Goal: Task Accomplishment & Management: Manage account settings

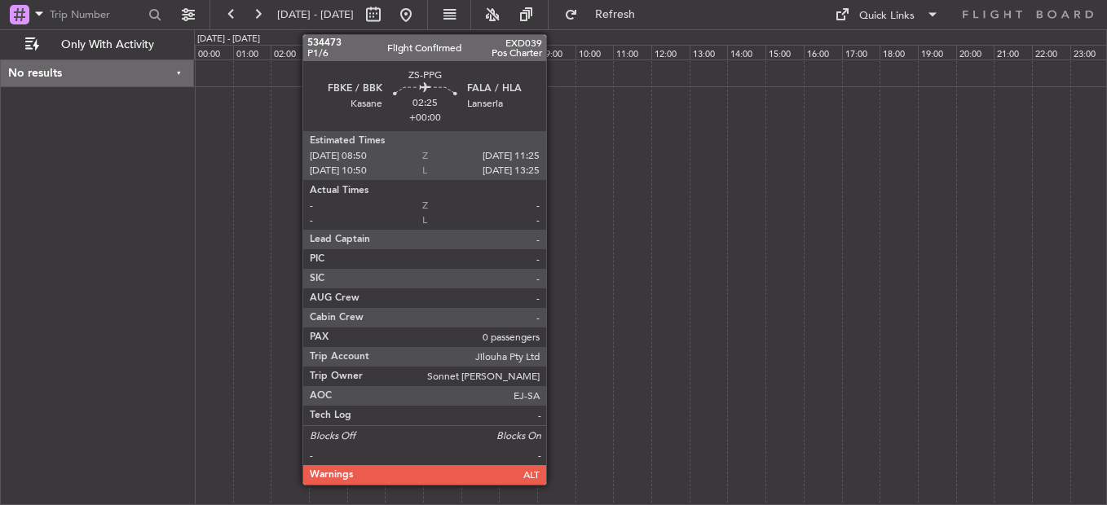
click at [245, 2] on button at bounding box center [258, 15] width 26 height 26
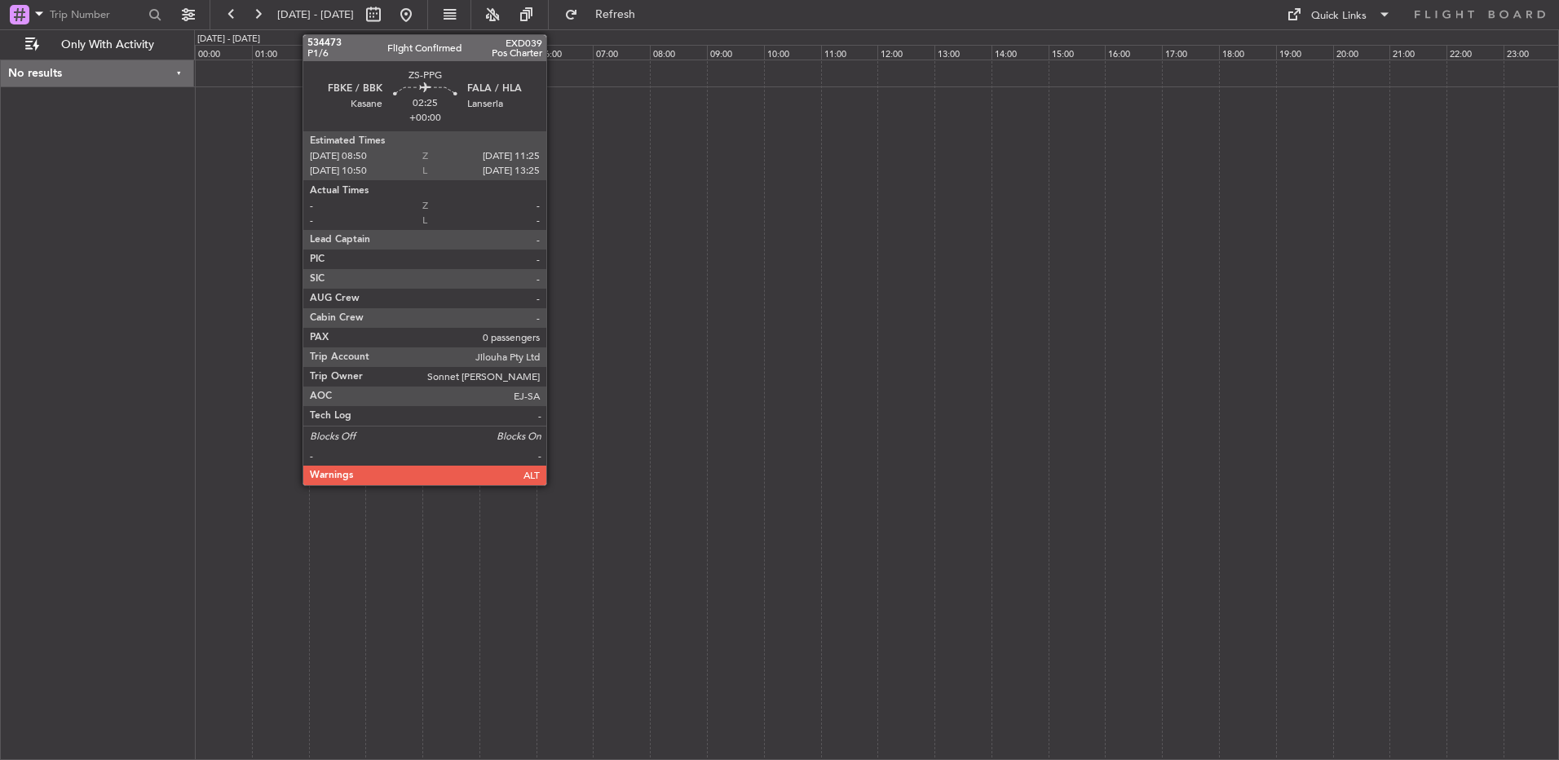
click at [790, 293] on div at bounding box center [876, 410] width 1365 height 700
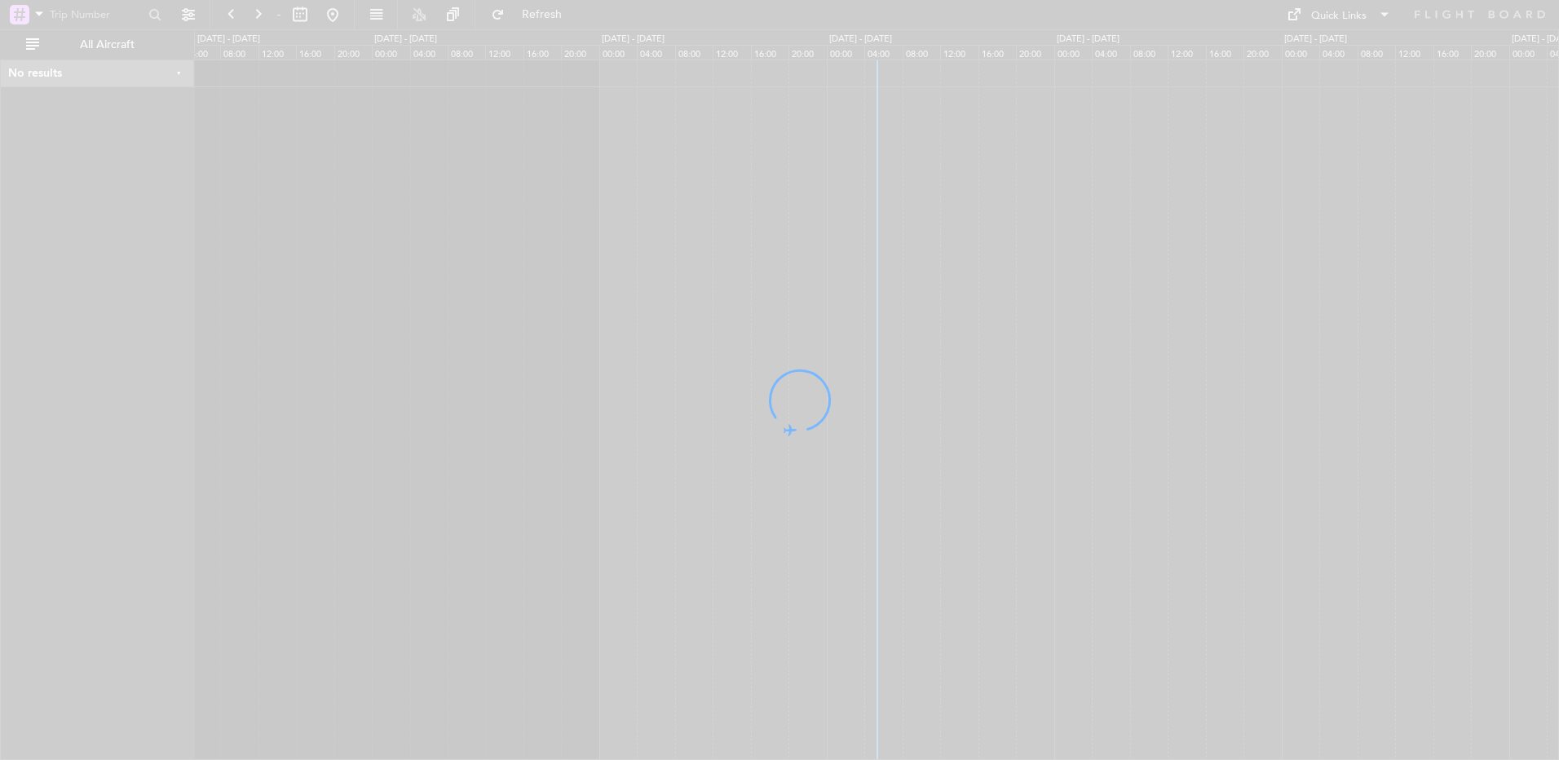
click at [304, 13] on div at bounding box center [779, 380] width 1559 height 760
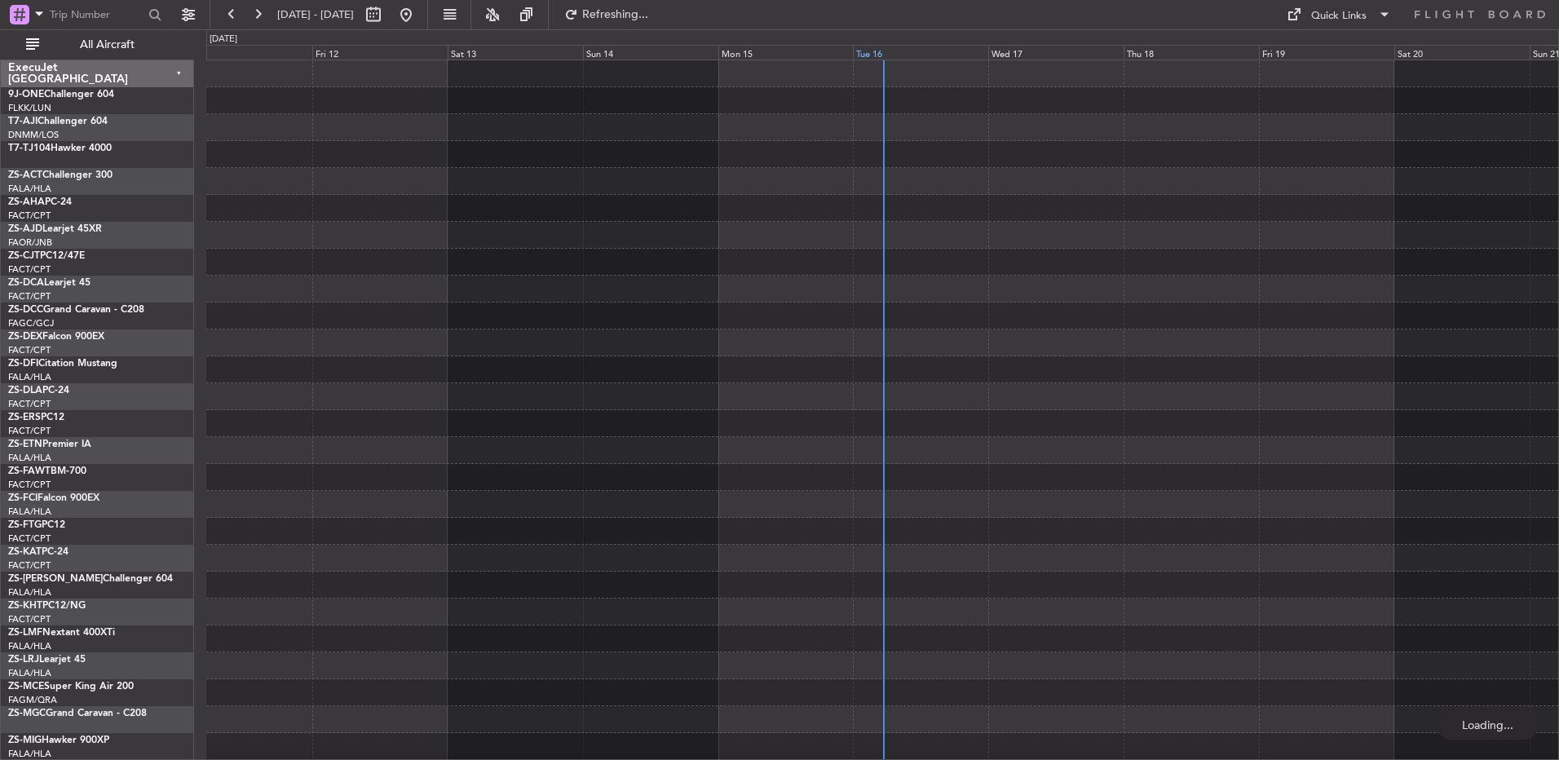
click at [863, 46] on div "Tue 16" at bounding box center [920, 52] width 135 height 15
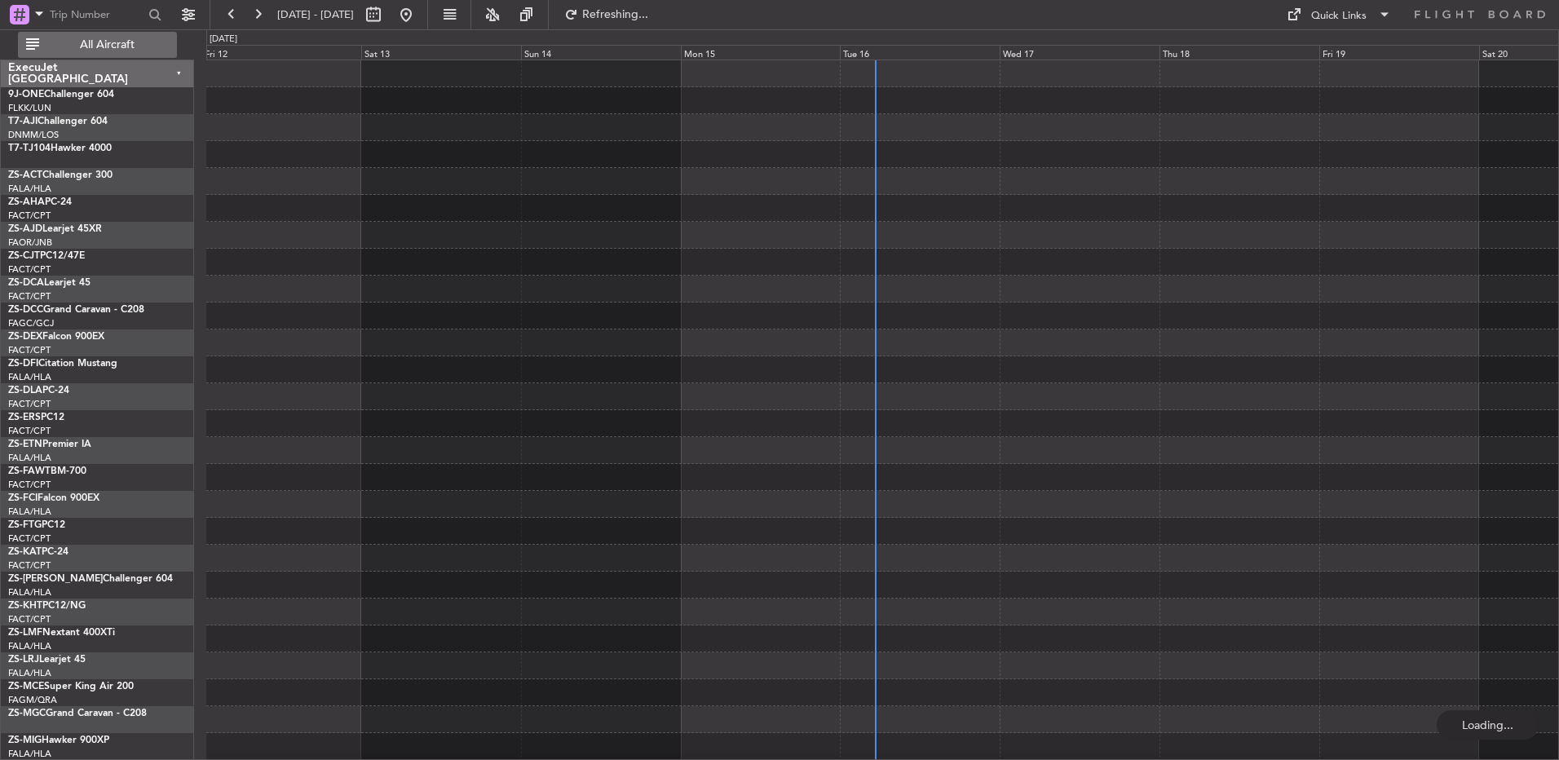
click at [113, 49] on span "All Aircraft" at bounding box center [107, 44] width 130 height 11
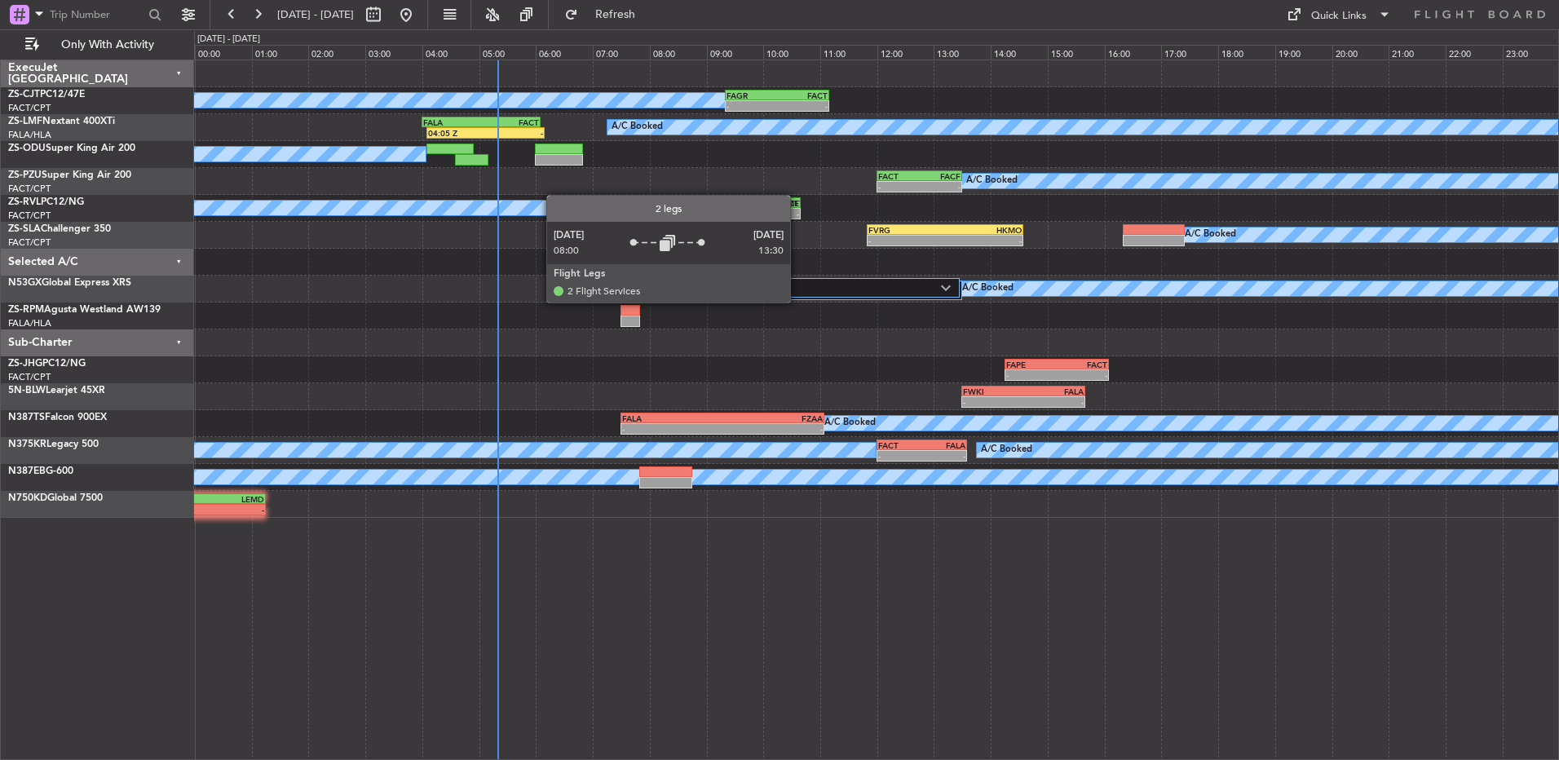
click at [801, 294] on label "2 Flight Legs" at bounding box center [799, 288] width 283 height 14
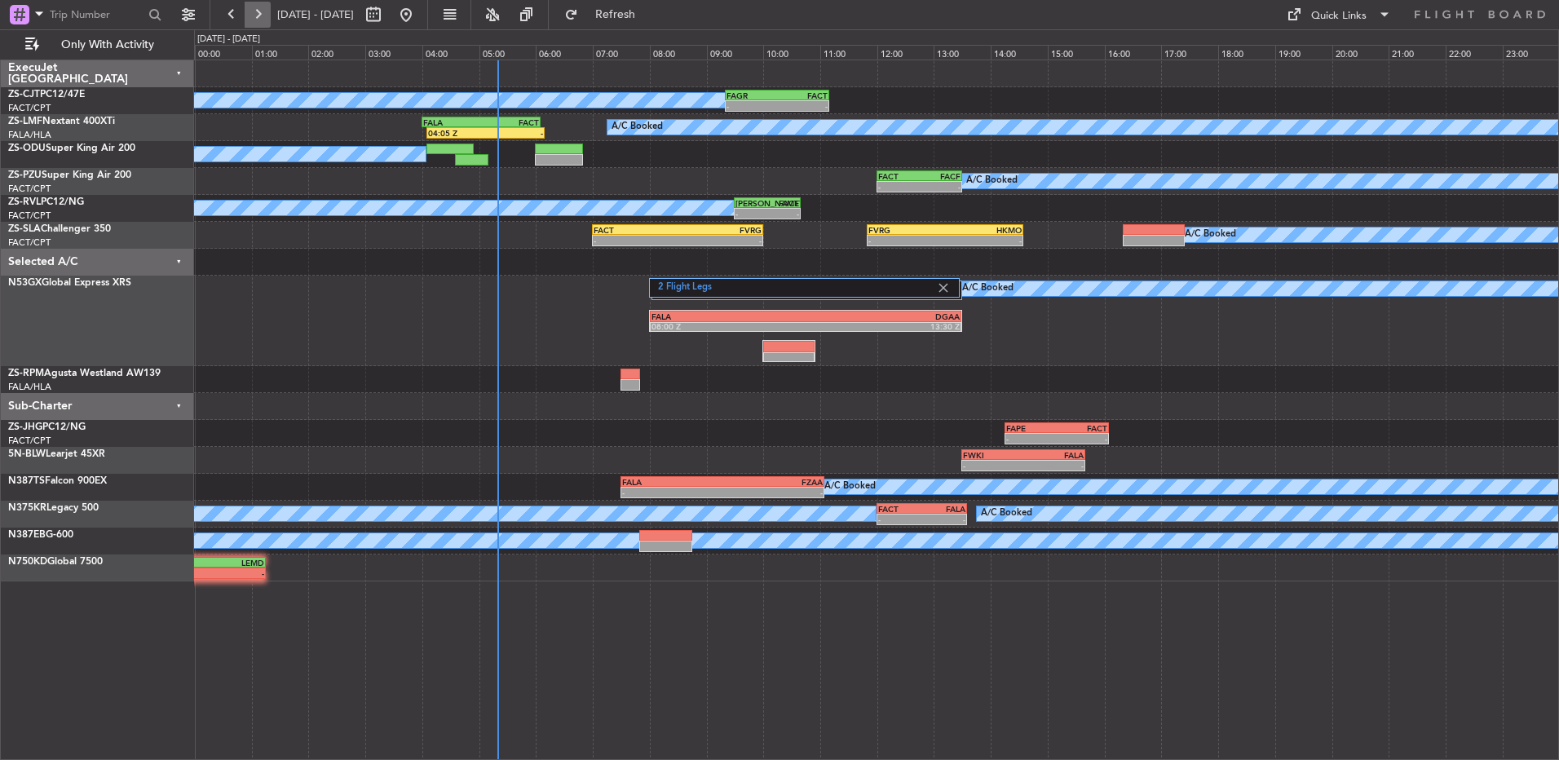
click at [259, 25] on button at bounding box center [258, 15] width 26 height 26
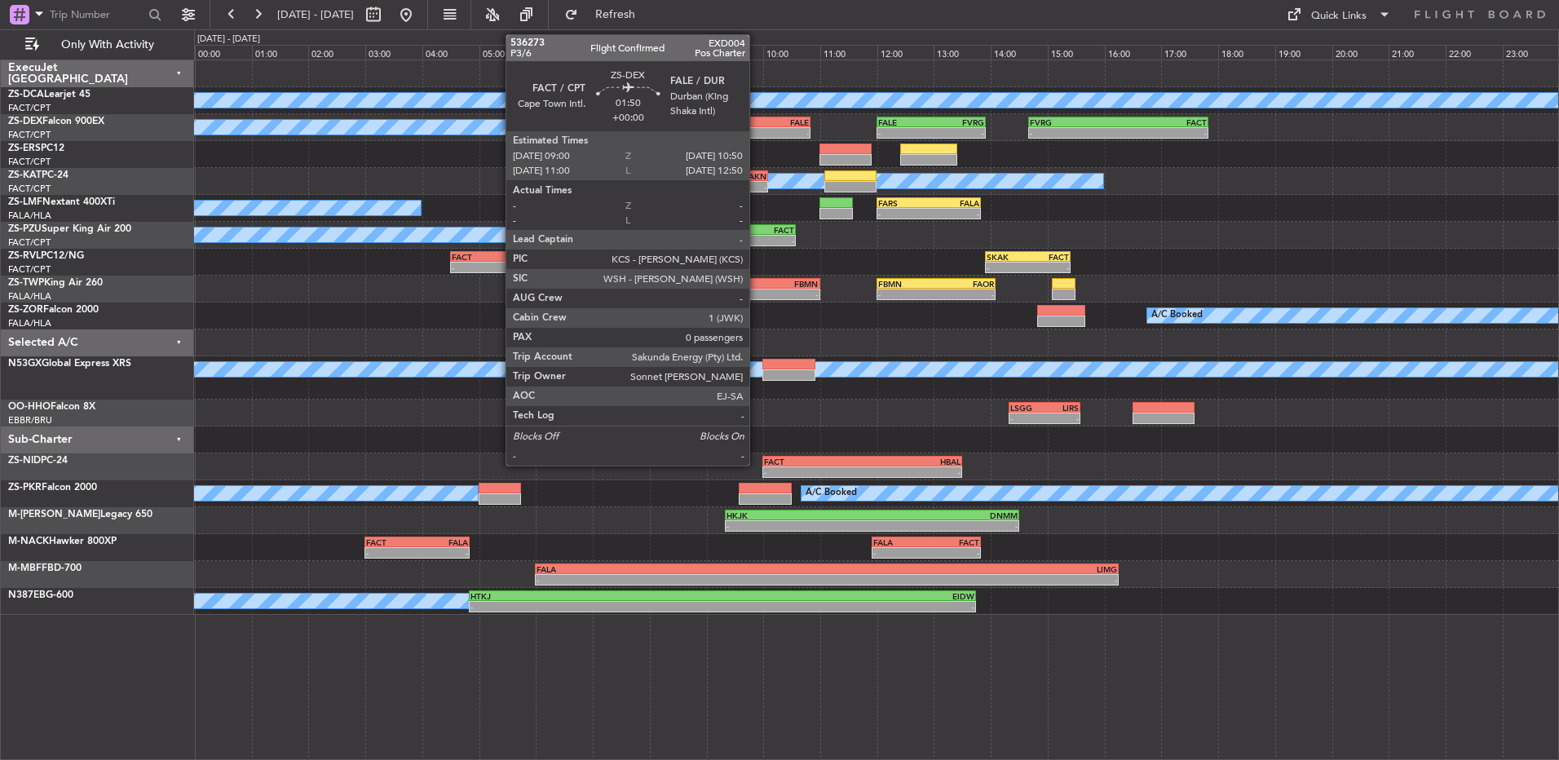
click at [757, 133] on div "-" at bounding box center [733, 133] width 51 height 10
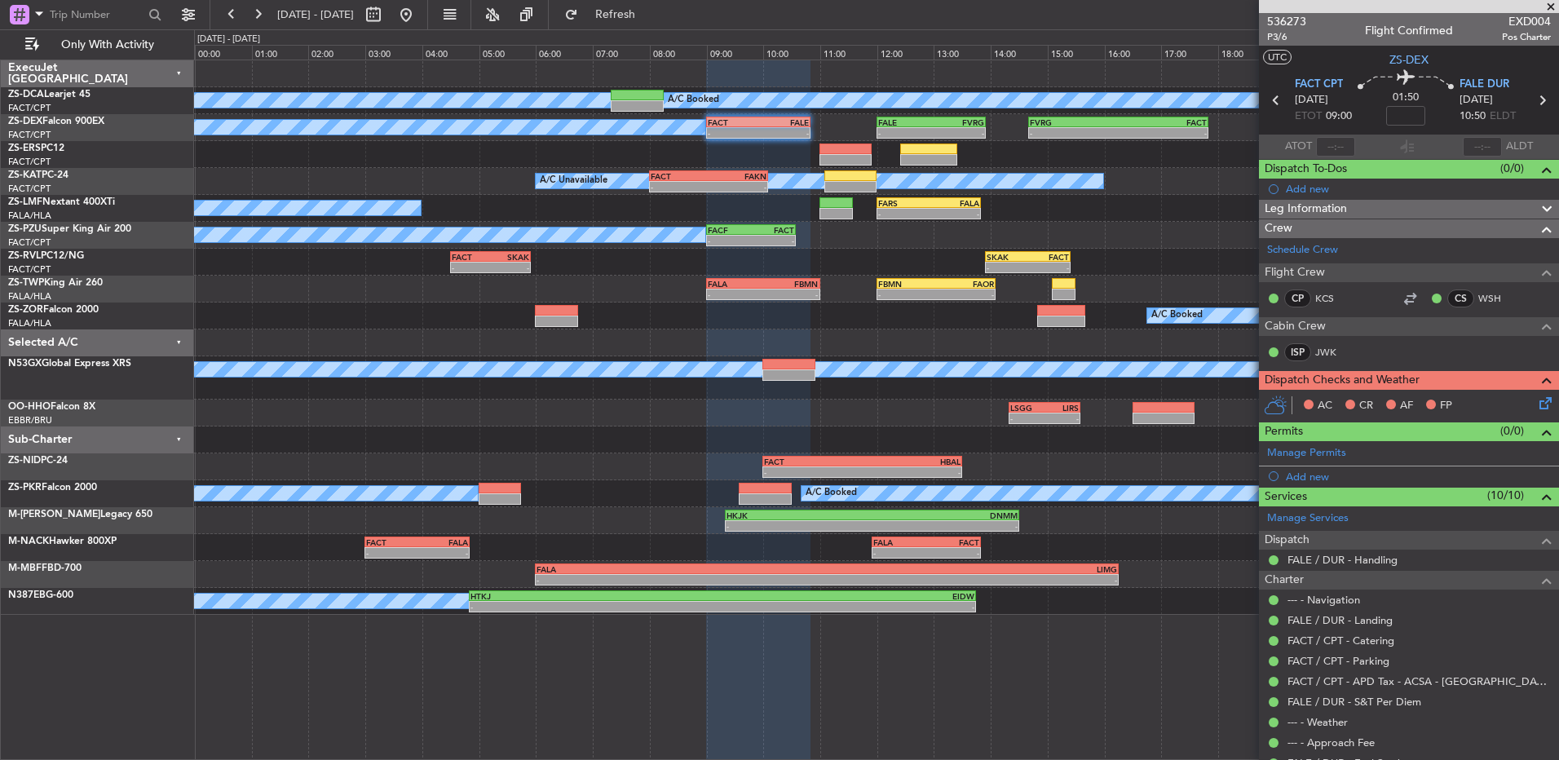
click at [1536, 407] on icon at bounding box center [1542, 400] width 13 height 13
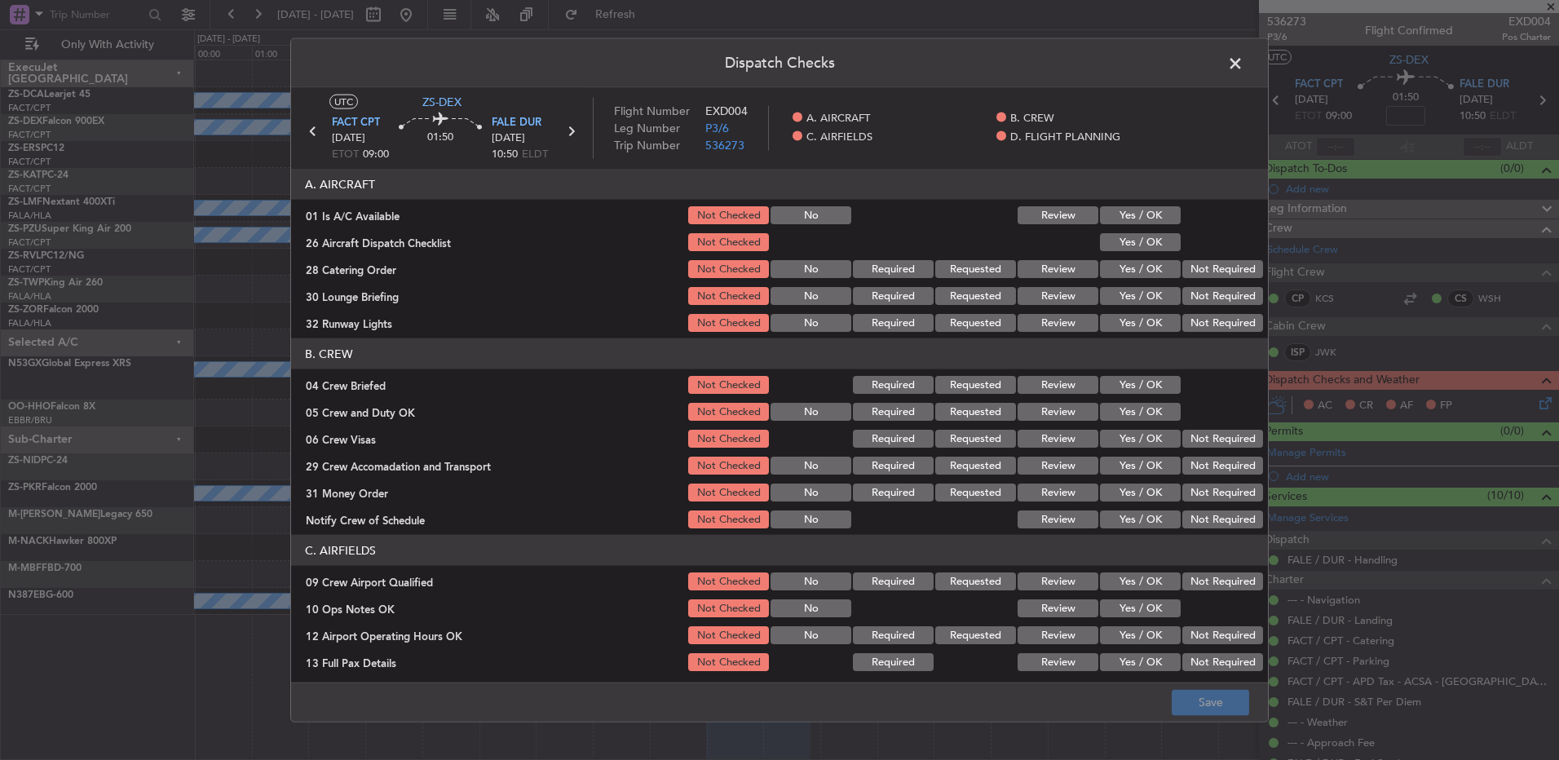
click at [1124, 212] on button "Yes / OK" at bounding box center [1140, 215] width 81 height 18
click at [1104, 253] on div "Yes / OK" at bounding box center [1138, 242] width 82 height 23
click at [1118, 248] on button "Yes / OK" at bounding box center [1140, 242] width 81 height 18
click at [1202, 272] on button "Not Required" at bounding box center [1222, 269] width 81 height 18
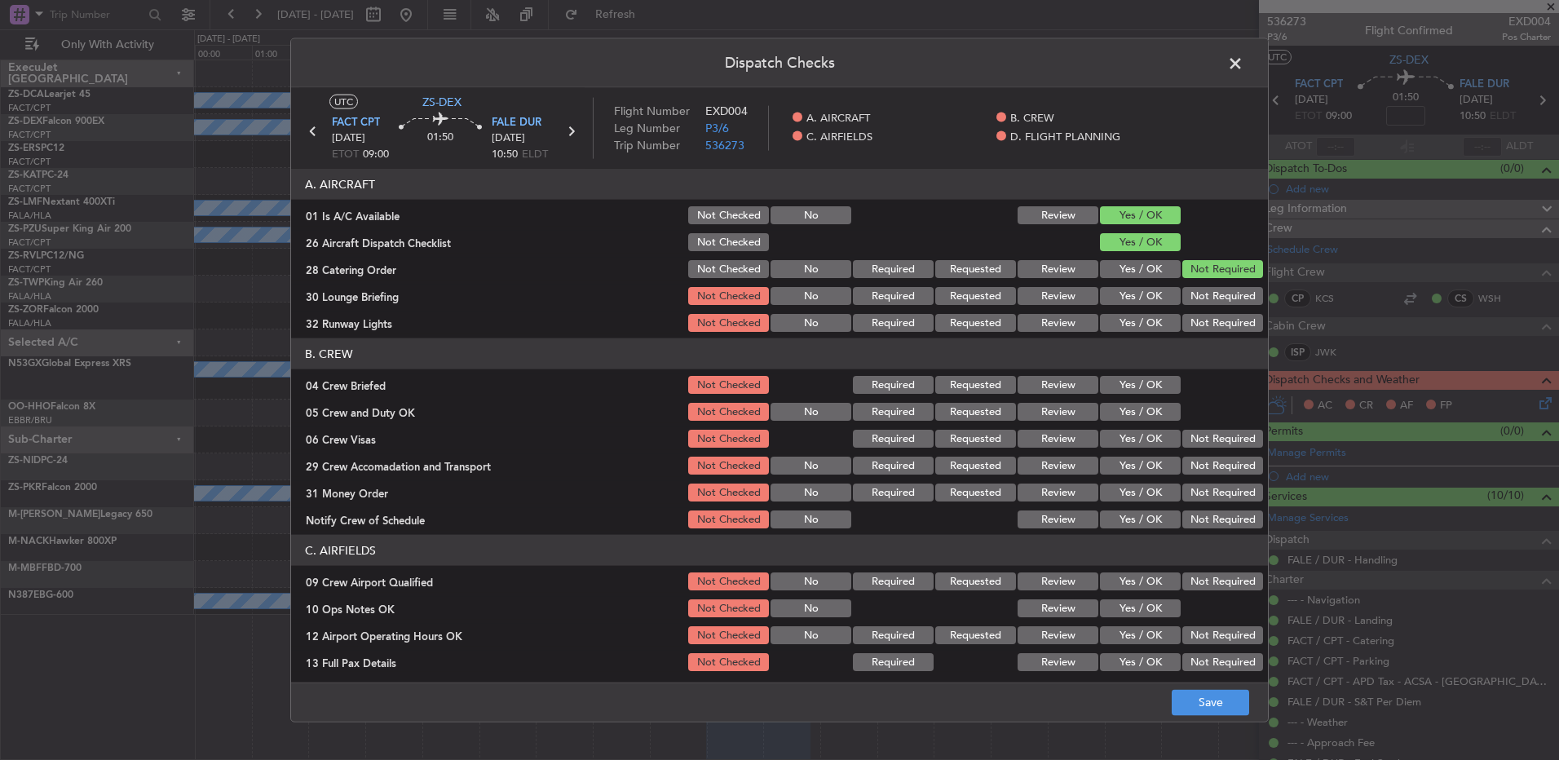
click at [1183, 290] on button "Not Required" at bounding box center [1222, 296] width 81 height 18
click at [1157, 330] on button "Yes / OK" at bounding box center [1140, 323] width 81 height 18
click at [1074, 378] on button "Review" at bounding box center [1057, 385] width 81 height 18
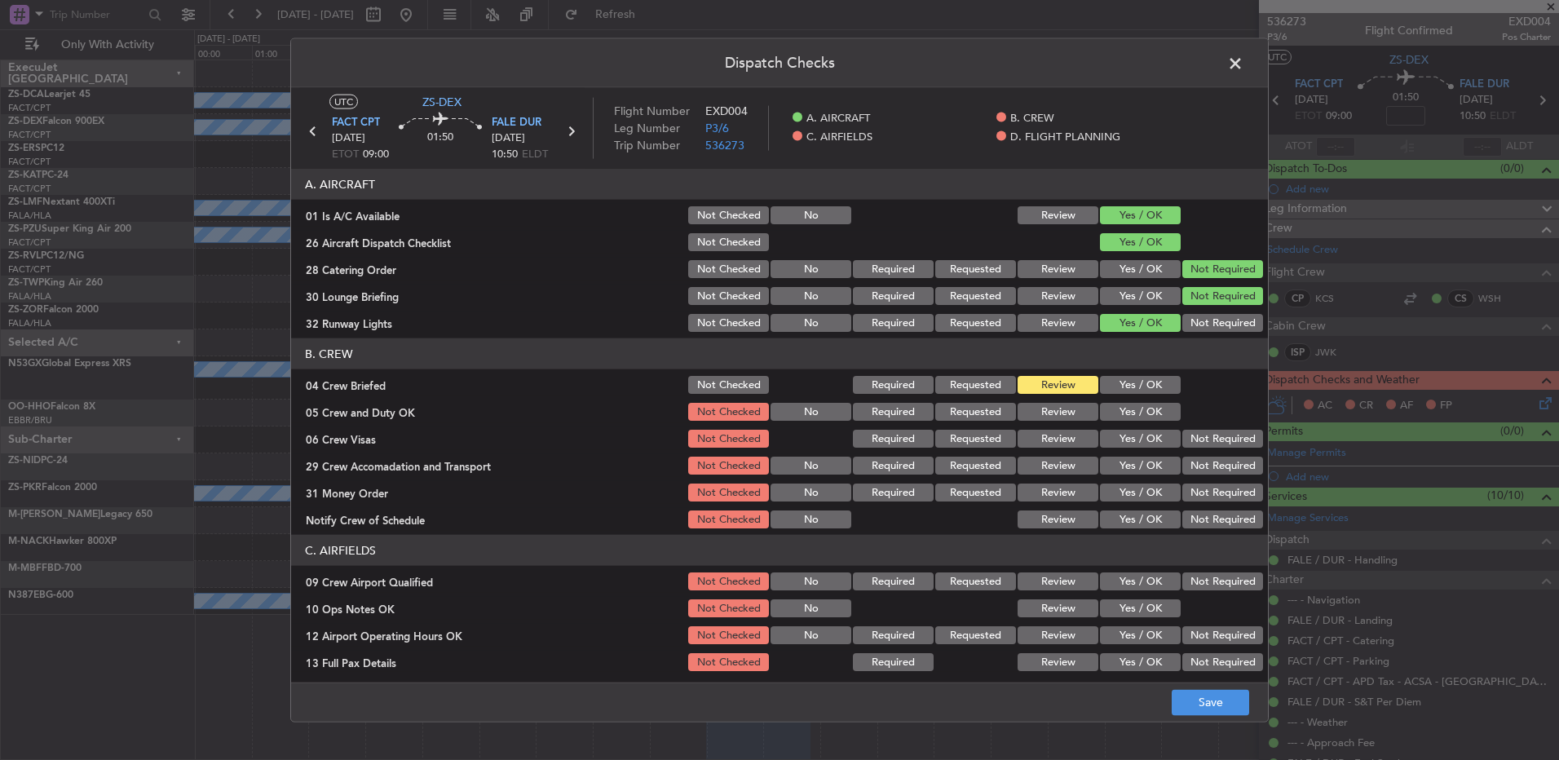
click at [1113, 401] on div "Yes / OK" at bounding box center [1138, 411] width 82 height 23
click at [1120, 408] on button "Yes / OK" at bounding box center [1140, 412] width 81 height 18
click at [1209, 436] on button "Not Required" at bounding box center [1222, 439] width 81 height 18
click at [1047, 470] on button "Review" at bounding box center [1057, 466] width 81 height 18
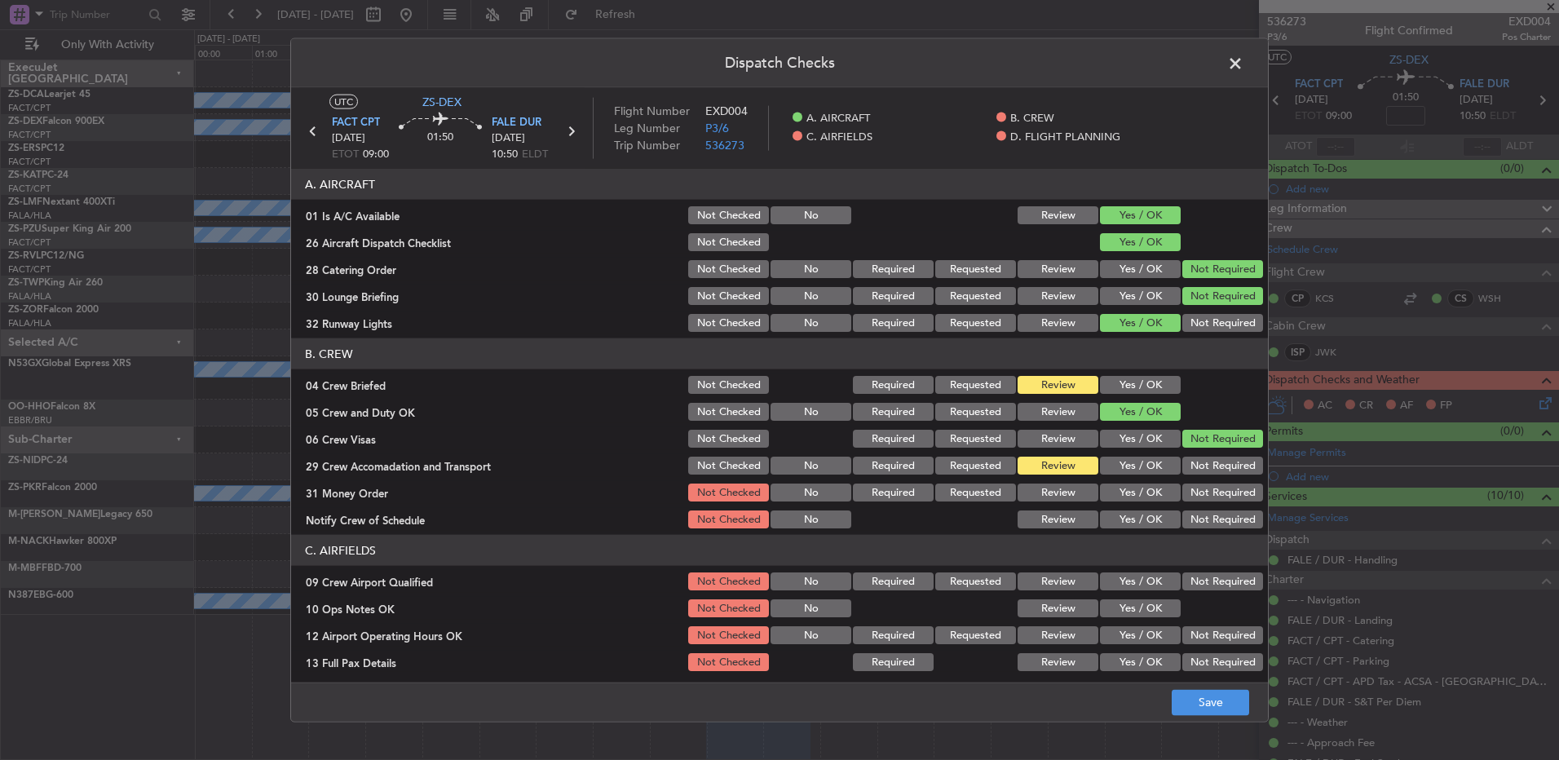
click at [1204, 492] on button "Not Required" at bounding box center [1222, 492] width 81 height 18
click at [1100, 525] on button "Yes / OK" at bounding box center [1140, 519] width 81 height 18
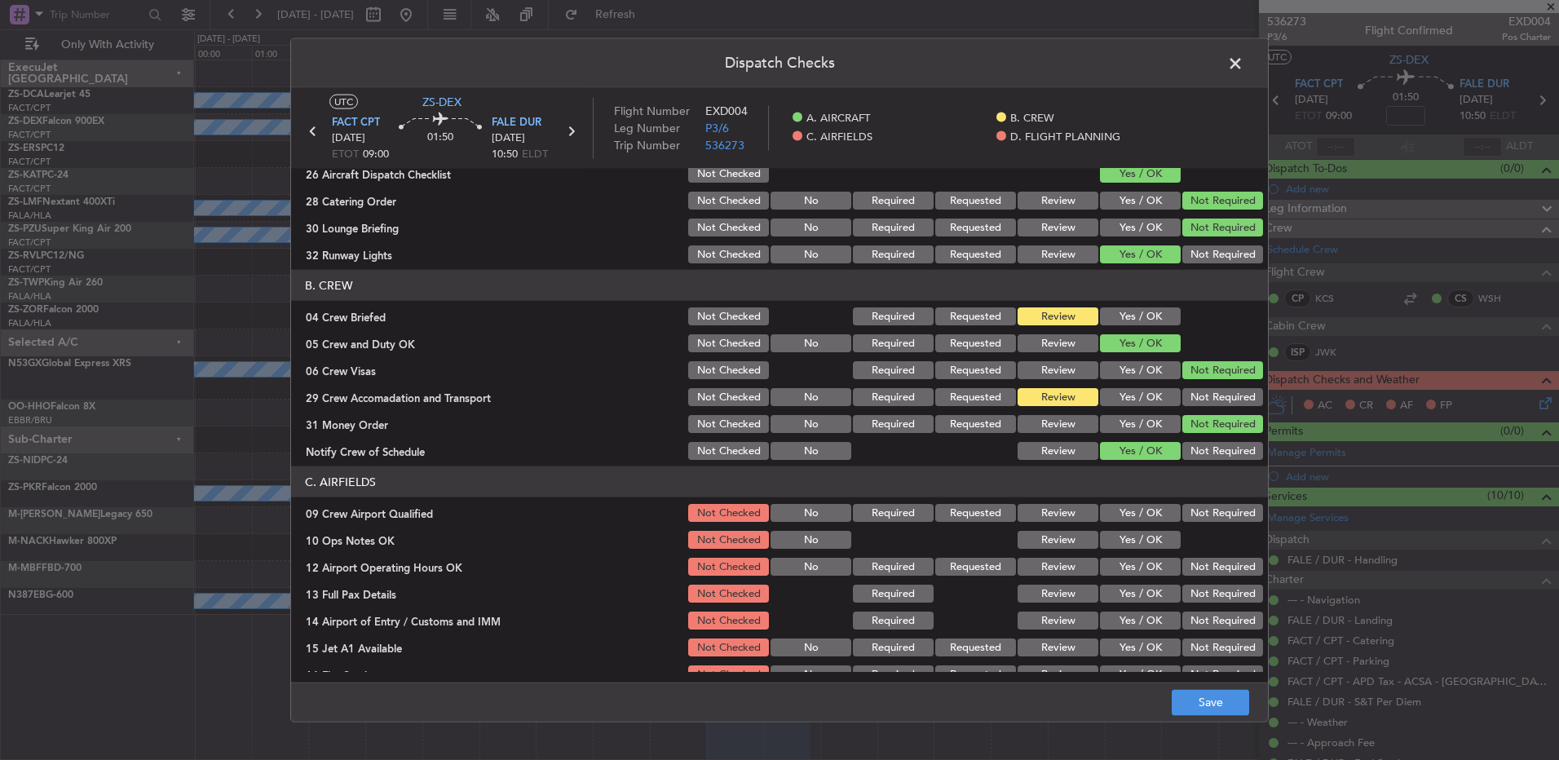
scroll to position [229, 0]
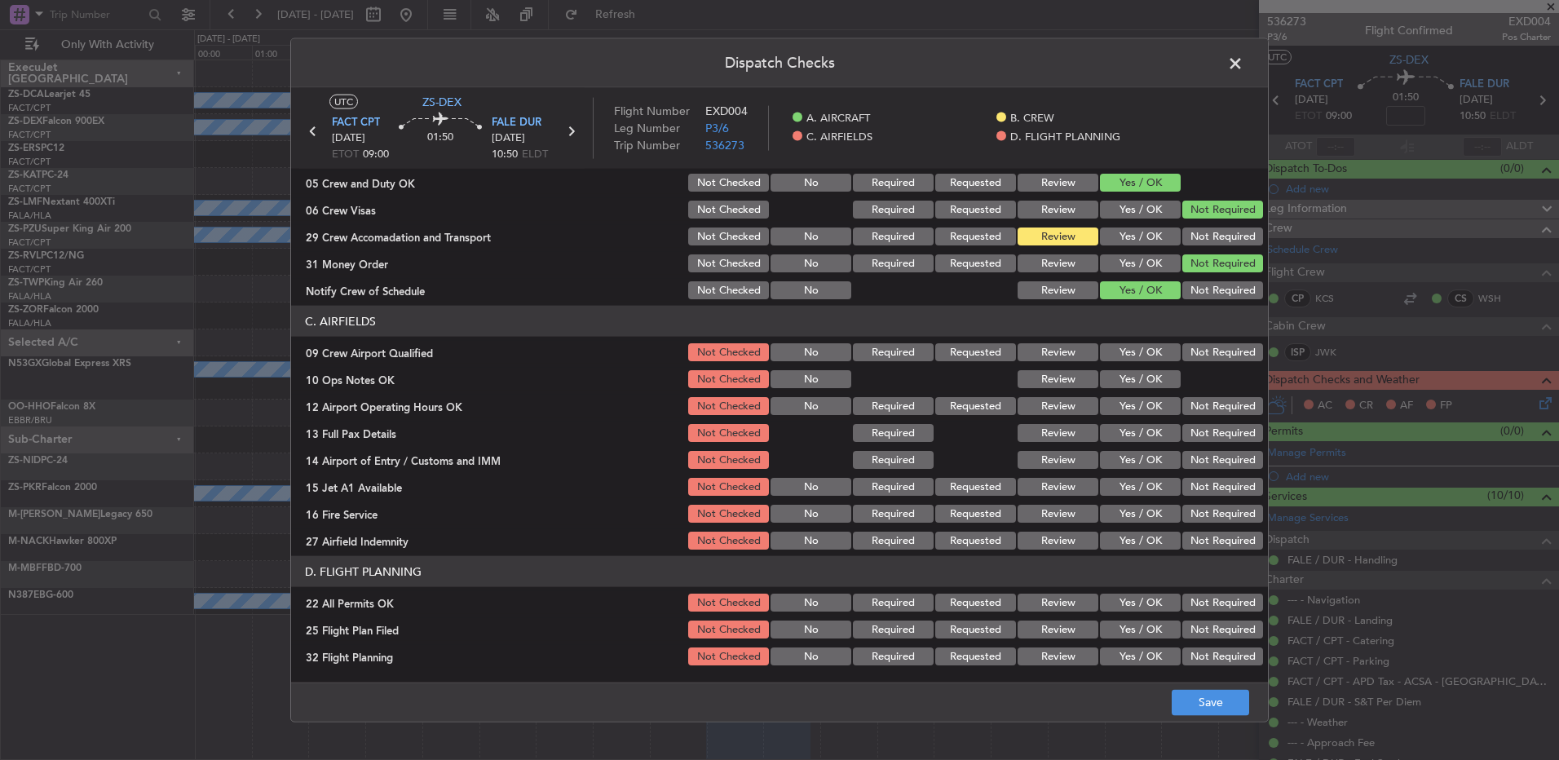
click at [1134, 352] on button "Yes / OK" at bounding box center [1140, 352] width 81 height 18
click at [1117, 377] on button "Yes / OK" at bounding box center [1140, 379] width 81 height 18
click at [1113, 406] on button "Yes / OK" at bounding box center [1140, 406] width 81 height 18
click at [1118, 435] on button "Yes / OK" at bounding box center [1140, 433] width 81 height 18
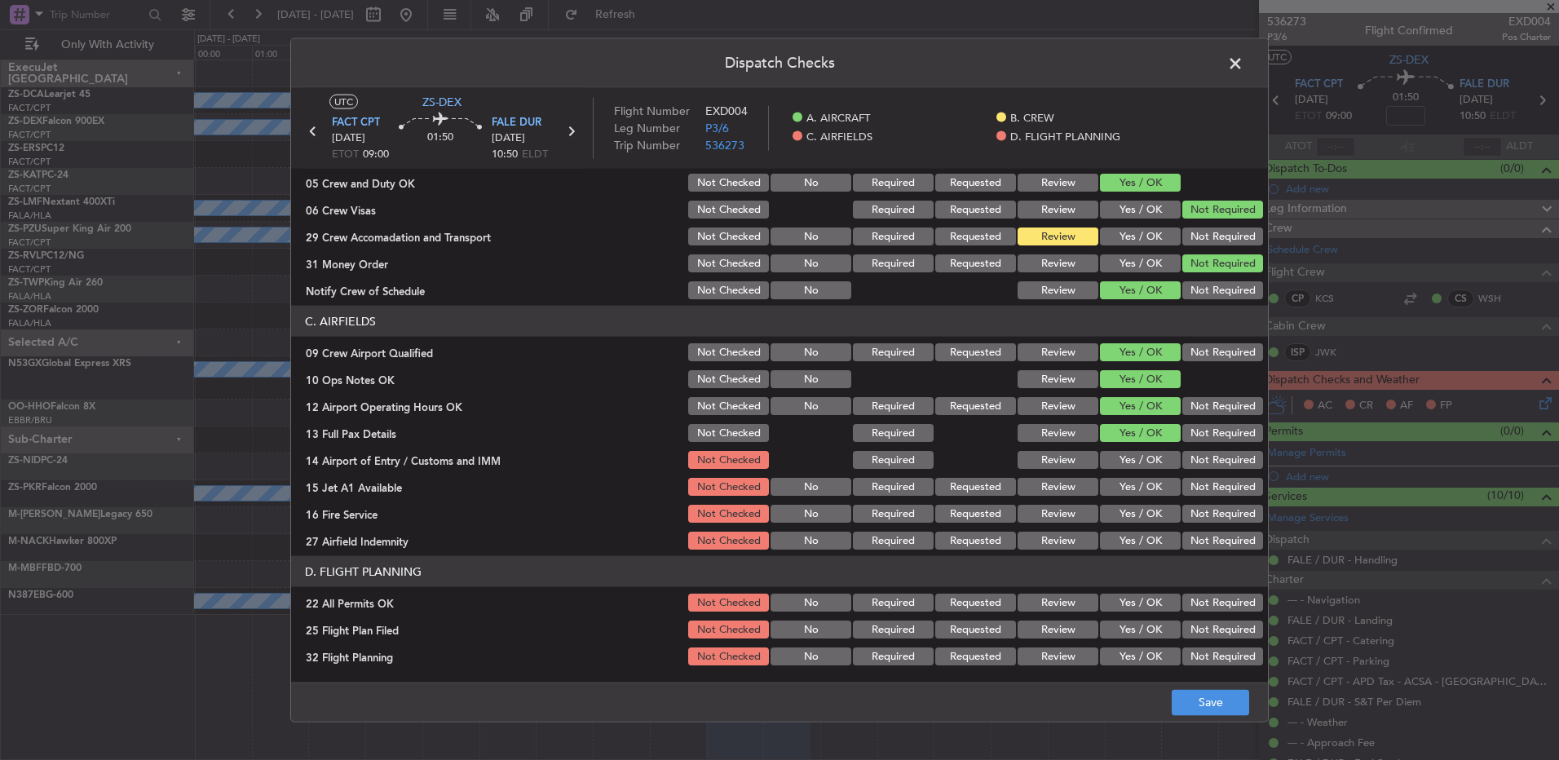
click at [1141, 468] on button "Yes / OK" at bounding box center [1140, 460] width 81 height 18
click at [1112, 487] on button "Yes / OK" at bounding box center [1140, 487] width 81 height 18
click at [1118, 505] on button "Yes / OK" at bounding box center [1140, 514] width 81 height 18
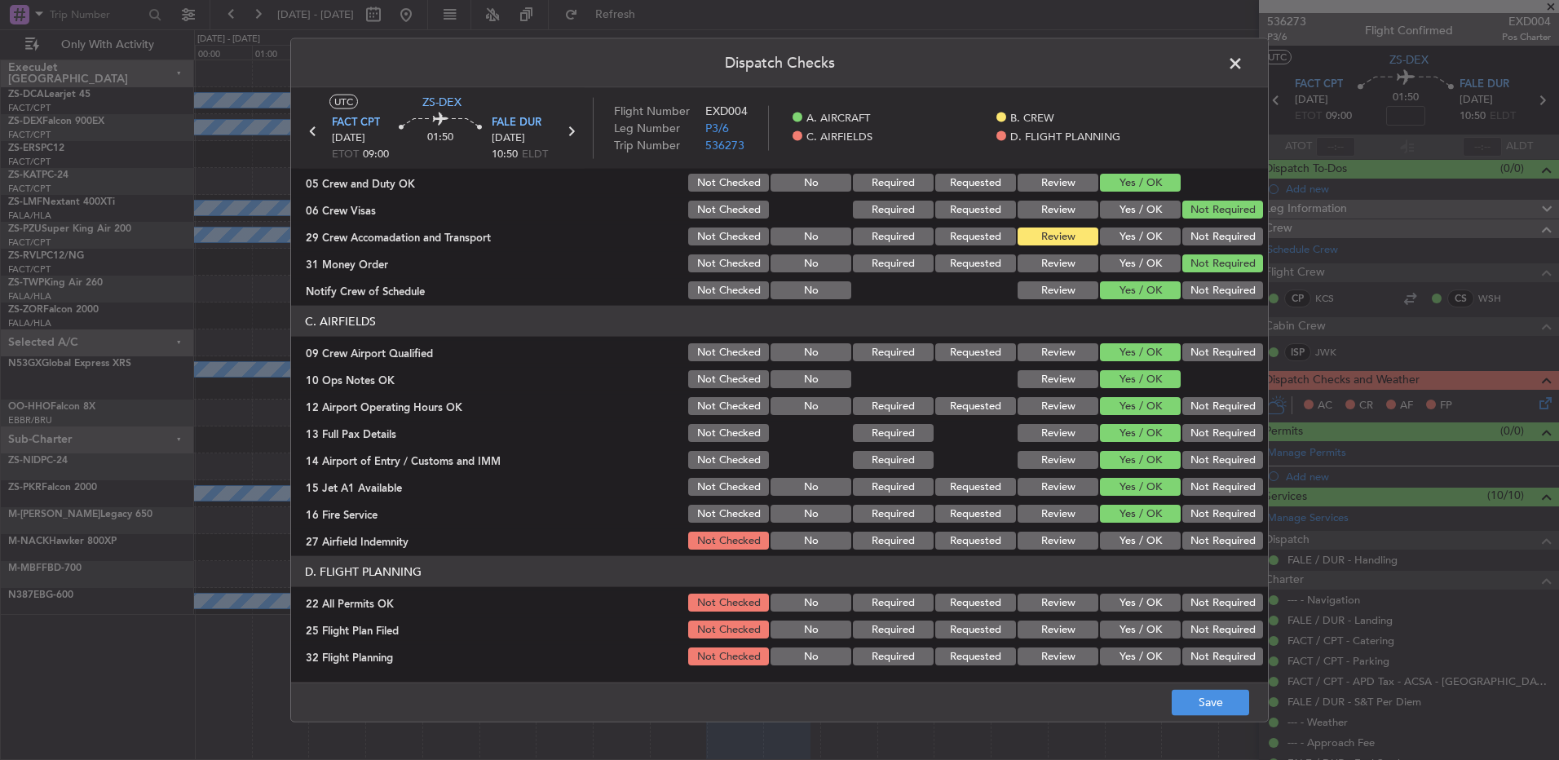
click at [1211, 550] on div "Not Required" at bounding box center [1221, 540] width 82 height 23
click at [1203, 595] on button "Not Required" at bounding box center [1222, 602] width 81 height 18
click at [1047, 631] on button "Review" at bounding box center [1057, 629] width 81 height 18
click at [1045, 655] on button "Review" at bounding box center [1057, 656] width 81 height 18
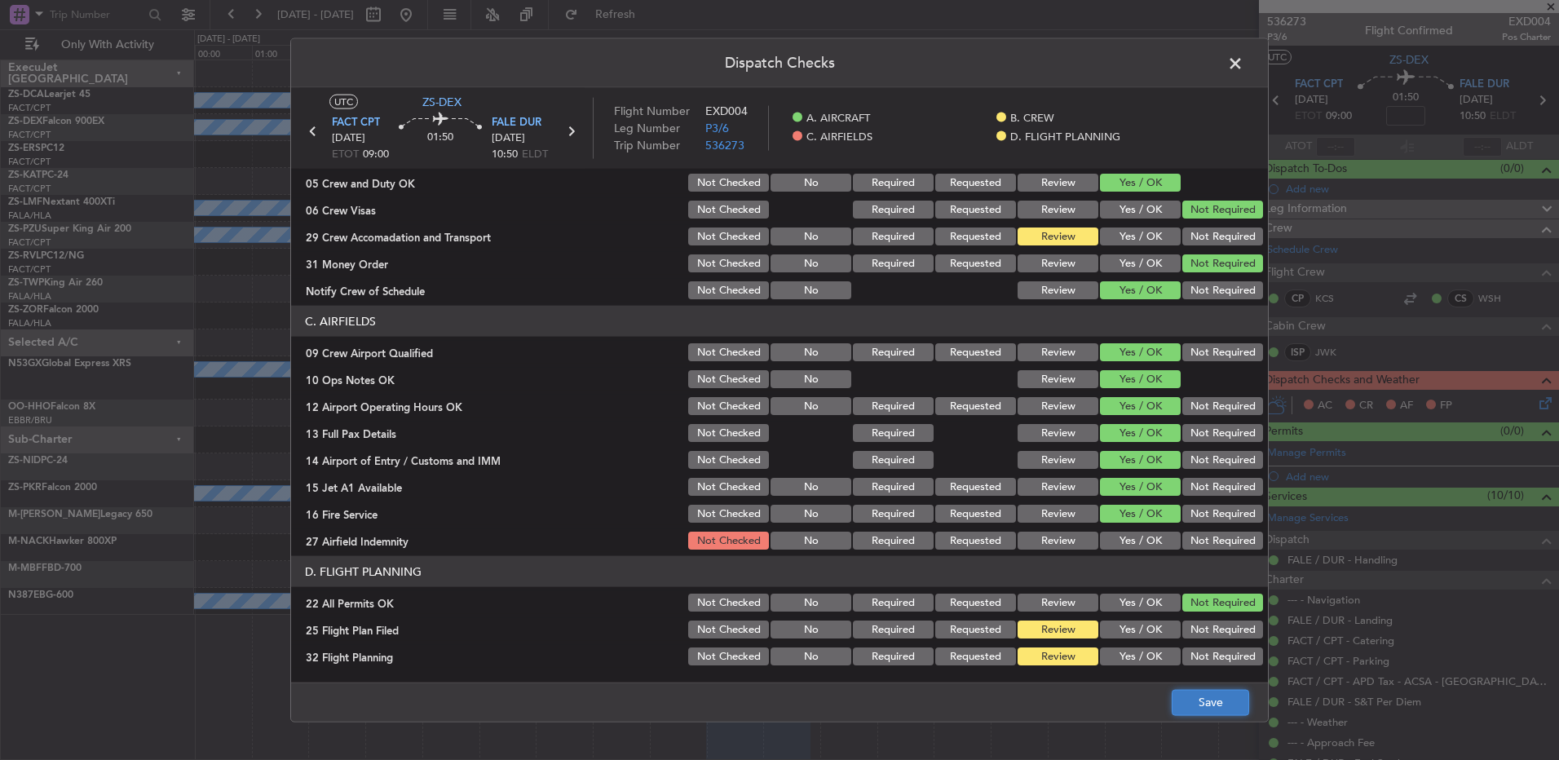
click at [1208, 699] on button "Save" at bounding box center [1209, 702] width 77 height 26
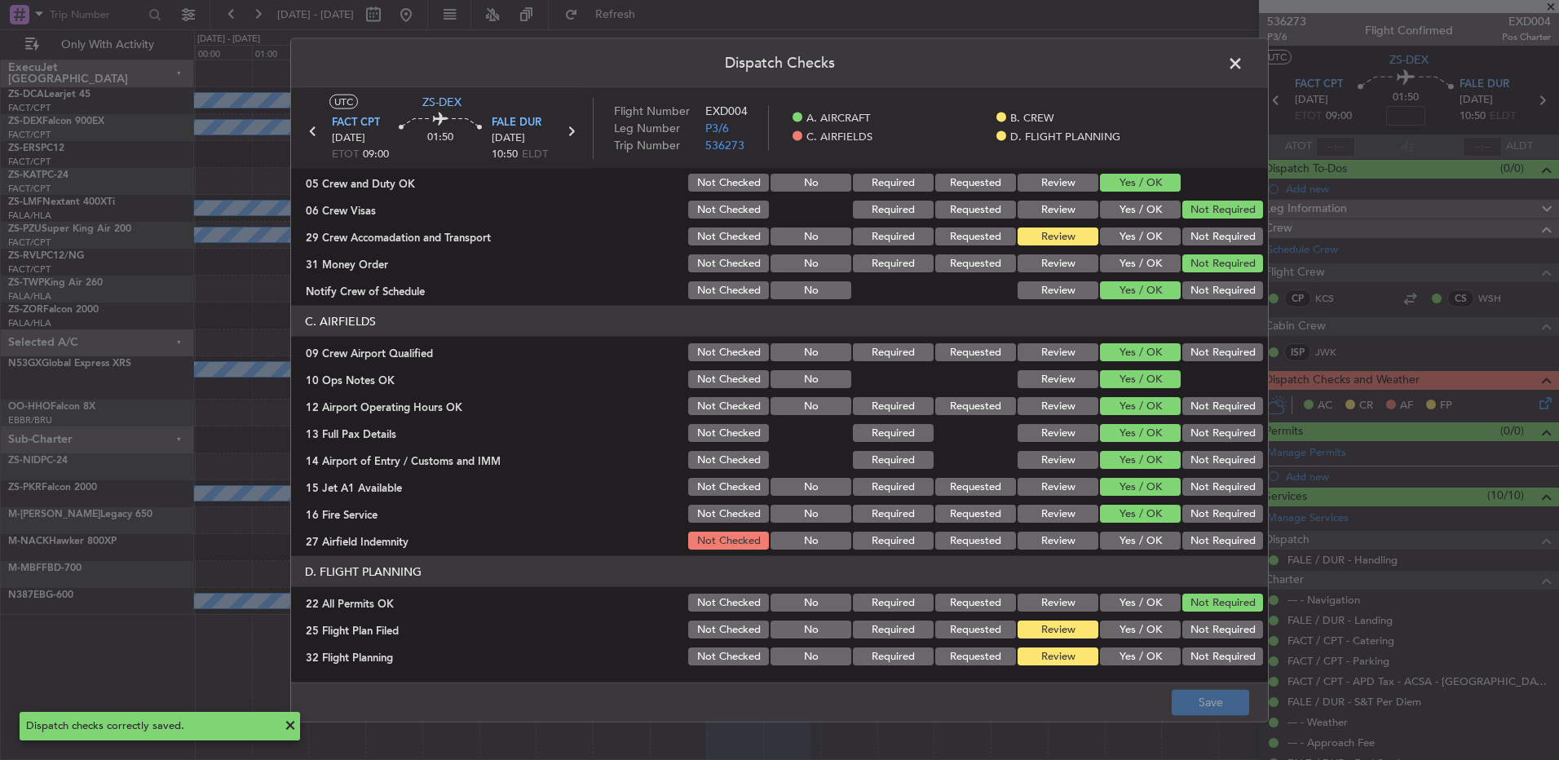
click at [1243, 62] on span at bounding box center [1243, 67] width 0 height 33
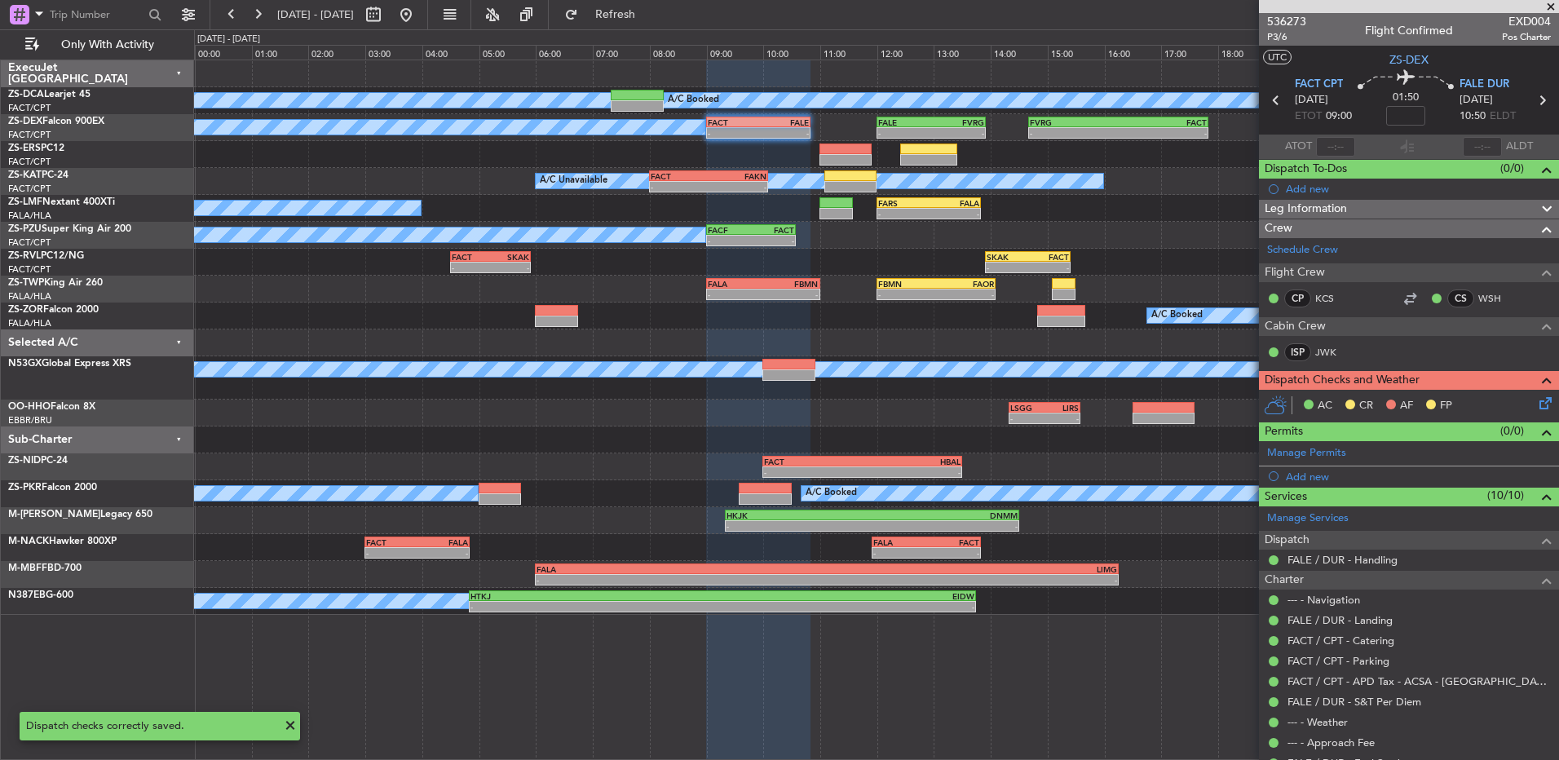
click at [1536, 406] on icon at bounding box center [1542, 400] width 13 height 13
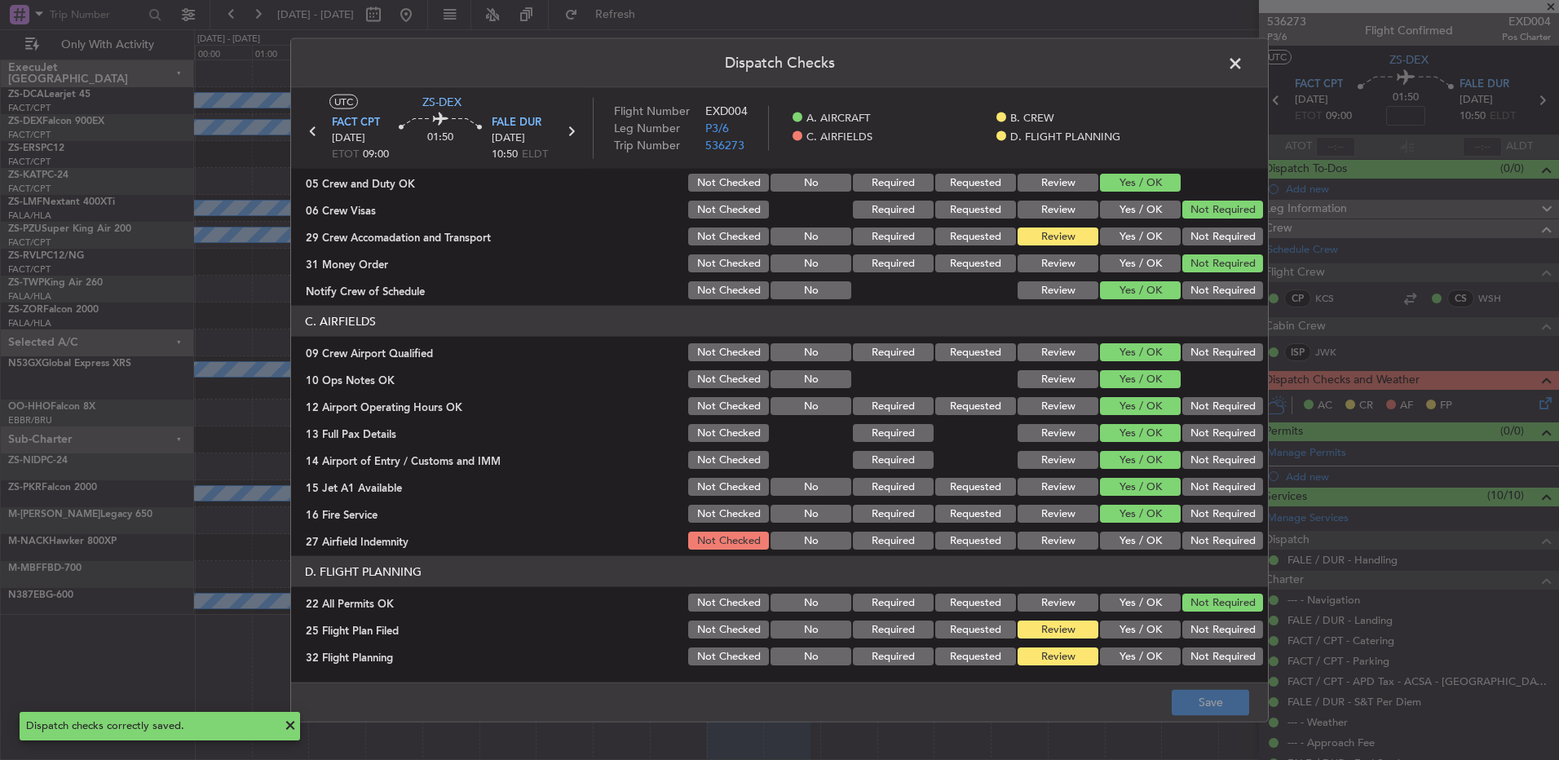
click at [1182, 541] on button "Not Required" at bounding box center [1222, 541] width 81 height 18
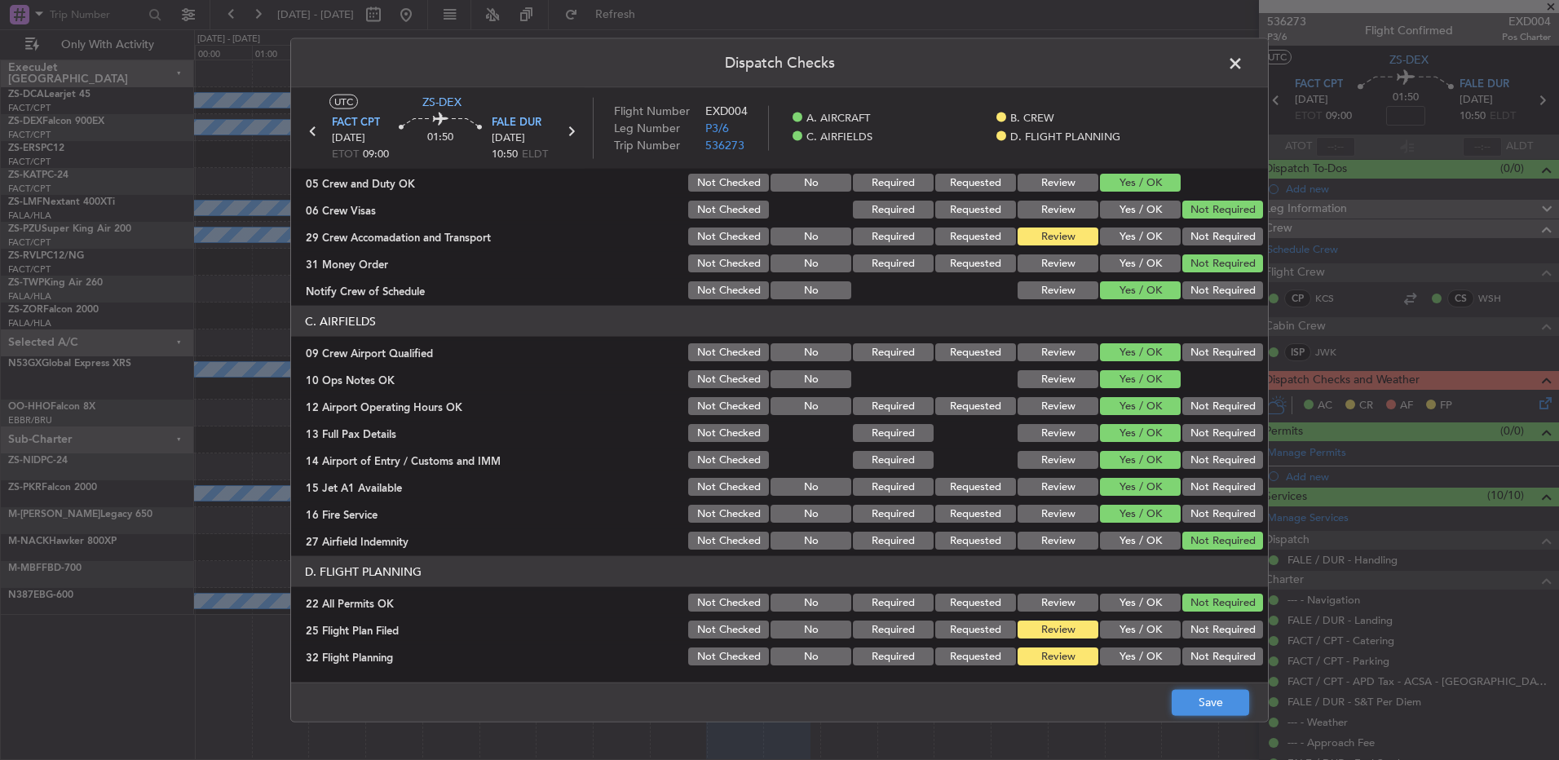
drag, startPoint x: 1195, startPoint y: 715, endPoint x: 1192, endPoint y: 690, distance: 24.7
click at [1194, 715] on button "Save" at bounding box center [1209, 702] width 77 height 26
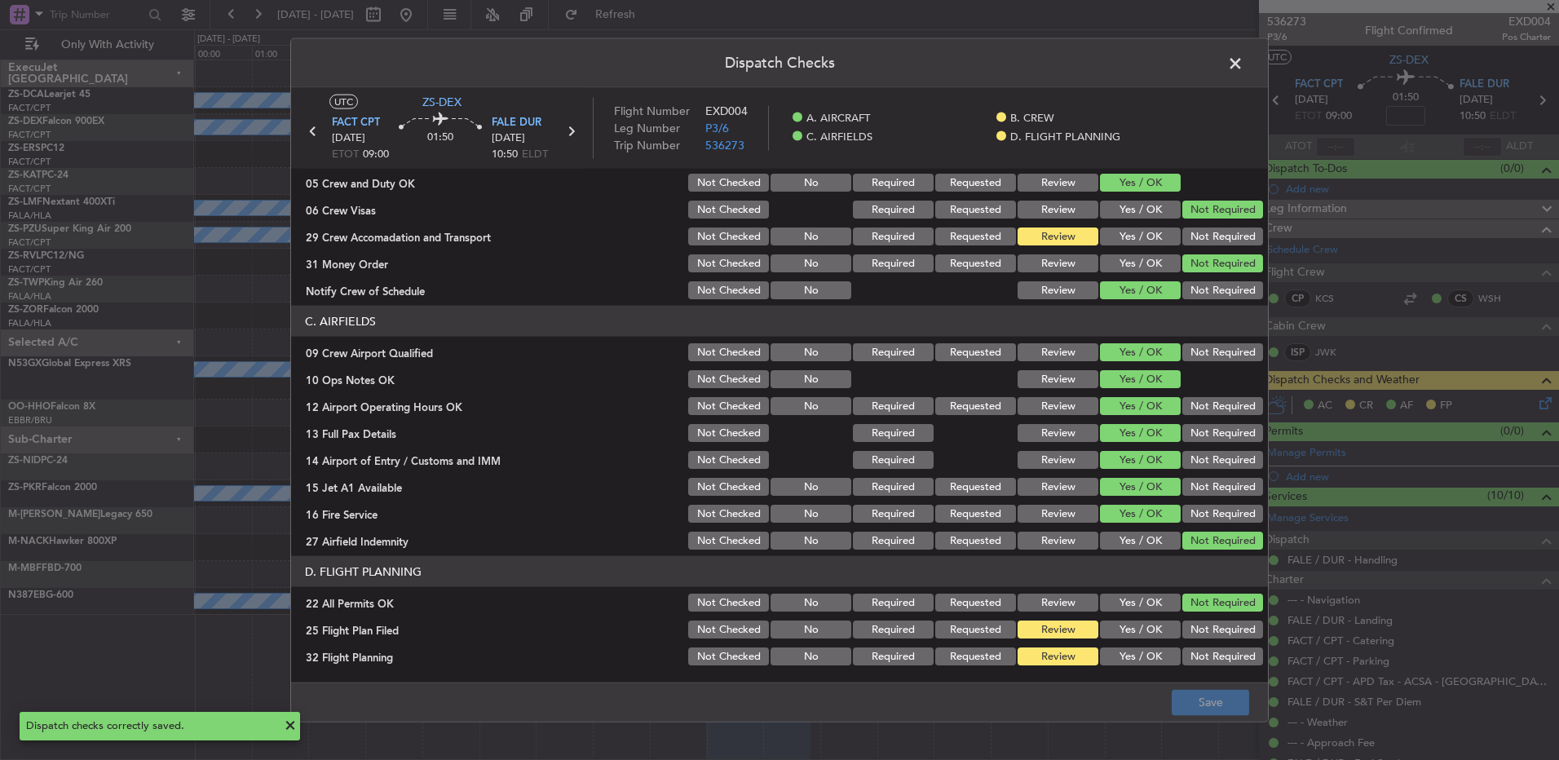
click at [1243, 67] on span at bounding box center [1243, 67] width 0 height 33
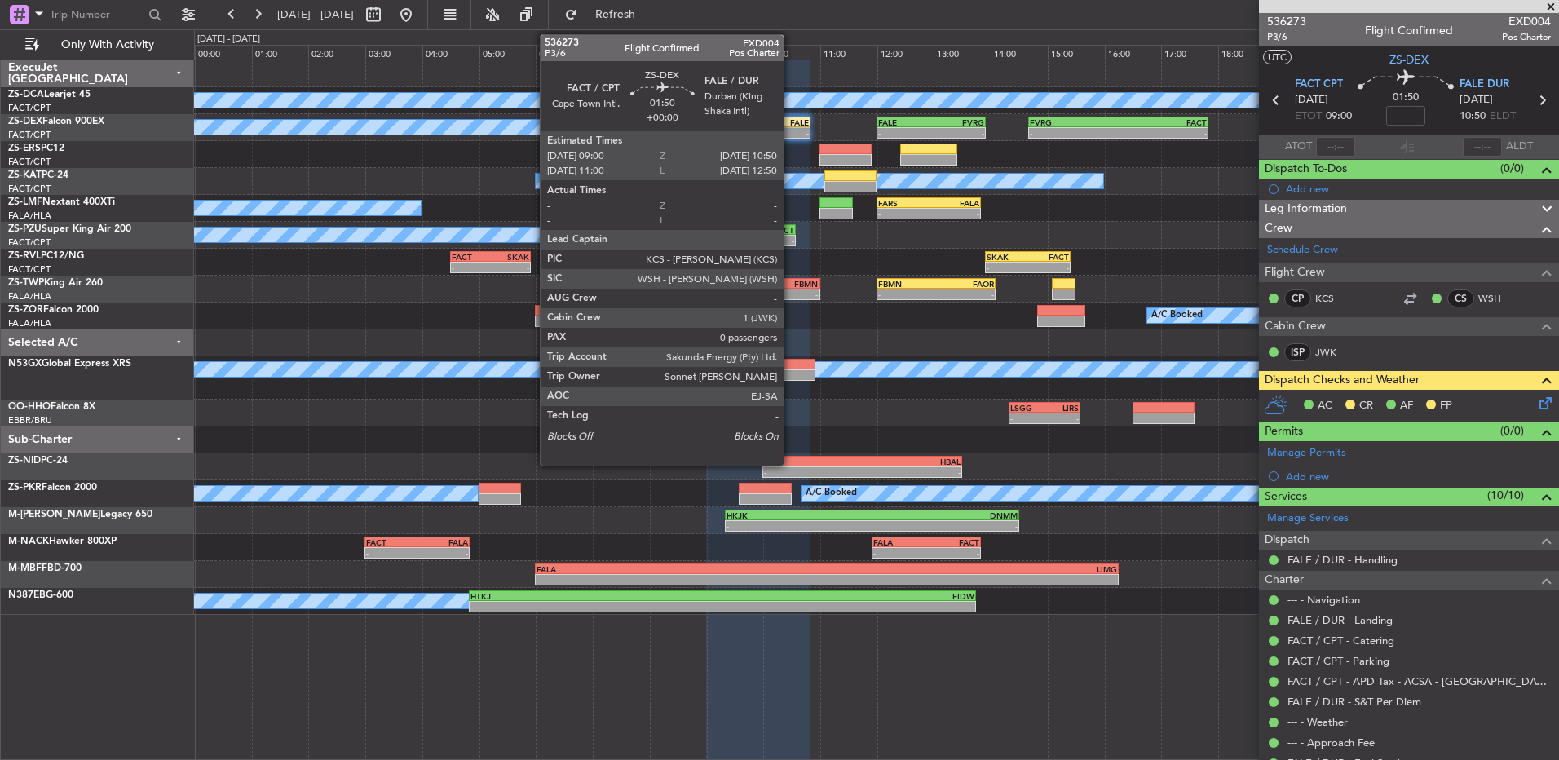
click at [791, 122] on div "FALE" at bounding box center [783, 122] width 51 height 10
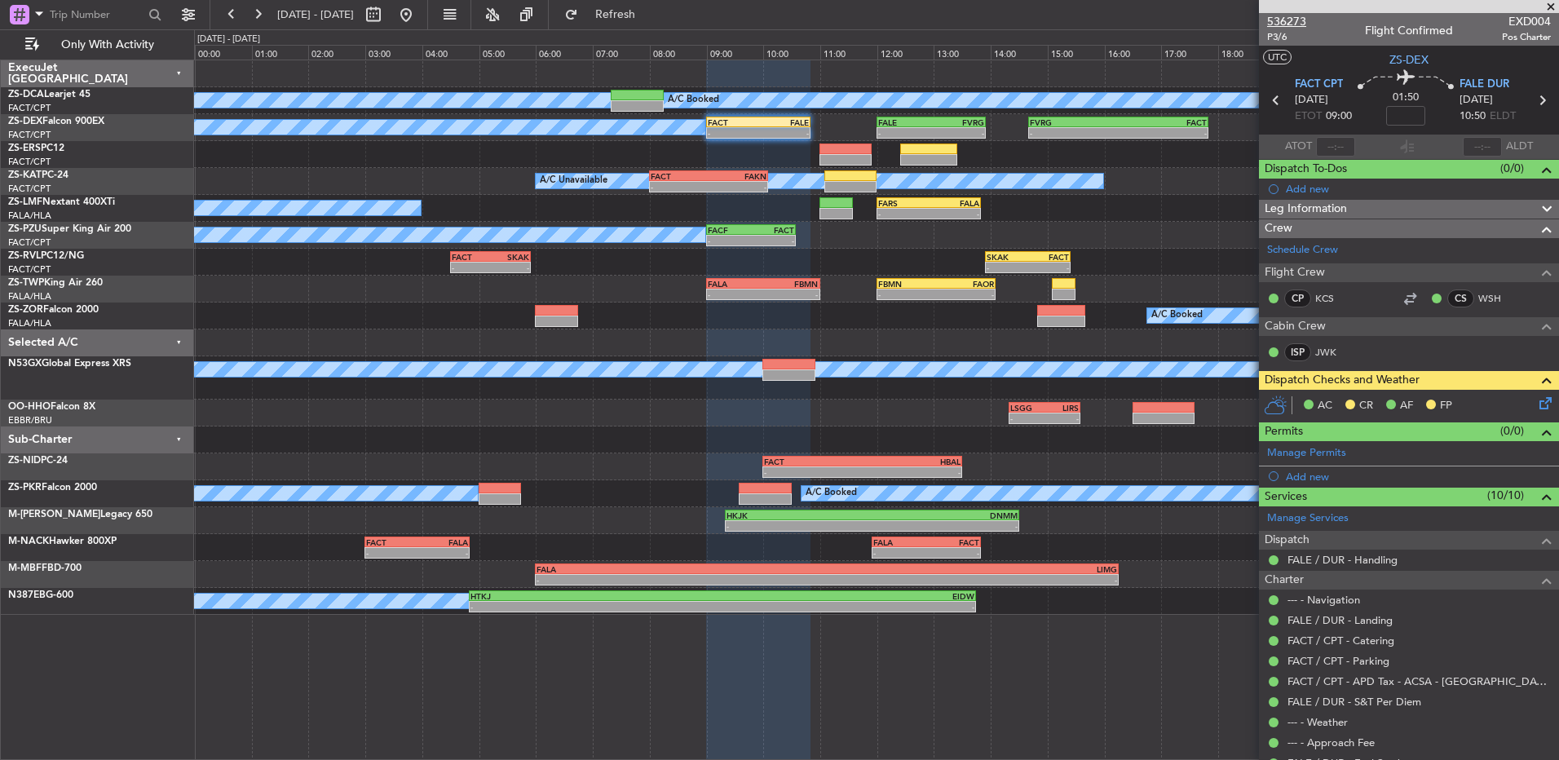
click at [1273, 23] on span "536273" at bounding box center [1286, 21] width 39 height 17
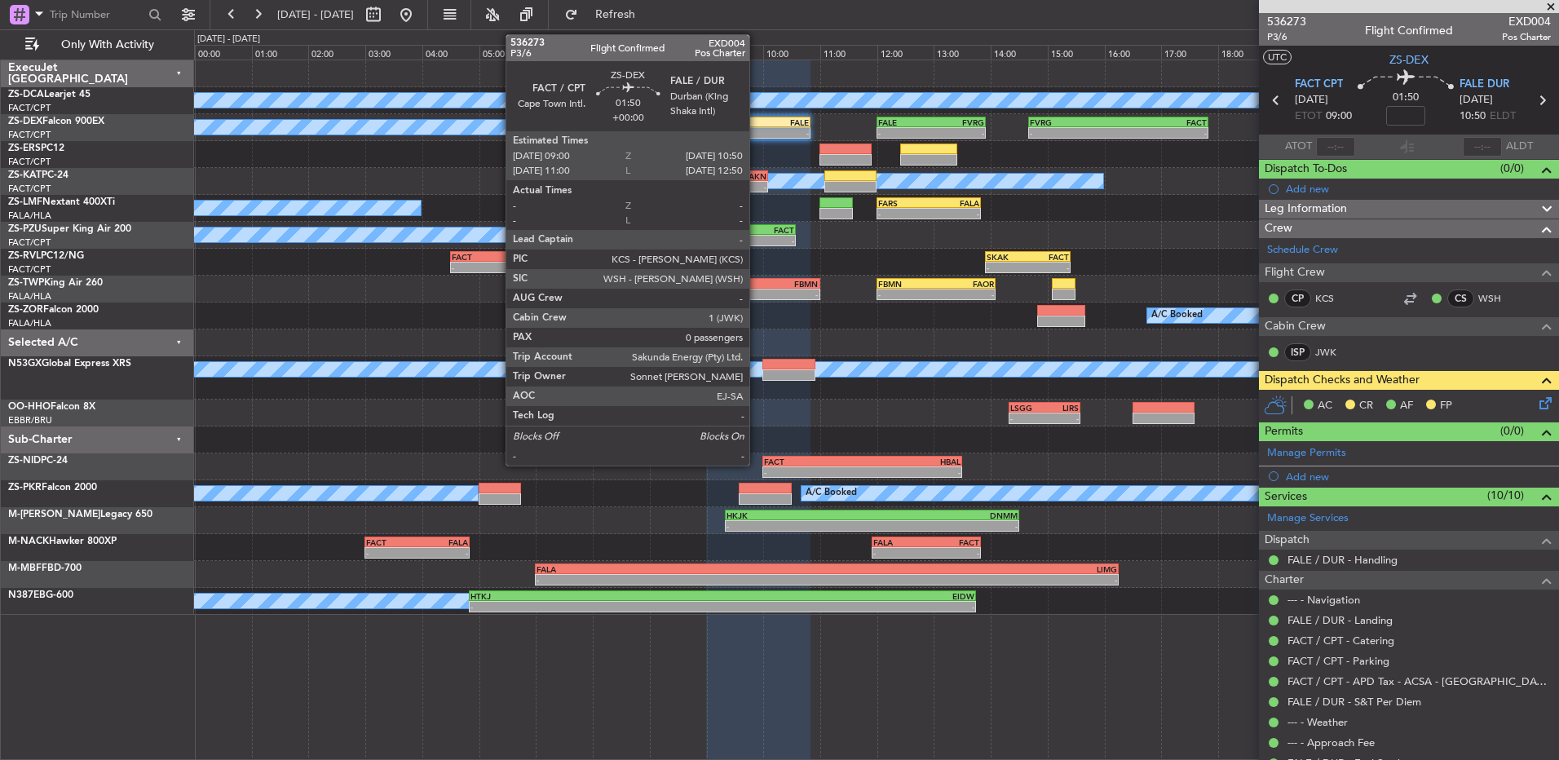
click at [757, 121] on div "FACT" at bounding box center [733, 122] width 51 height 10
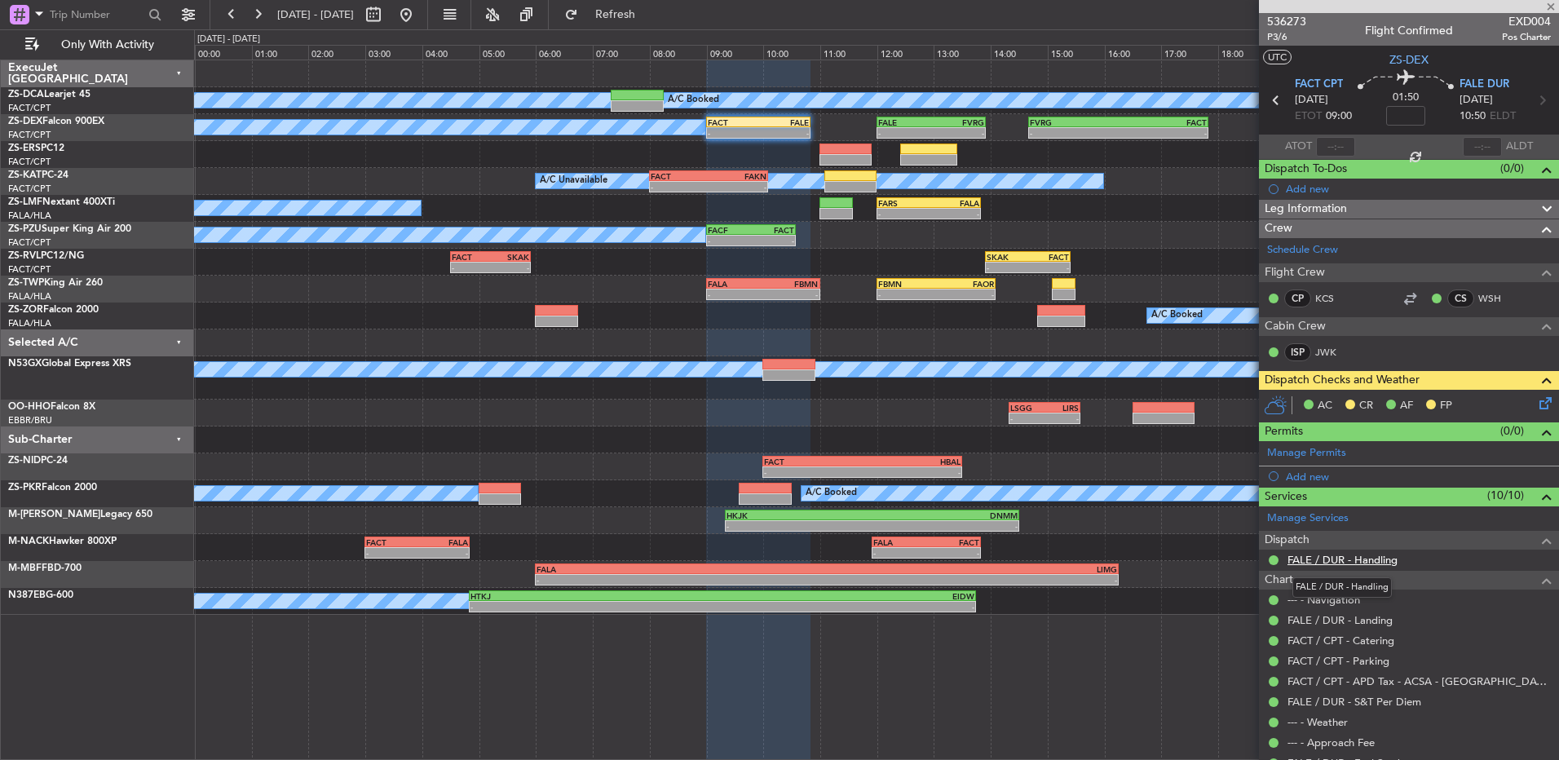
click at [1325, 558] on link "FALE / DUR - Handling" at bounding box center [1342, 560] width 110 height 14
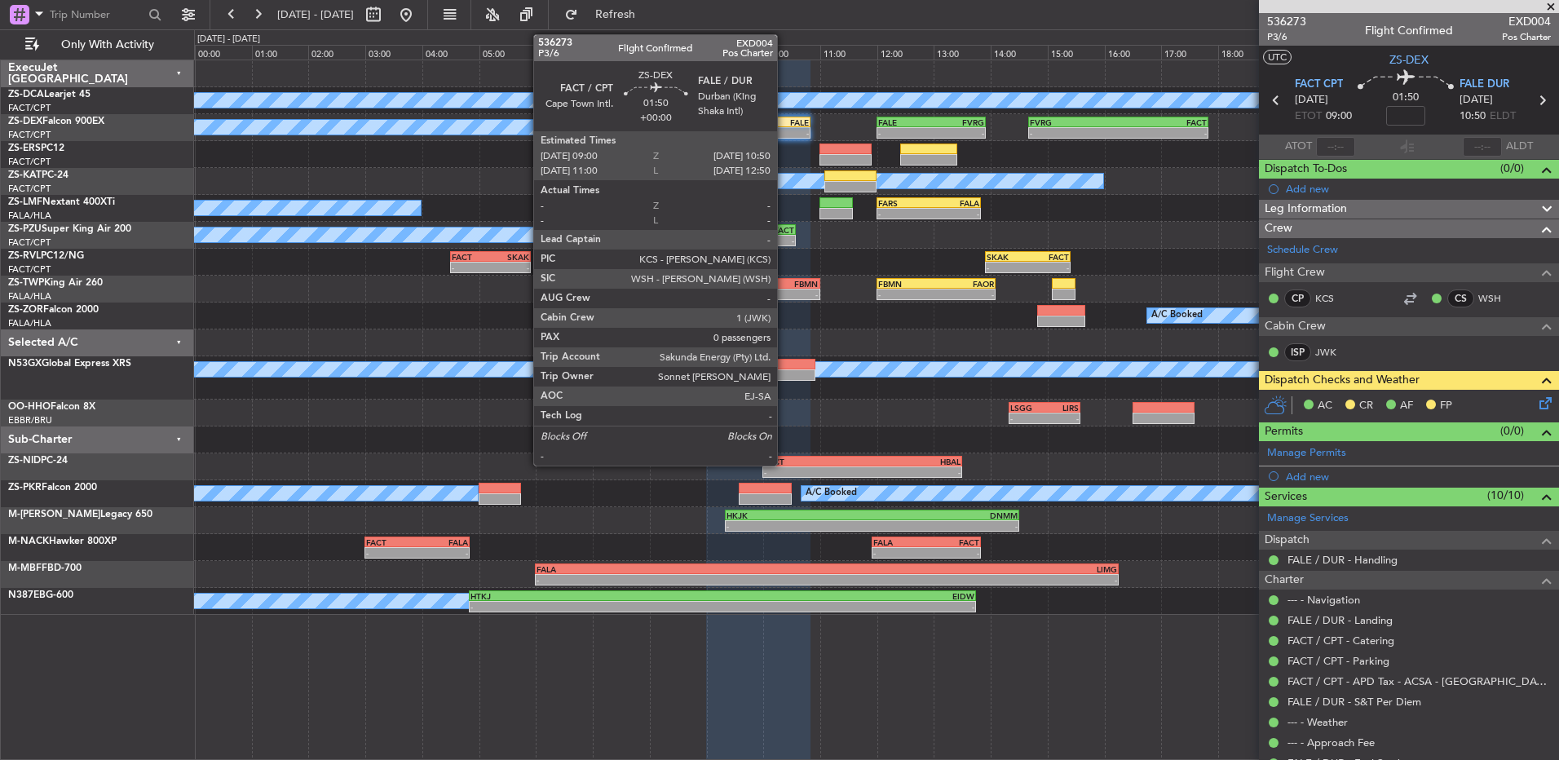
click at [784, 123] on div "FALE" at bounding box center [783, 122] width 51 height 10
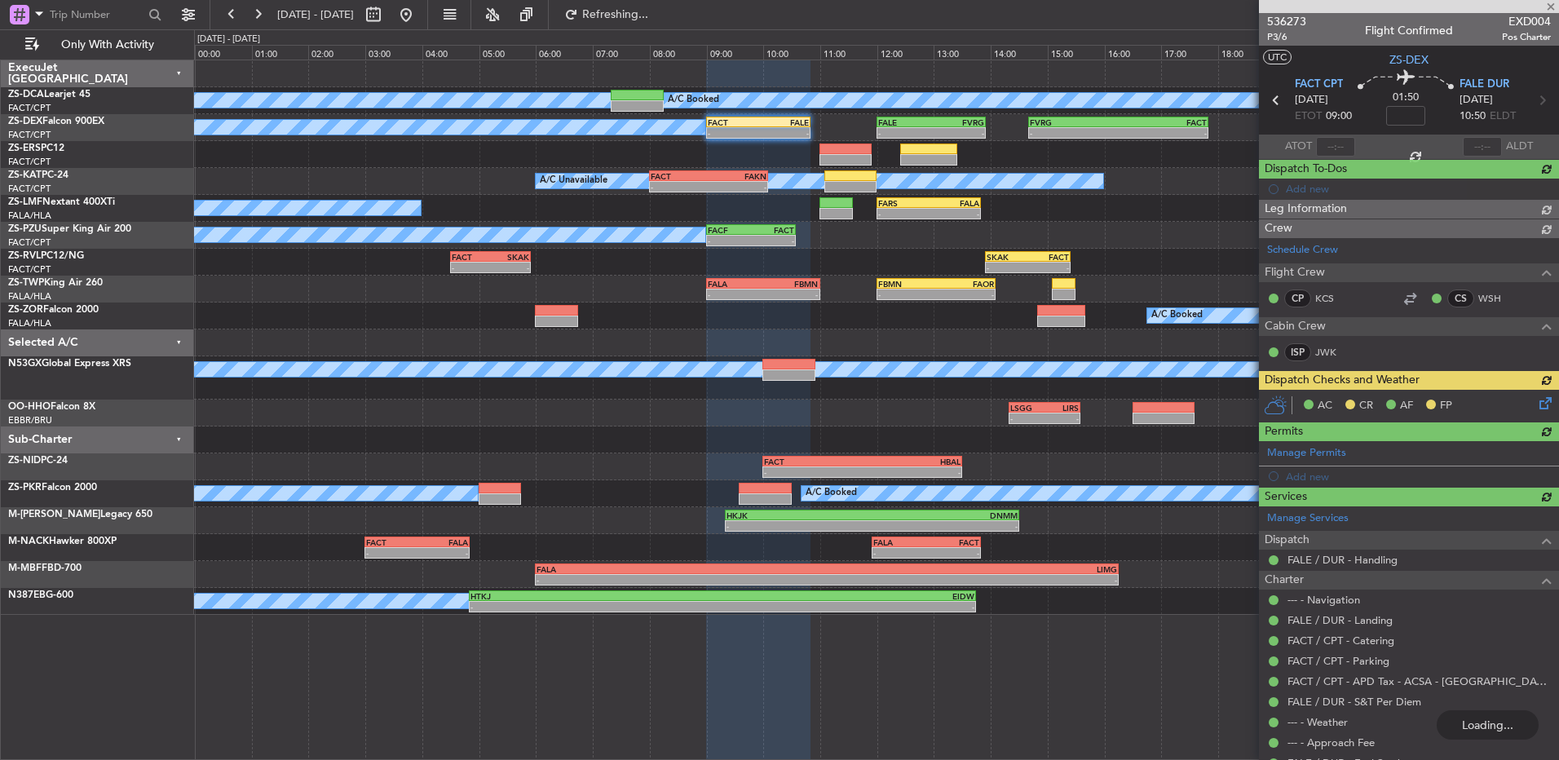
click at [1528, 402] on div "AC CR AF FP" at bounding box center [1409, 406] width 300 height 33
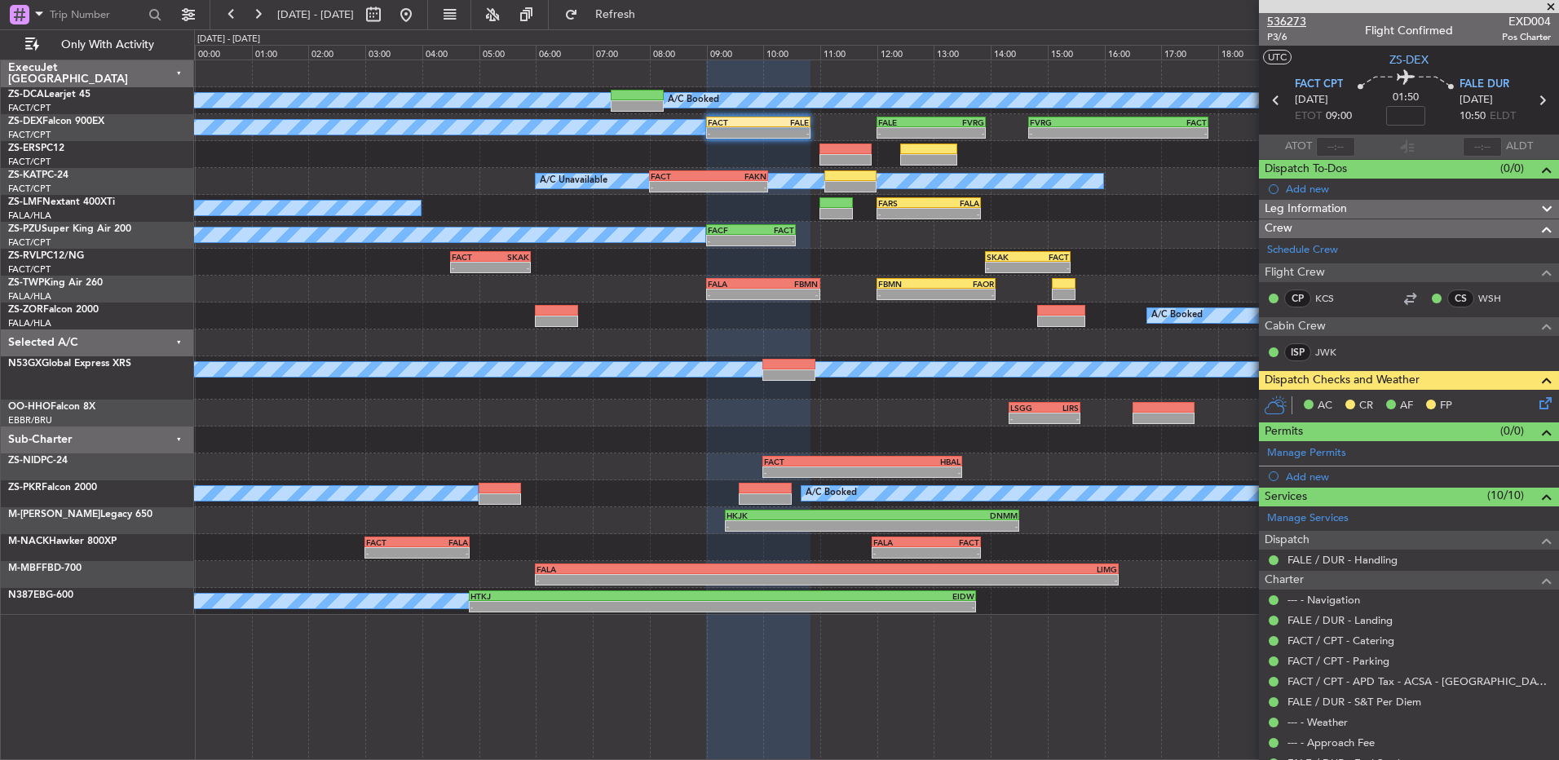
click at [1286, 20] on span "536273" at bounding box center [1286, 21] width 39 height 17
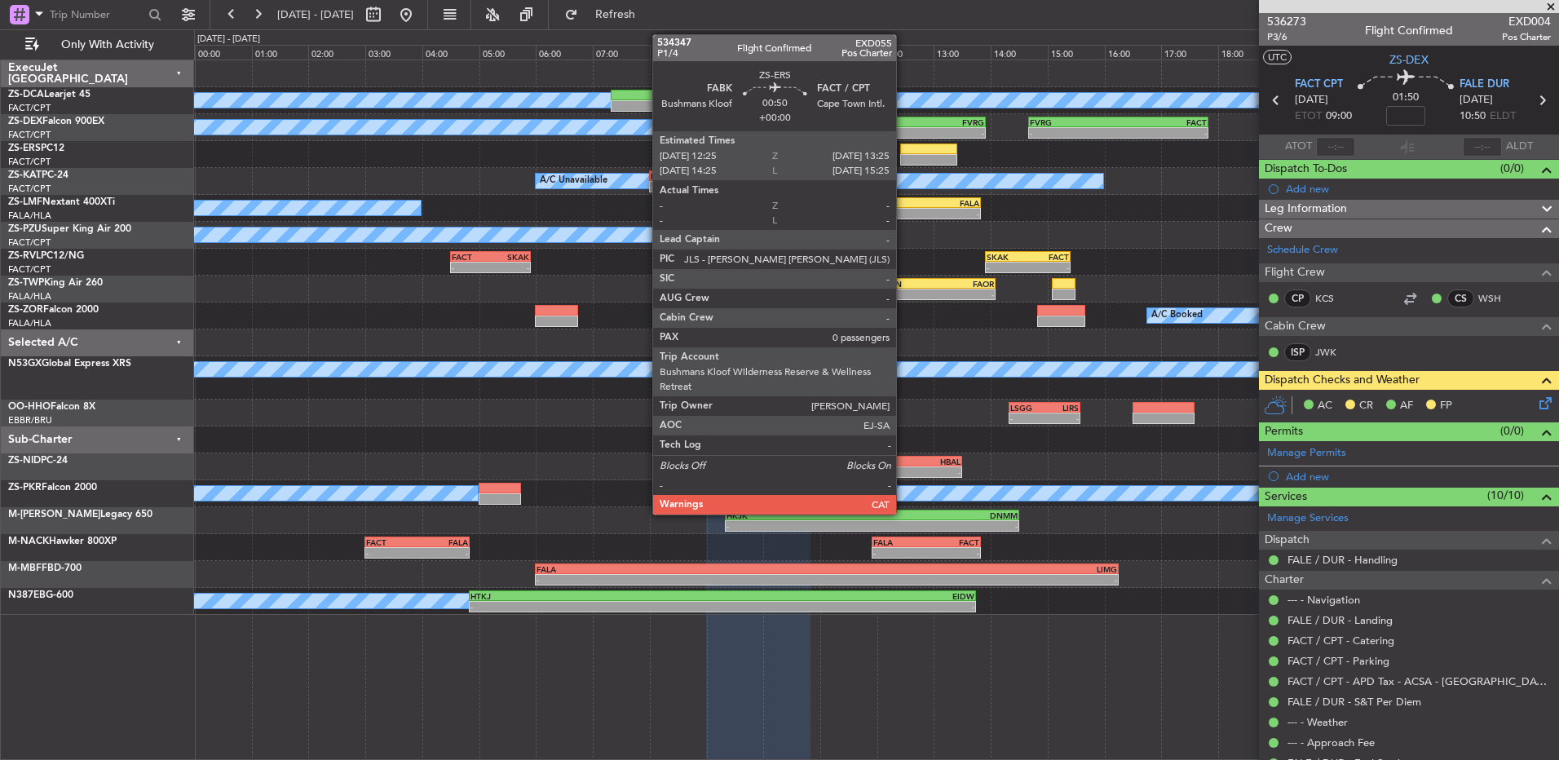
click at [904, 153] on div at bounding box center [928, 148] width 57 height 11
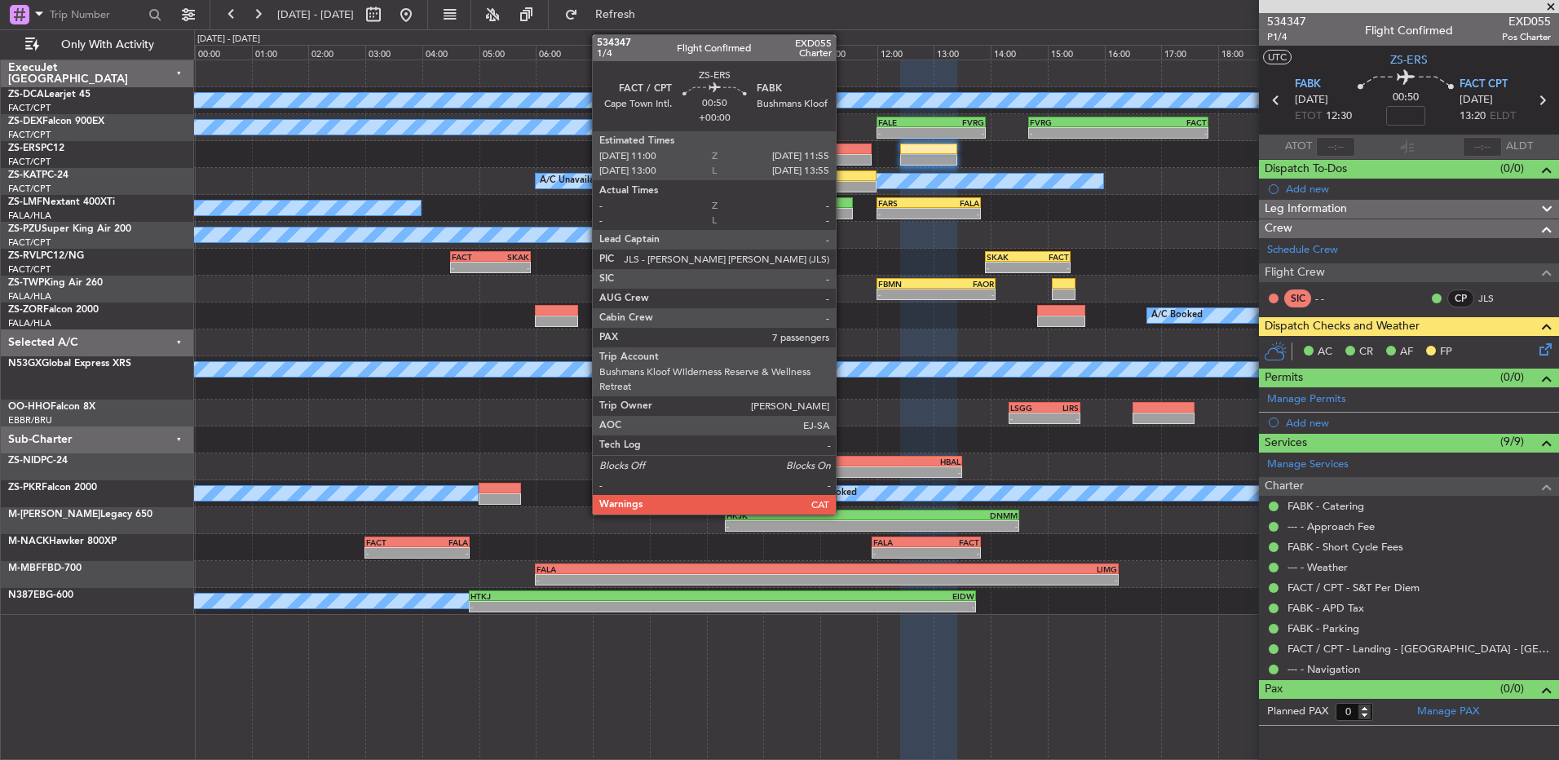
click at [843, 148] on div at bounding box center [845, 148] width 52 height 11
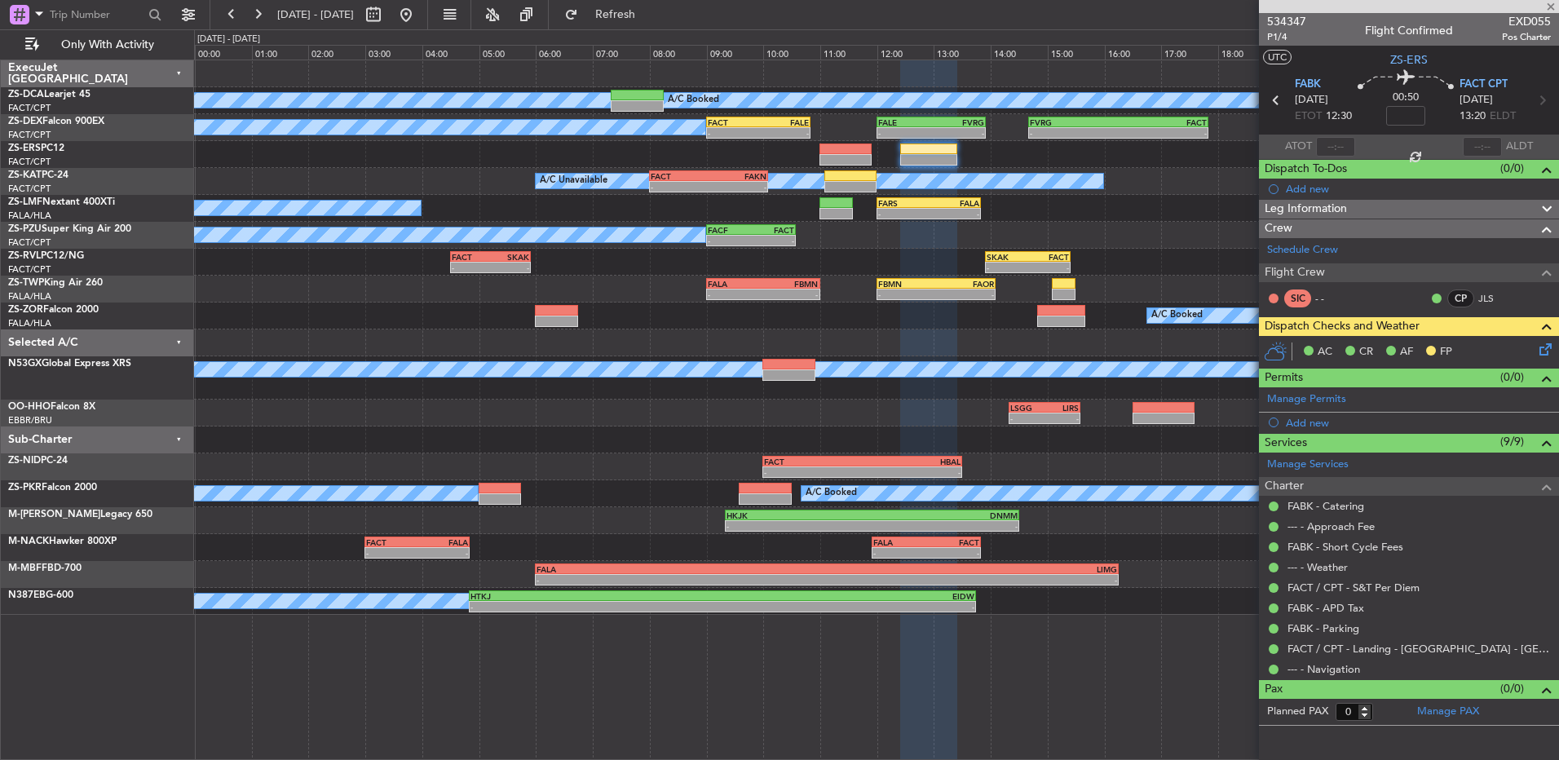
type input "7"
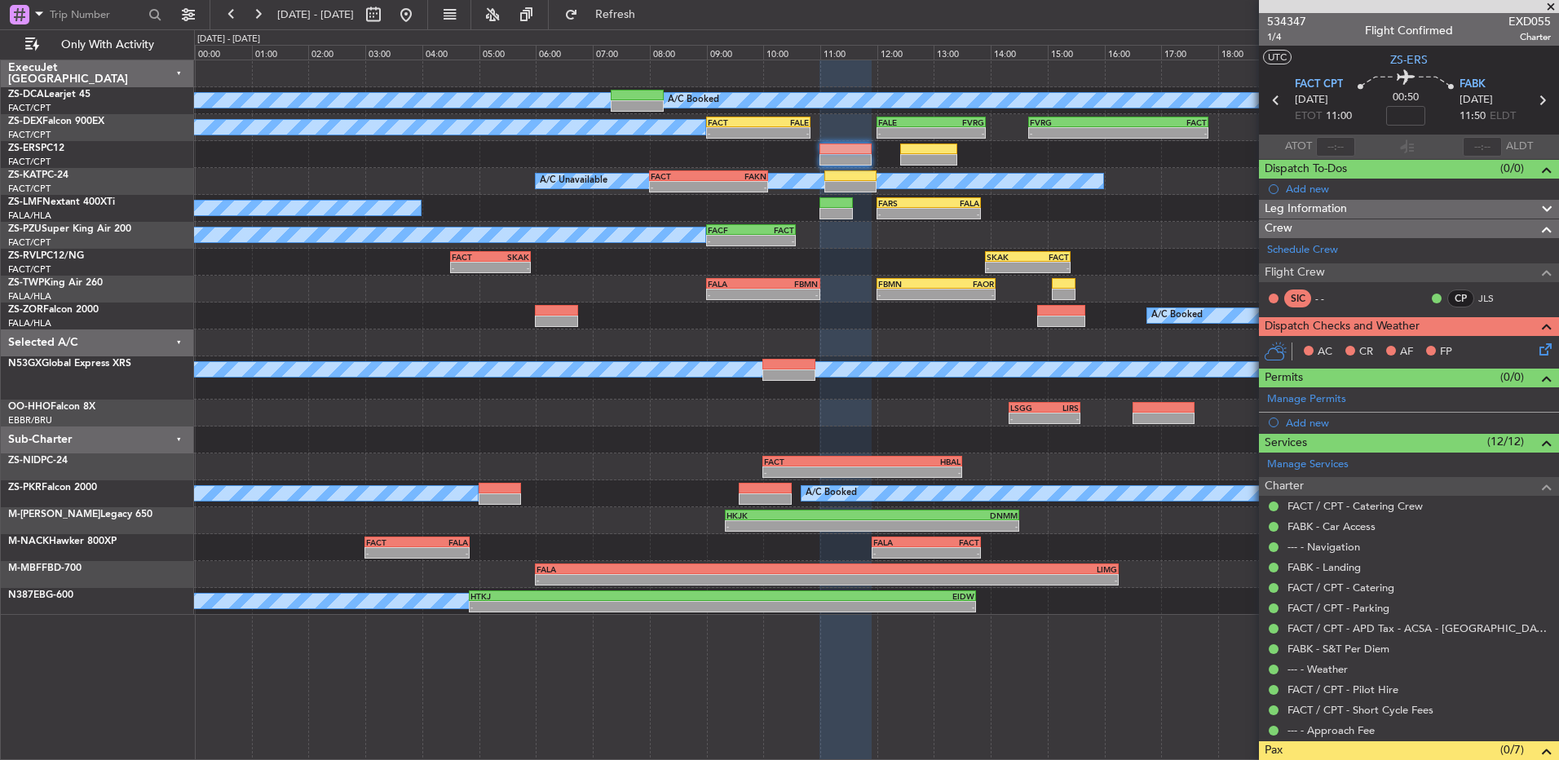
click at [1539, 346] on icon at bounding box center [1542, 346] width 13 height 13
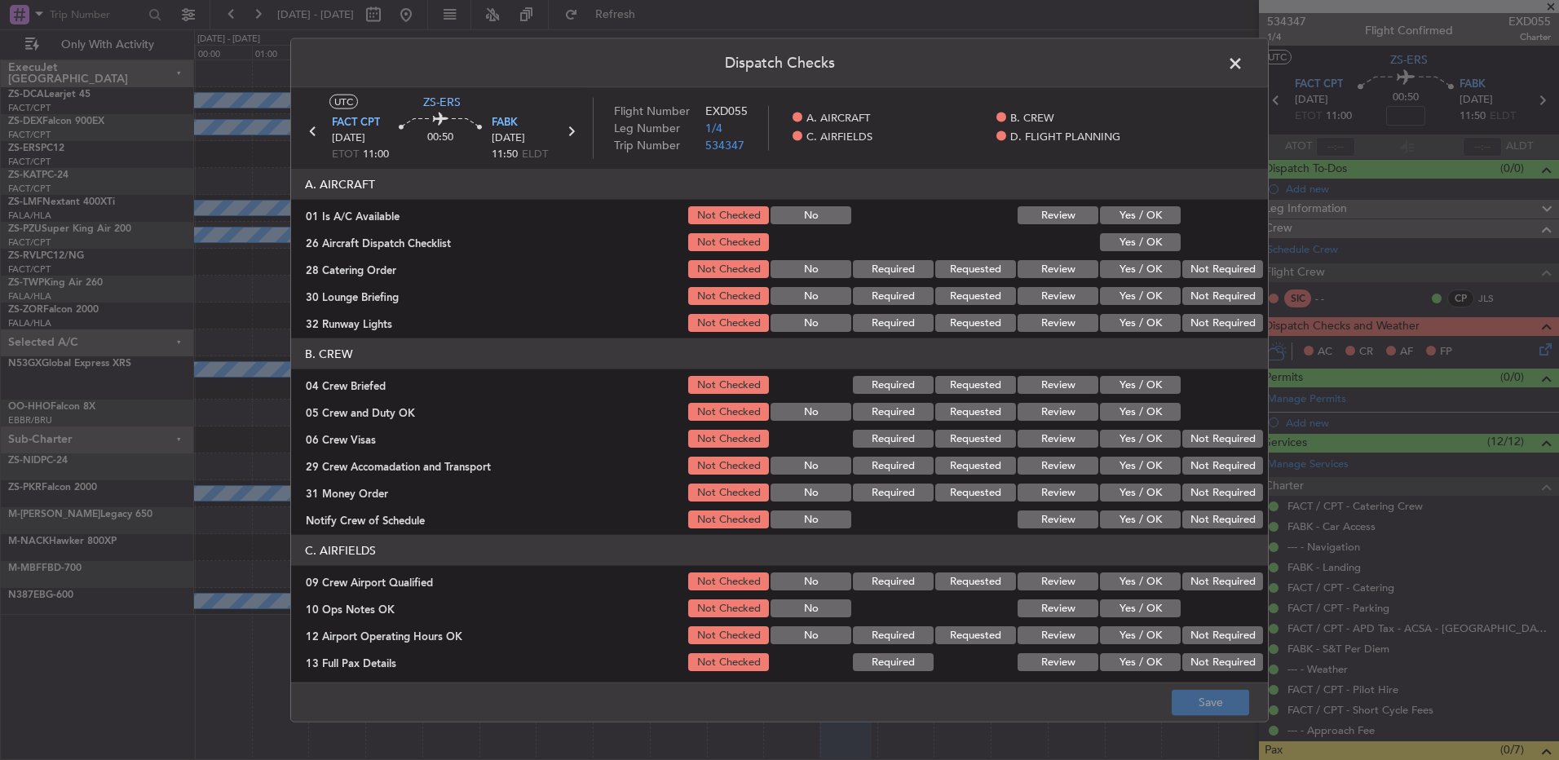
click at [1145, 220] on button "Yes / OK" at bounding box center [1140, 215] width 81 height 18
click at [1142, 239] on button "Yes / OK" at bounding box center [1140, 242] width 81 height 18
click at [1228, 272] on button "Not Required" at bounding box center [1222, 269] width 81 height 18
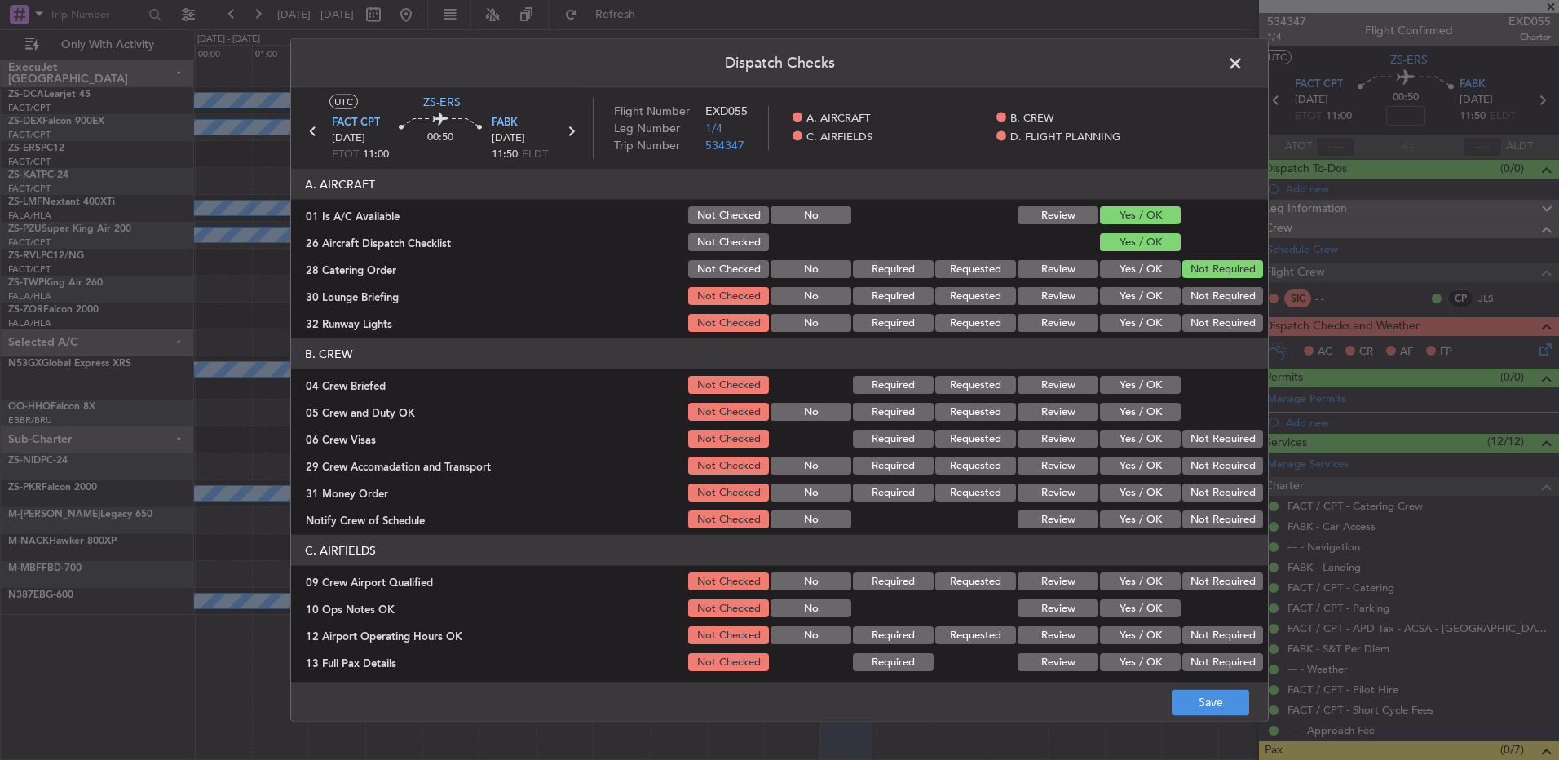
click at [1208, 296] on button "Not Required" at bounding box center [1222, 296] width 81 height 18
click at [1136, 326] on button "Yes / OK" at bounding box center [1140, 323] width 81 height 18
click at [1122, 378] on button "Yes / OK" at bounding box center [1140, 385] width 81 height 18
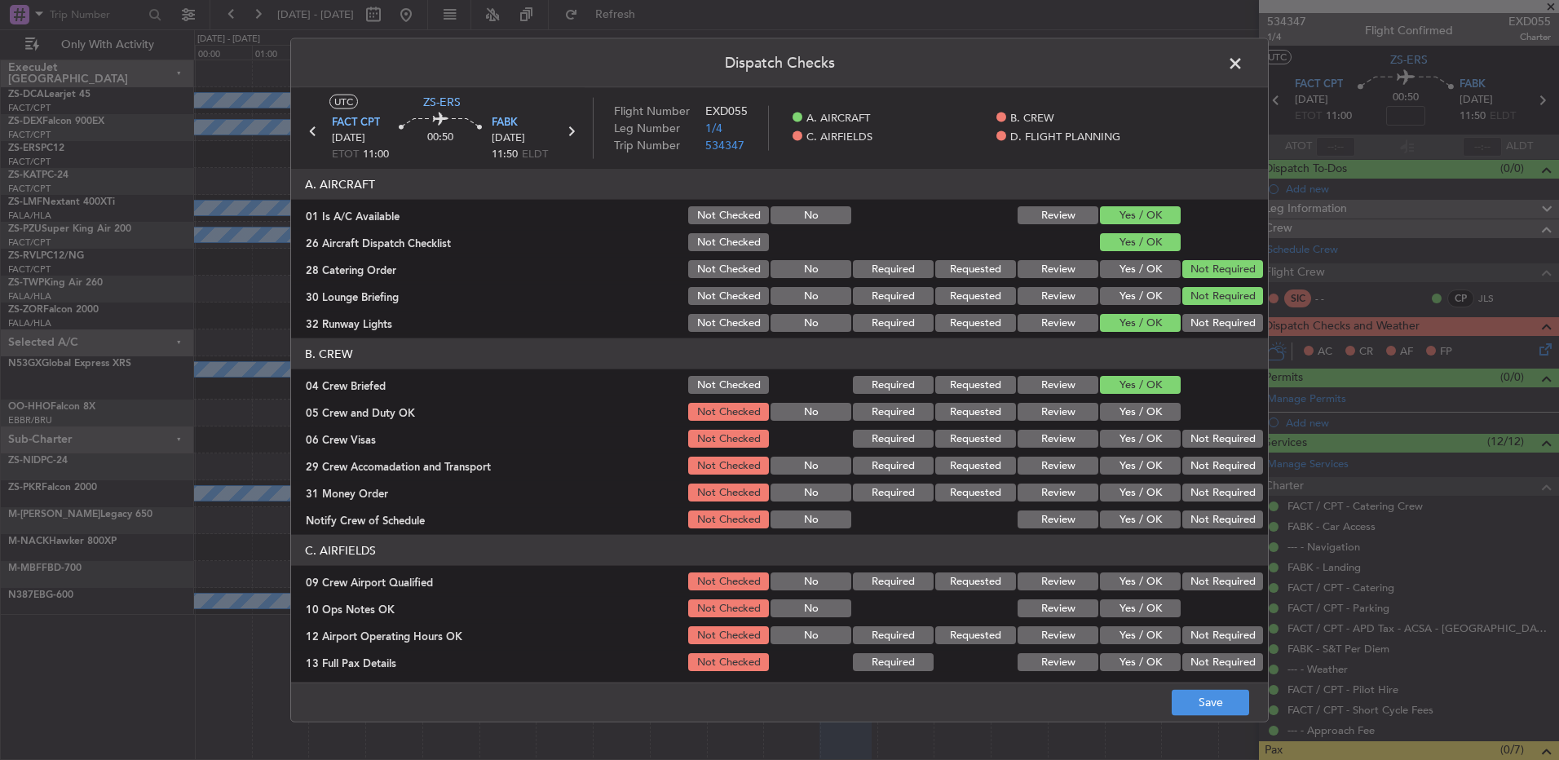
click at [1045, 387] on button "Review" at bounding box center [1057, 385] width 81 height 18
click at [1107, 407] on button "Yes / OK" at bounding box center [1140, 412] width 81 height 18
click at [1195, 439] on button "Not Required" at bounding box center [1222, 439] width 81 height 18
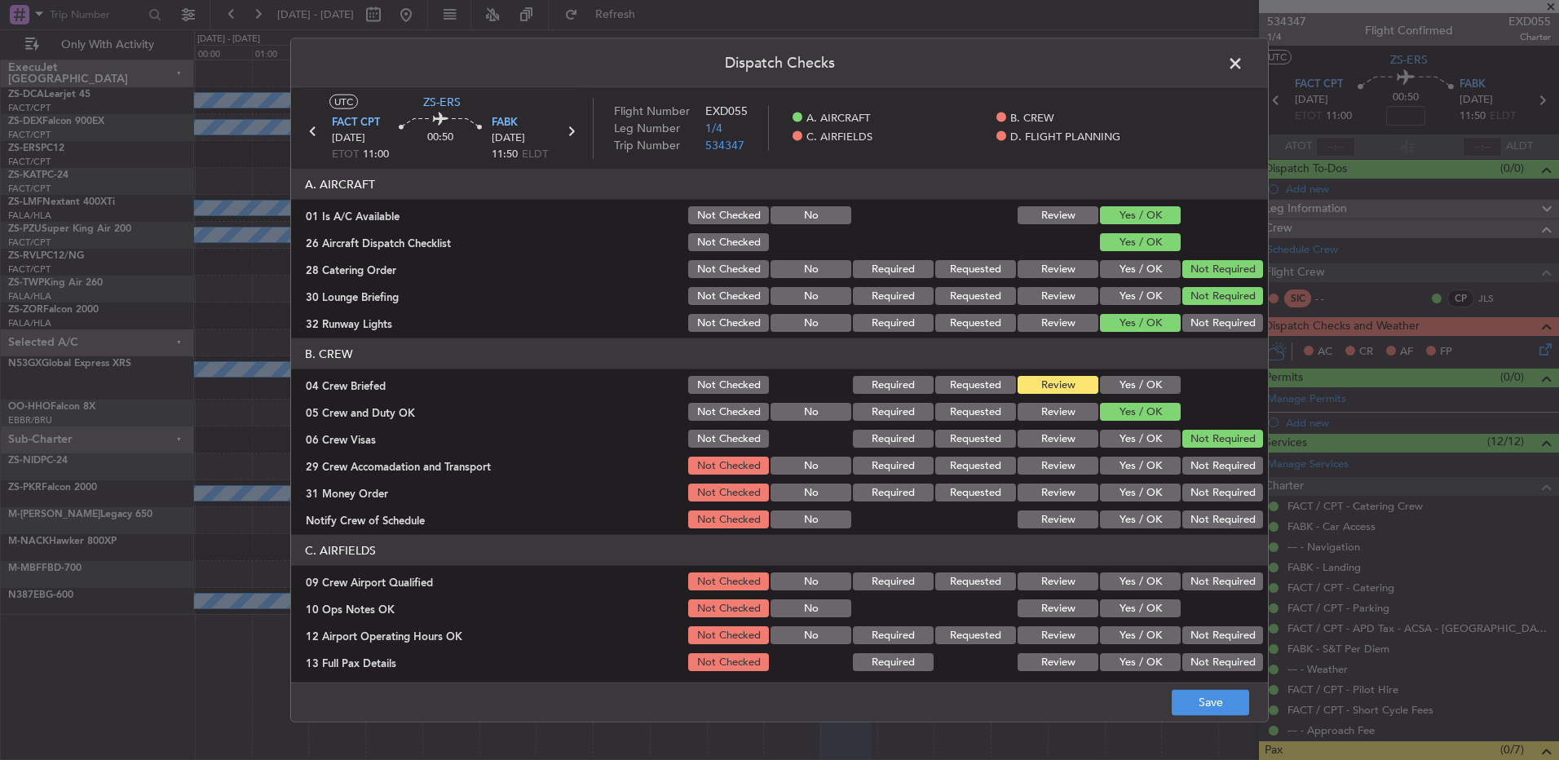
click at [1200, 467] on button "Not Required" at bounding box center [1222, 466] width 81 height 18
click at [1198, 491] on button "Not Required" at bounding box center [1222, 492] width 81 height 18
click at [1123, 522] on button "Yes / OK" at bounding box center [1140, 519] width 81 height 18
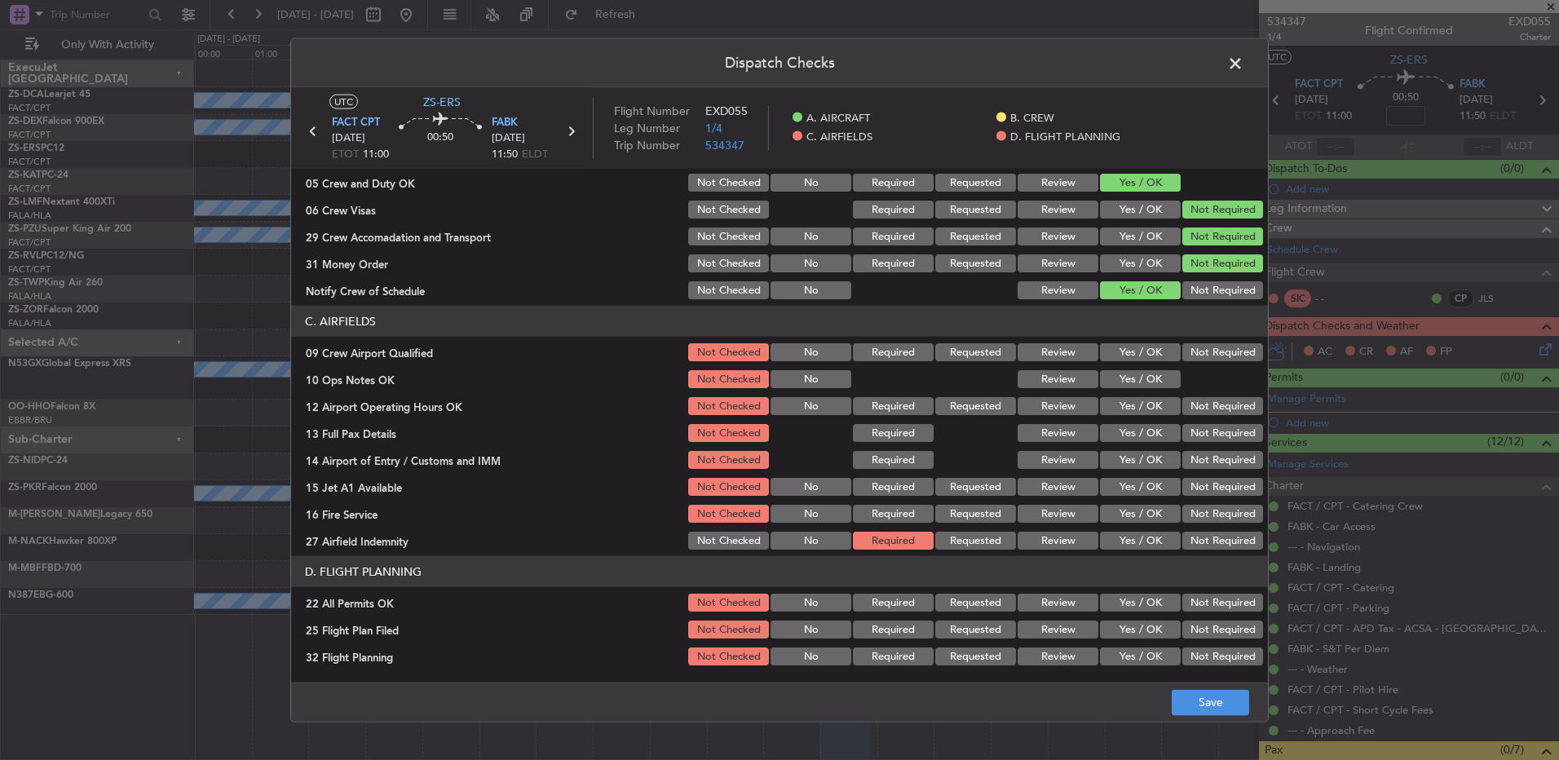
click at [1126, 346] on button "Yes / OK" at bounding box center [1140, 352] width 81 height 18
click at [1127, 372] on button "Yes / OK" at bounding box center [1140, 379] width 81 height 18
click at [1148, 422] on div "Yes / OK" at bounding box center [1138, 432] width 82 height 23
click at [1143, 405] on button "Yes / OK" at bounding box center [1140, 406] width 81 height 18
click at [1140, 435] on button "Yes / OK" at bounding box center [1140, 433] width 81 height 18
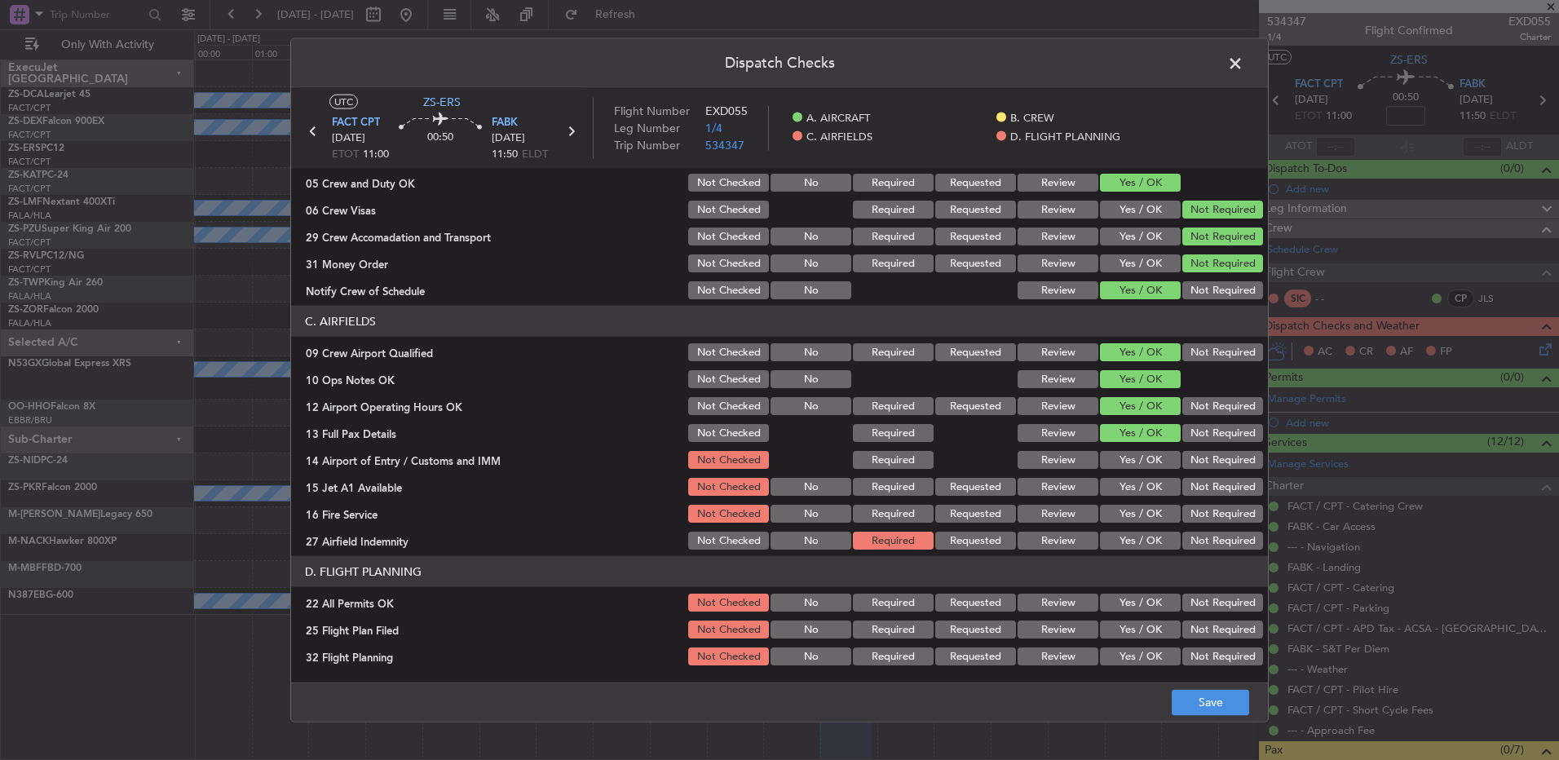
click at [1186, 460] on button "Not Required" at bounding box center [1222, 460] width 81 height 18
click at [1136, 490] on button "Yes / OK" at bounding box center [1140, 487] width 81 height 18
click at [1132, 506] on button "Yes / OK" at bounding box center [1140, 514] width 81 height 18
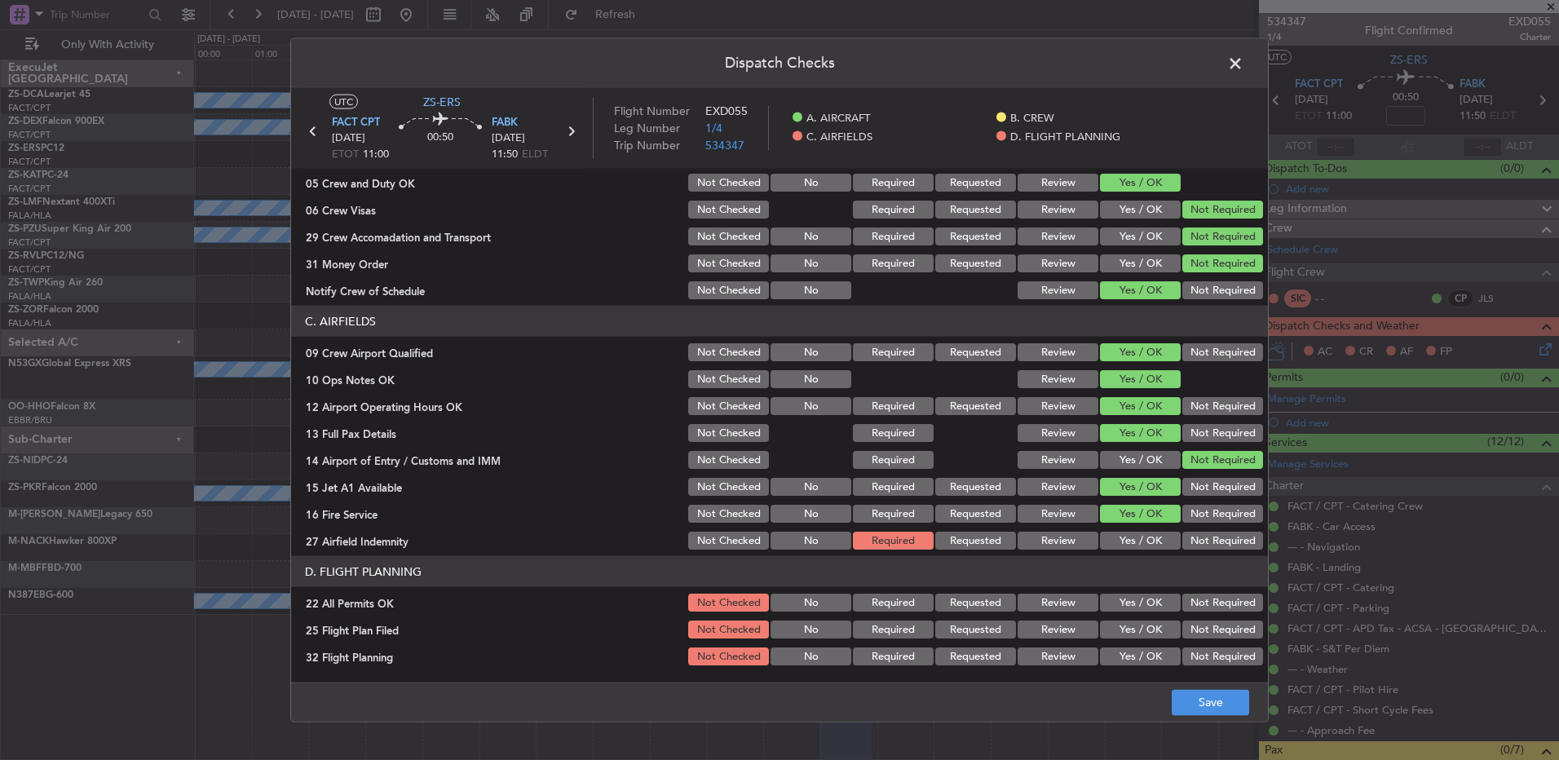
click at [1070, 540] on button "Review" at bounding box center [1057, 541] width 81 height 18
click at [1201, 593] on button "Not Required" at bounding box center [1222, 602] width 81 height 18
click at [1064, 629] on button "Review" at bounding box center [1057, 629] width 81 height 18
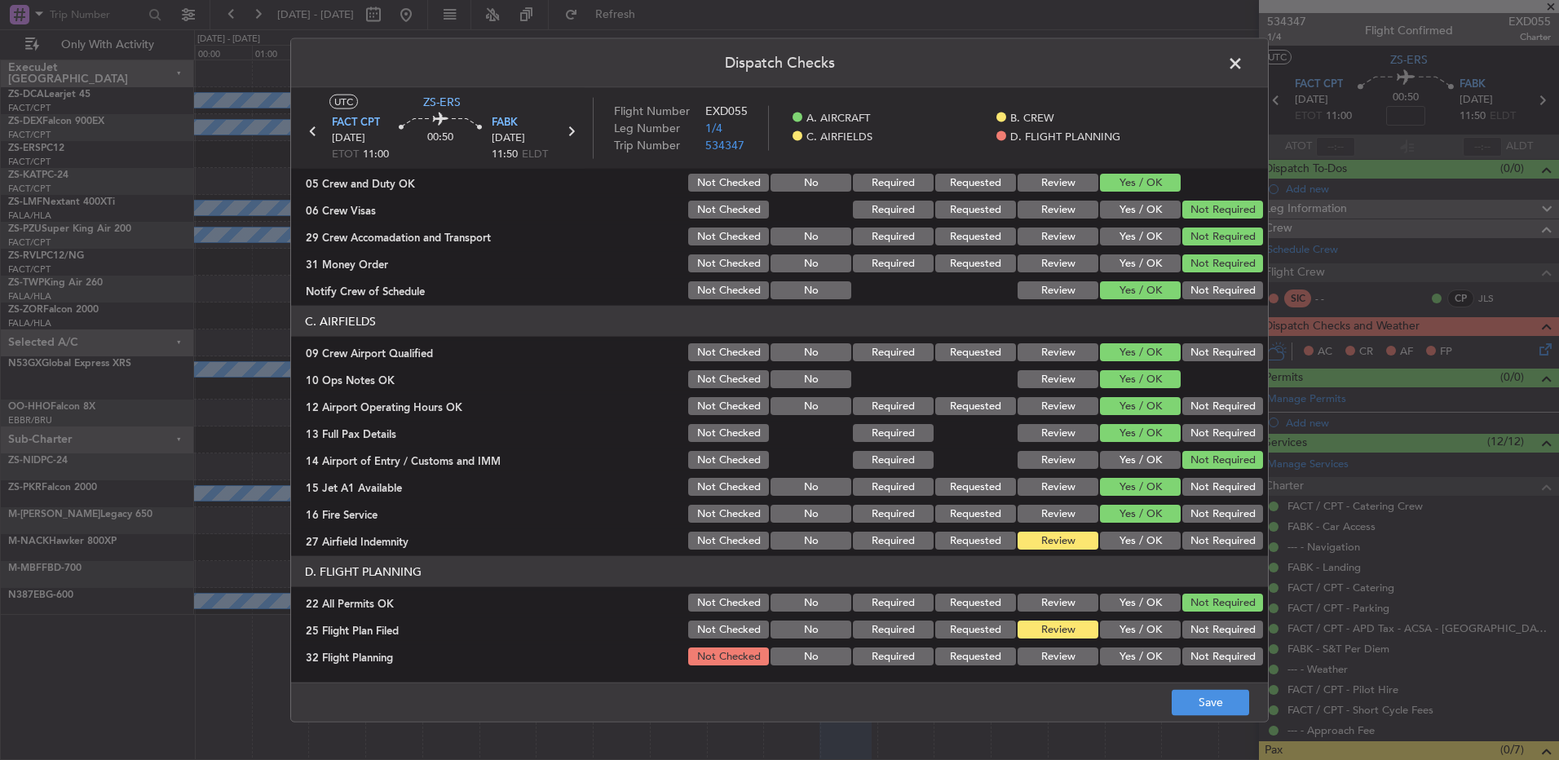
drag, startPoint x: 1070, startPoint y: 651, endPoint x: 1065, endPoint y: 659, distance: 10.0
click at [1066, 656] on button "Review" at bounding box center [1057, 656] width 81 height 18
click at [1261, 722] on div "Dispatch Checks UTC ZS-ERS FACT CPT 17/09/2025 ETOT 11:00 00:50 FABK 17/09/2025…" at bounding box center [779, 380] width 1559 height 760
click at [1245, 705] on button "Save" at bounding box center [1209, 702] width 77 height 26
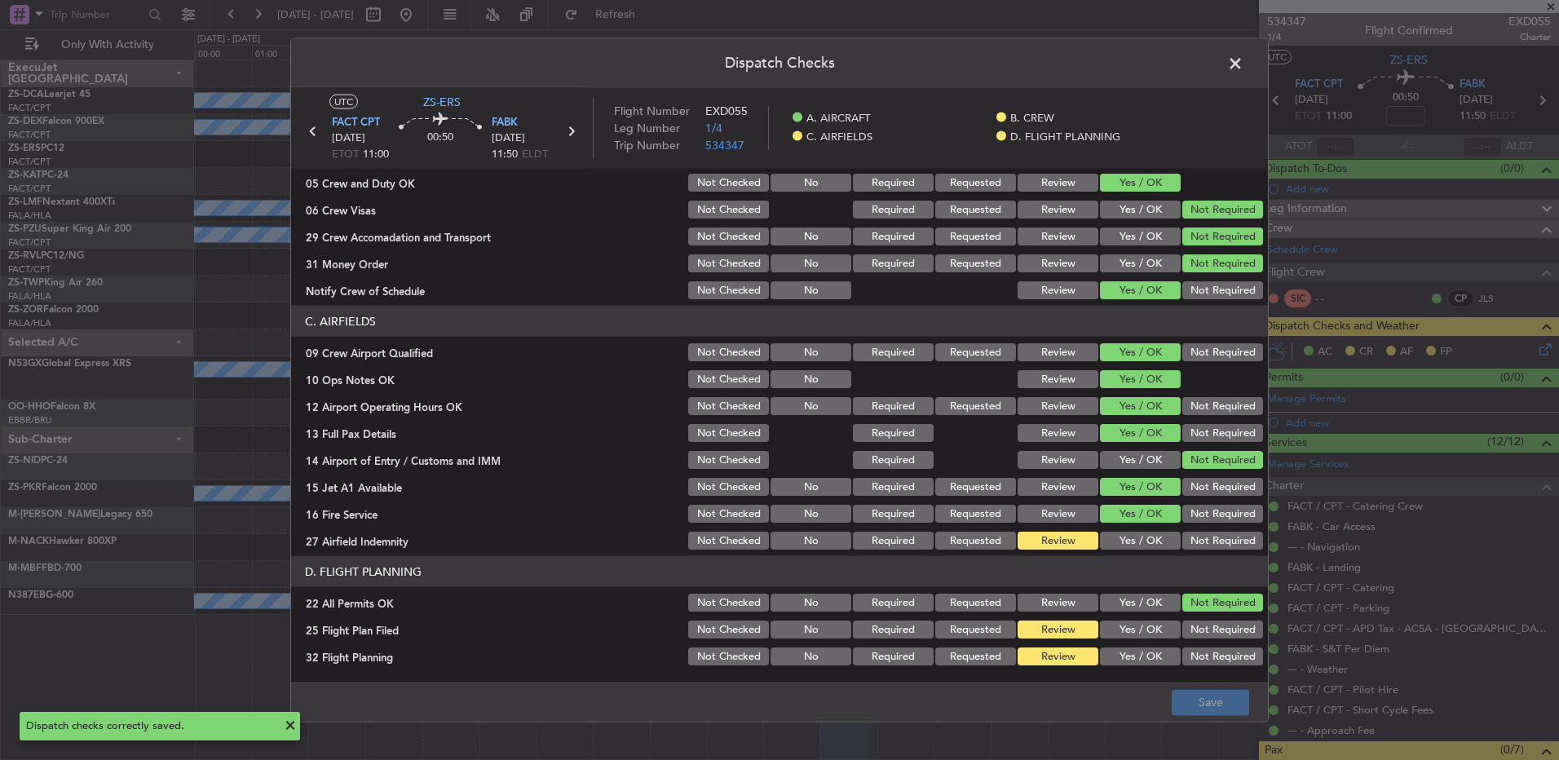
click at [1243, 55] on span at bounding box center [1243, 67] width 0 height 33
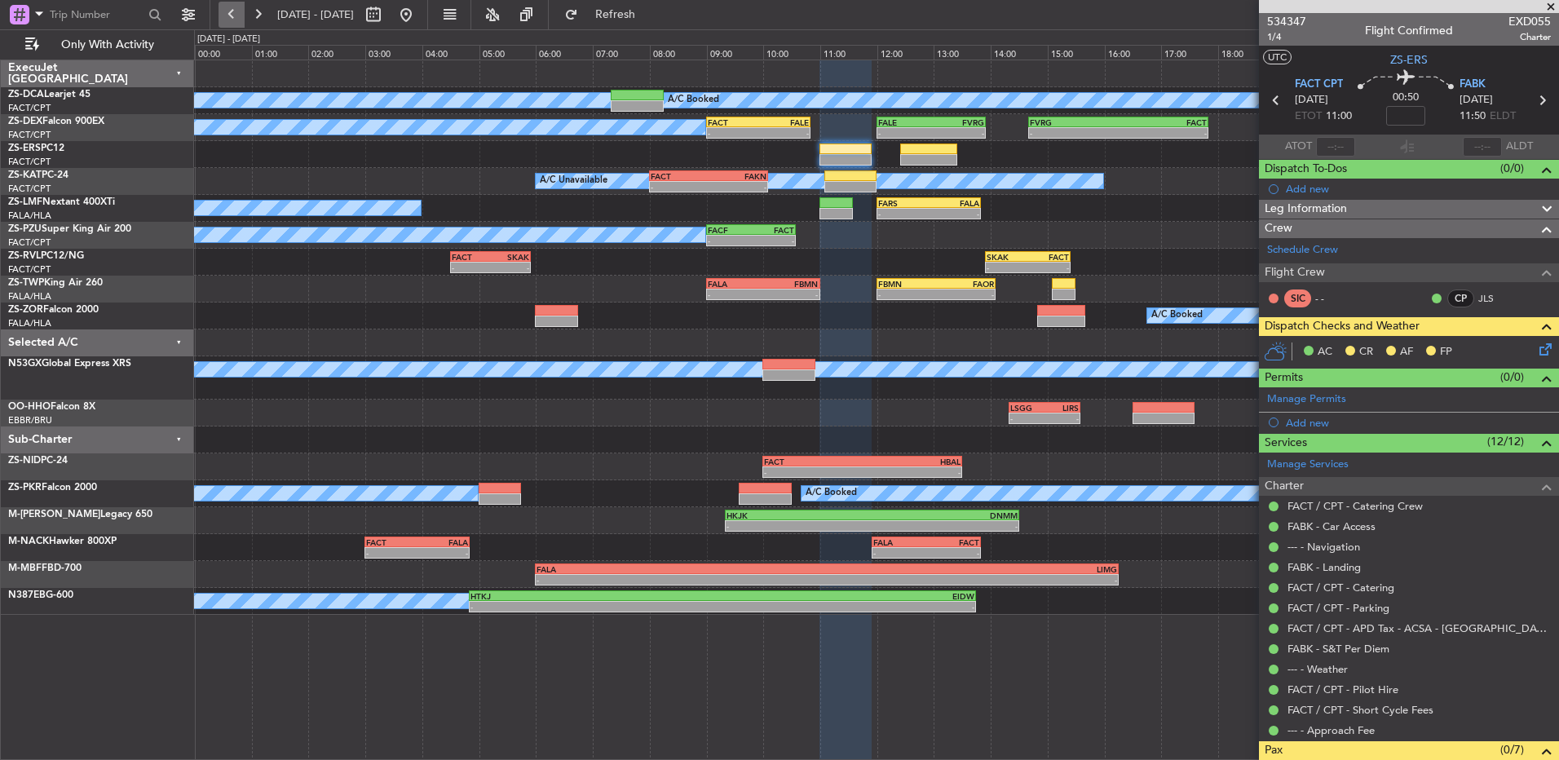
click at [227, 11] on button at bounding box center [231, 15] width 26 height 26
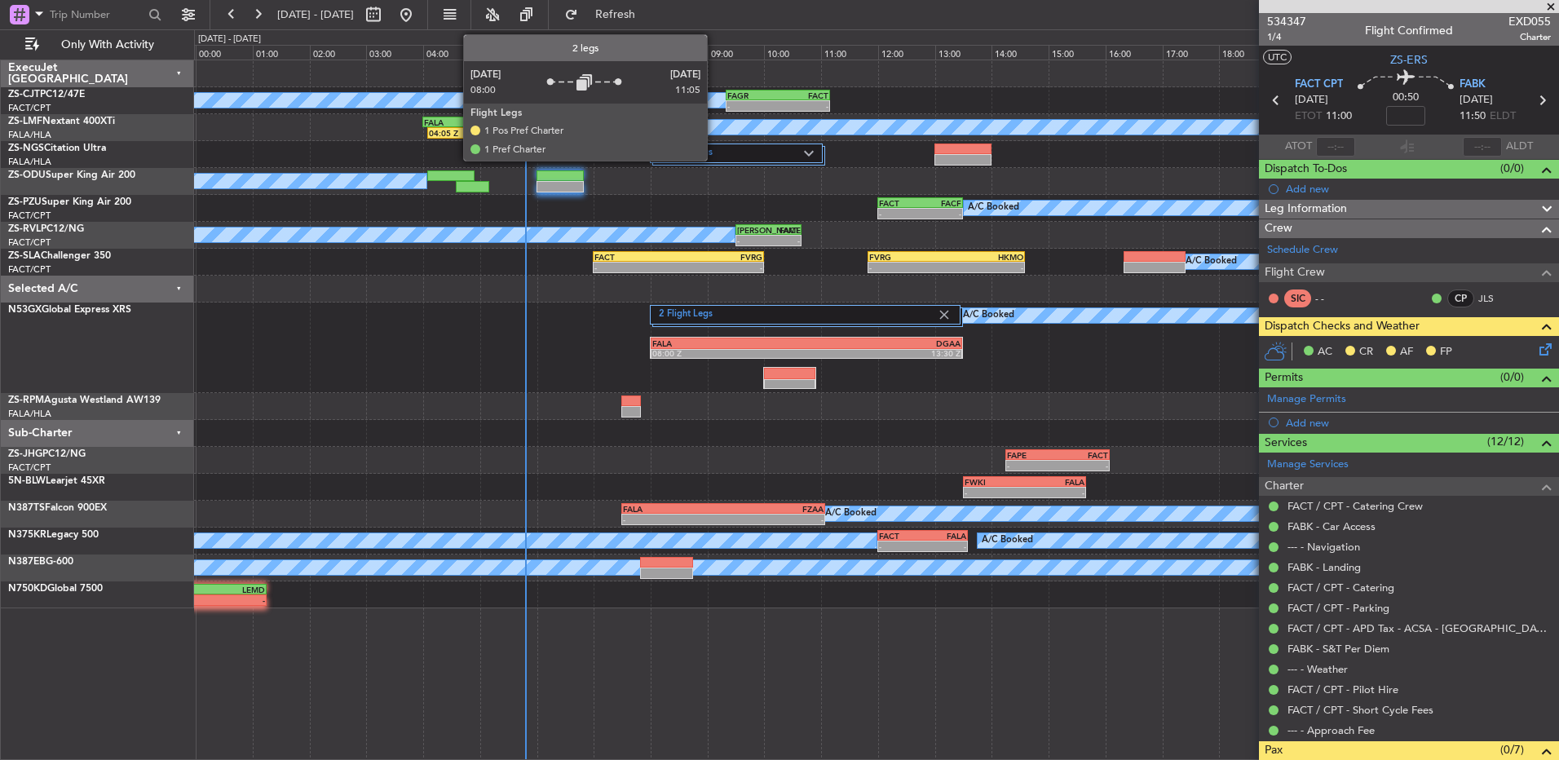
click at [717, 148] on label "2 Flight Legs" at bounding box center [731, 154] width 145 height 14
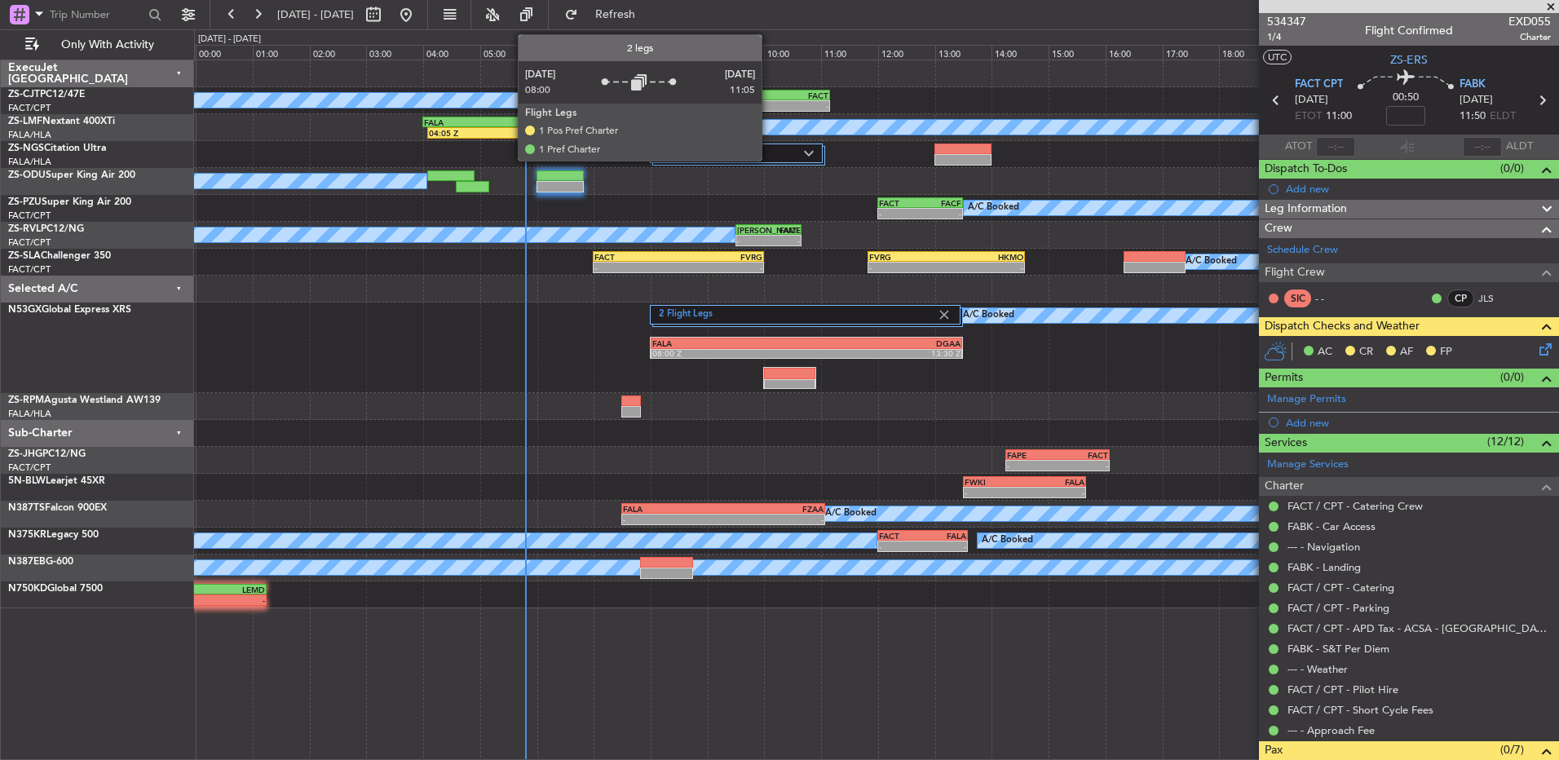
click at [769, 156] on label "2 Flight Legs" at bounding box center [731, 154] width 145 height 14
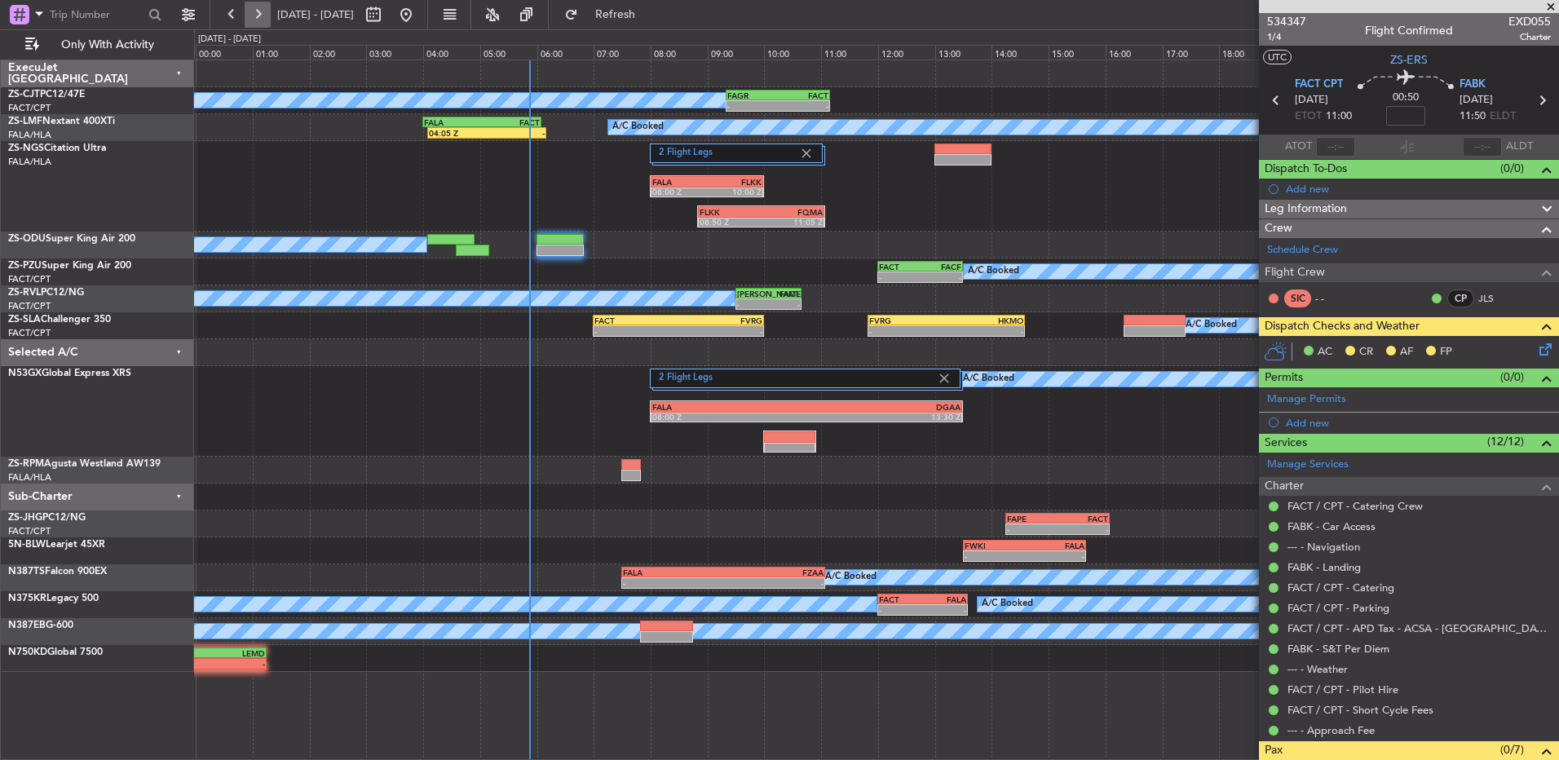
click at [259, 11] on button at bounding box center [258, 15] width 26 height 26
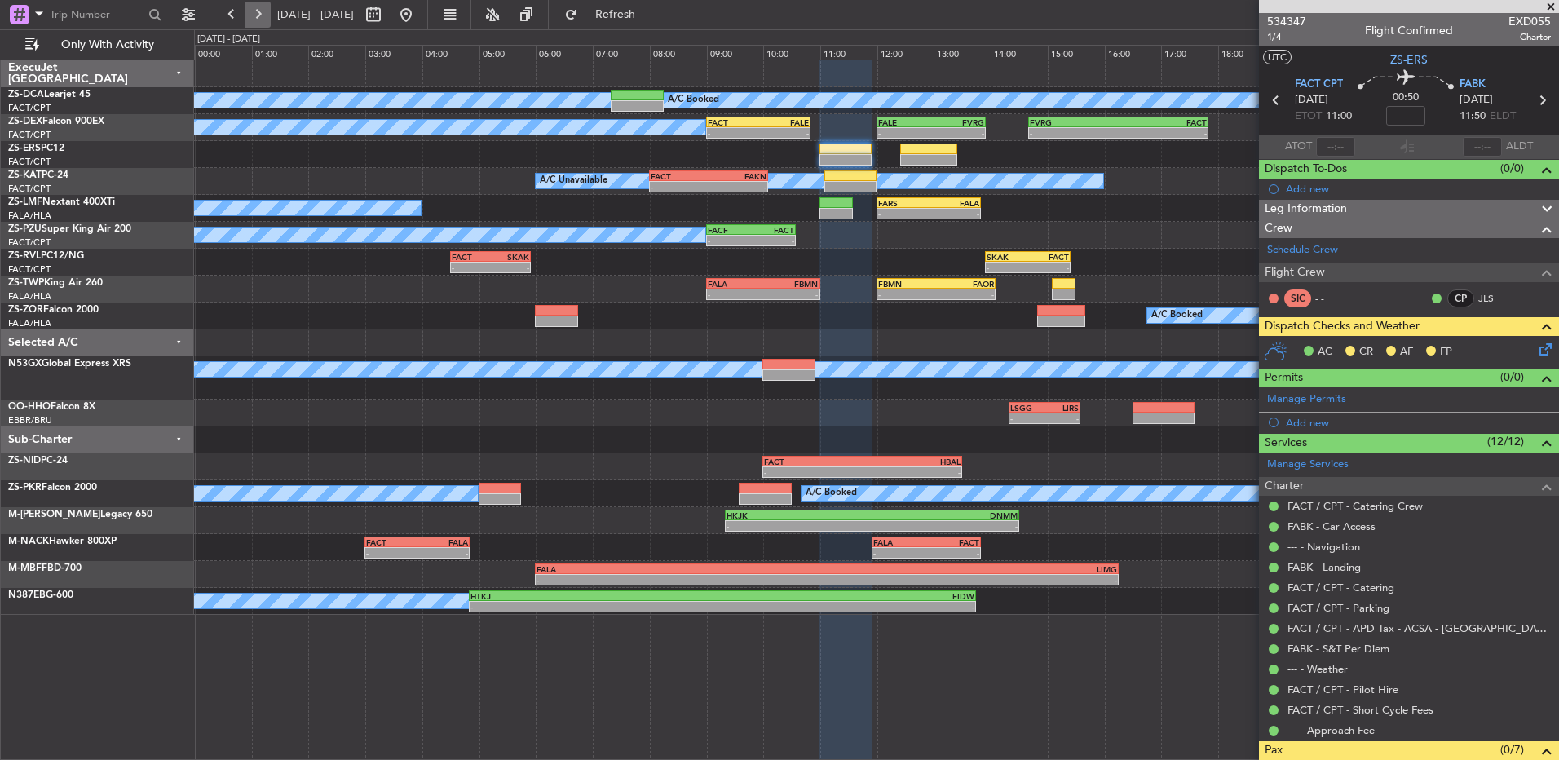
click at [249, 11] on button at bounding box center [258, 15] width 26 height 26
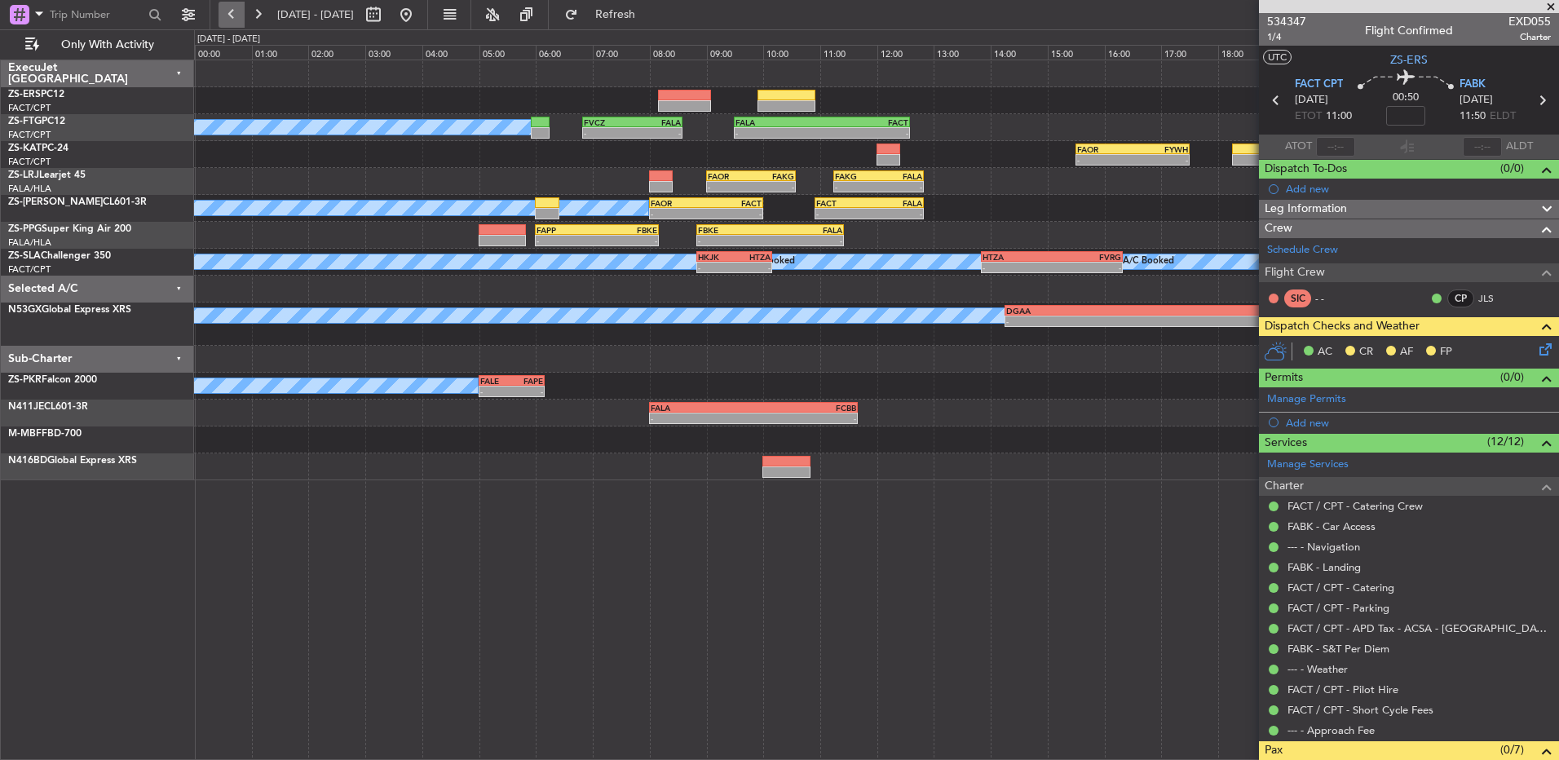
click at [240, 16] on button at bounding box center [231, 15] width 26 height 26
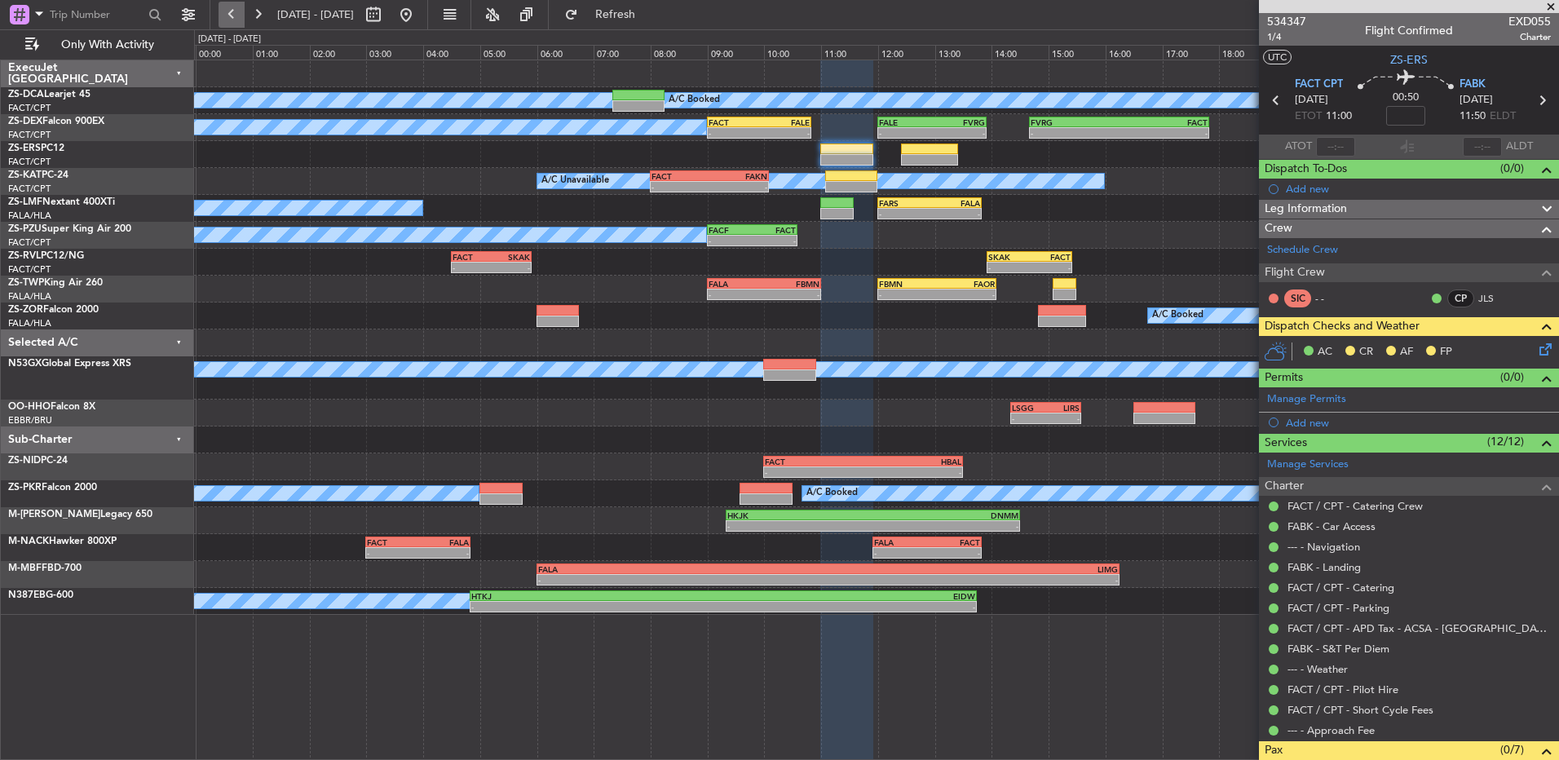
click at [224, 11] on button at bounding box center [231, 15] width 26 height 26
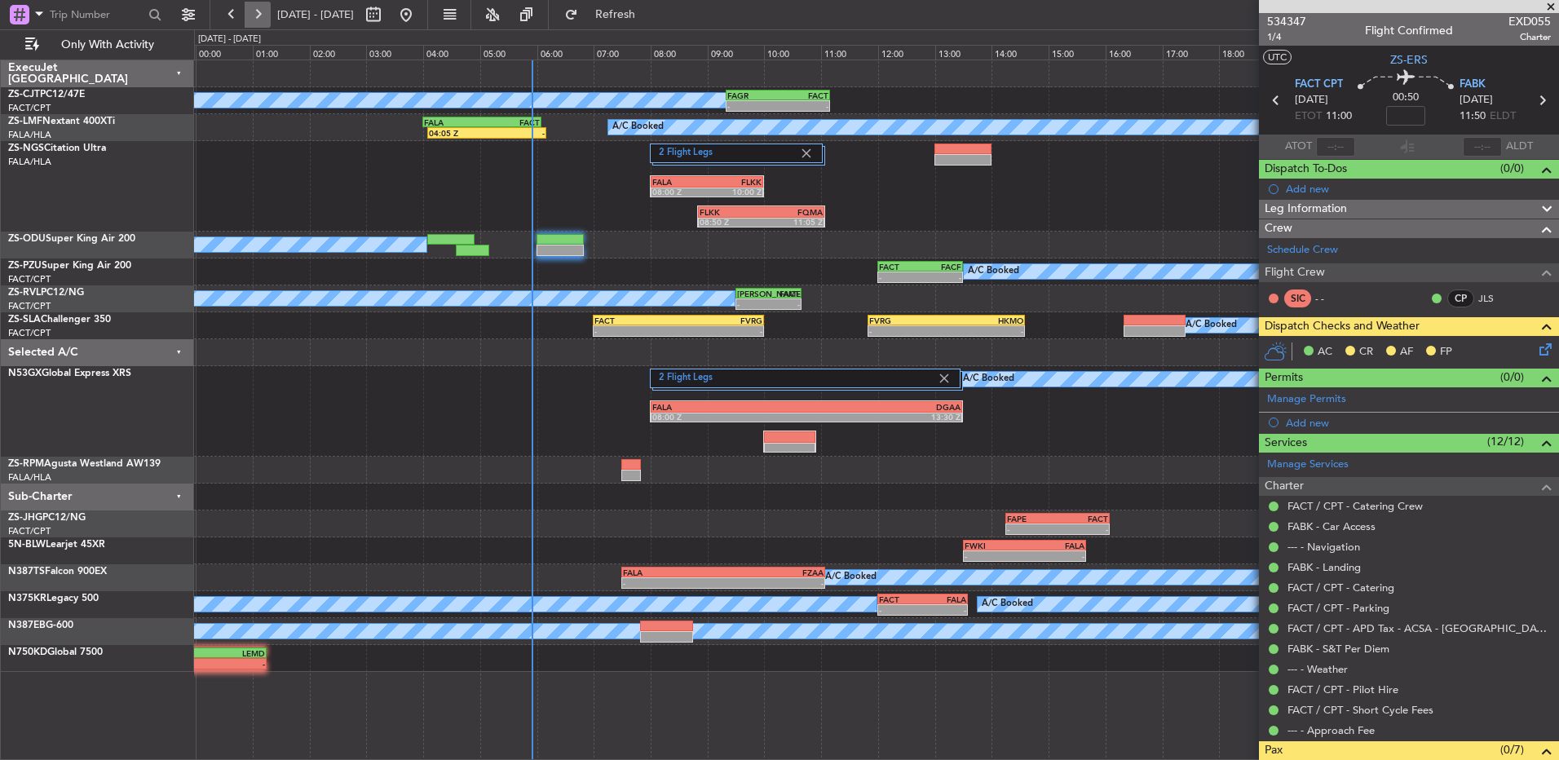
click at [249, 14] on button at bounding box center [258, 15] width 26 height 26
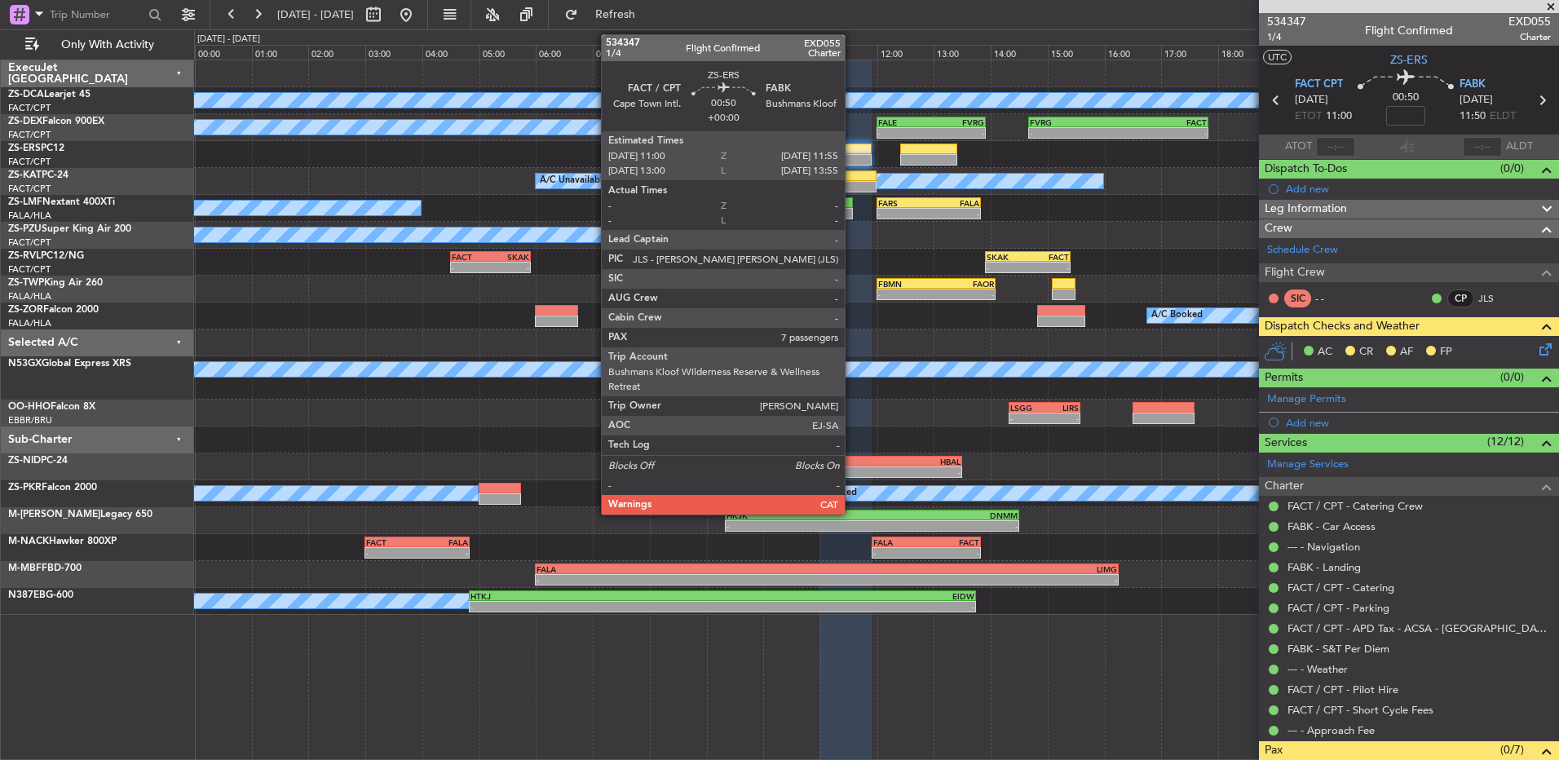
click at [852, 148] on div at bounding box center [845, 148] width 52 height 11
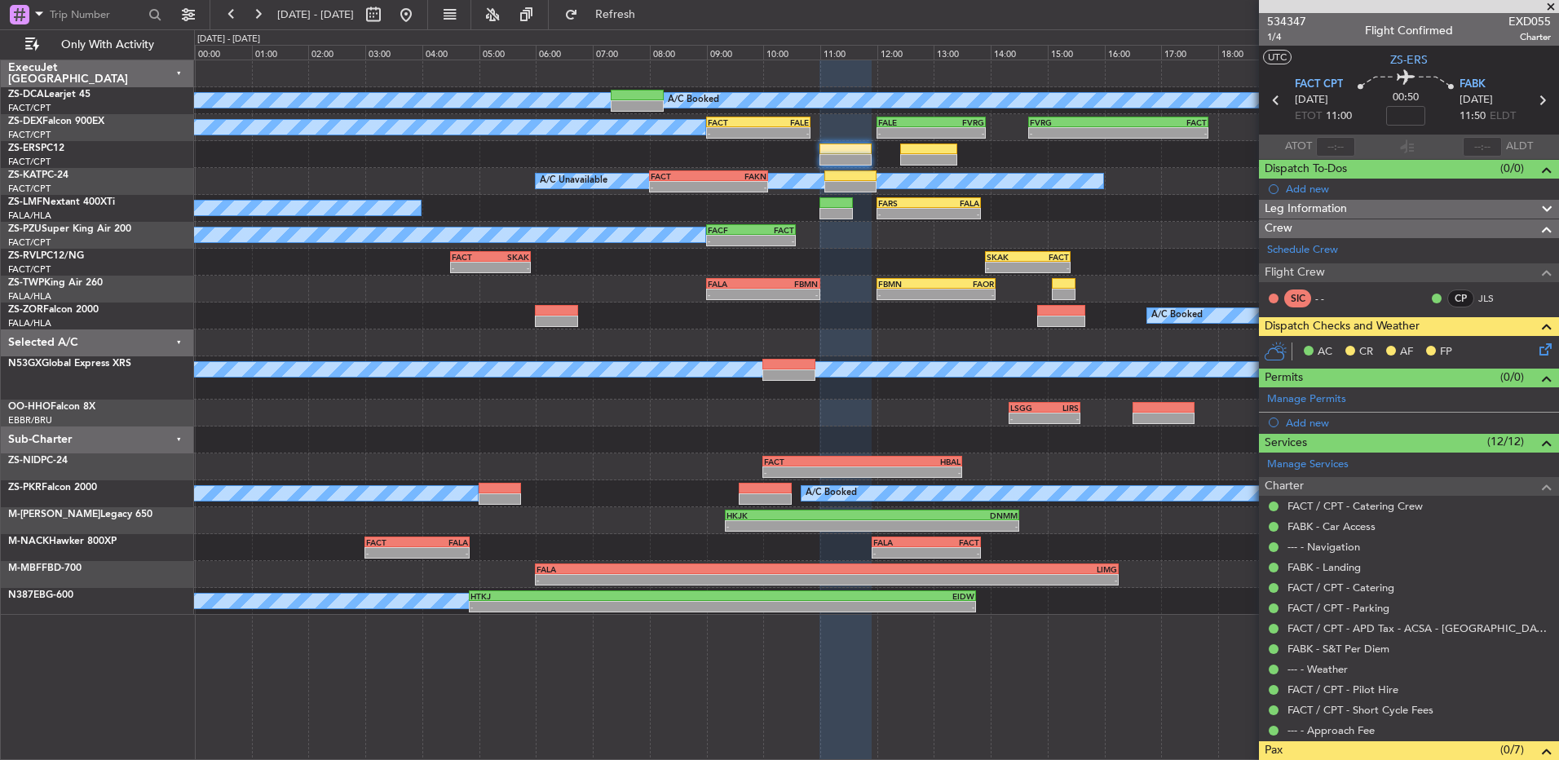
click at [849, 166] on div at bounding box center [876, 154] width 1364 height 27
click at [846, 165] on div at bounding box center [876, 154] width 1364 height 27
click at [1536, 352] on icon at bounding box center [1542, 346] width 13 height 13
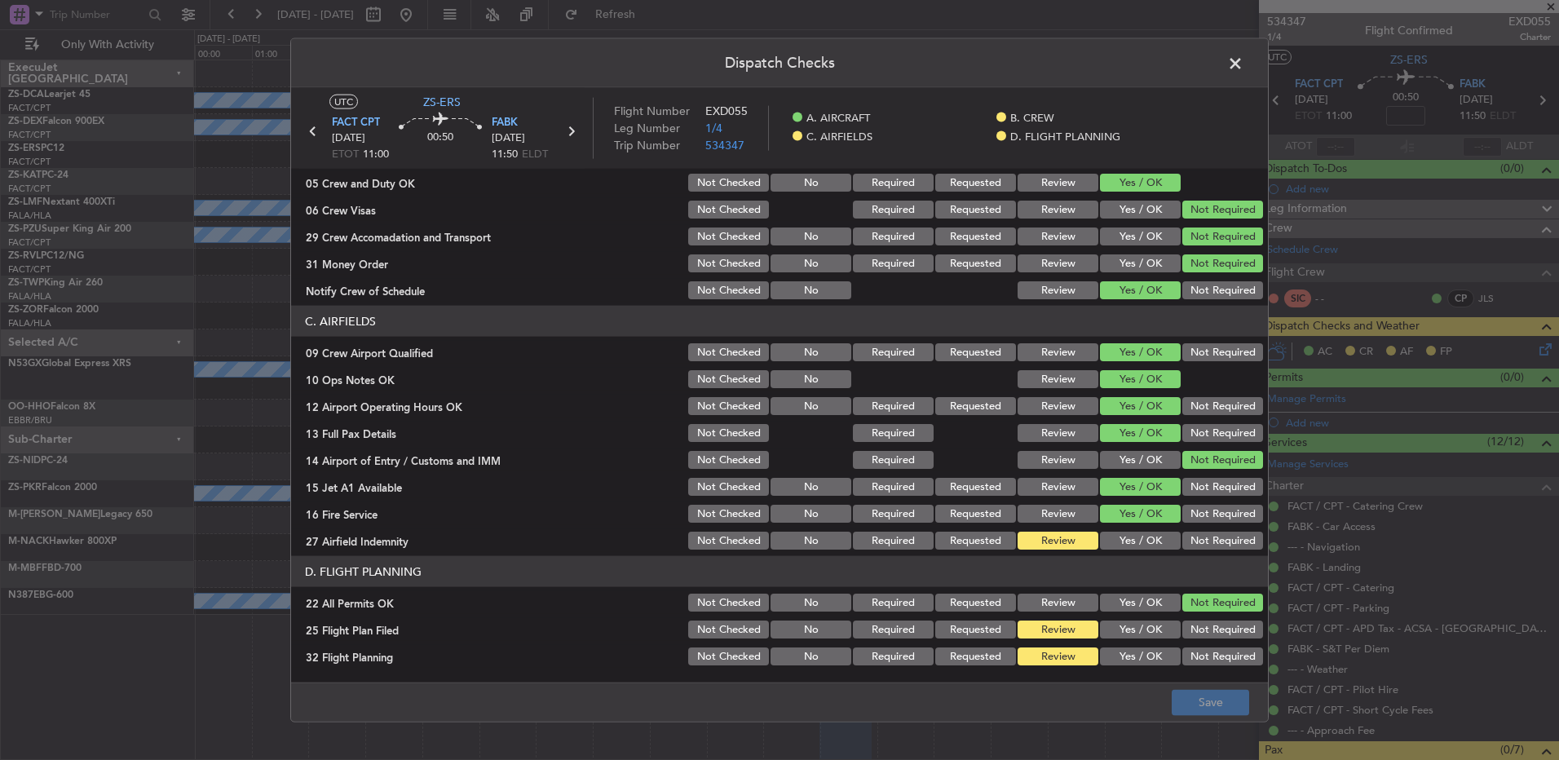
click at [1243, 60] on span at bounding box center [1243, 67] width 0 height 33
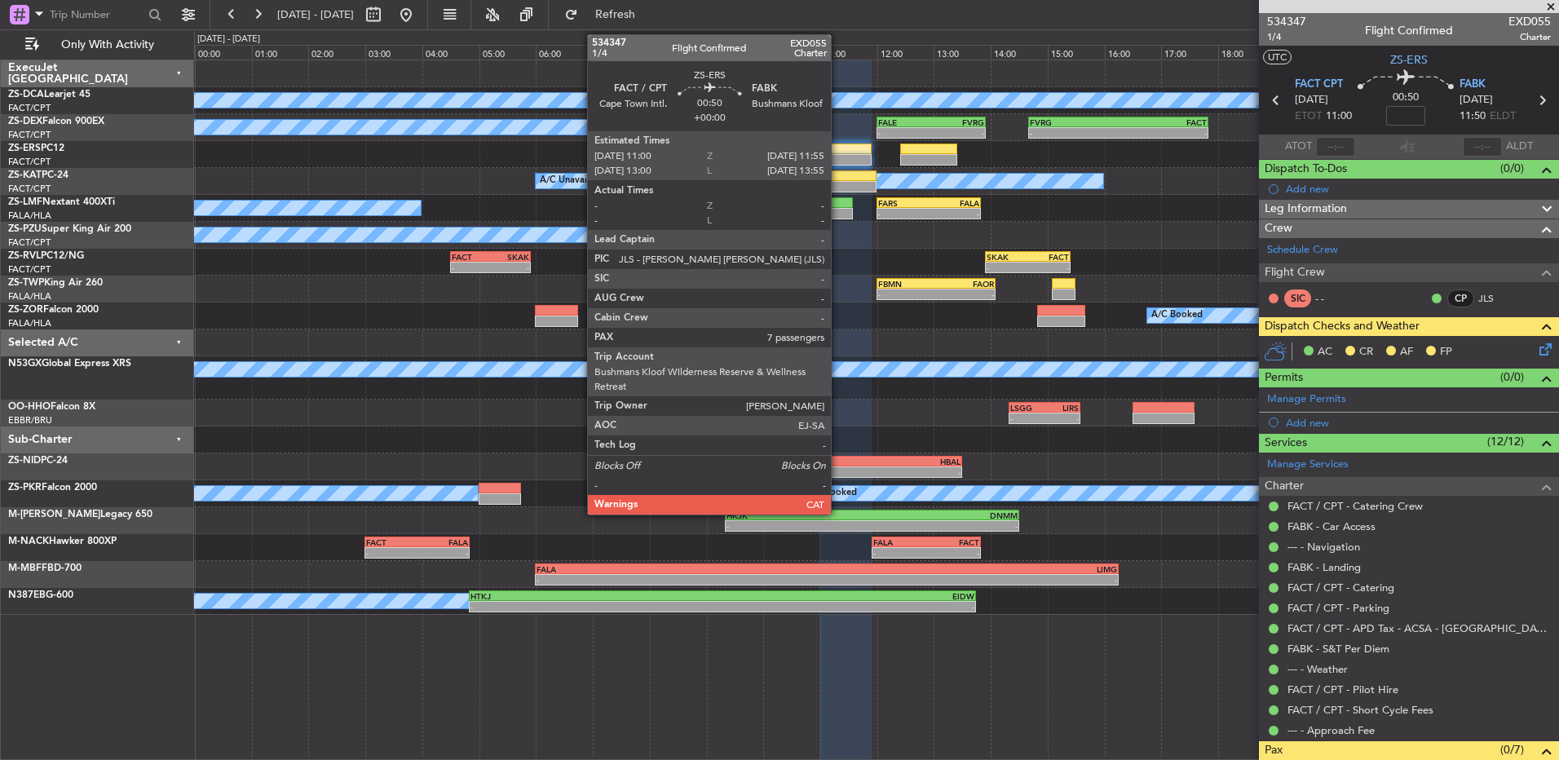
click at [838, 159] on div at bounding box center [845, 159] width 52 height 11
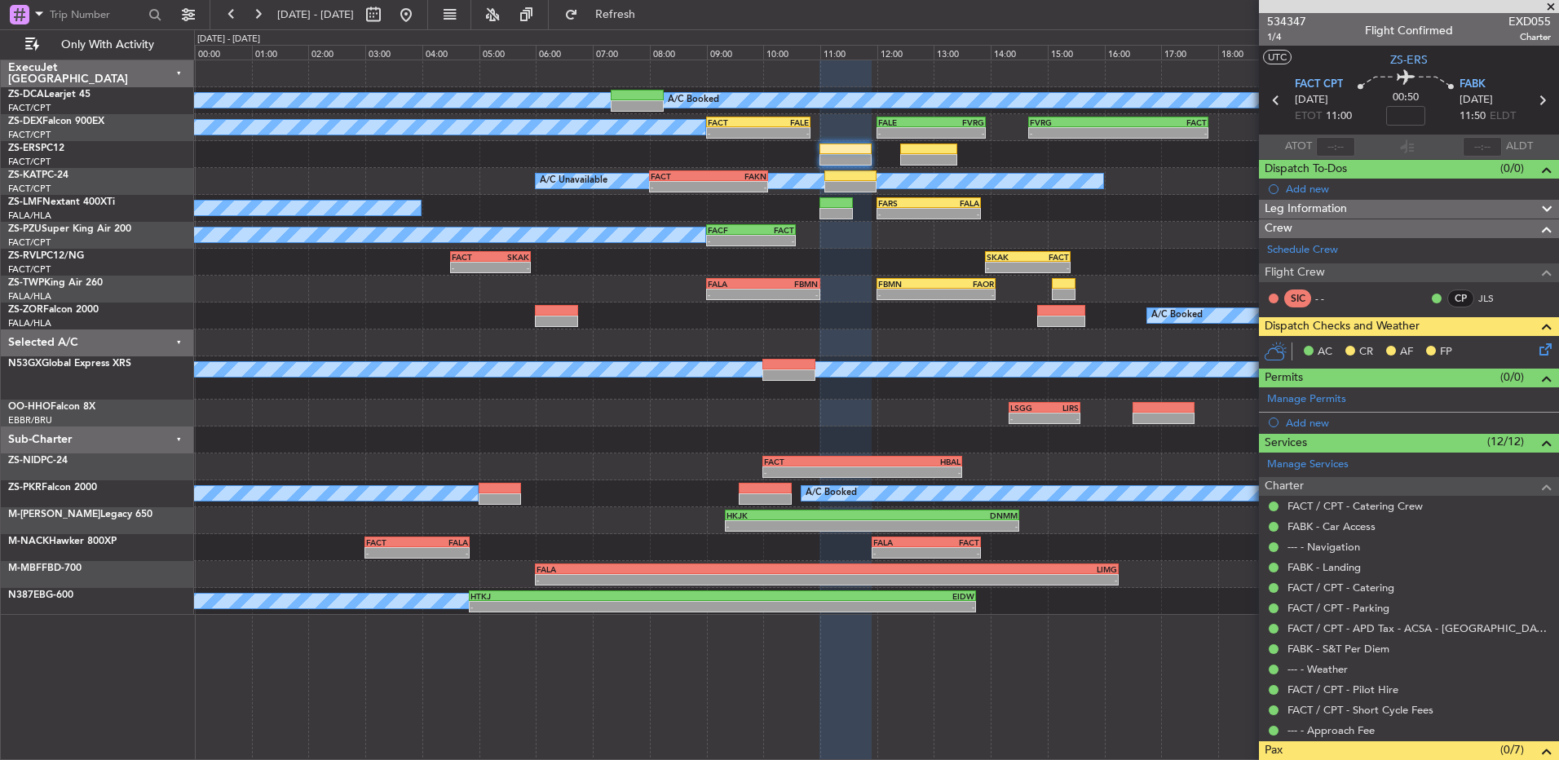
click at [1536, 340] on icon at bounding box center [1542, 346] width 13 height 13
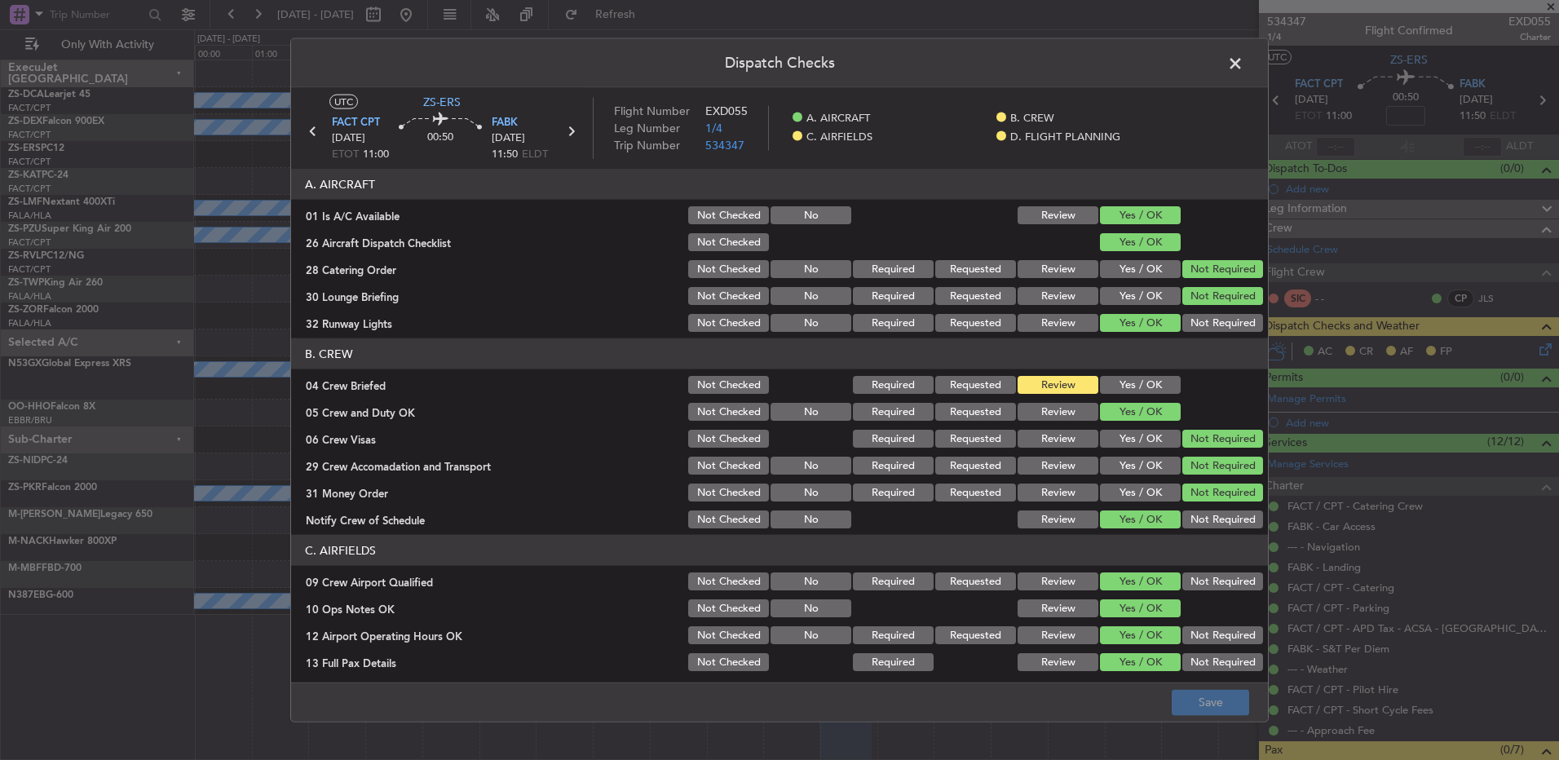
click at [1116, 379] on button "Yes / OK" at bounding box center [1140, 385] width 81 height 18
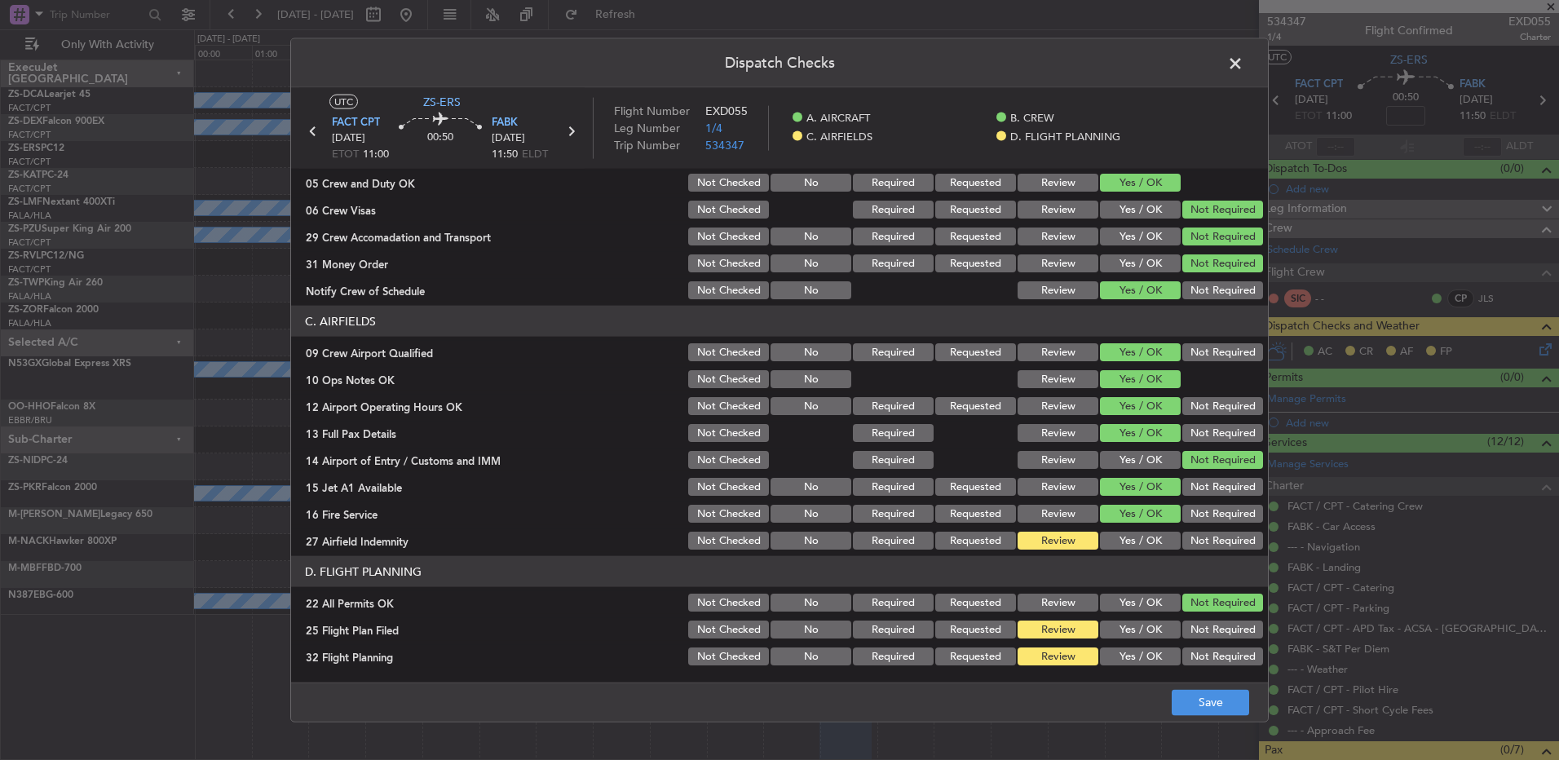
click at [1135, 535] on button "Yes / OK" at bounding box center [1140, 541] width 81 height 18
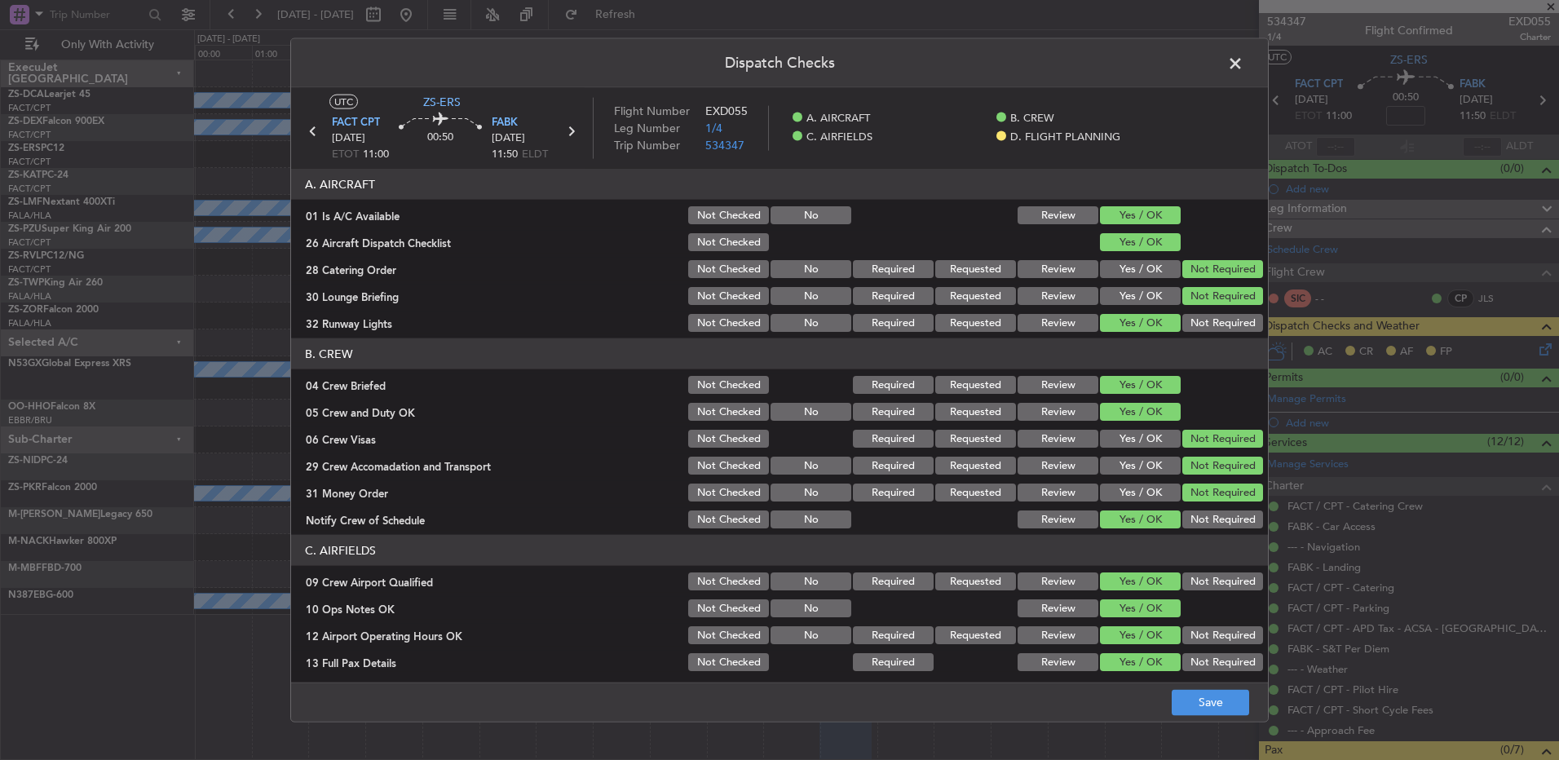
click at [1217, 720] on footer "Save" at bounding box center [779, 701] width 977 height 39
click at [1215, 708] on button "Save" at bounding box center [1209, 702] width 77 height 26
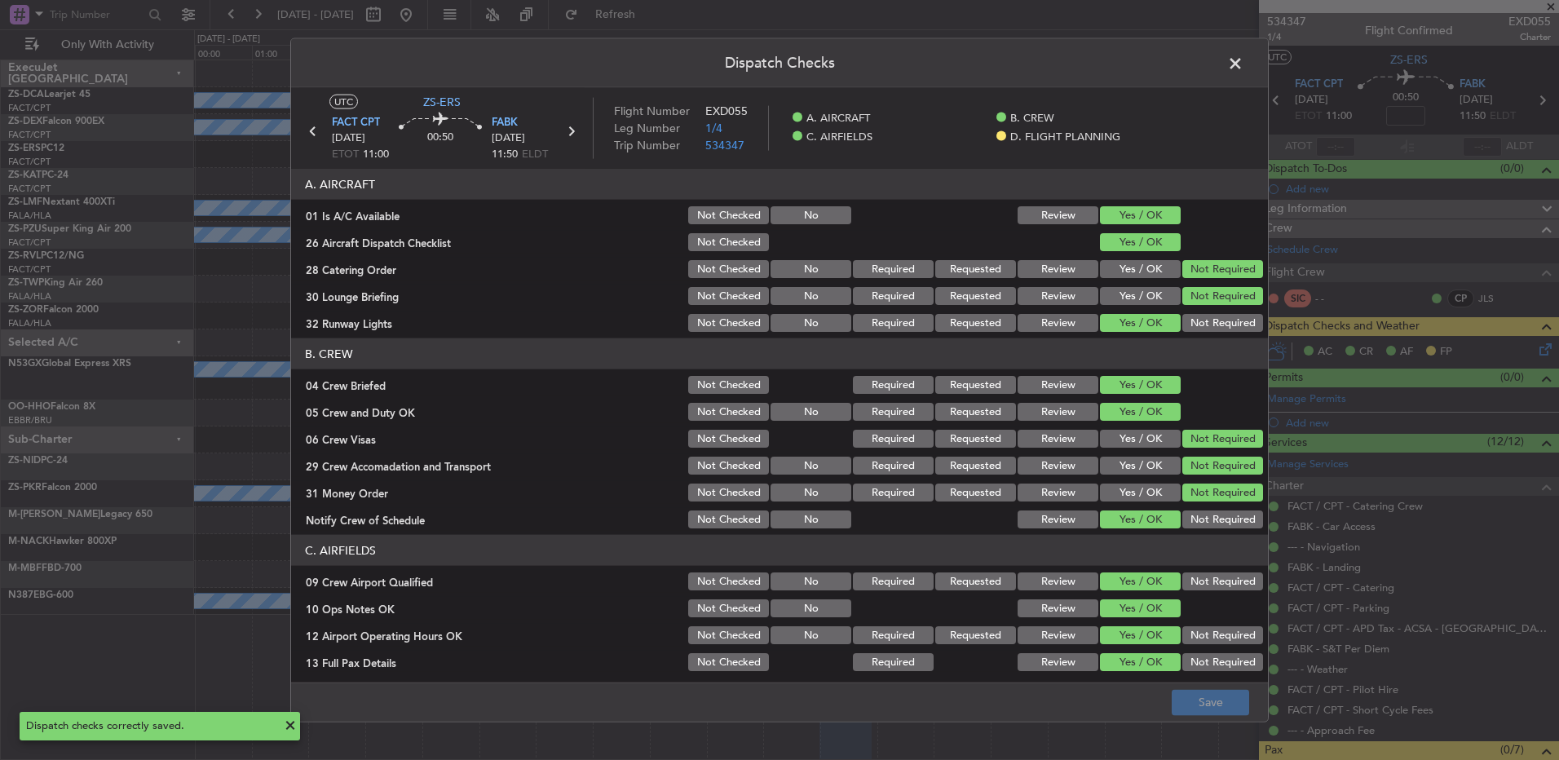
click at [1243, 60] on span at bounding box center [1243, 67] width 0 height 33
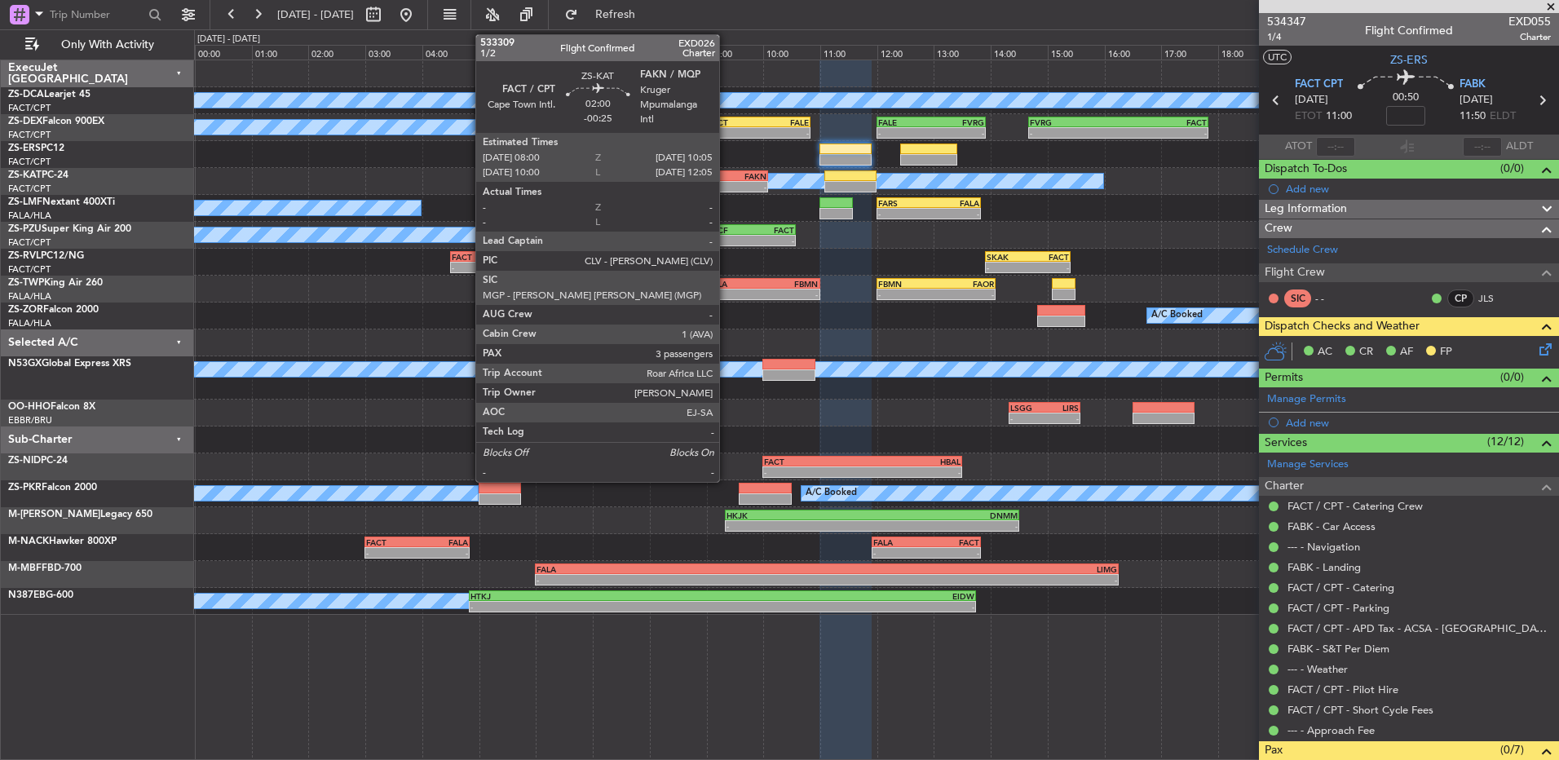
click at [726, 187] on div "-" at bounding box center [737, 187] width 58 height 10
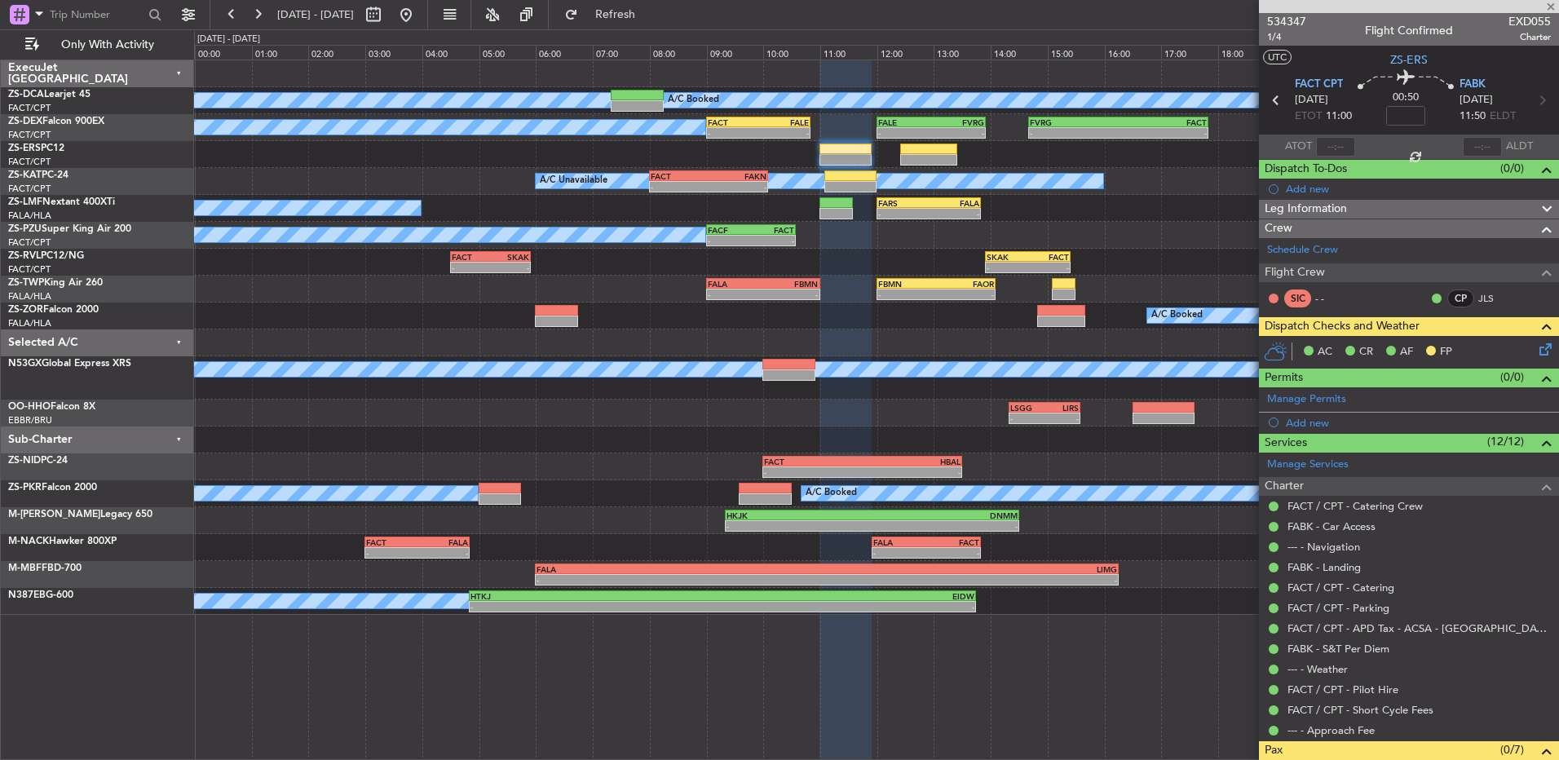
type input "-00:25"
type input "3"
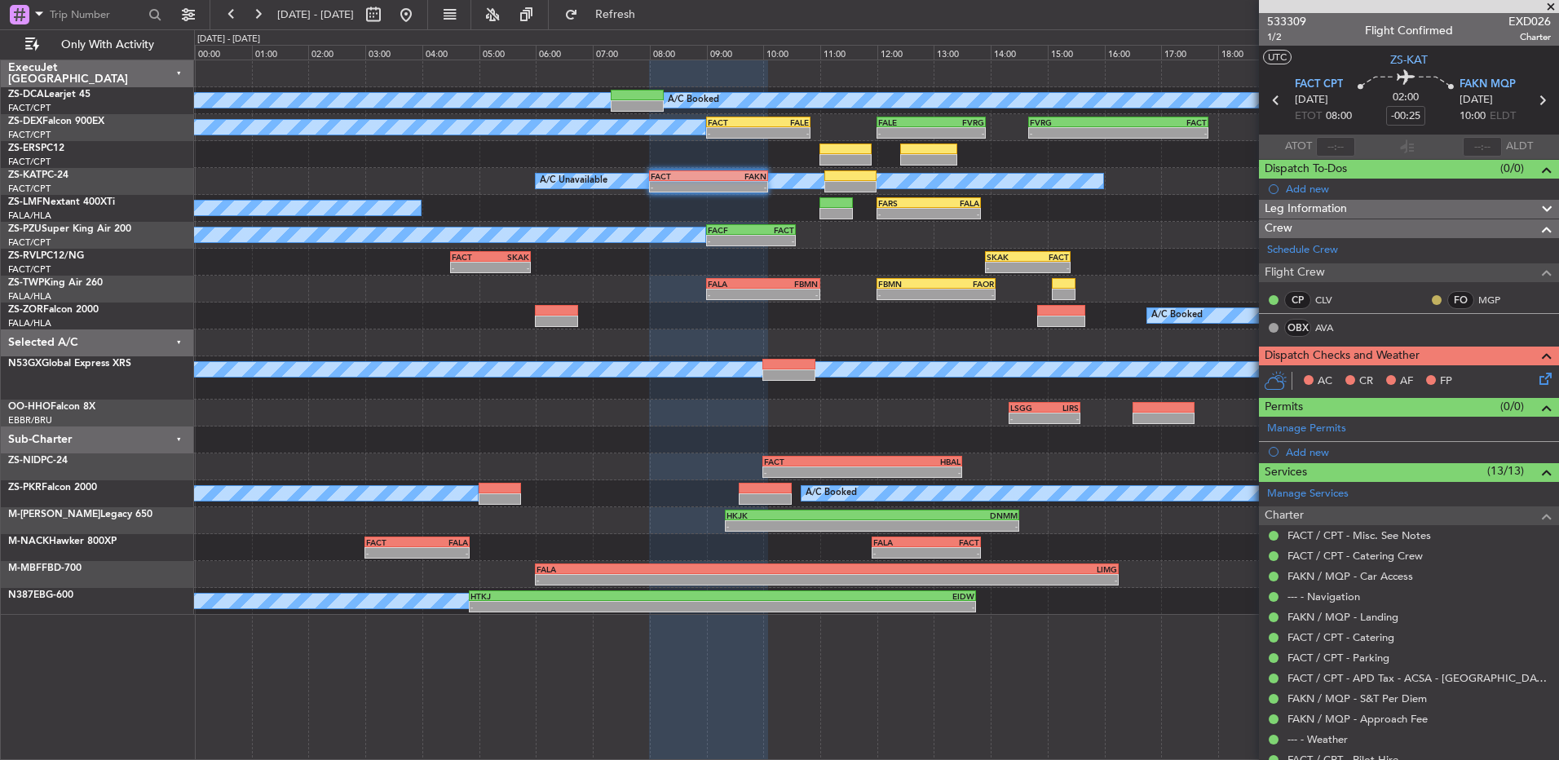
click at [1432, 299] on button at bounding box center [1437, 300] width 10 height 10
click at [1394, 349] on span "Acknowledged" at bounding box center [1428, 347] width 72 height 16
click at [1268, 25] on span "533309" at bounding box center [1286, 21] width 39 height 17
click at [1539, 382] on icon at bounding box center [1542, 375] width 13 height 13
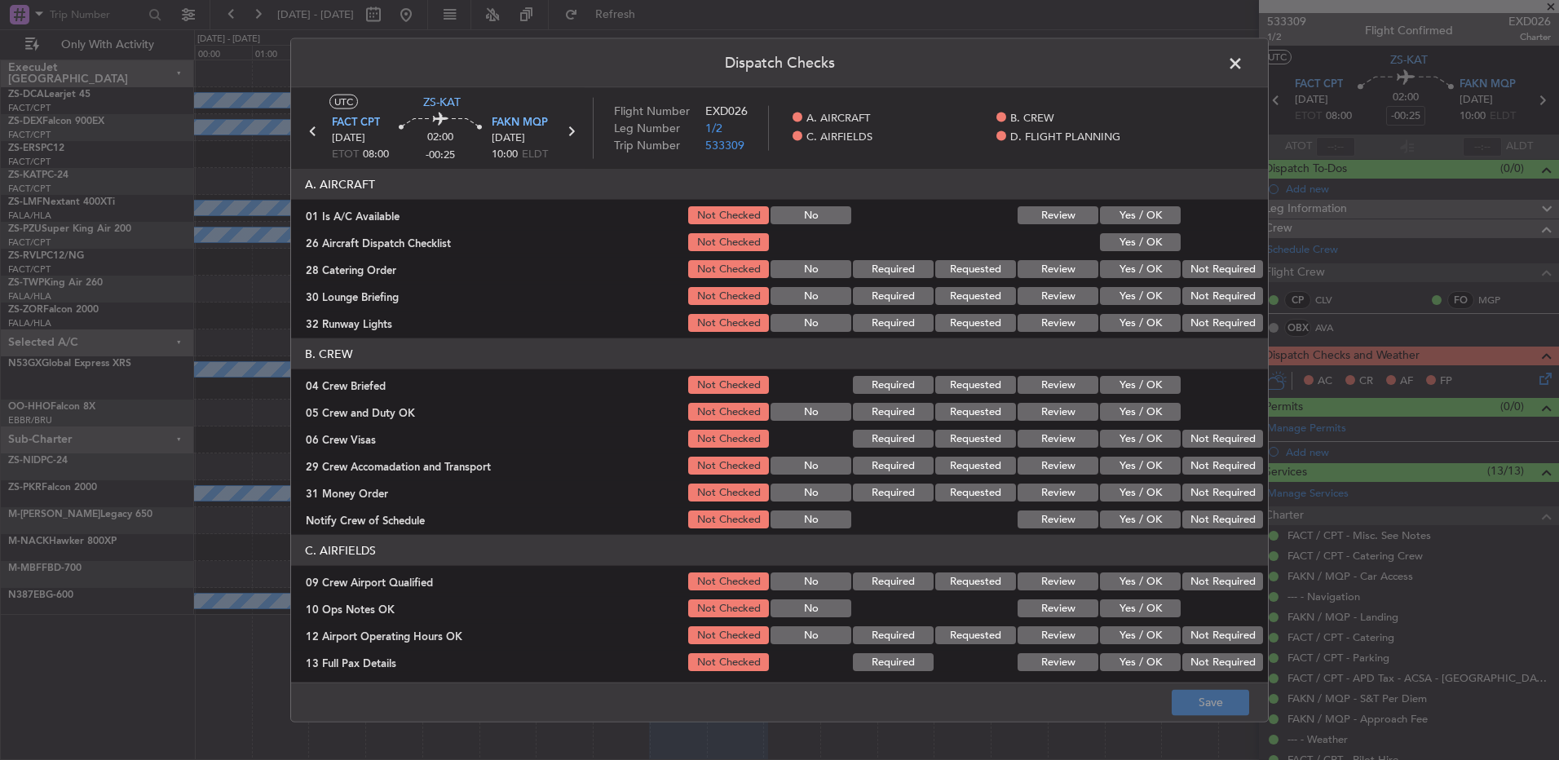
click at [1243, 53] on span at bounding box center [1243, 67] width 0 height 33
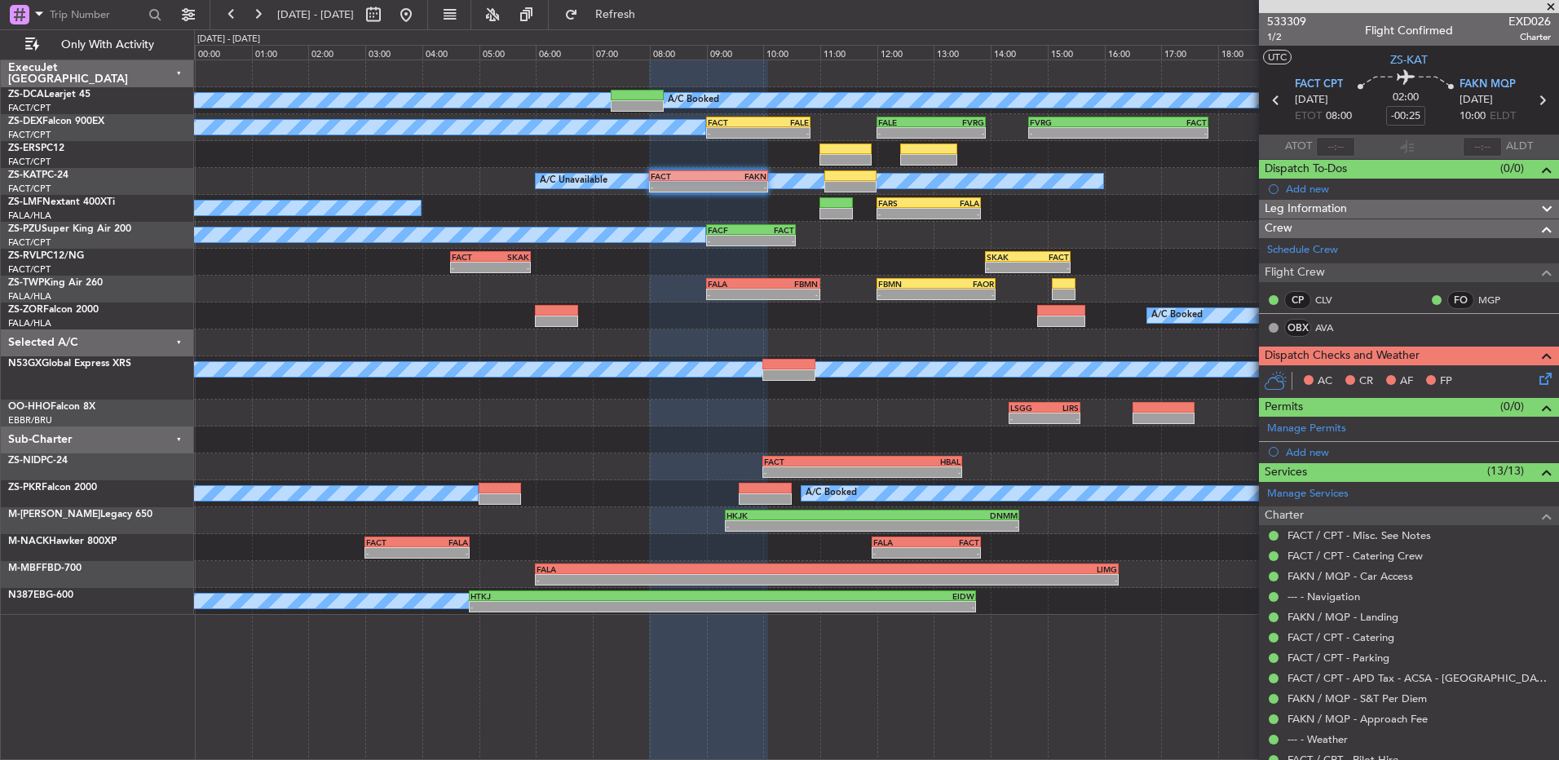
click at [1536, 381] on icon at bounding box center [1542, 375] width 13 height 13
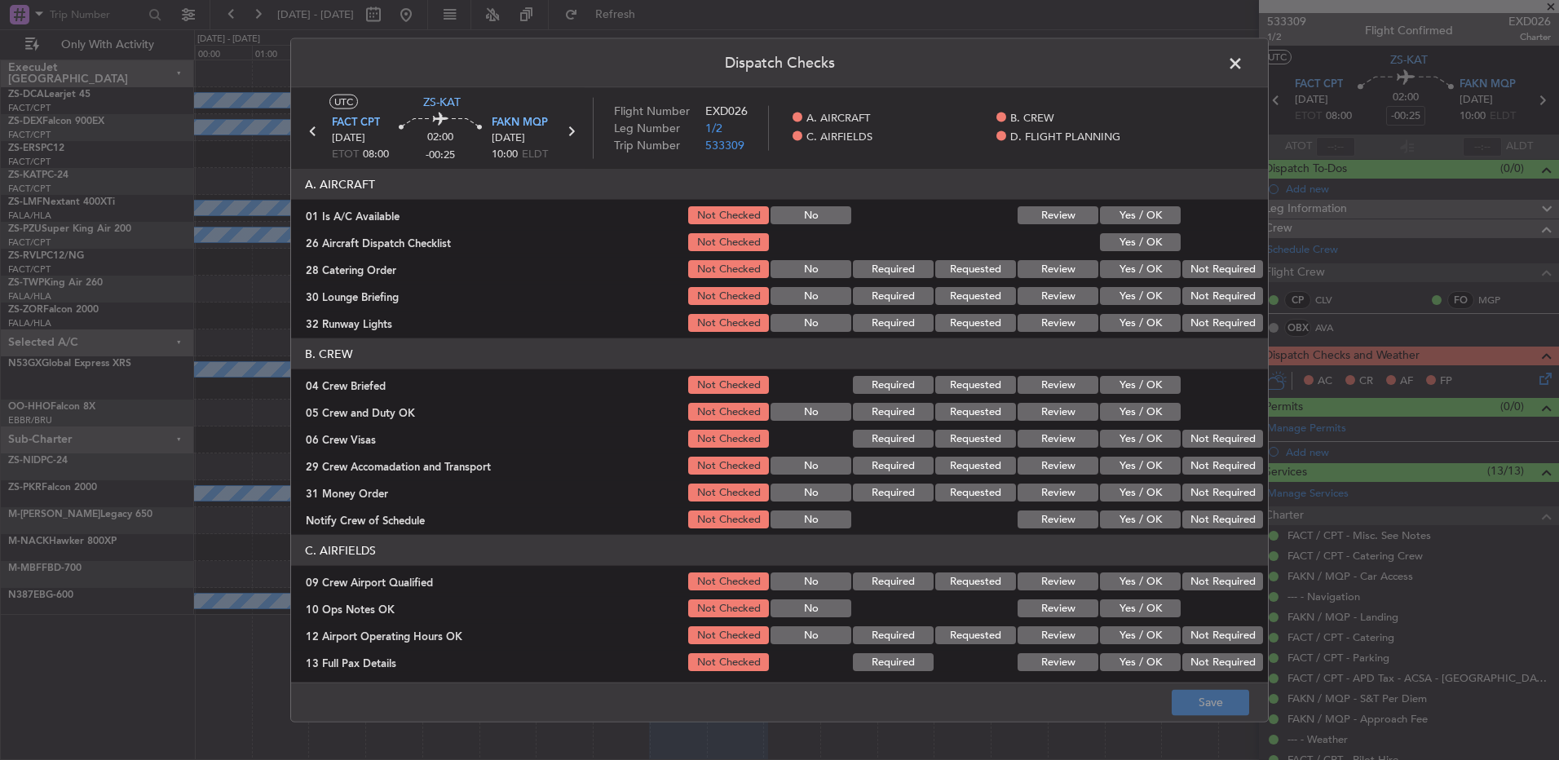
click at [1243, 55] on span at bounding box center [1243, 67] width 0 height 33
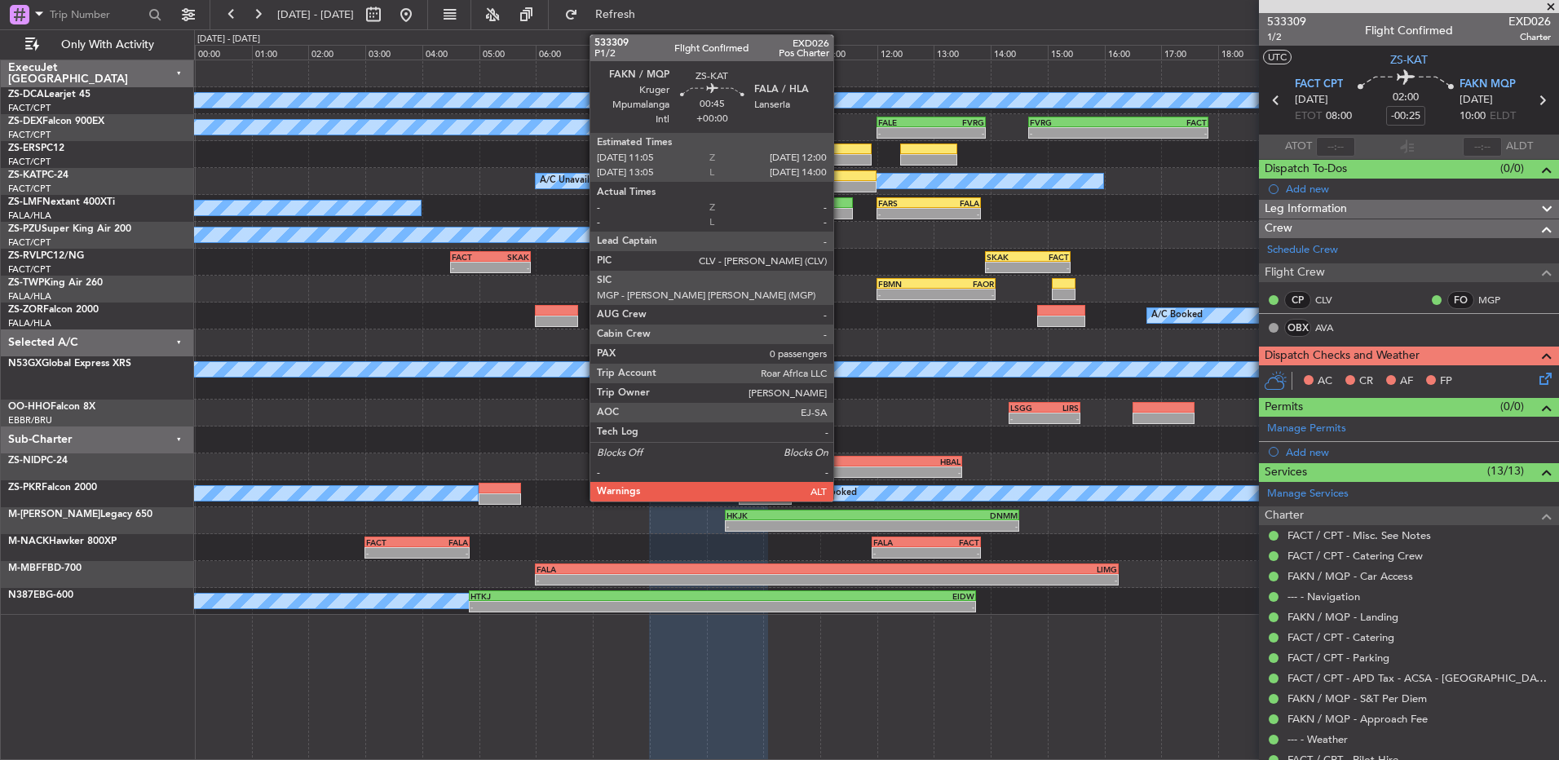
click at [840, 182] on div at bounding box center [850, 186] width 52 height 11
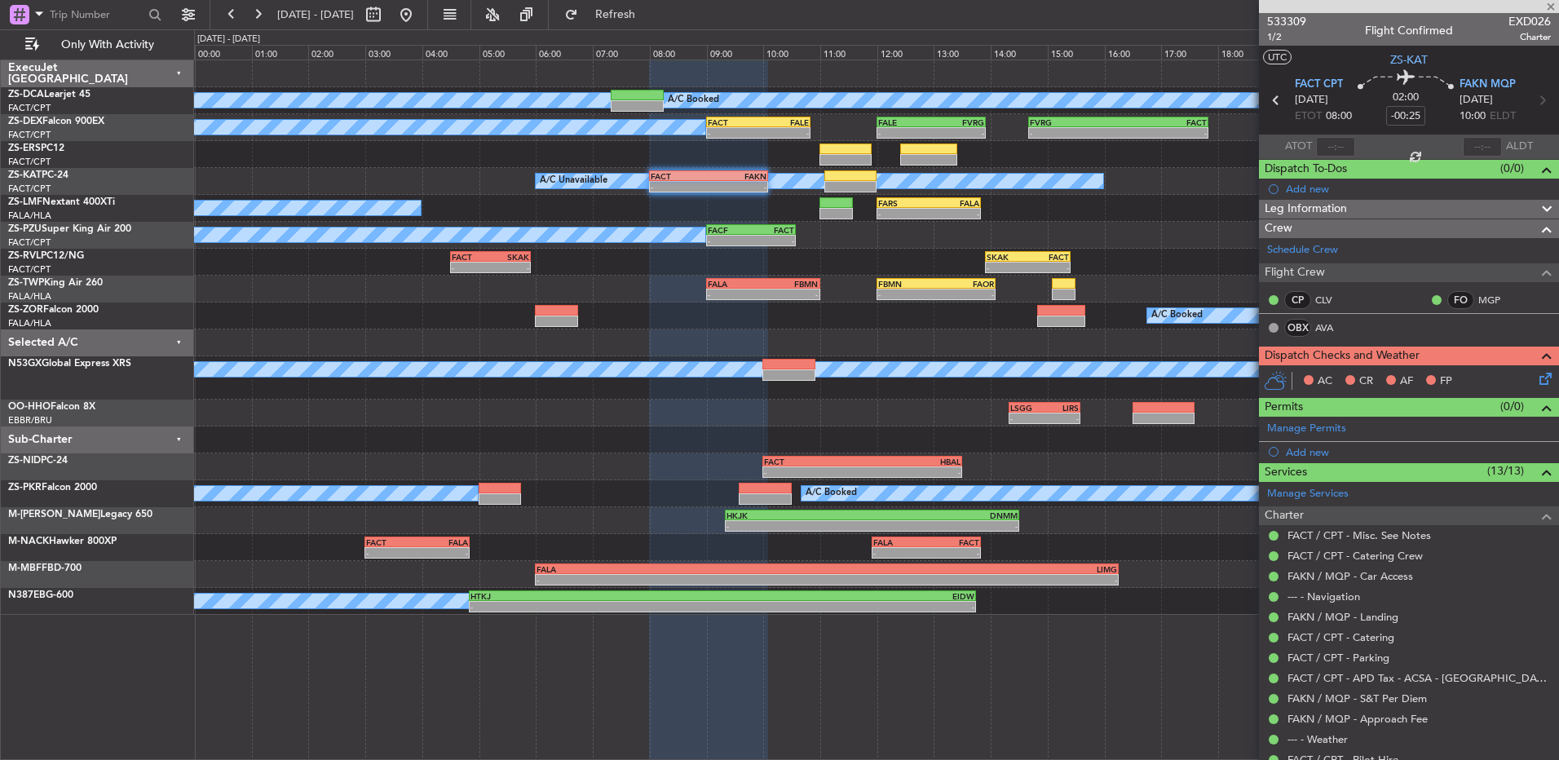
type input "0"
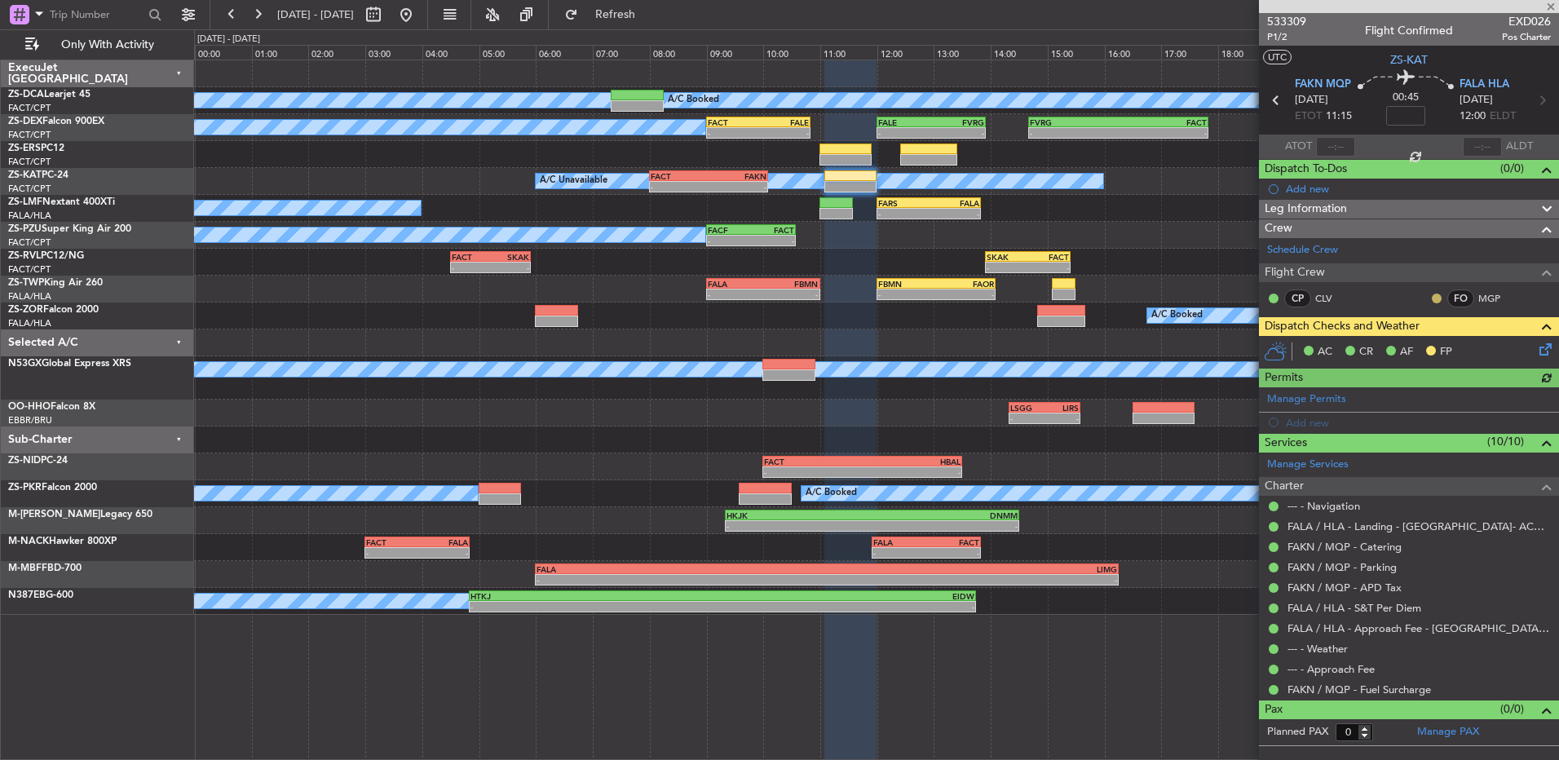
click at [1432, 298] on button at bounding box center [1437, 298] width 10 height 10
click at [1432, 346] on span "Acknowledged" at bounding box center [1441, 345] width 72 height 16
click at [676, 169] on div "A/C Unavailable - - FACT 08:00 Z FAKN 10:05 Z" at bounding box center [876, 181] width 1364 height 27
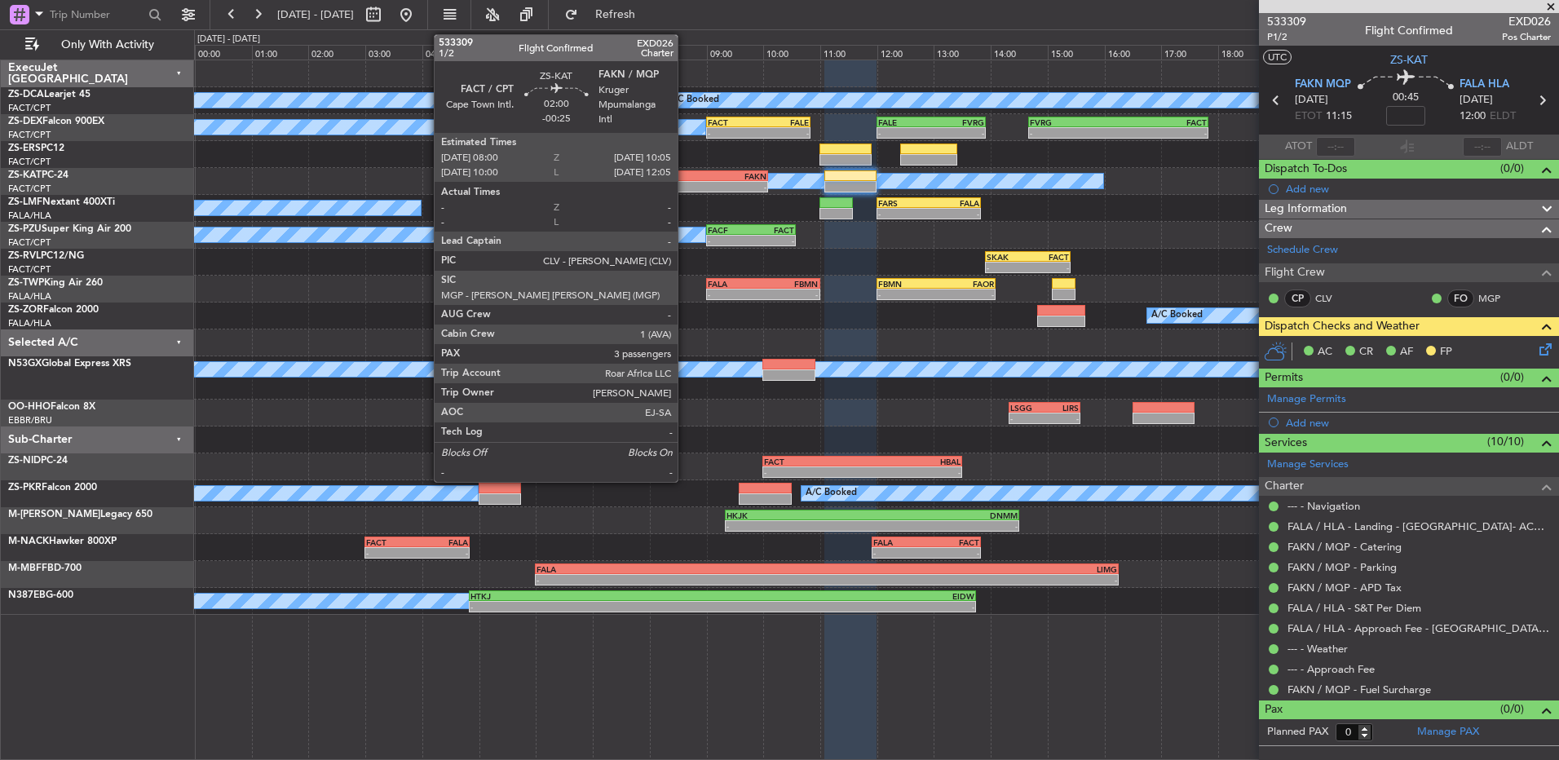
click at [685, 179] on div "FACT" at bounding box center [680, 176] width 58 height 10
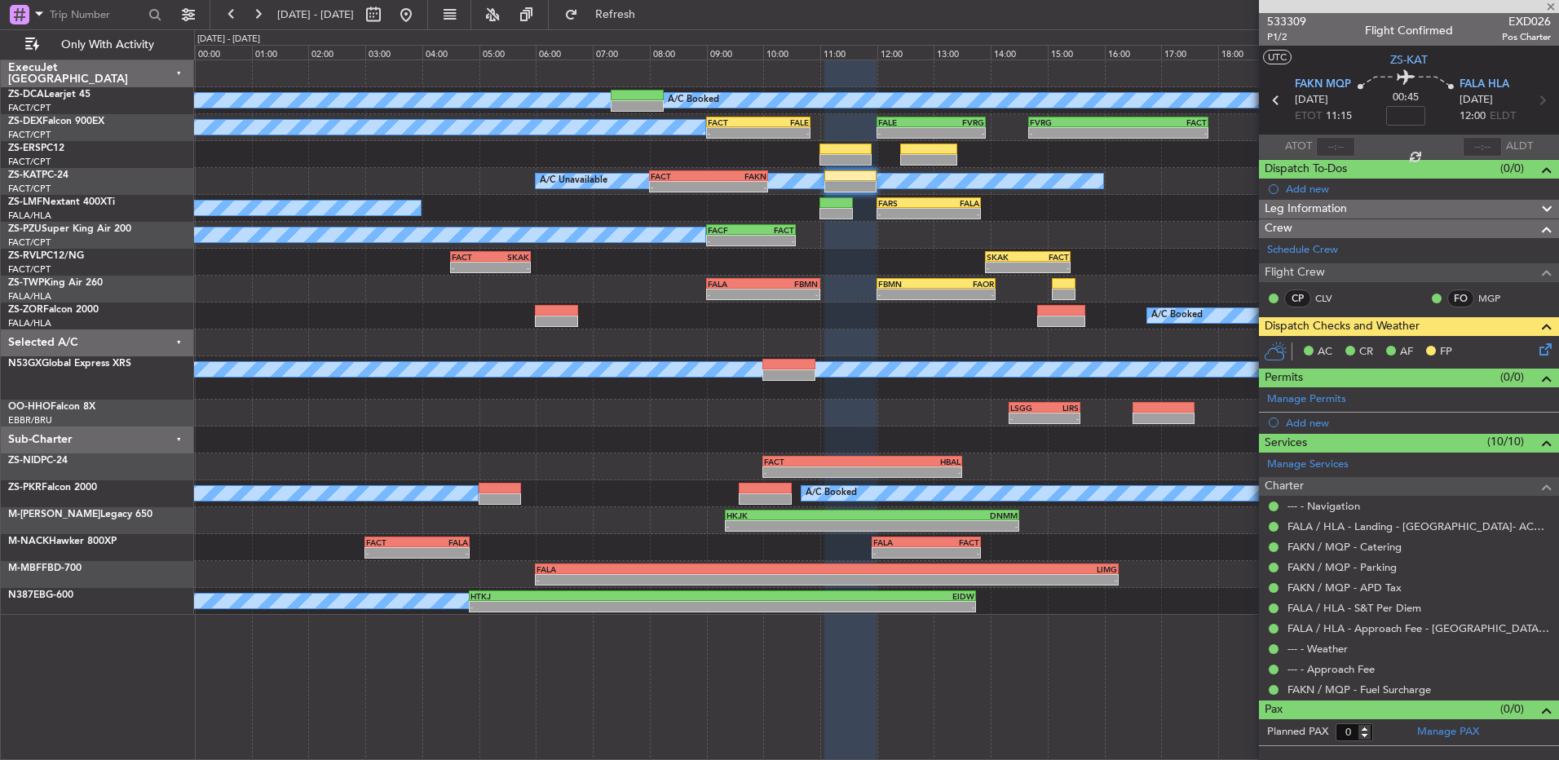
type input "-00:25"
type input "3"
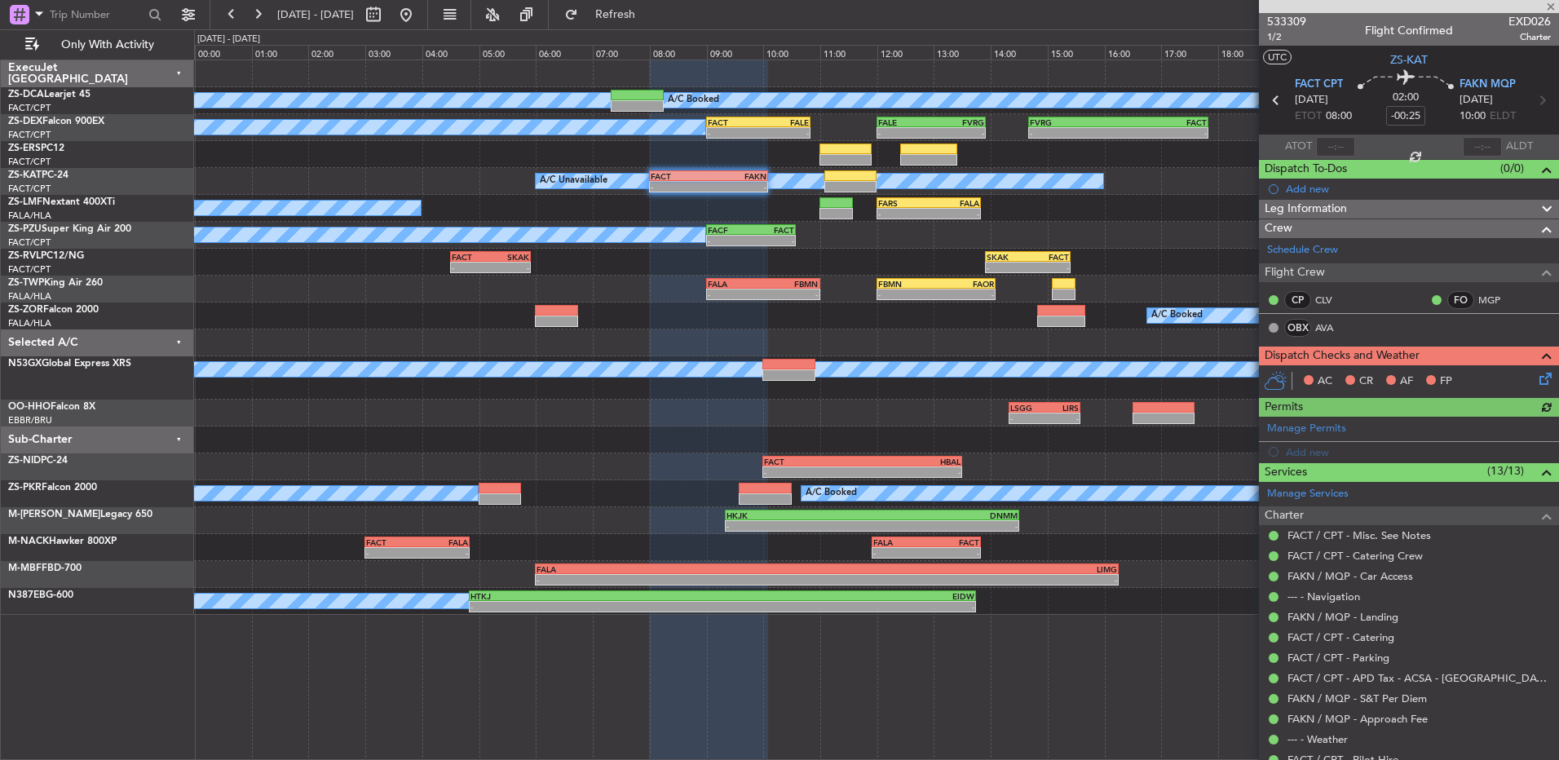
click at [1536, 376] on icon at bounding box center [1542, 375] width 13 height 13
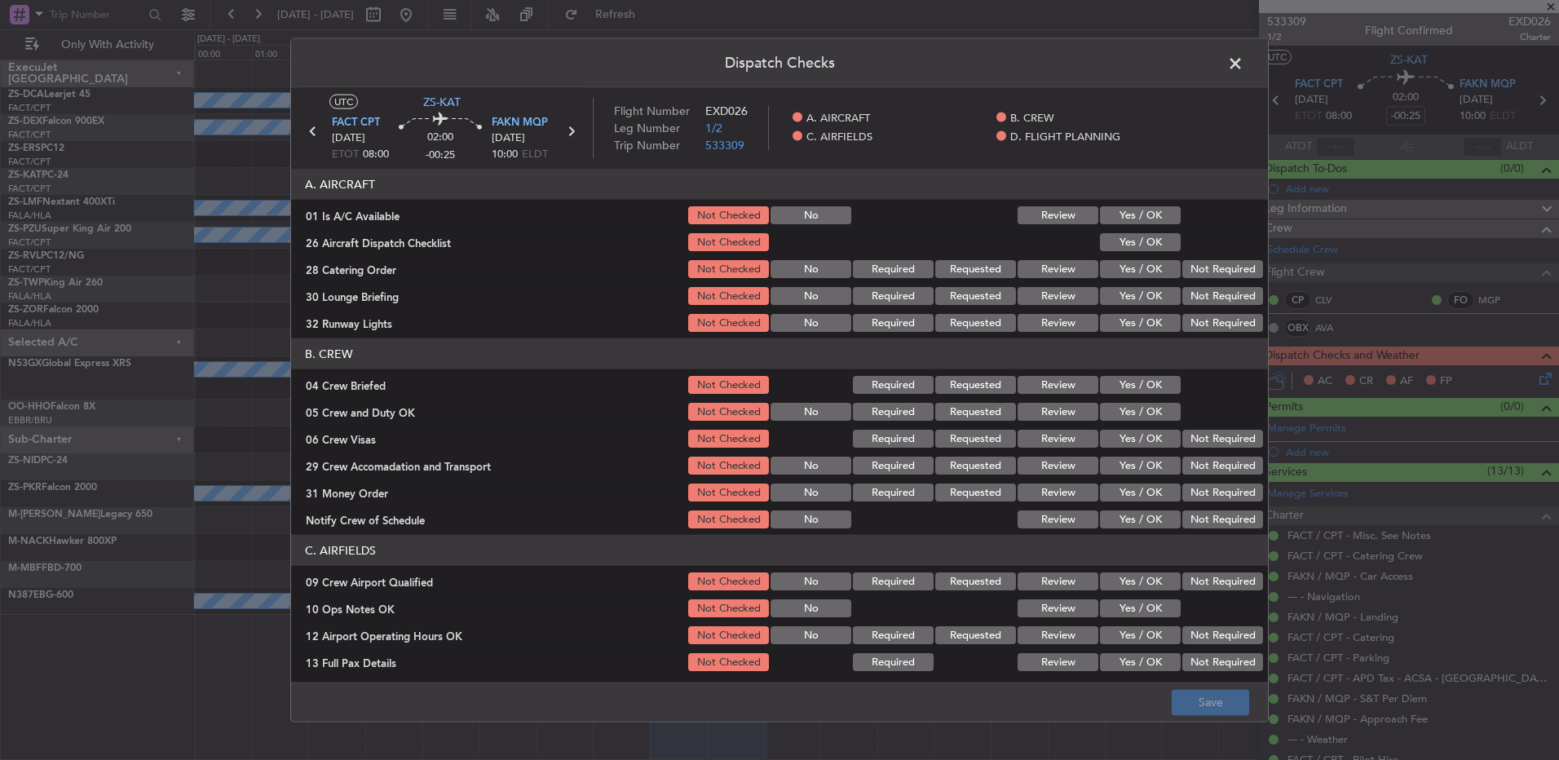
click at [1128, 214] on button "Yes / OK" at bounding box center [1140, 215] width 81 height 18
click at [1130, 246] on button "Yes / OK" at bounding box center [1140, 242] width 81 height 18
click at [1168, 253] on div "26 Aircraft Dispatch Checklist Not Checked Yes / OK" at bounding box center [779, 242] width 977 height 23
click at [1200, 269] on button "Not Required" at bounding box center [1222, 269] width 81 height 18
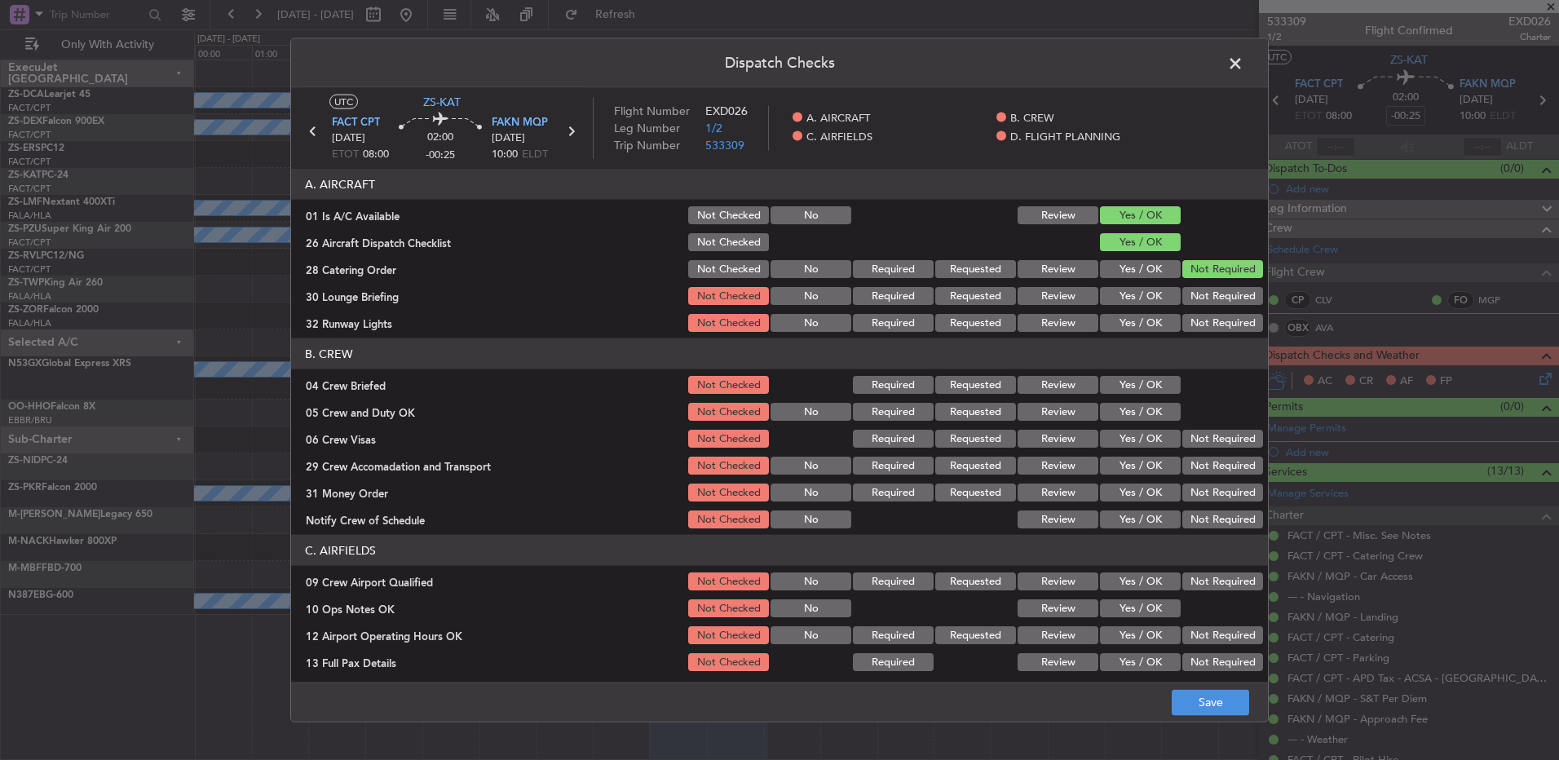
click at [1194, 320] on button "Not Required" at bounding box center [1222, 323] width 81 height 18
click at [1201, 299] on button "Not Required" at bounding box center [1222, 296] width 81 height 18
click at [1125, 298] on button "Yes / OK" at bounding box center [1140, 296] width 81 height 18
click at [1132, 318] on button "Yes / OK" at bounding box center [1140, 323] width 81 height 18
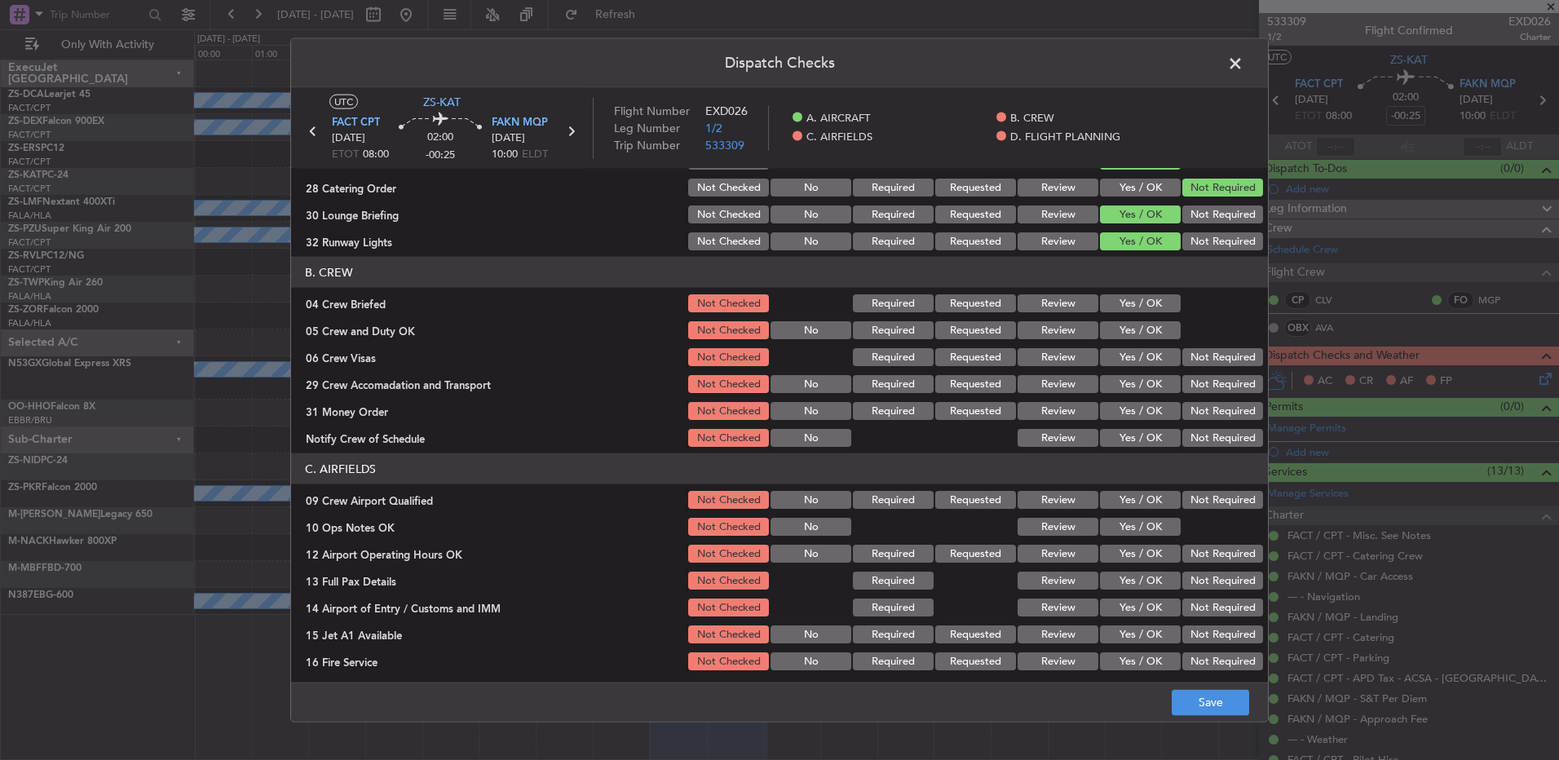
scroll to position [163, 0]
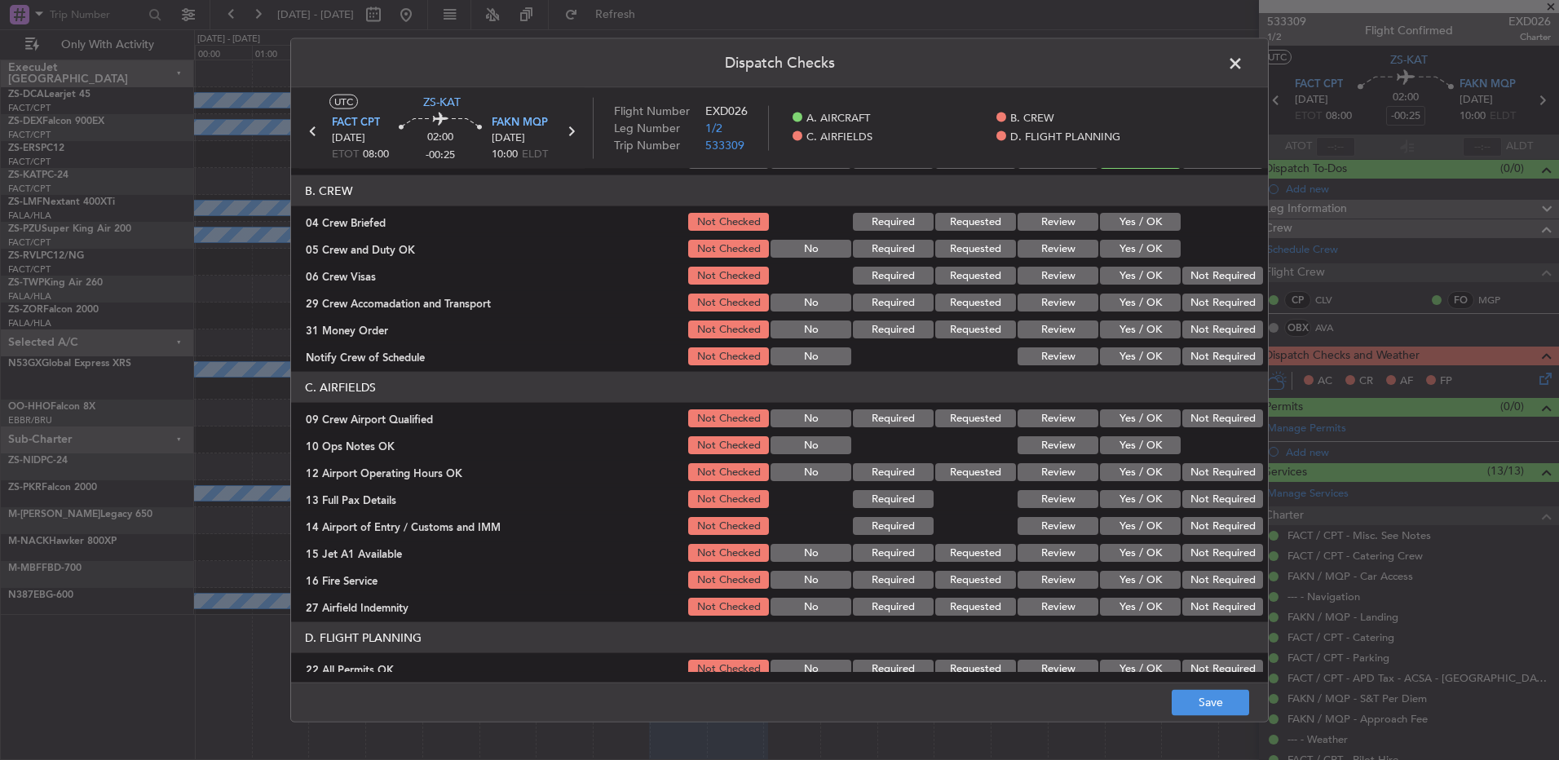
click at [1054, 218] on button "Review" at bounding box center [1057, 222] width 81 height 18
click at [1122, 238] on div "Yes / OK" at bounding box center [1138, 248] width 82 height 23
click at [1129, 250] on button "Yes / OK" at bounding box center [1140, 249] width 81 height 18
click at [1182, 276] on button "Not Required" at bounding box center [1222, 276] width 81 height 18
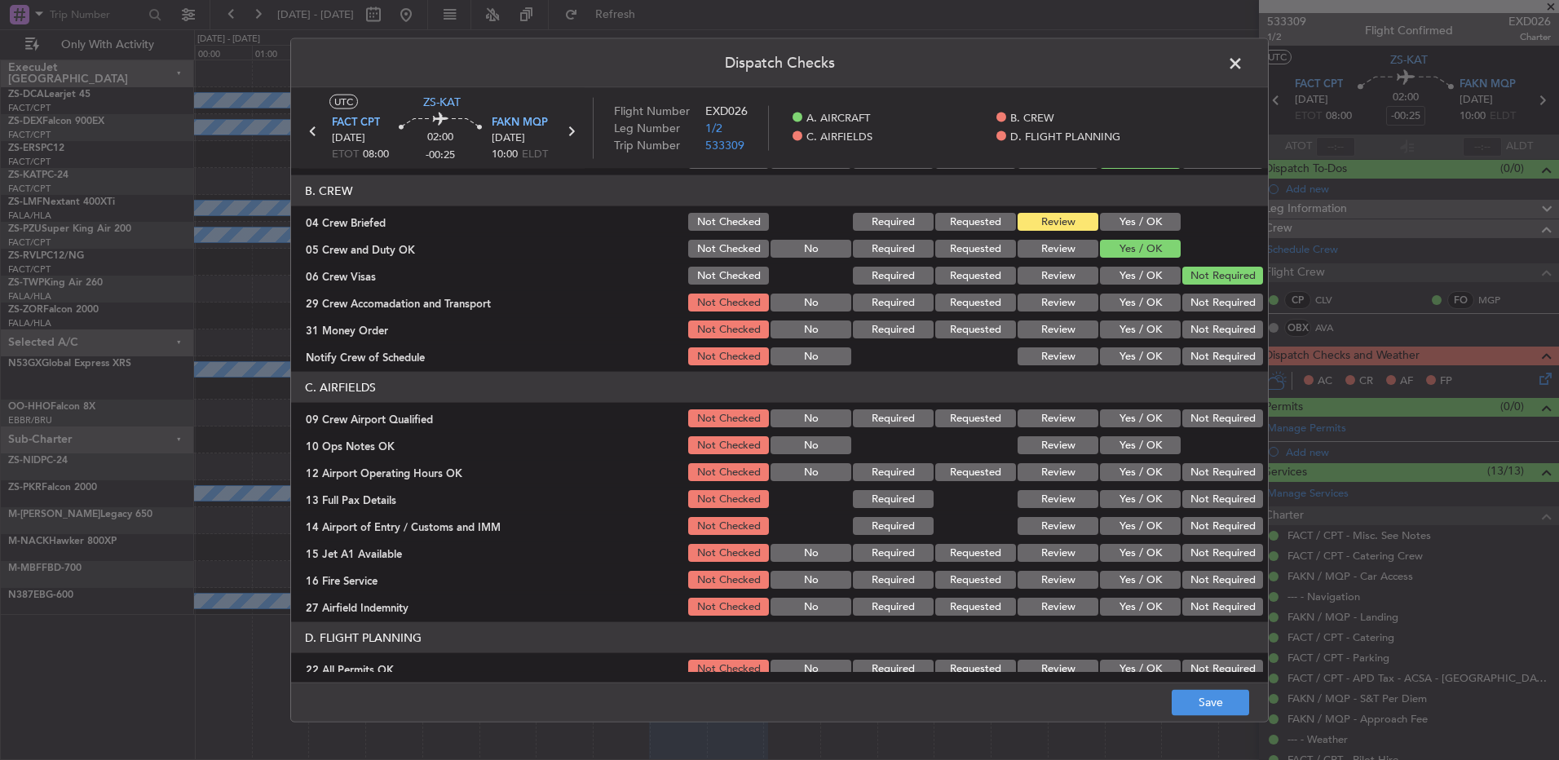
click at [1182, 303] on button "Not Required" at bounding box center [1222, 302] width 81 height 18
click at [1052, 330] on button "Review" at bounding box center [1057, 329] width 81 height 18
click at [1147, 361] on button "Yes / OK" at bounding box center [1140, 356] width 81 height 18
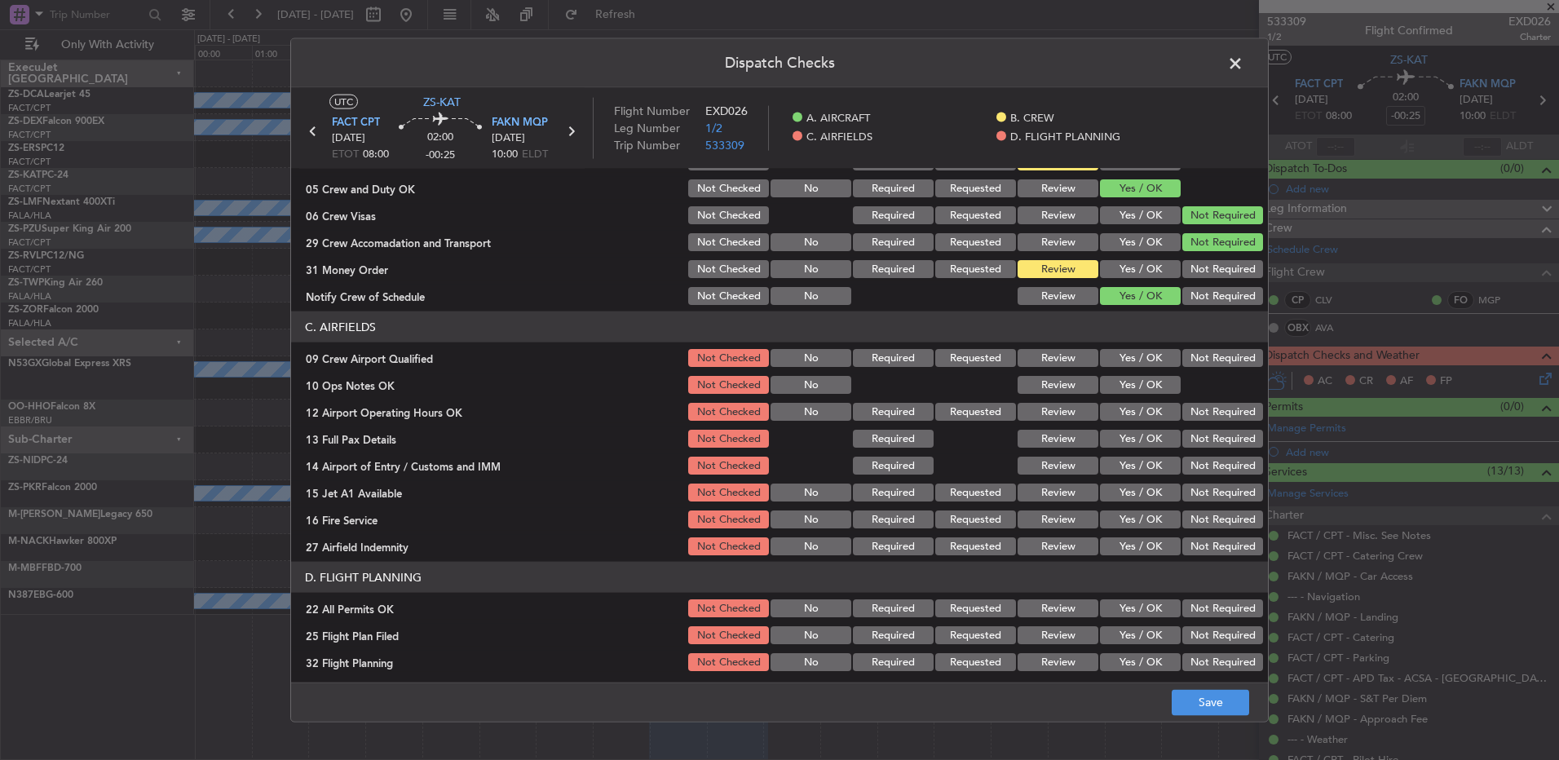
scroll to position [229, 0]
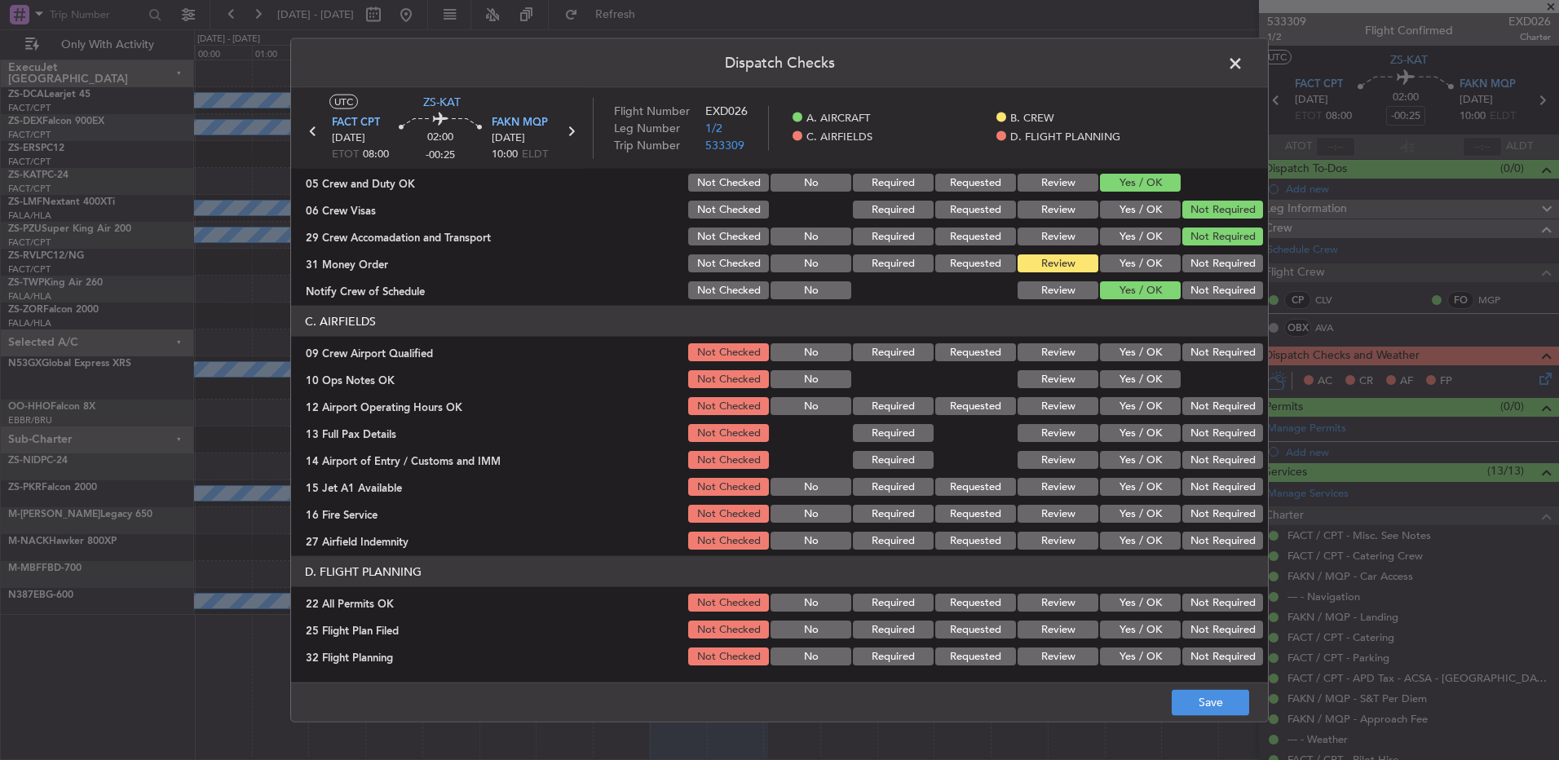
click at [1132, 352] on button "Yes / OK" at bounding box center [1140, 352] width 81 height 18
click at [1132, 368] on div "Yes / OK" at bounding box center [1138, 379] width 82 height 23
click at [1131, 381] on button "Yes / OK" at bounding box center [1140, 379] width 81 height 18
click at [1136, 399] on button "Yes / OK" at bounding box center [1140, 406] width 81 height 18
click at [1142, 433] on button "Yes / OK" at bounding box center [1140, 433] width 81 height 18
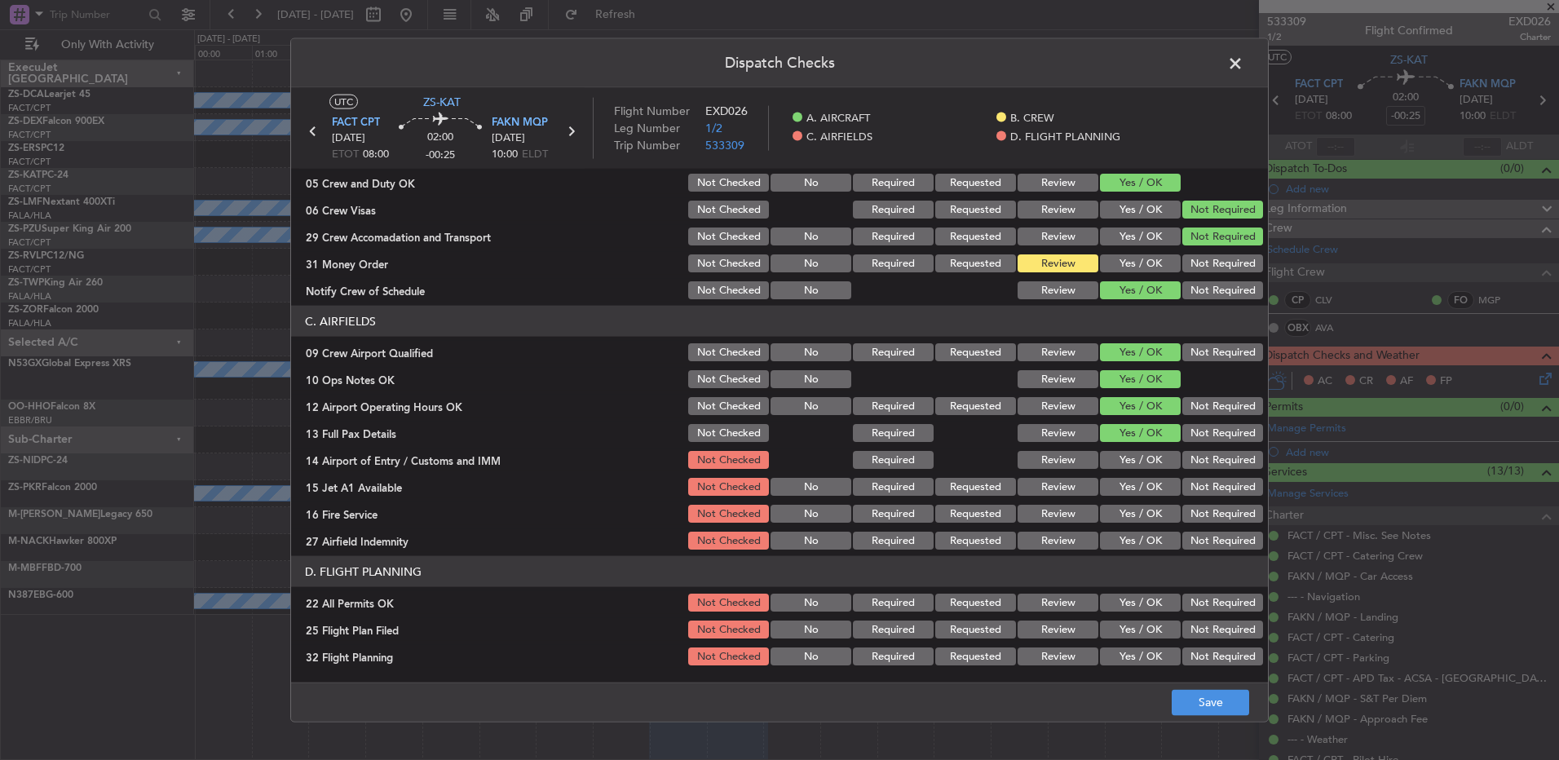
click at [1188, 461] on button "Not Required" at bounding box center [1222, 460] width 81 height 18
click at [1057, 461] on button "Review" at bounding box center [1057, 460] width 81 height 18
drag, startPoint x: 1136, startPoint y: 483, endPoint x: 1136, endPoint y: 495, distance: 11.4
click at [1136, 487] on button "Yes / OK" at bounding box center [1140, 487] width 81 height 18
click at [1135, 512] on button "Yes / OK" at bounding box center [1140, 514] width 81 height 18
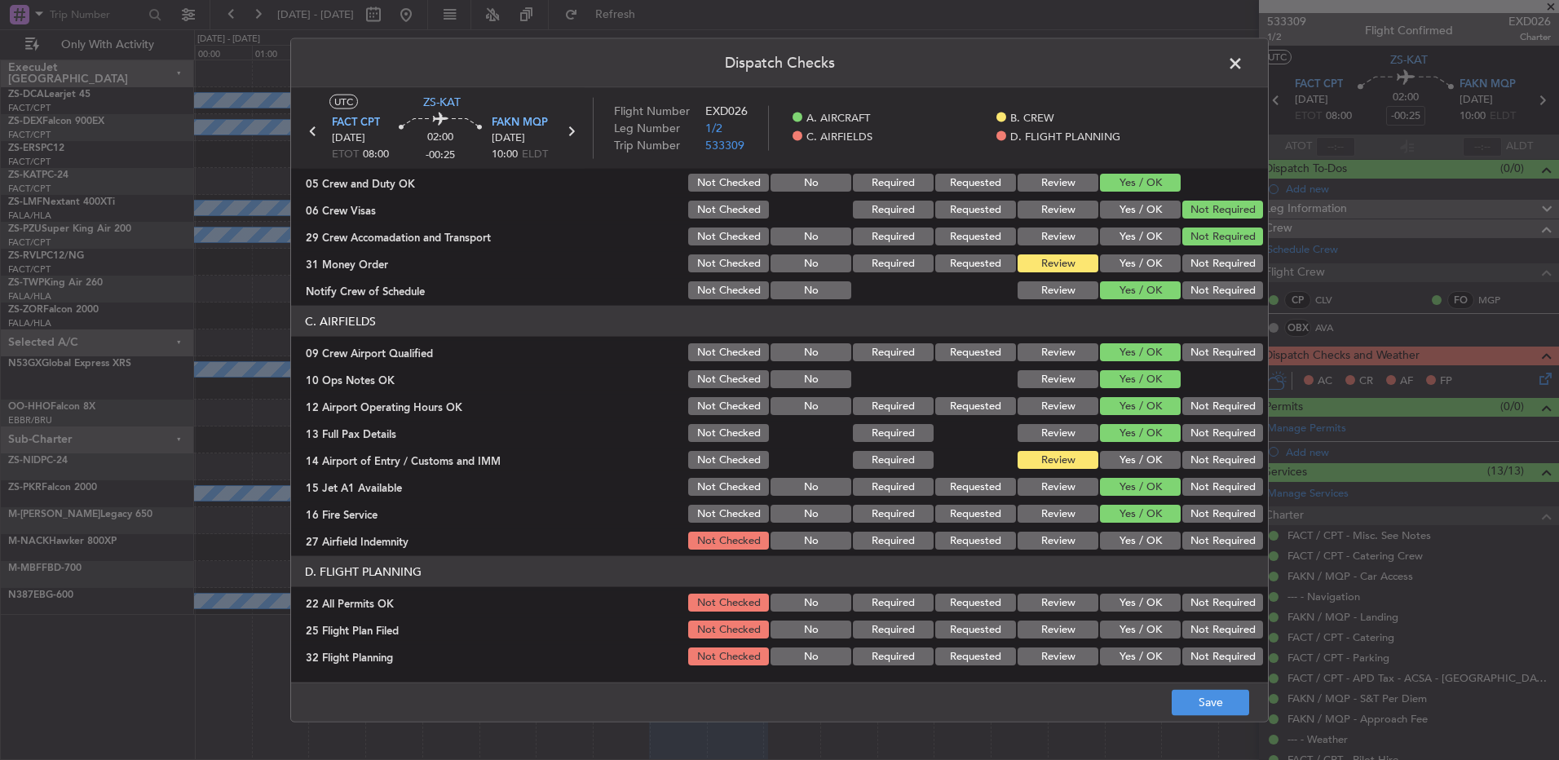
click at [1186, 538] on button "Not Required" at bounding box center [1222, 541] width 81 height 18
click at [1202, 598] on button "Not Required" at bounding box center [1222, 602] width 81 height 18
click at [1029, 623] on button "Review" at bounding box center [1057, 629] width 81 height 18
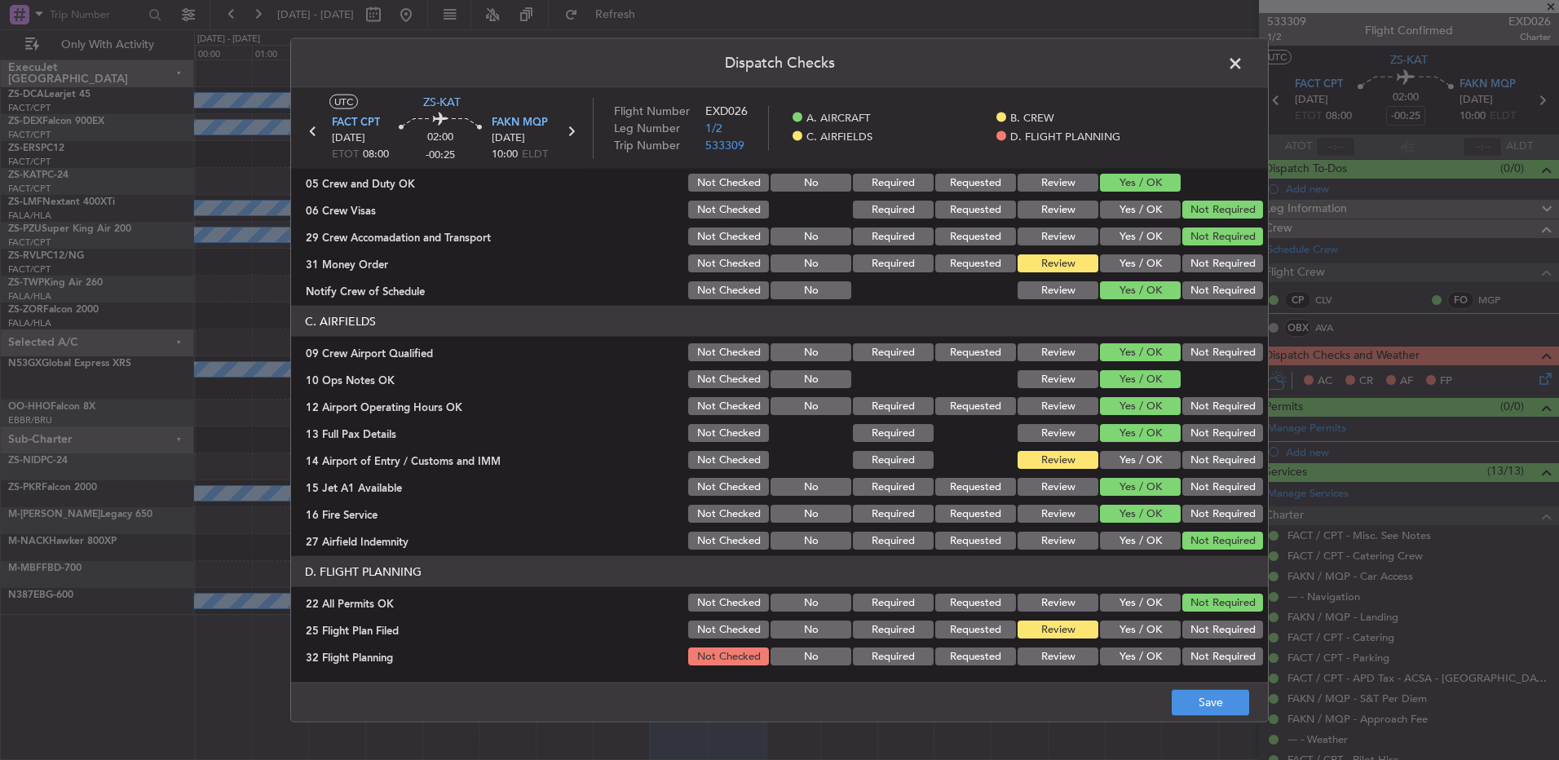
click at [1039, 651] on button "Review" at bounding box center [1057, 656] width 81 height 18
click at [1241, 709] on button "Save" at bounding box center [1209, 702] width 77 height 26
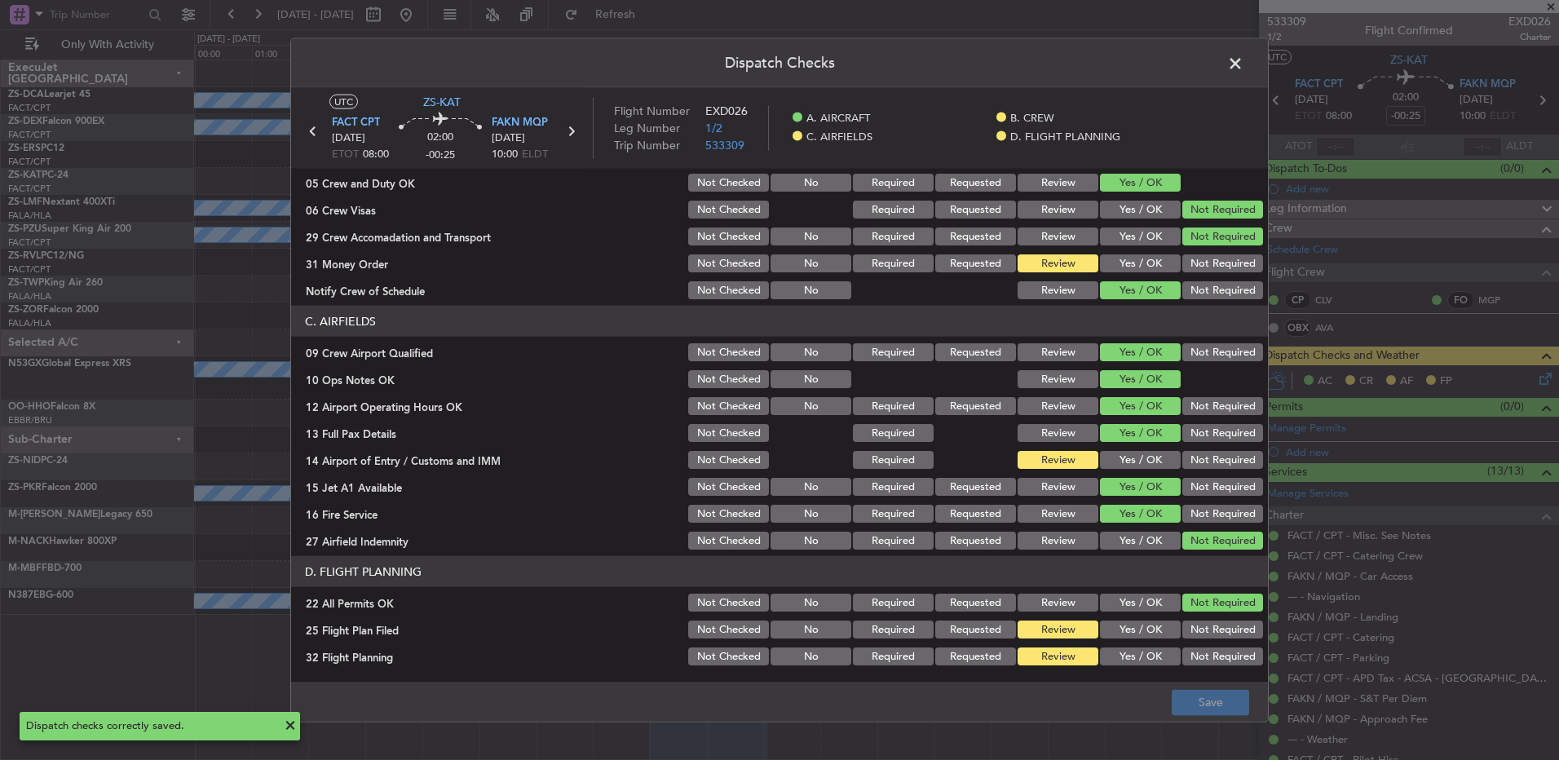
click at [1243, 60] on span at bounding box center [1243, 67] width 0 height 33
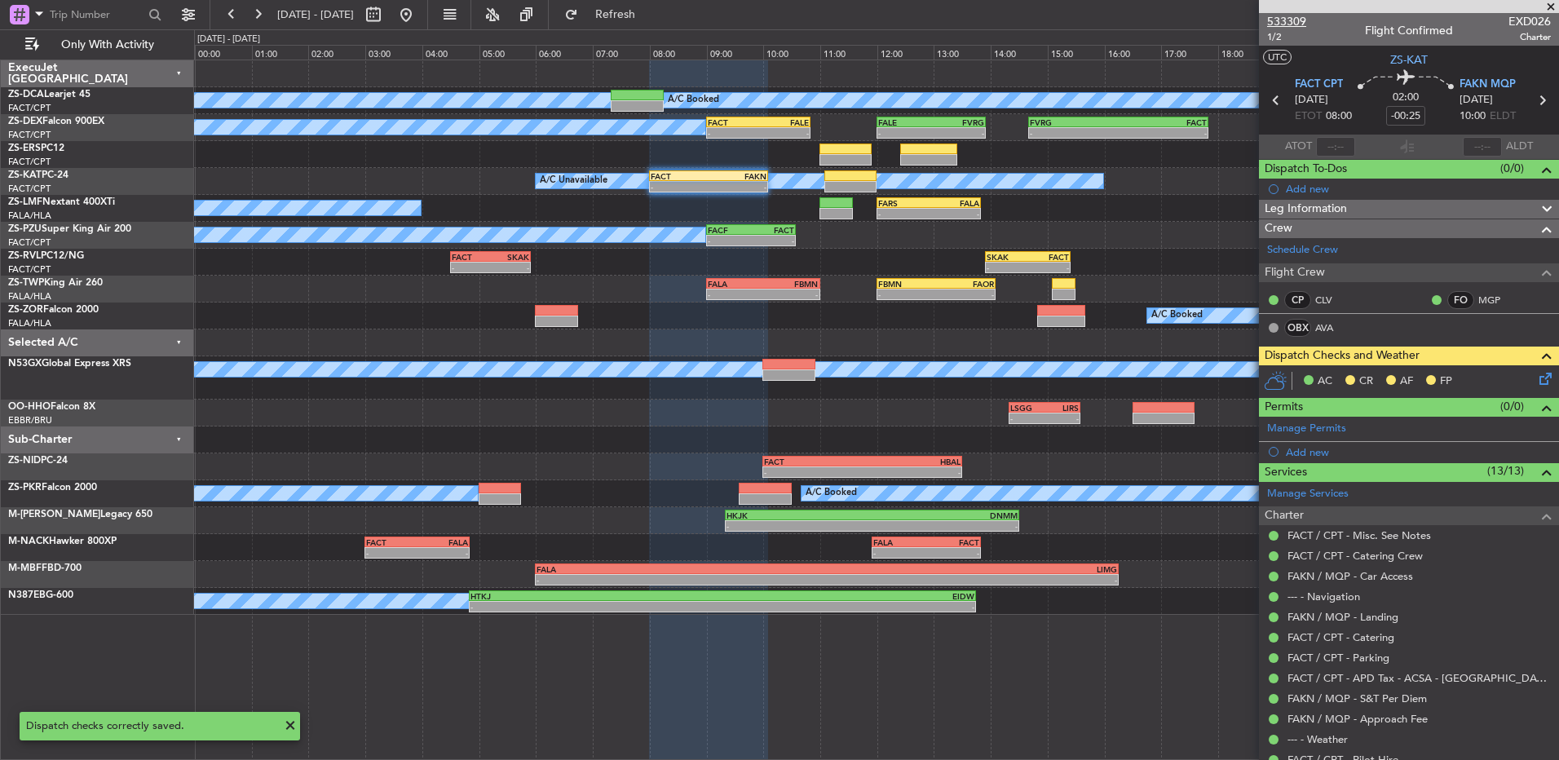
click at [1278, 24] on span "533309" at bounding box center [1286, 21] width 39 height 17
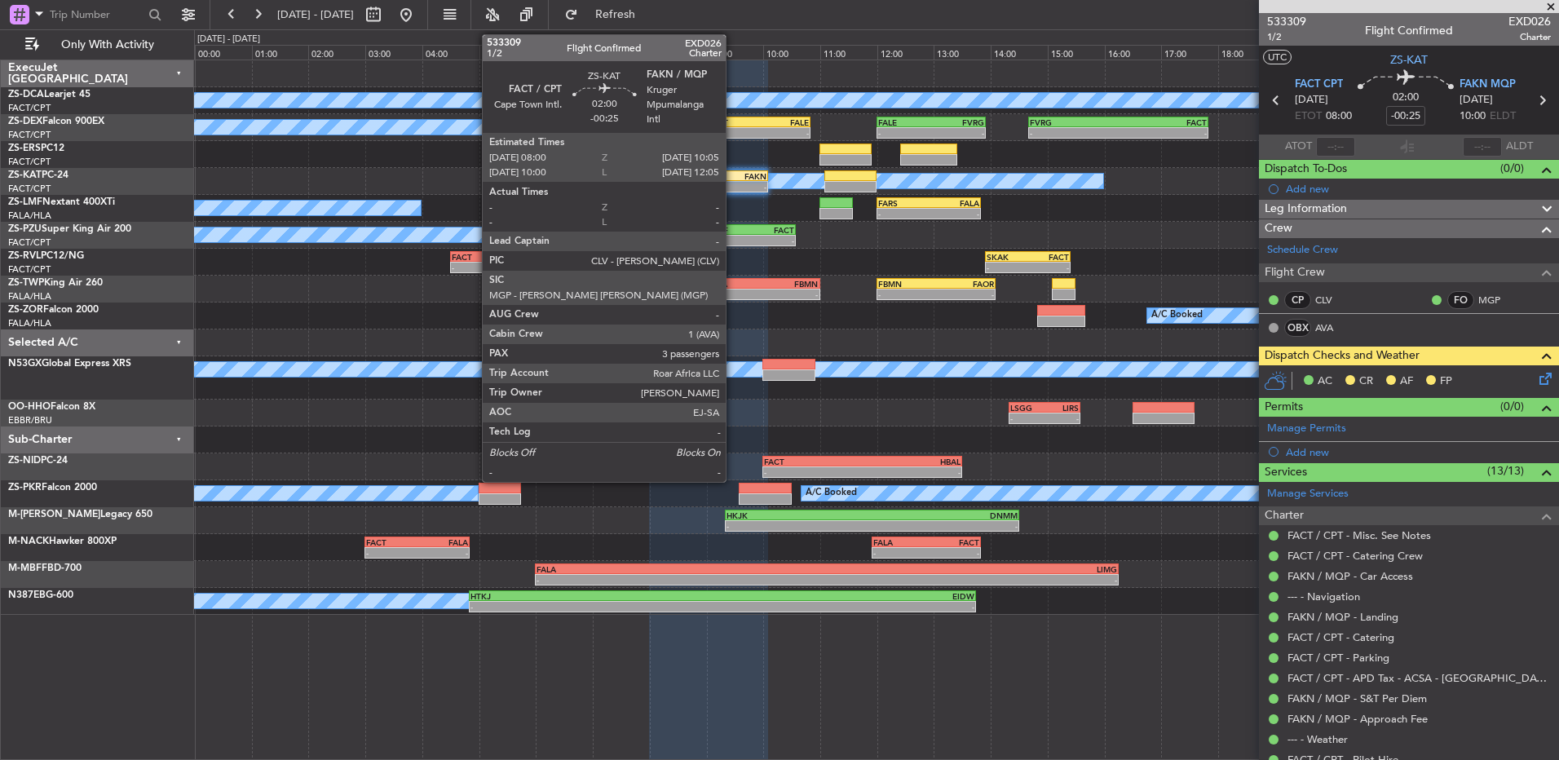
click at [733, 180] on div "FACT 08:00 Z FAKN 10:05 Z" at bounding box center [708, 175] width 119 height 11
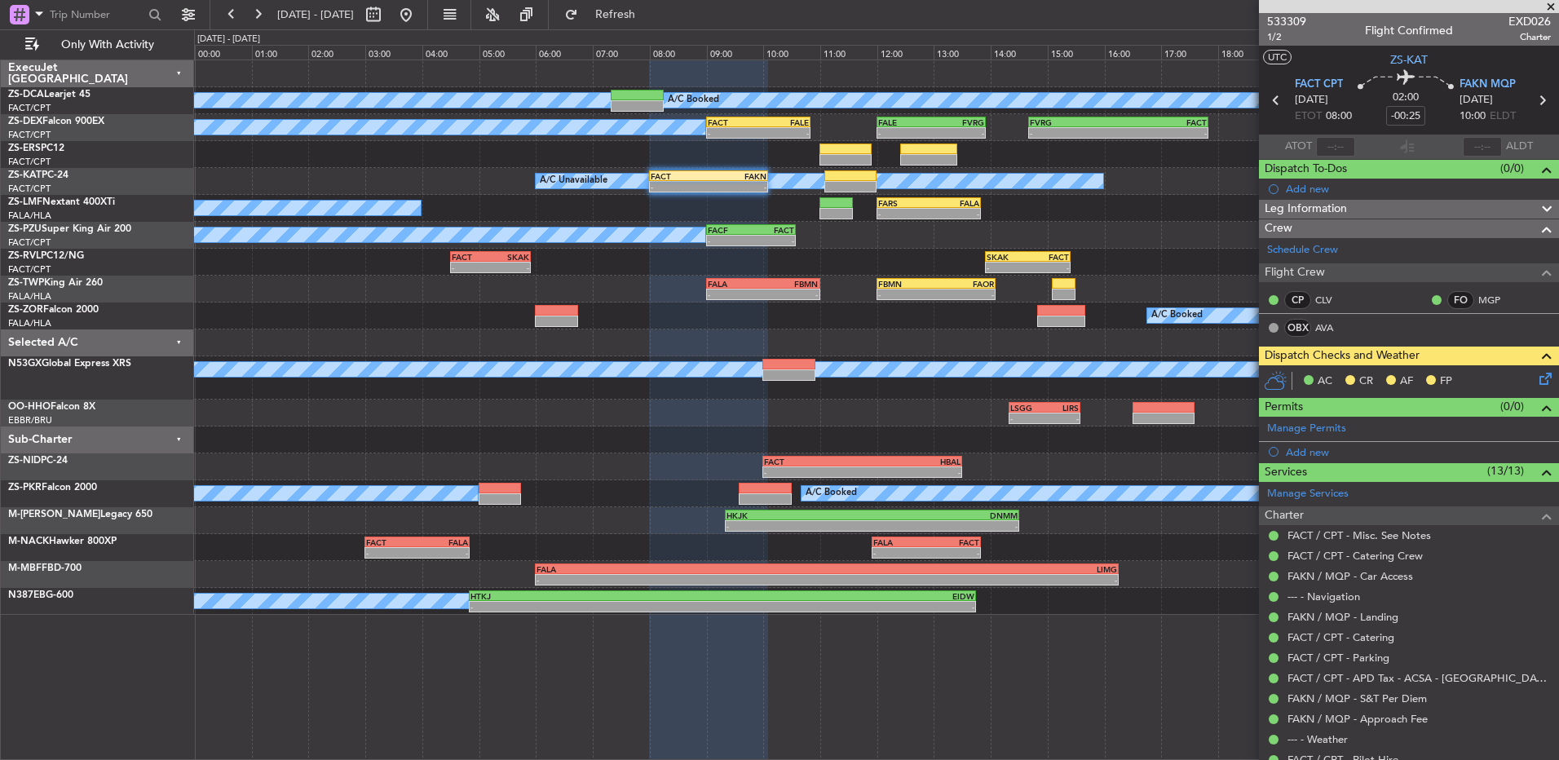
click at [1536, 381] on icon at bounding box center [1542, 375] width 13 height 13
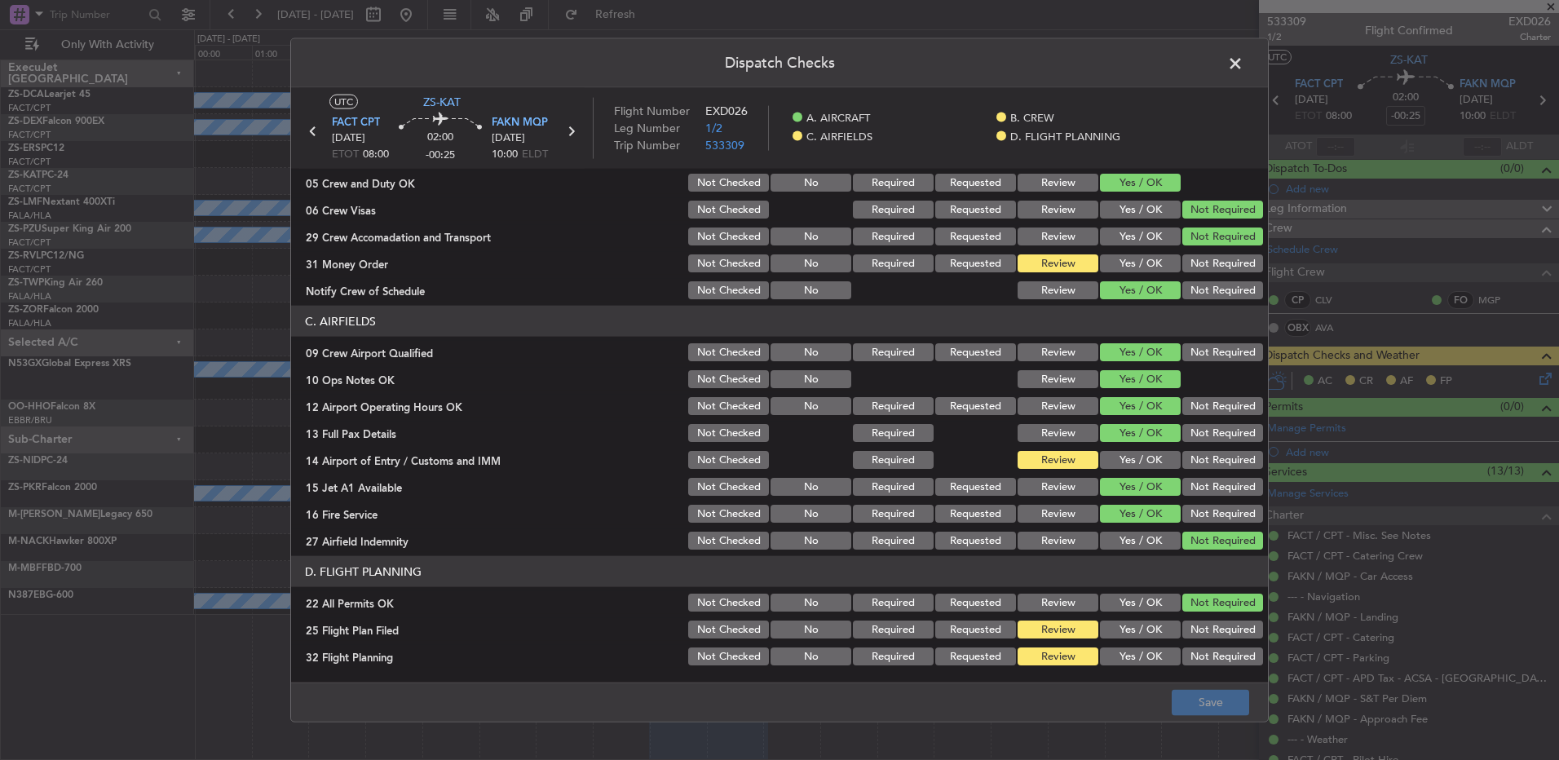
click at [1188, 460] on button "Not Required" at bounding box center [1222, 460] width 81 height 18
click at [1206, 267] on button "Not Required" at bounding box center [1222, 263] width 81 height 18
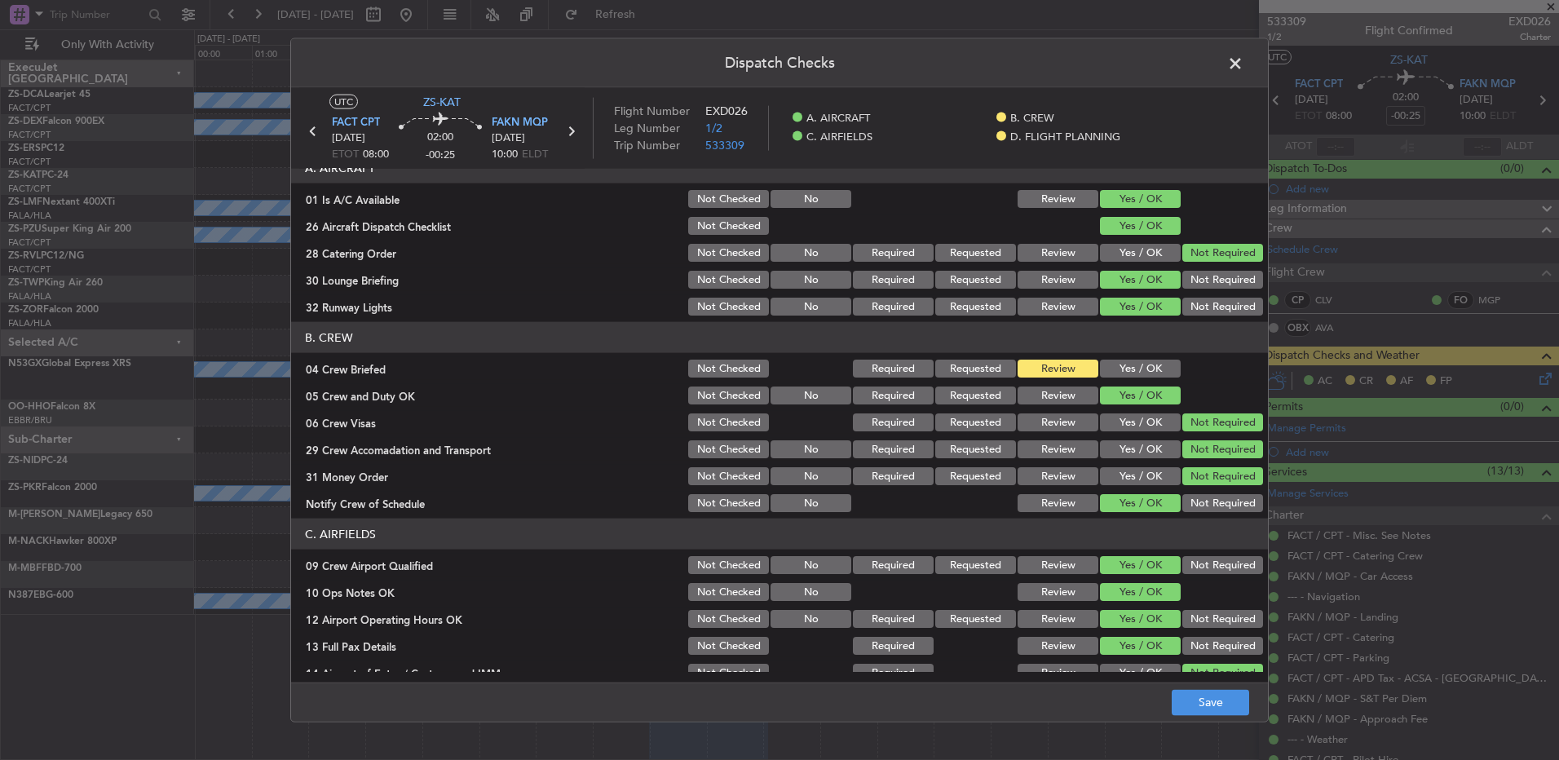
scroll to position [0, 0]
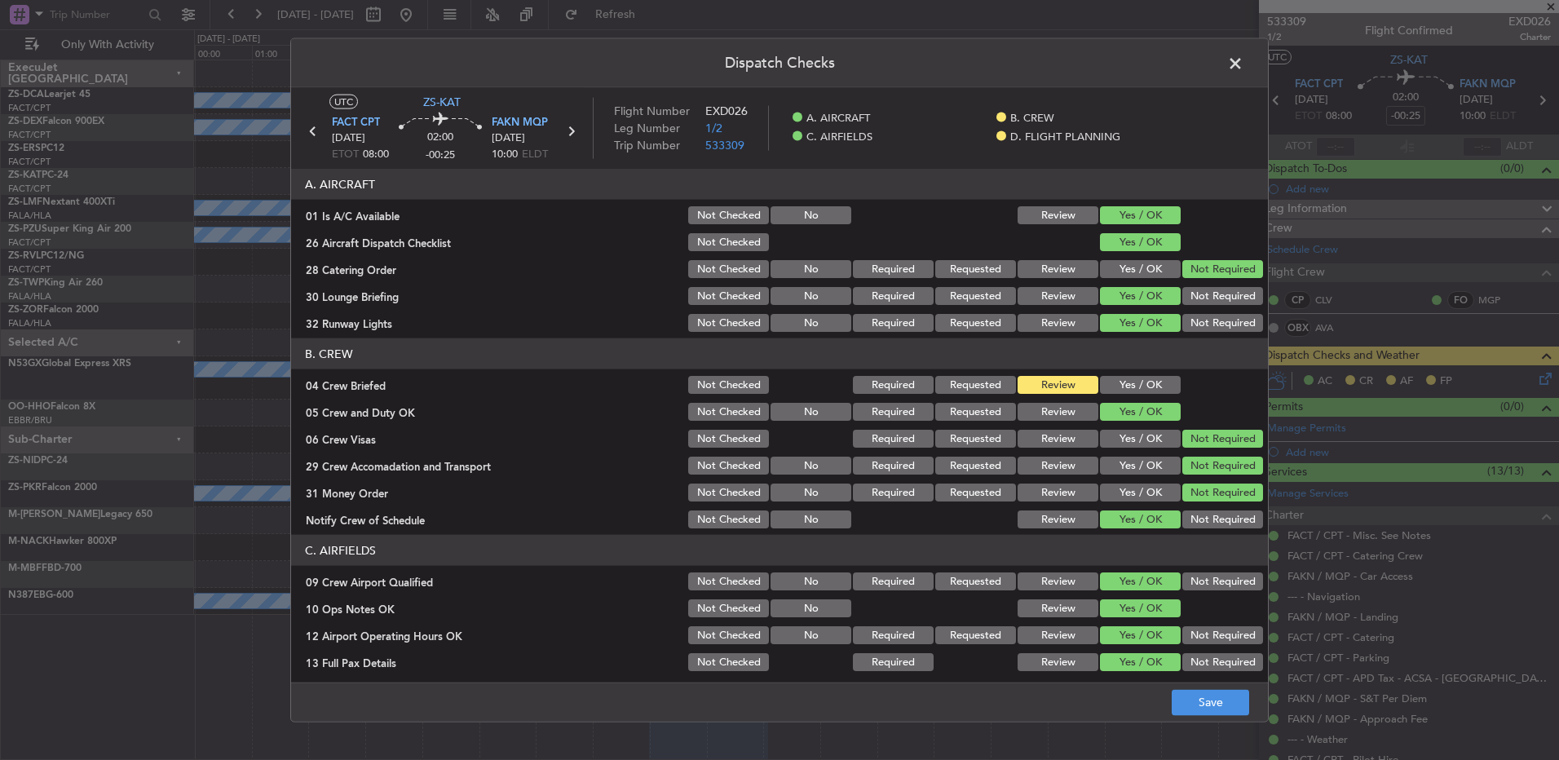
click at [1243, 58] on span at bounding box center [1243, 67] width 0 height 33
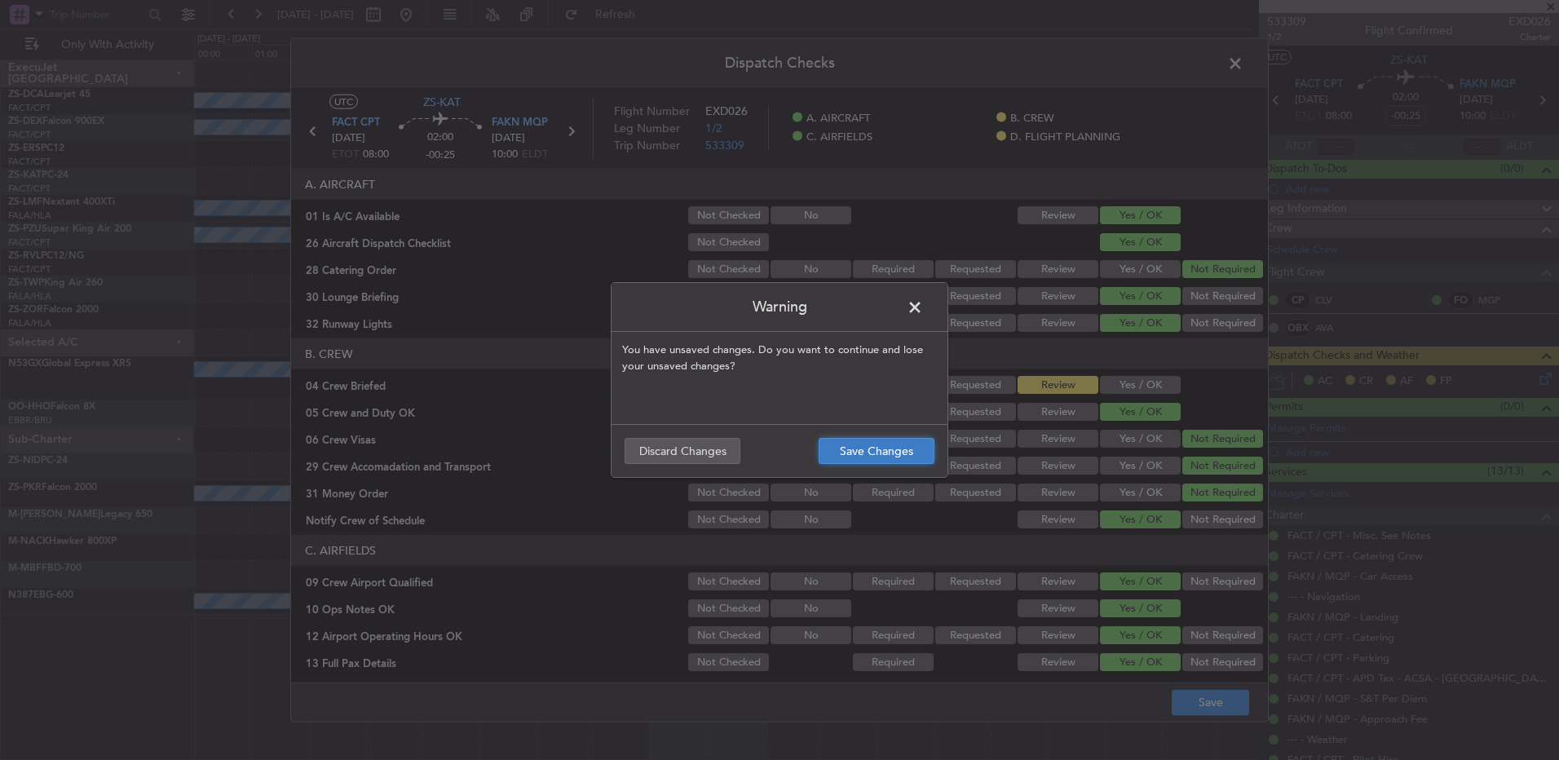
click at [902, 443] on button "Save Changes" at bounding box center [876, 451] width 116 height 26
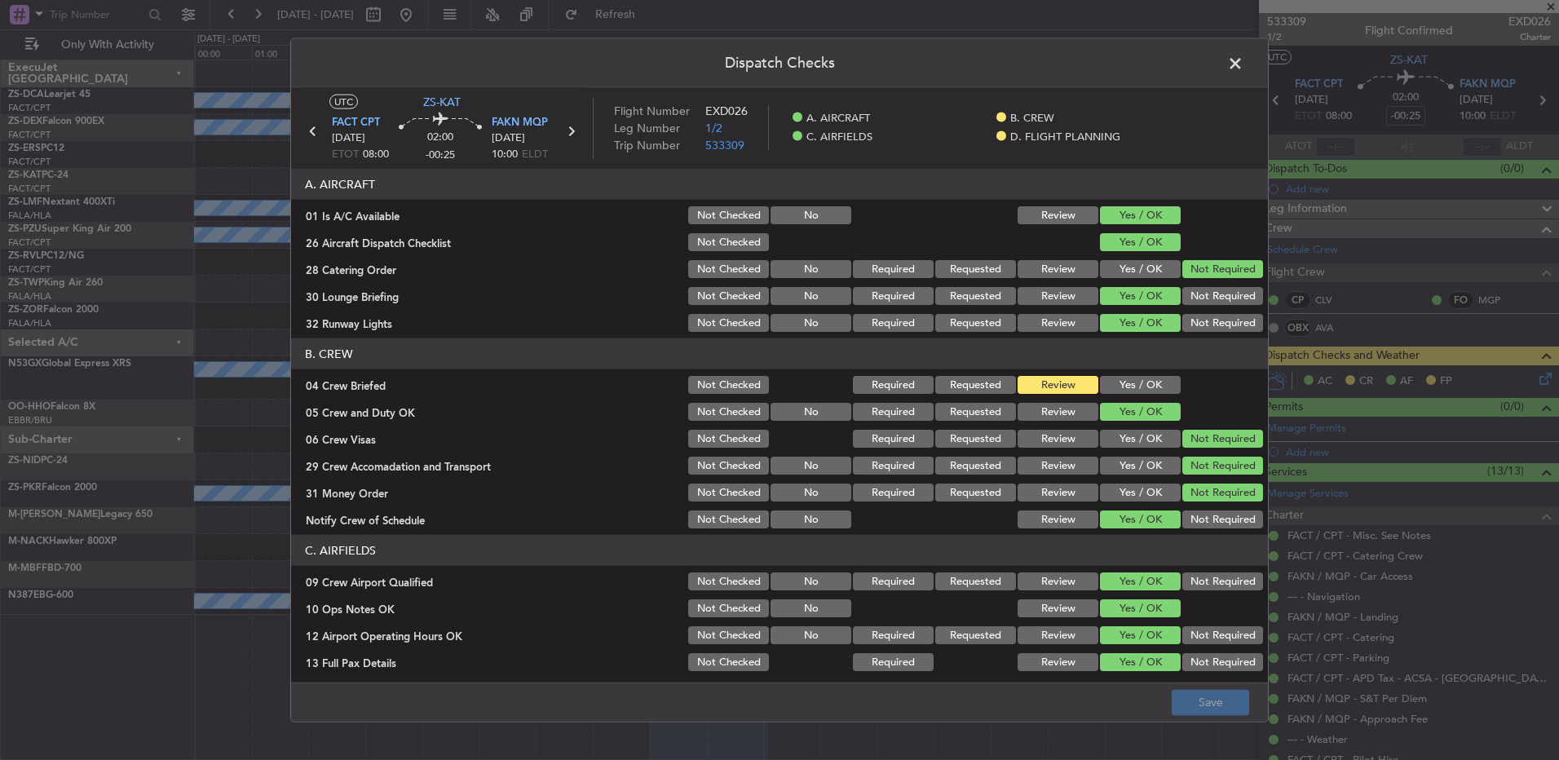
click at [1243, 63] on span at bounding box center [1243, 67] width 0 height 33
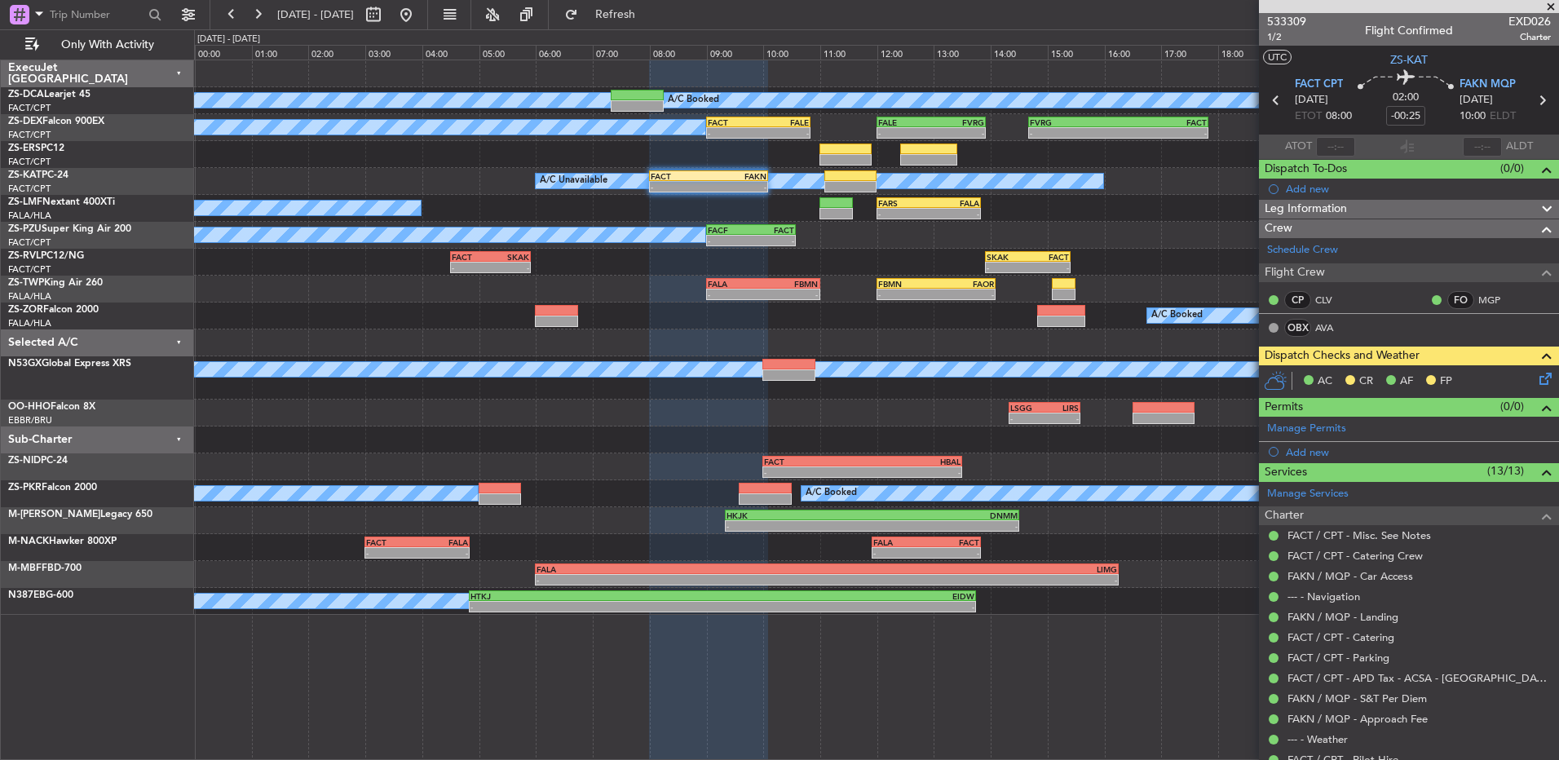
click at [1536, 382] on icon at bounding box center [1542, 375] width 13 height 13
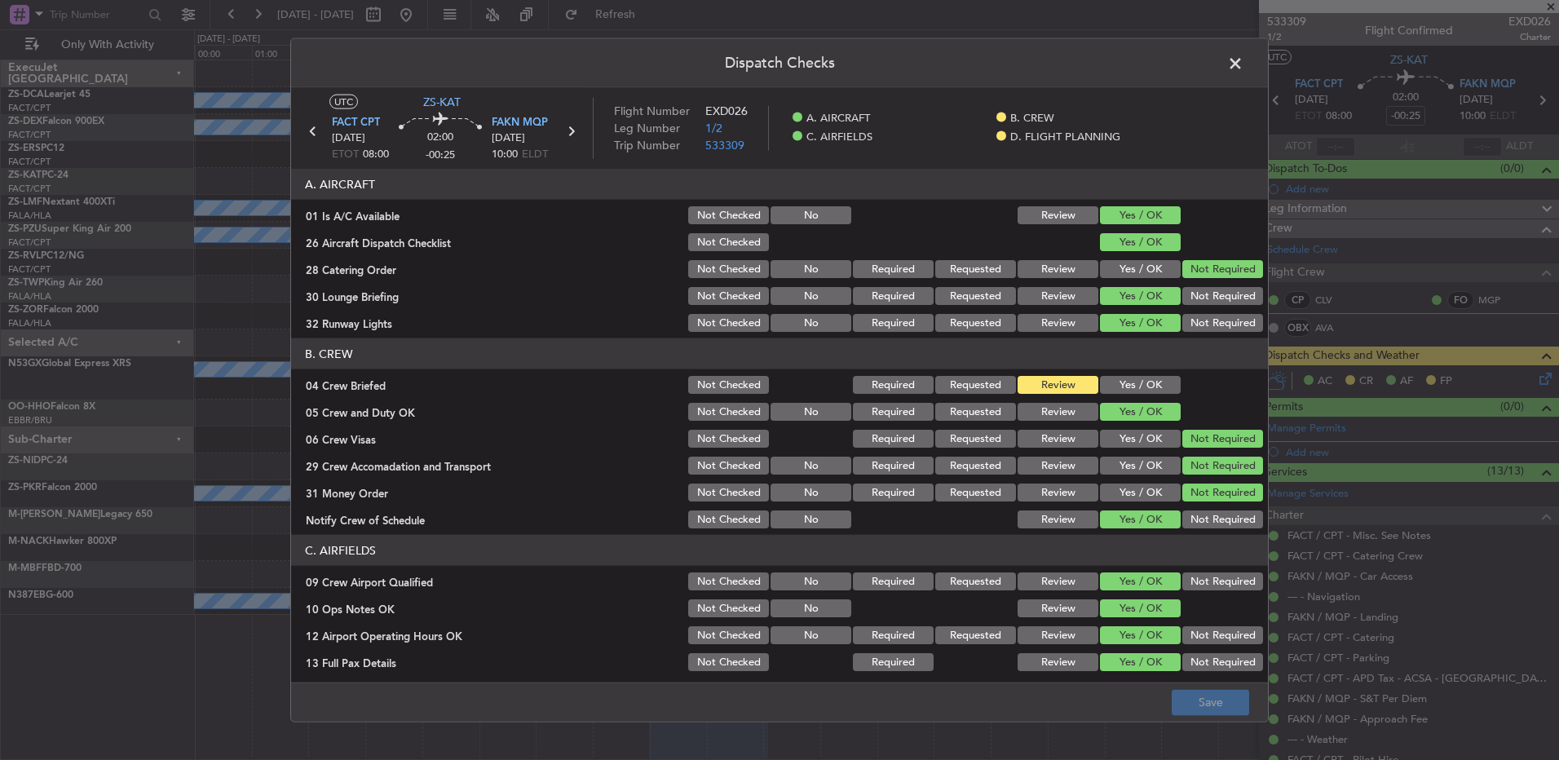
click at [1243, 60] on span at bounding box center [1243, 67] width 0 height 33
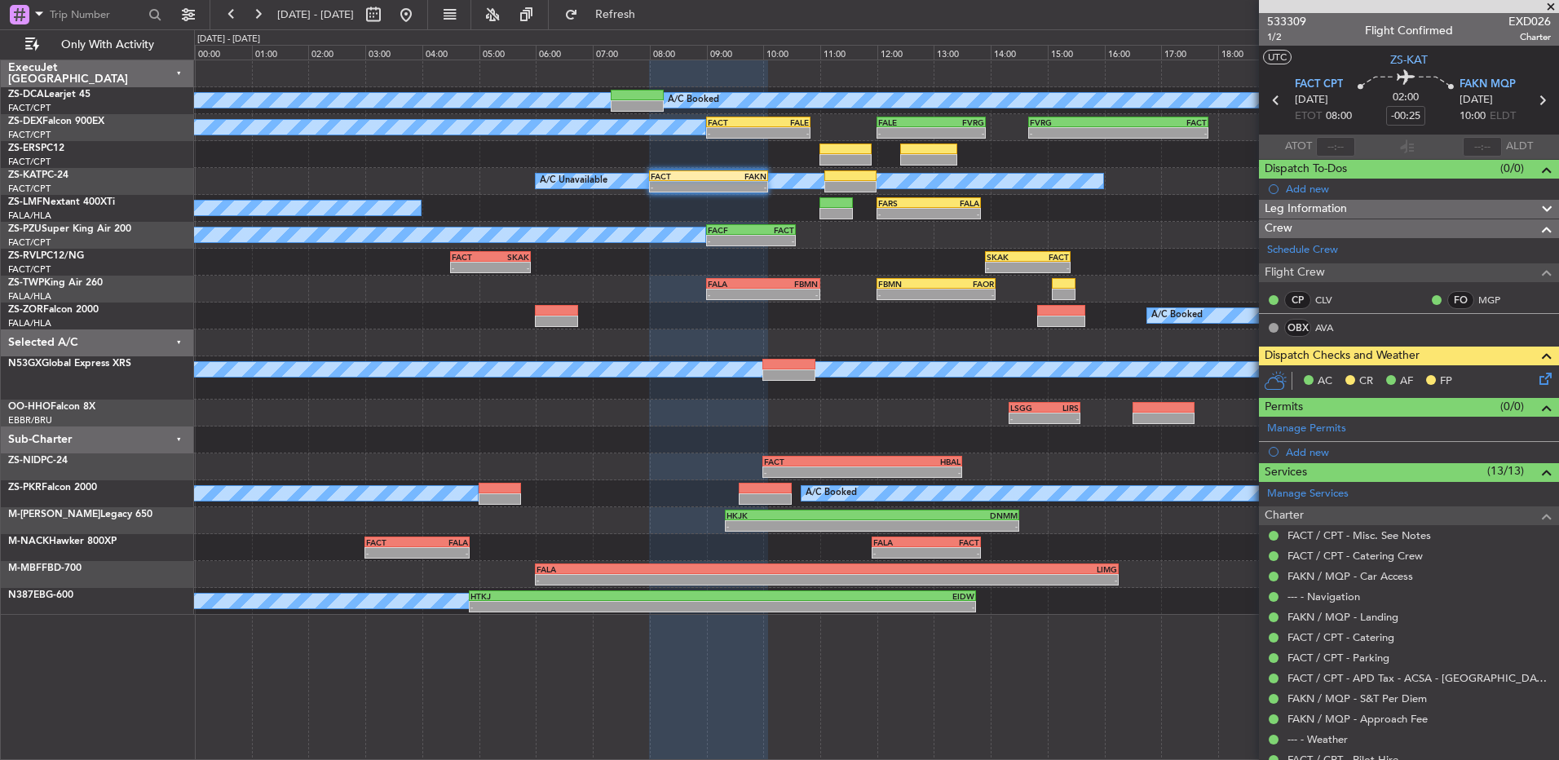
click at [1537, 382] on icon at bounding box center [1542, 375] width 13 height 13
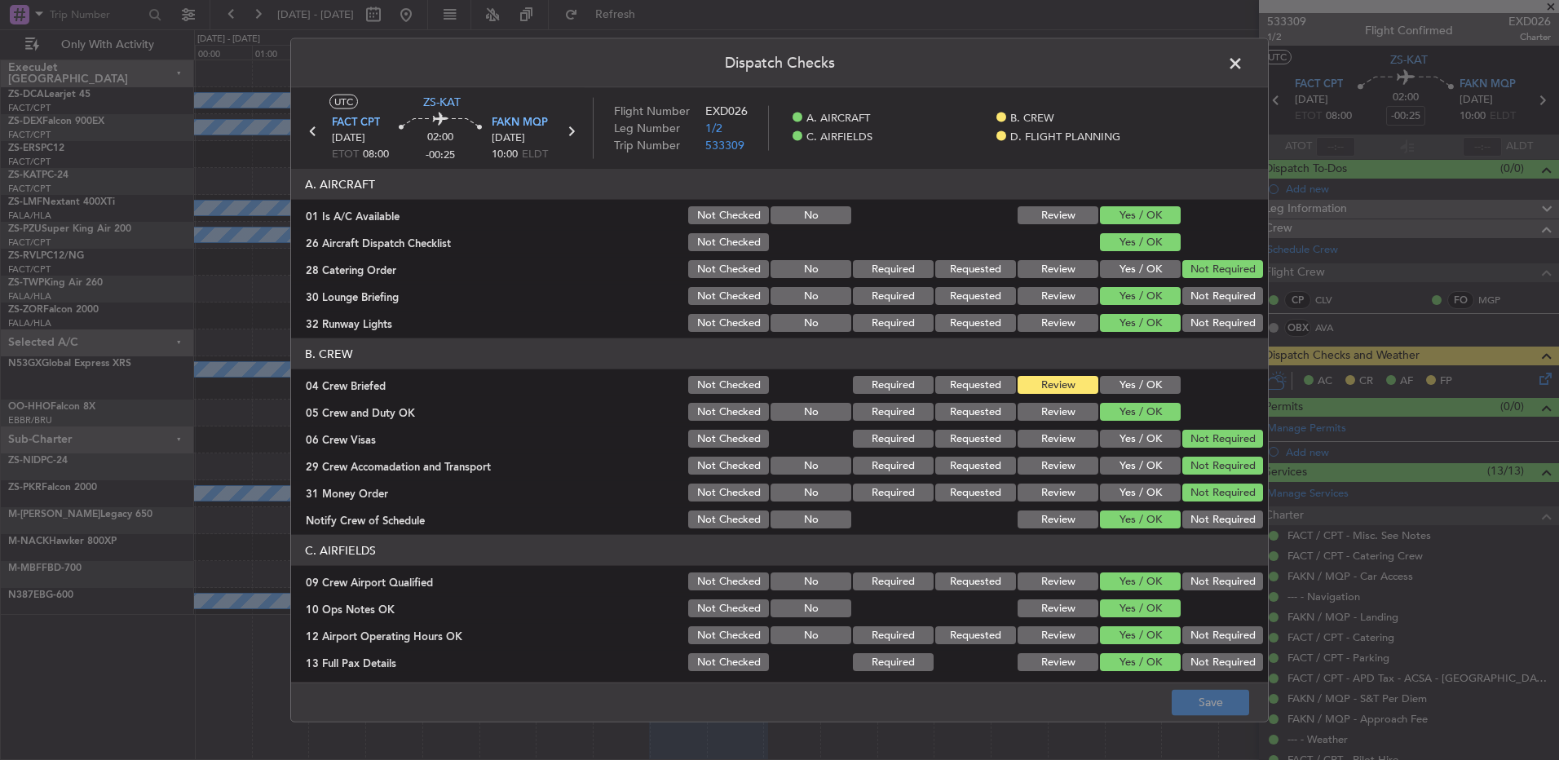
click at [1140, 379] on button "Yes / OK" at bounding box center [1140, 385] width 81 height 18
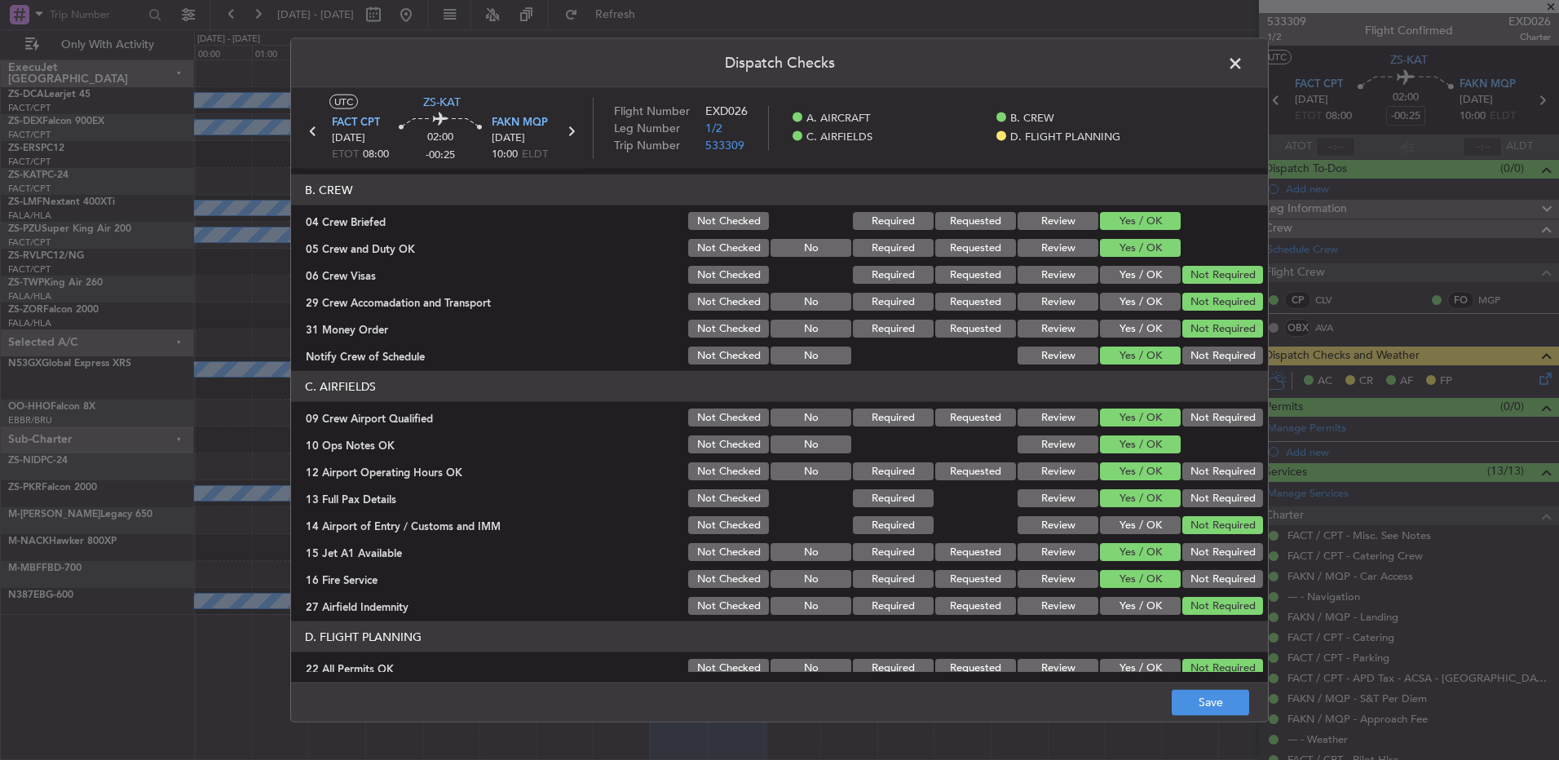
scroll to position [229, 0]
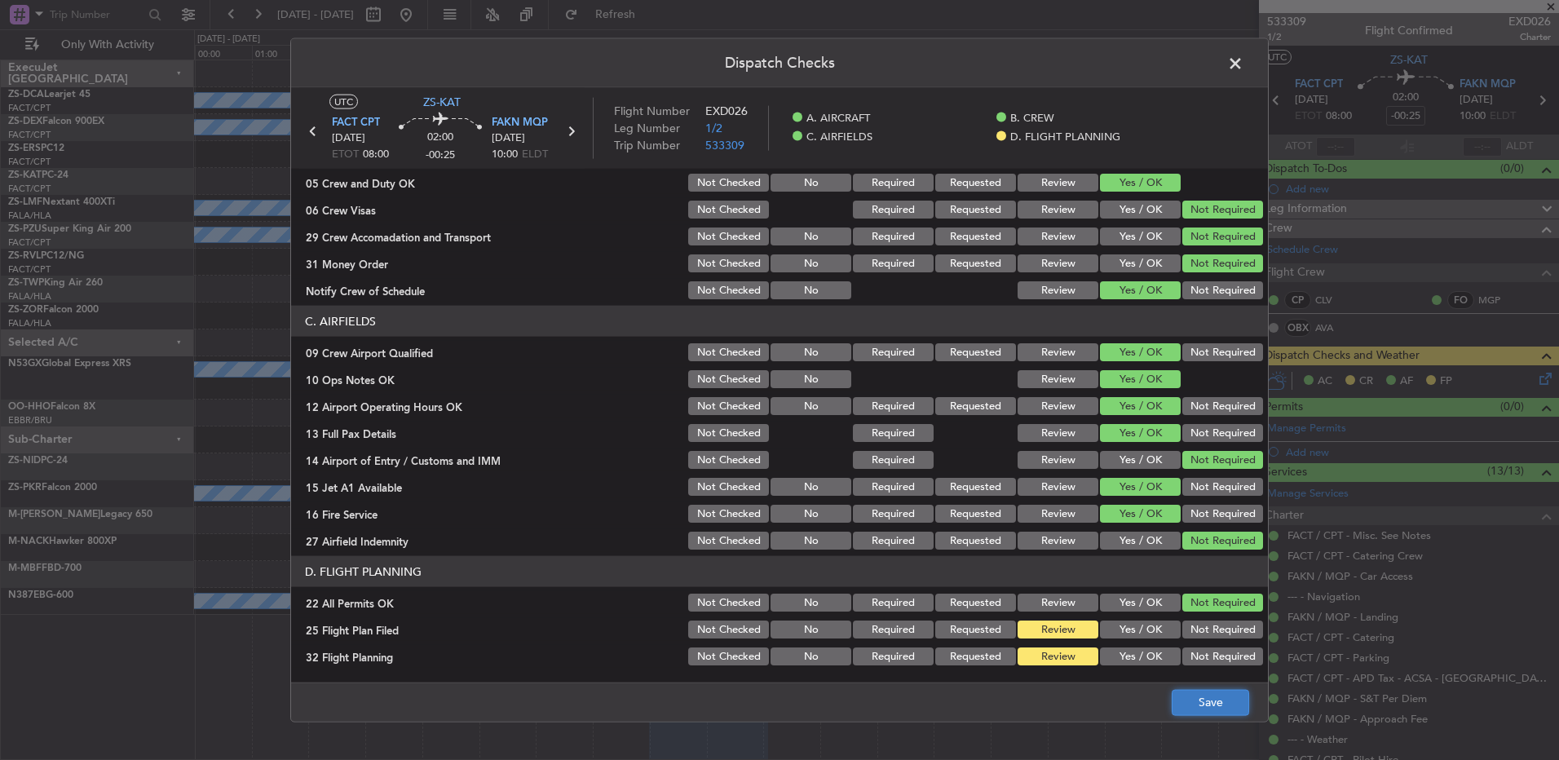
click at [1207, 704] on button "Save" at bounding box center [1209, 702] width 77 height 26
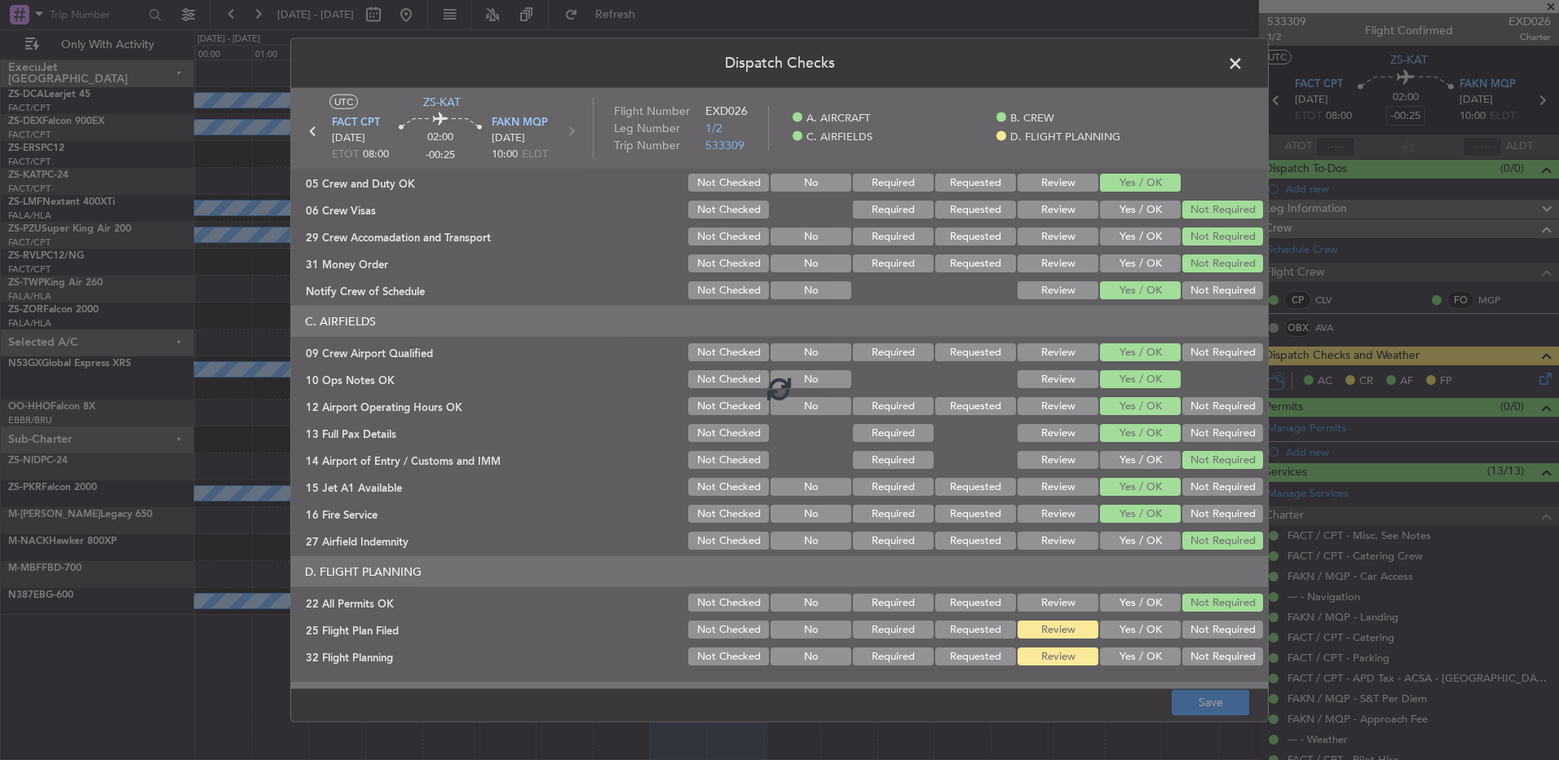
click at [1243, 65] on span at bounding box center [1243, 67] width 0 height 33
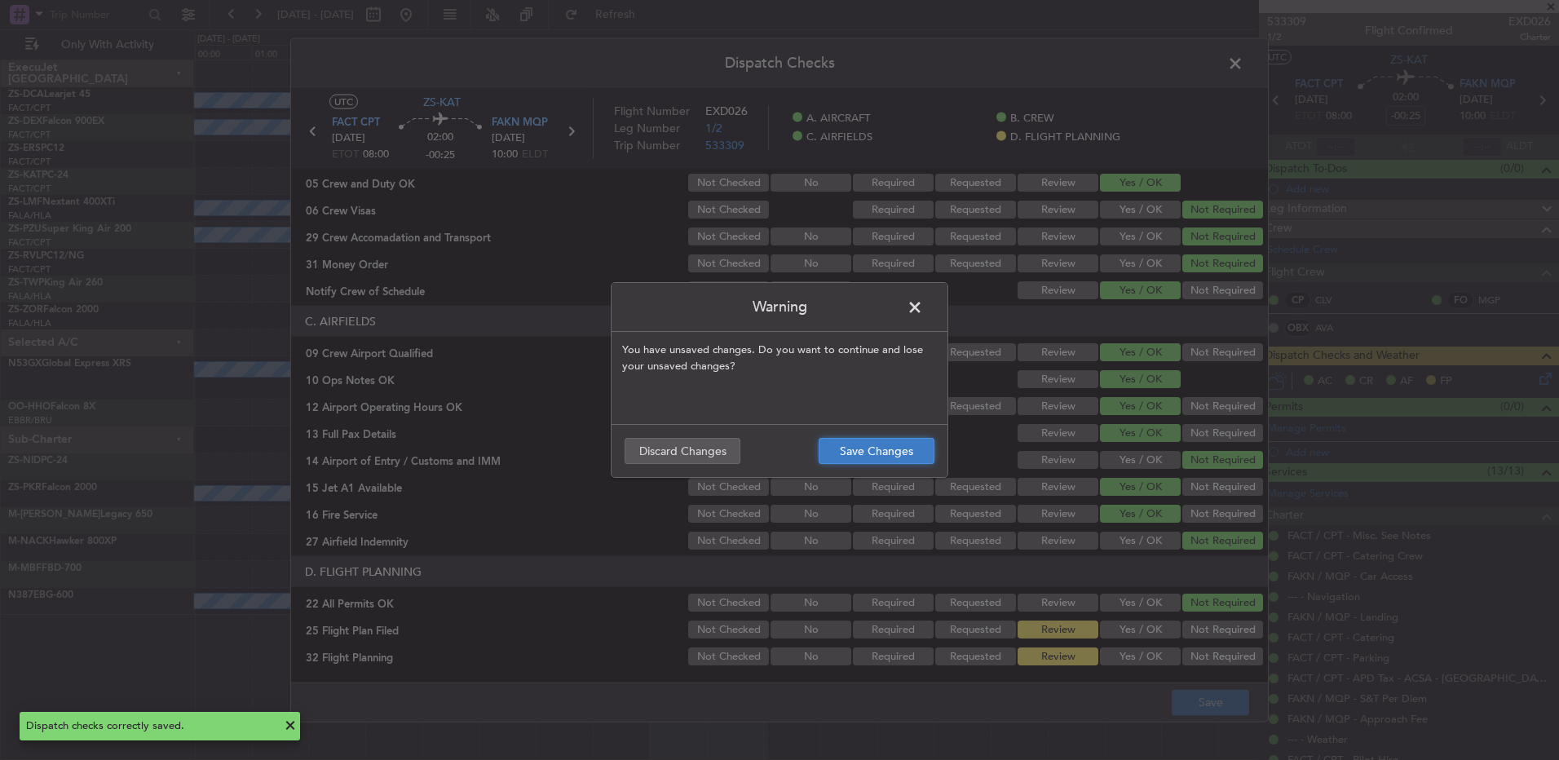
click at [871, 452] on button "Save Changes" at bounding box center [876, 451] width 116 height 26
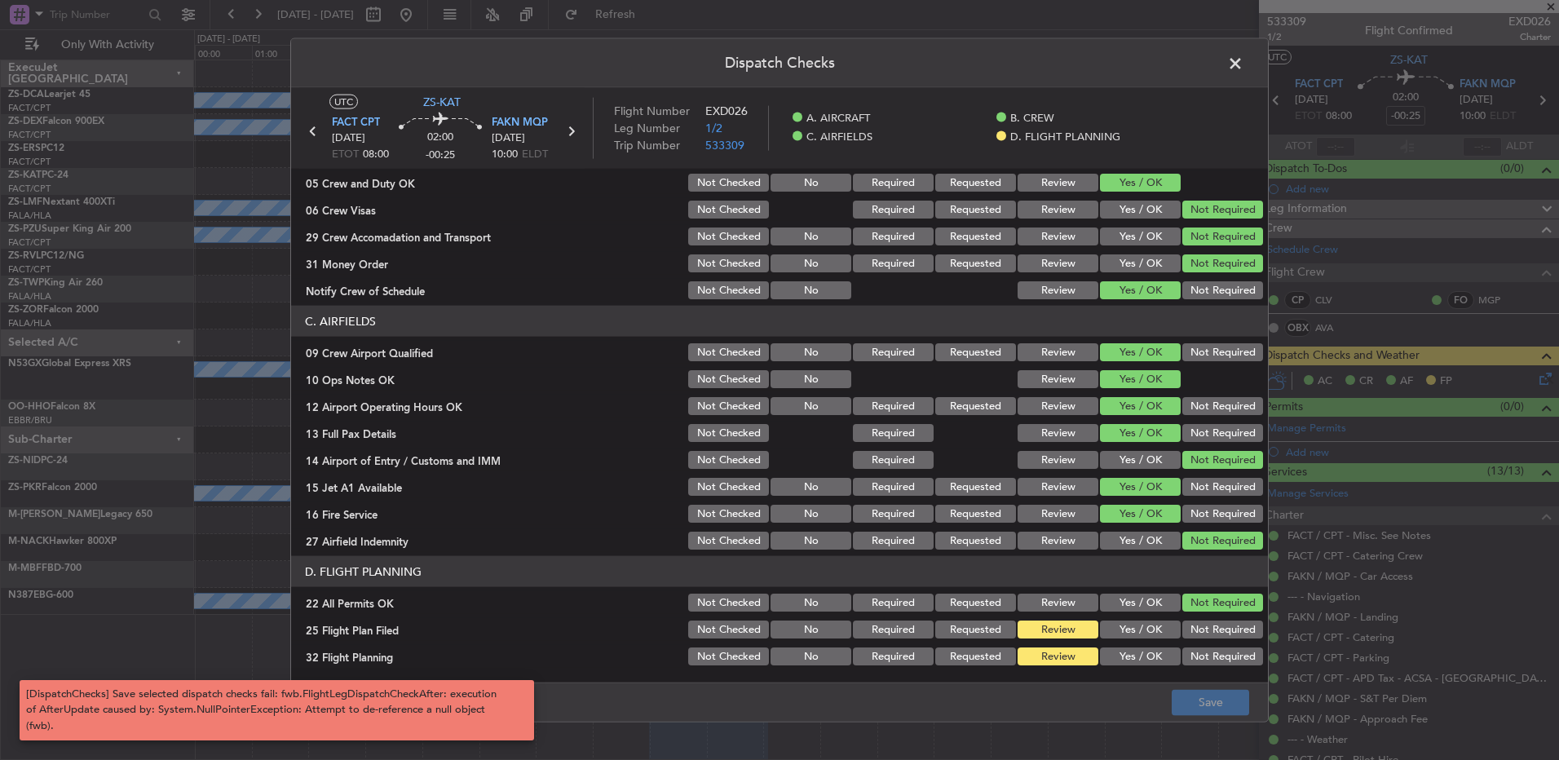
click at [1243, 68] on span at bounding box center [1243, 67] width 0 height 33
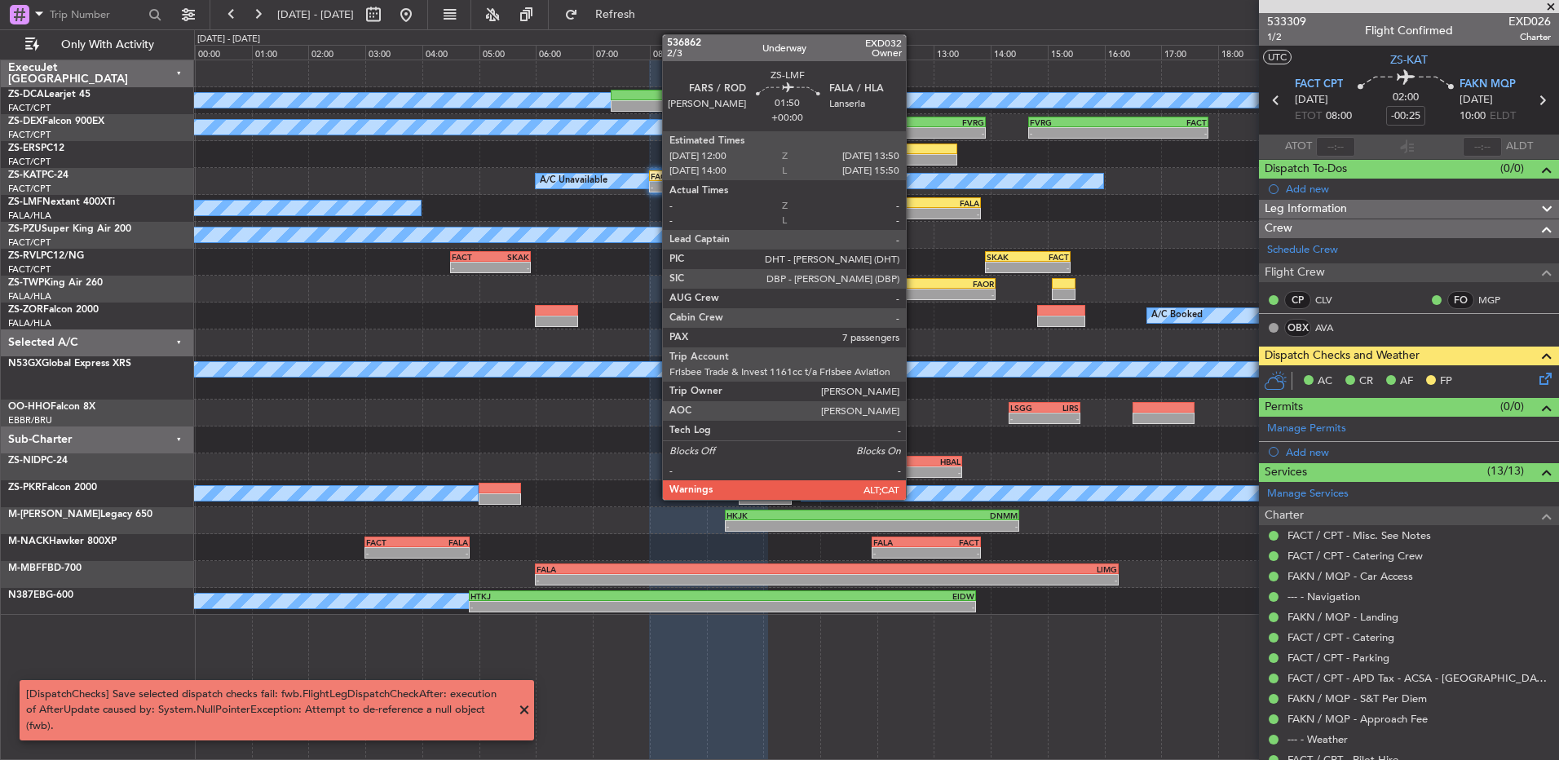
click at [913, 205] on div "FARS" at bounding box center [903, 203] width 51 height 10
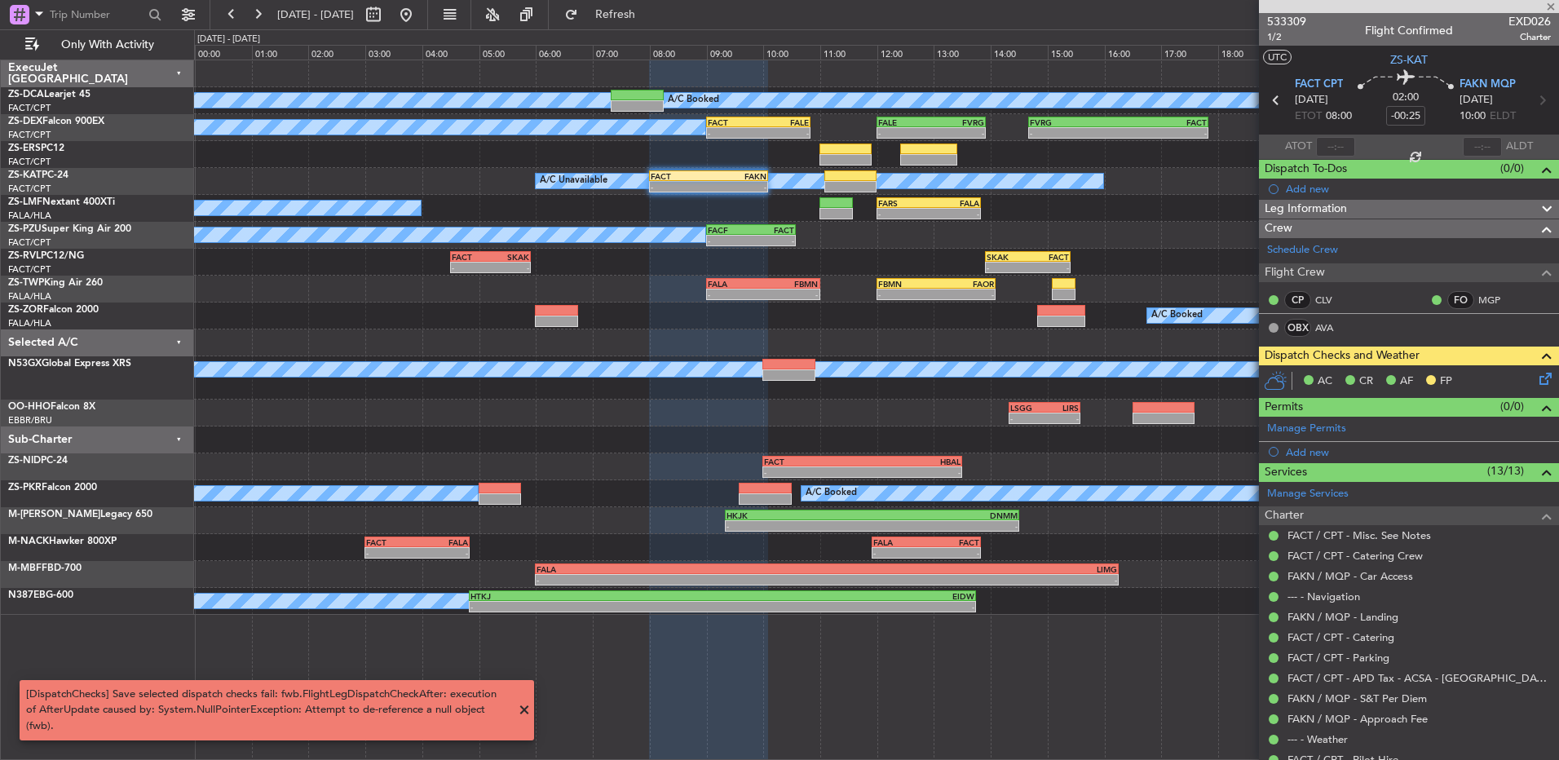
type input "7"
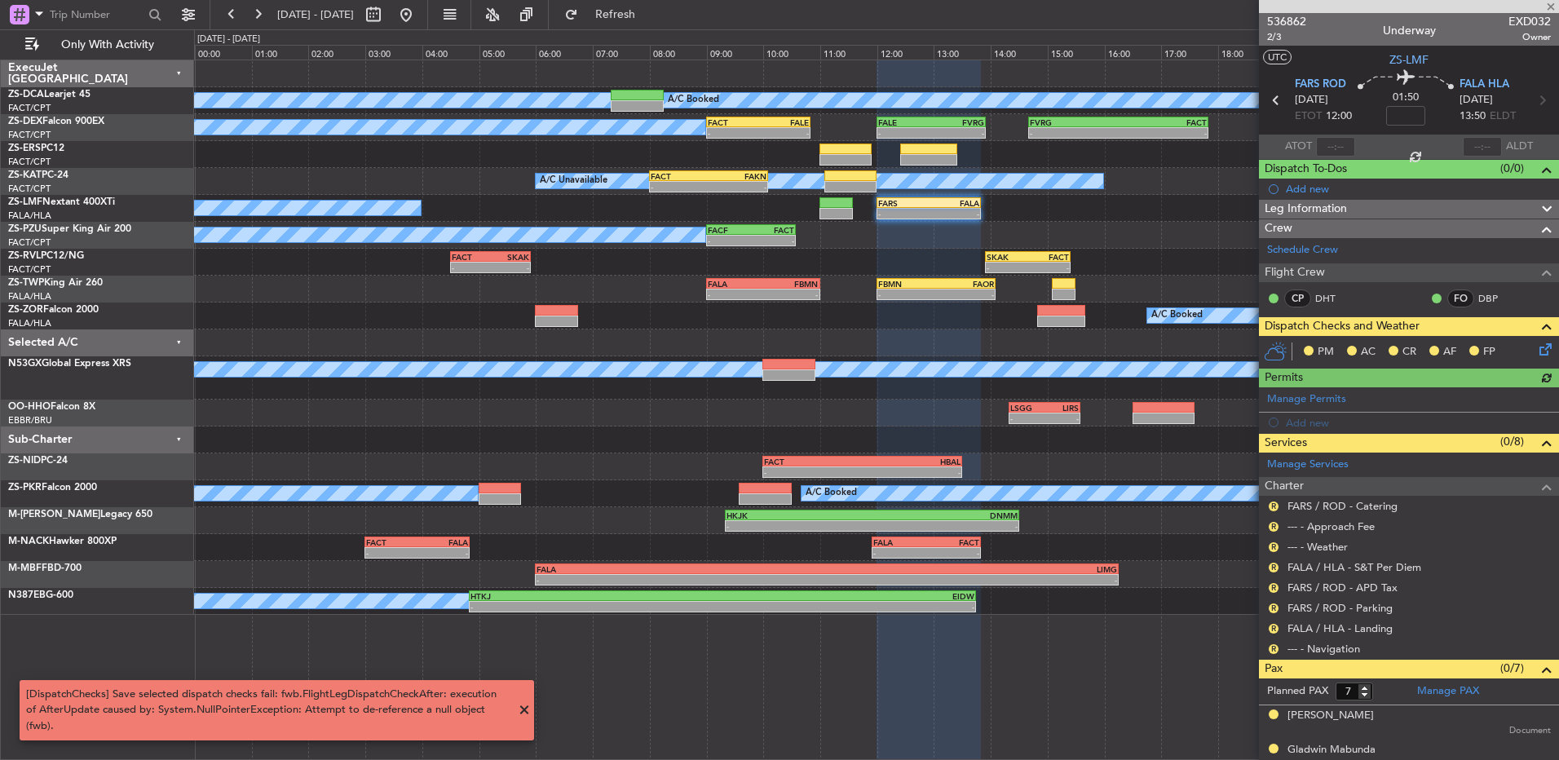
click at [1268, 642] on nimbus-traffic-light "R" at bounding box center [1273, 648] width 13 height 13
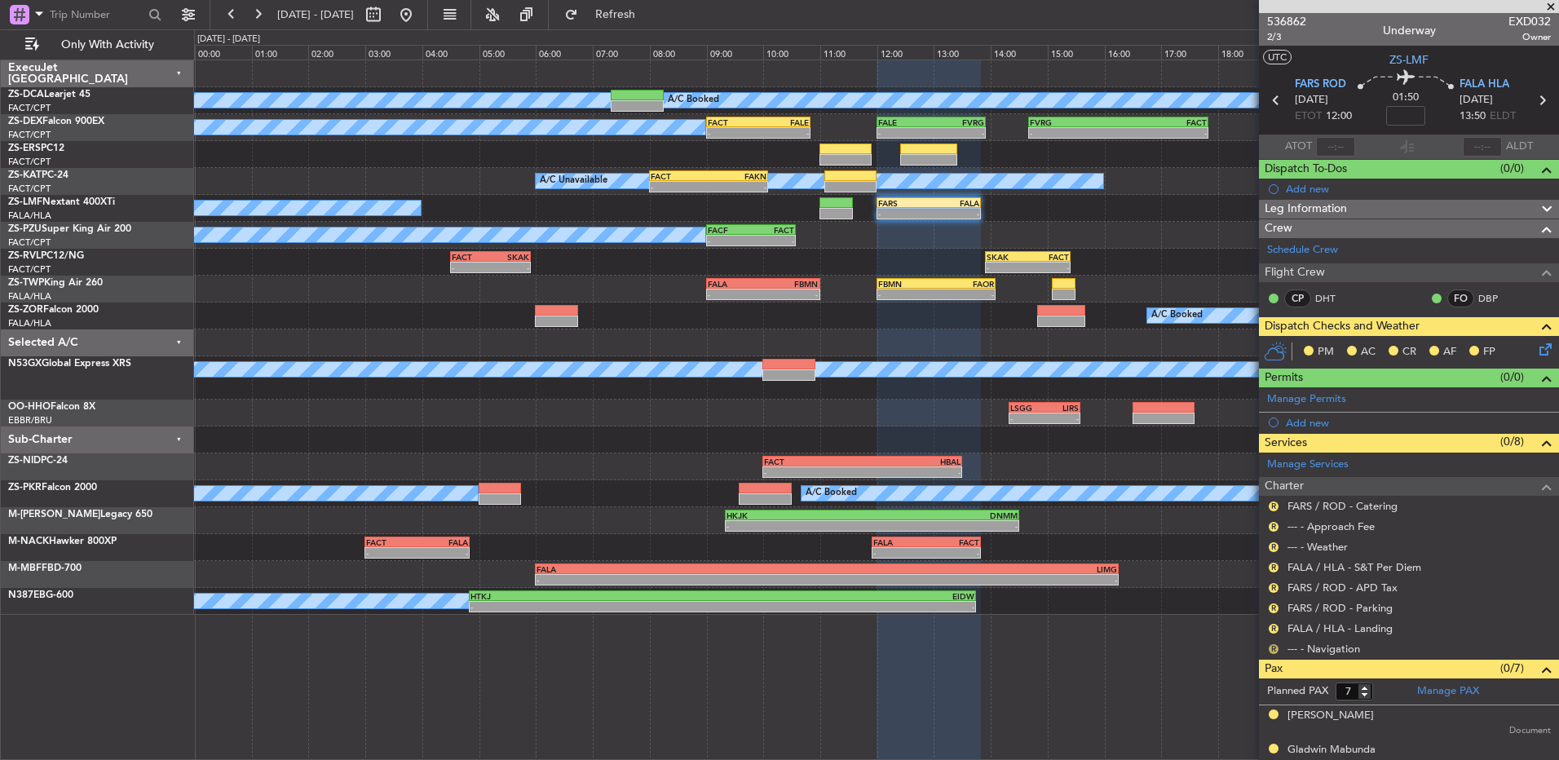
click at [1273, 644] on button "R" at bounding box center [1273, 649] width 10 height 10
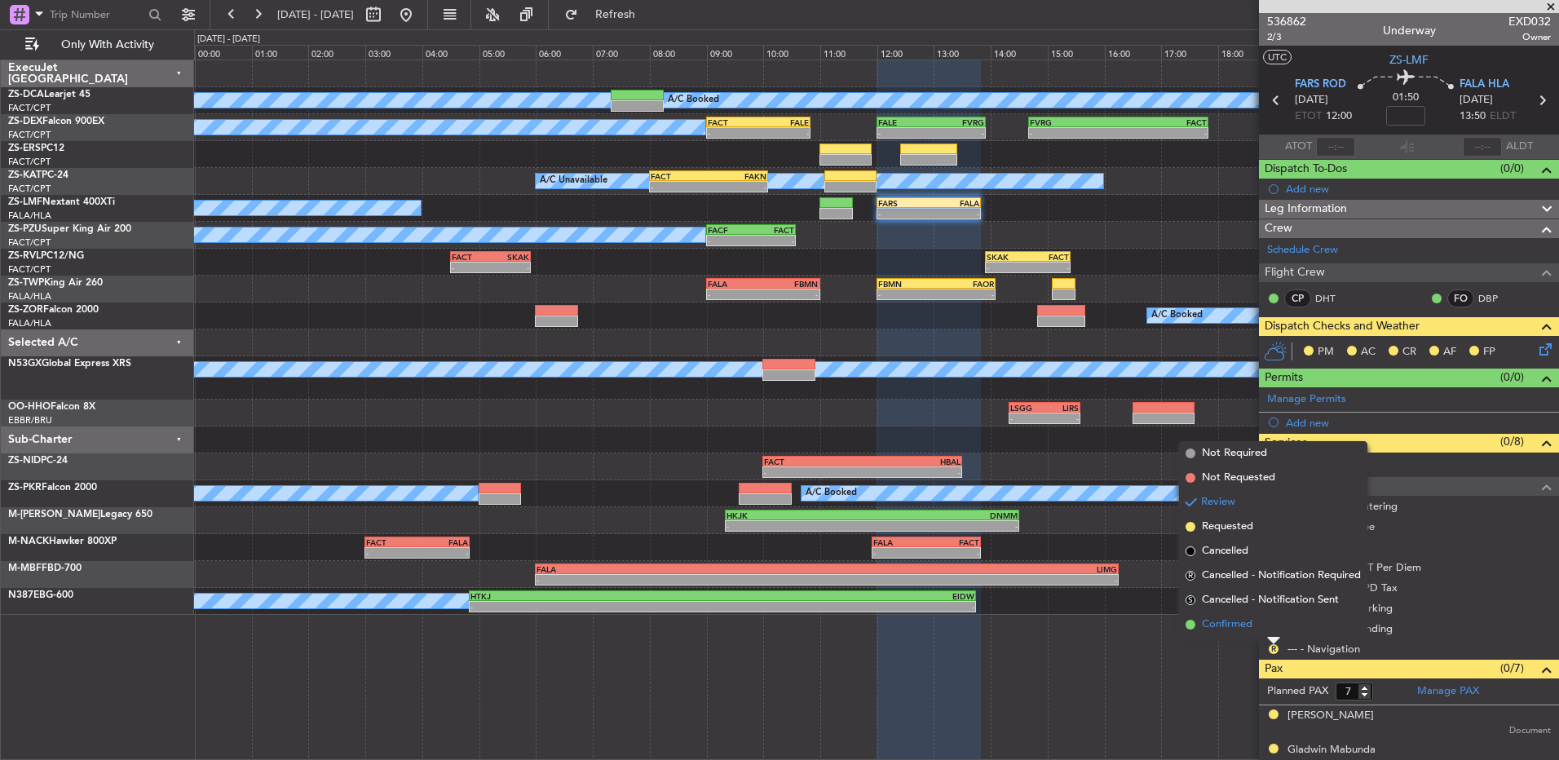
click at [1273, 635] on li "Confirmed" at bounding box center [1273, 624] width 188 height 24
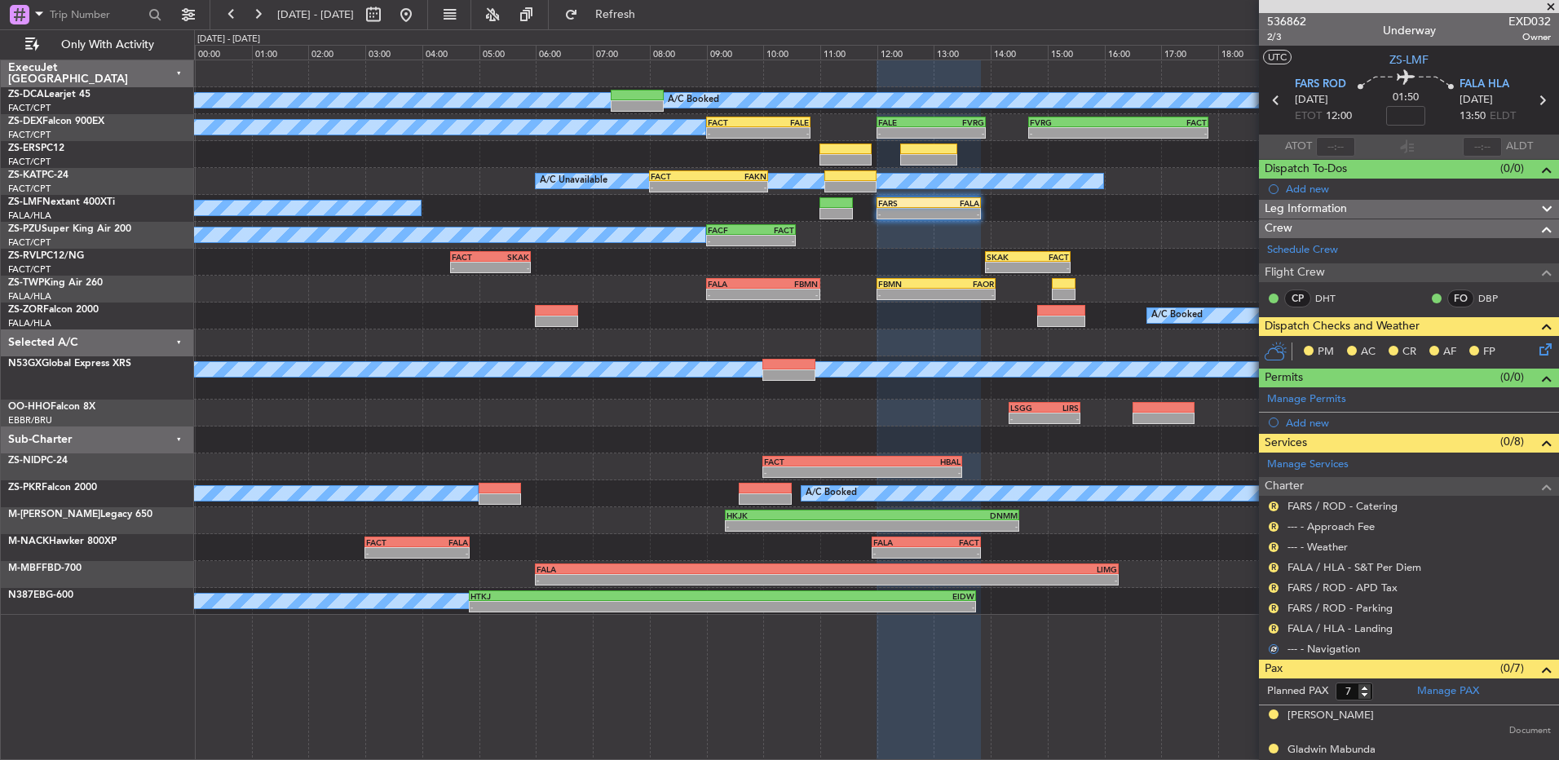
click at [1268, 622] on nimbus-traffic-light "R" at bounding box center [1273, 628] width 13 height 13
click at [1274, 624] on button "R" at bounding box center [1273, 629] width 10 height 10
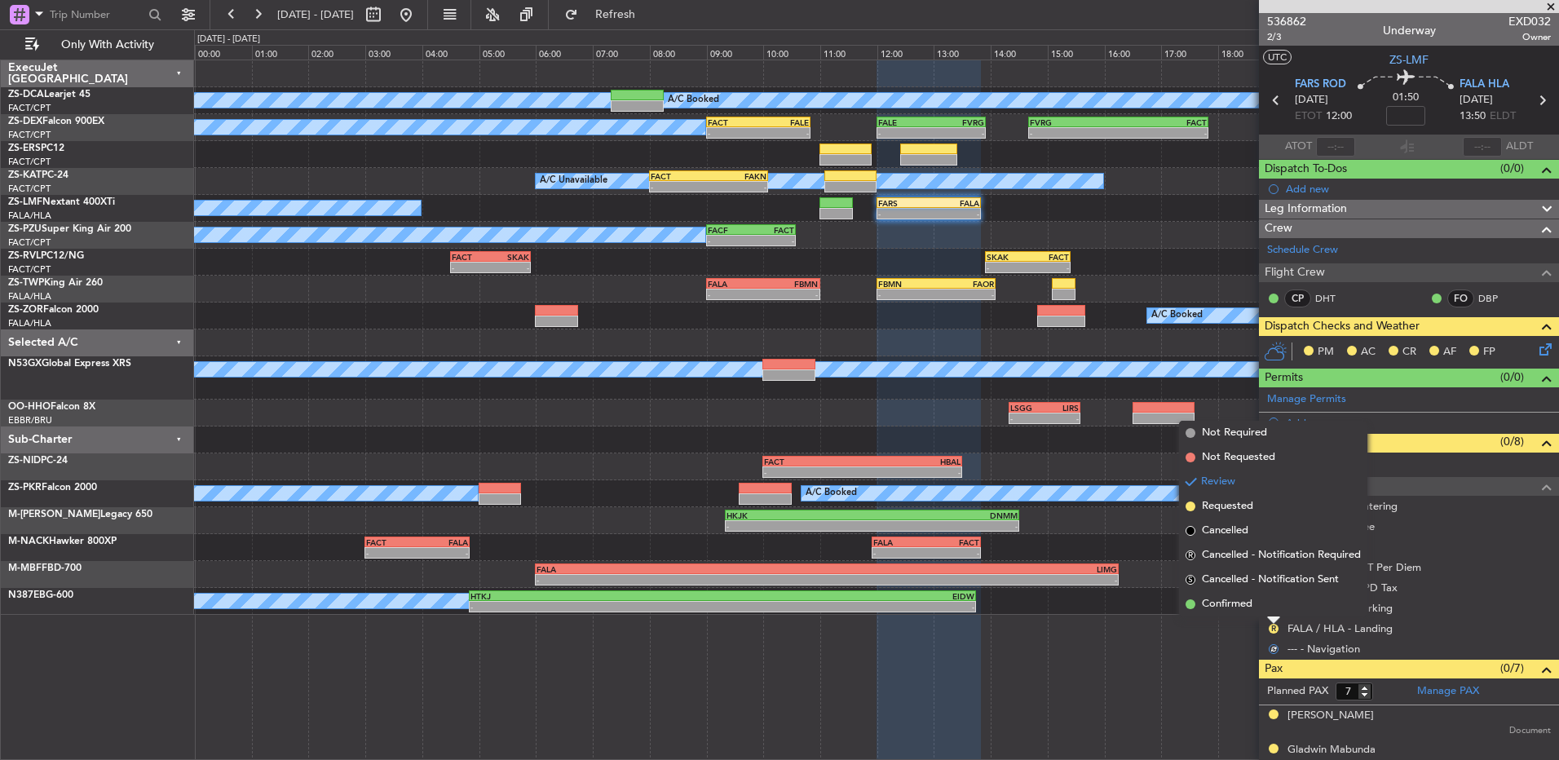
click at [1267, 608] on li "Confirmed" at bounding box center [1273, 604] width 188 height 24
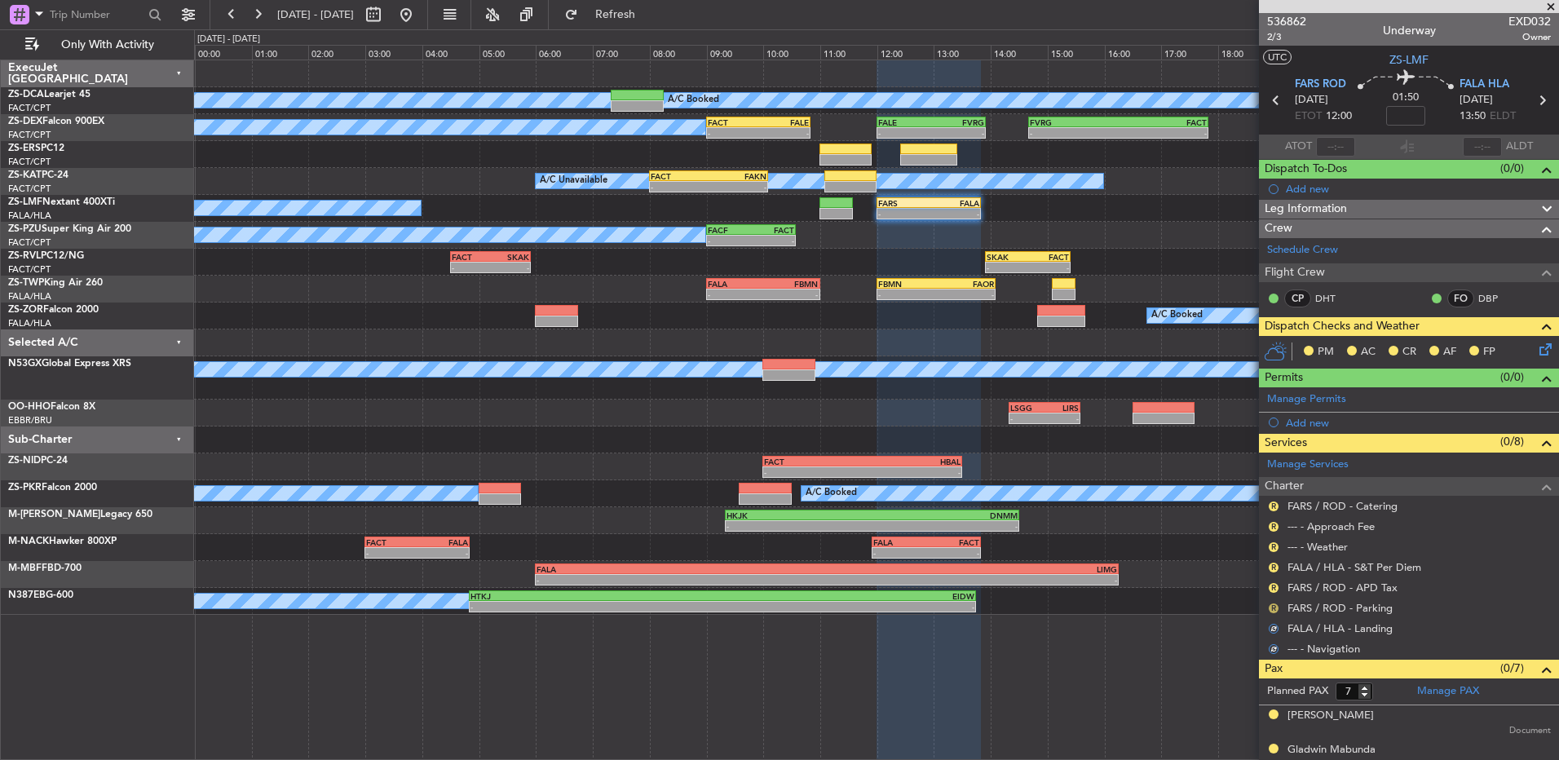
click at [1272, 603] on button "R" at bounding box center [1273, 608] width 10 height 10
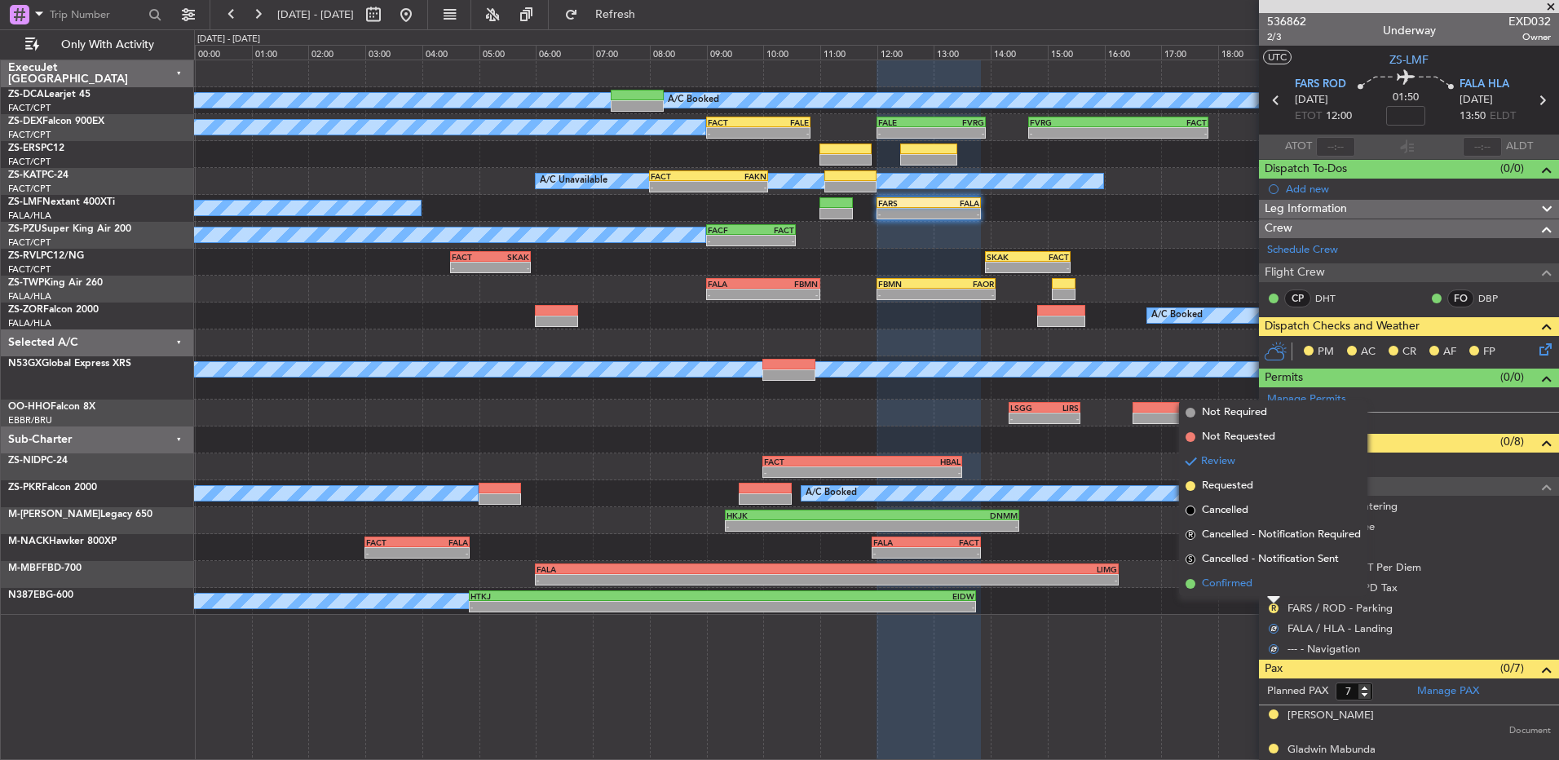
click at [1272, 588] on li "Confirmed" at bounding box center [1273, 583] width 188 height 24
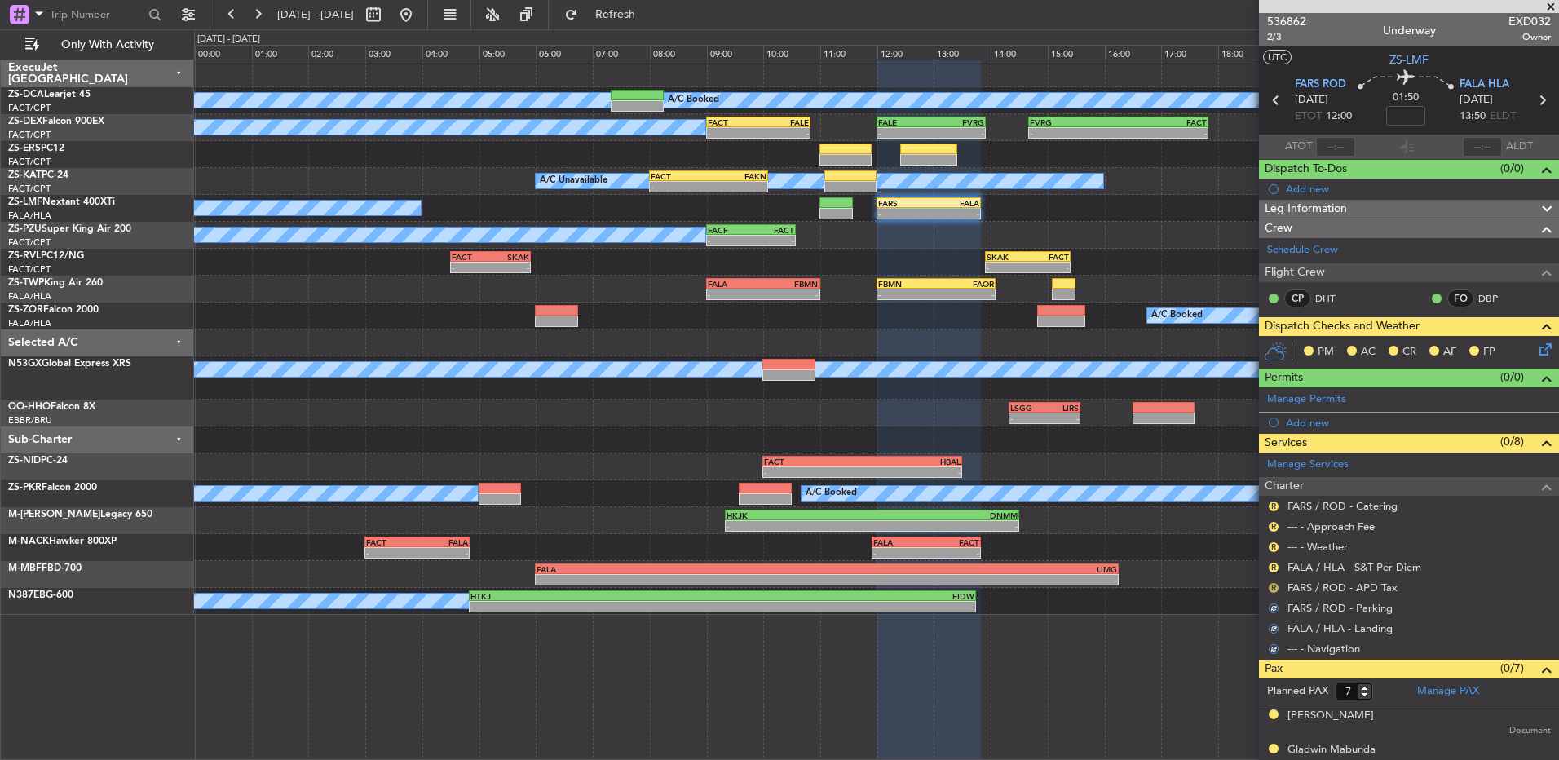
click at [1272, 586] on button "R" at bounding box center [1273, 588] width 10 height 10
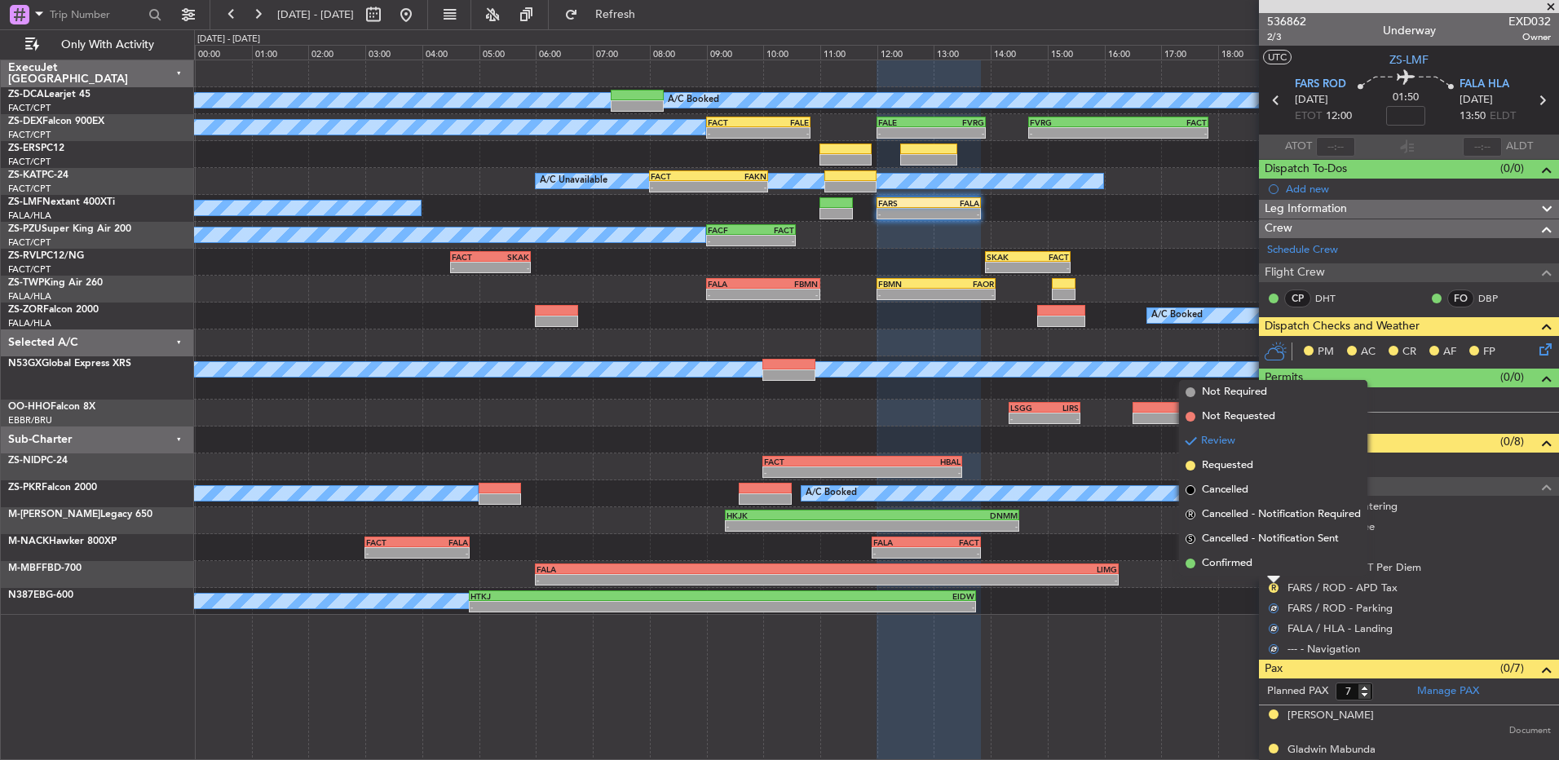
click at [1272, 565] on li "Confirmed" at bounding box center [1273, 563] width 188 height 24
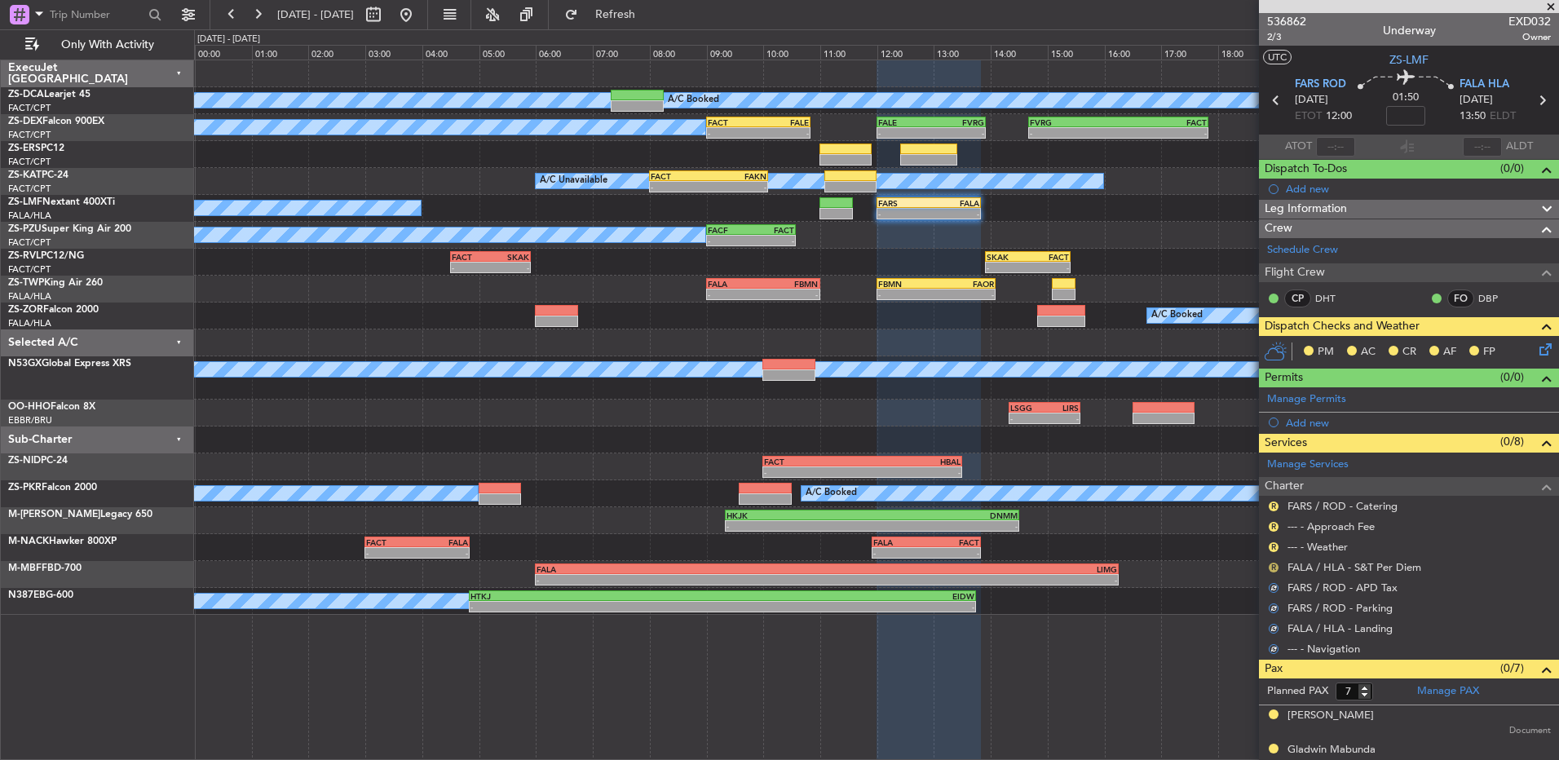
click at [1272, 565] on button "R" at bounding box center [1273, 567] width 10 height 10
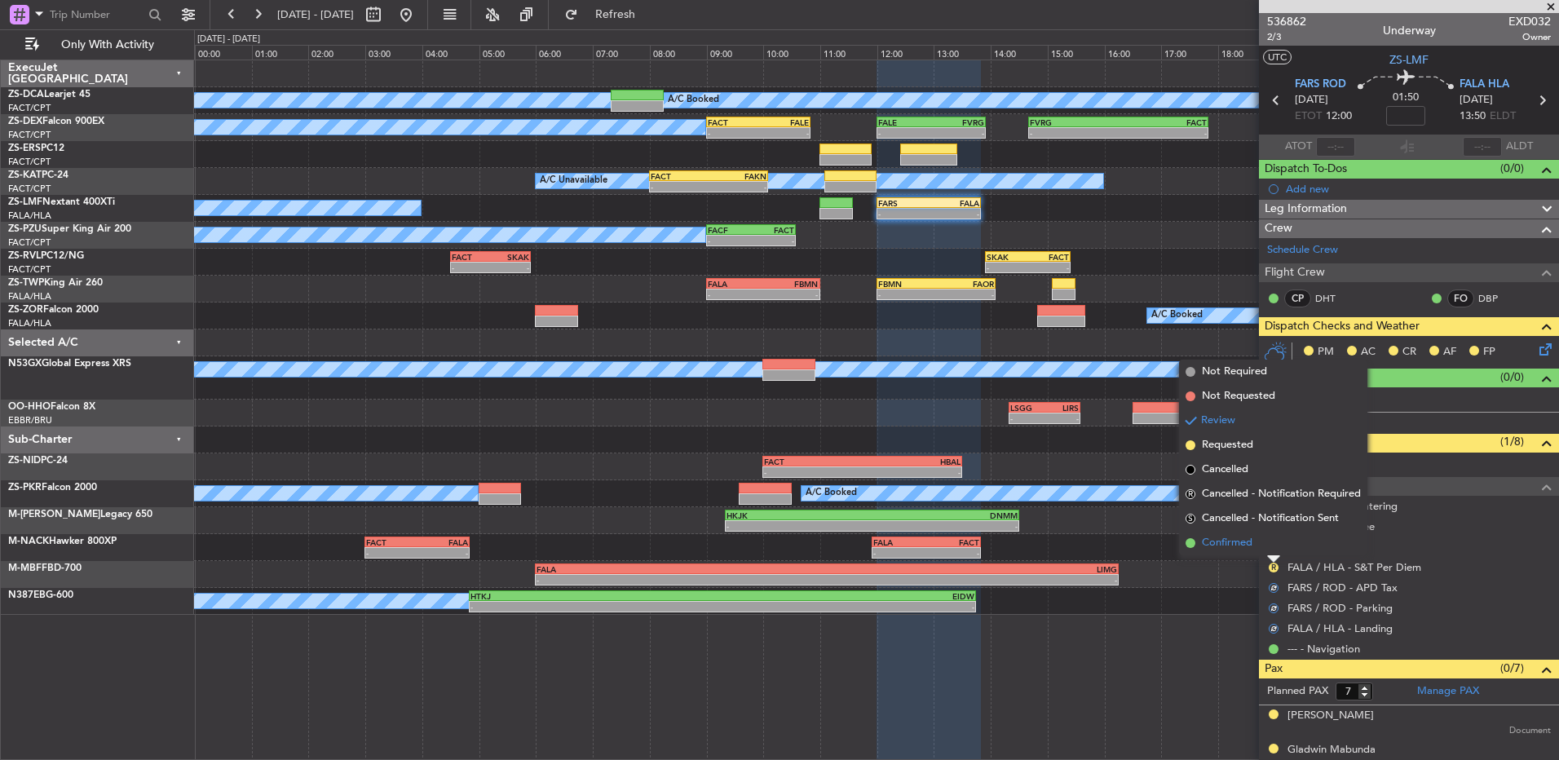
click at [1282, 545] on li "Confirmed" at bounding box center [1273, 543] width 188 height 24
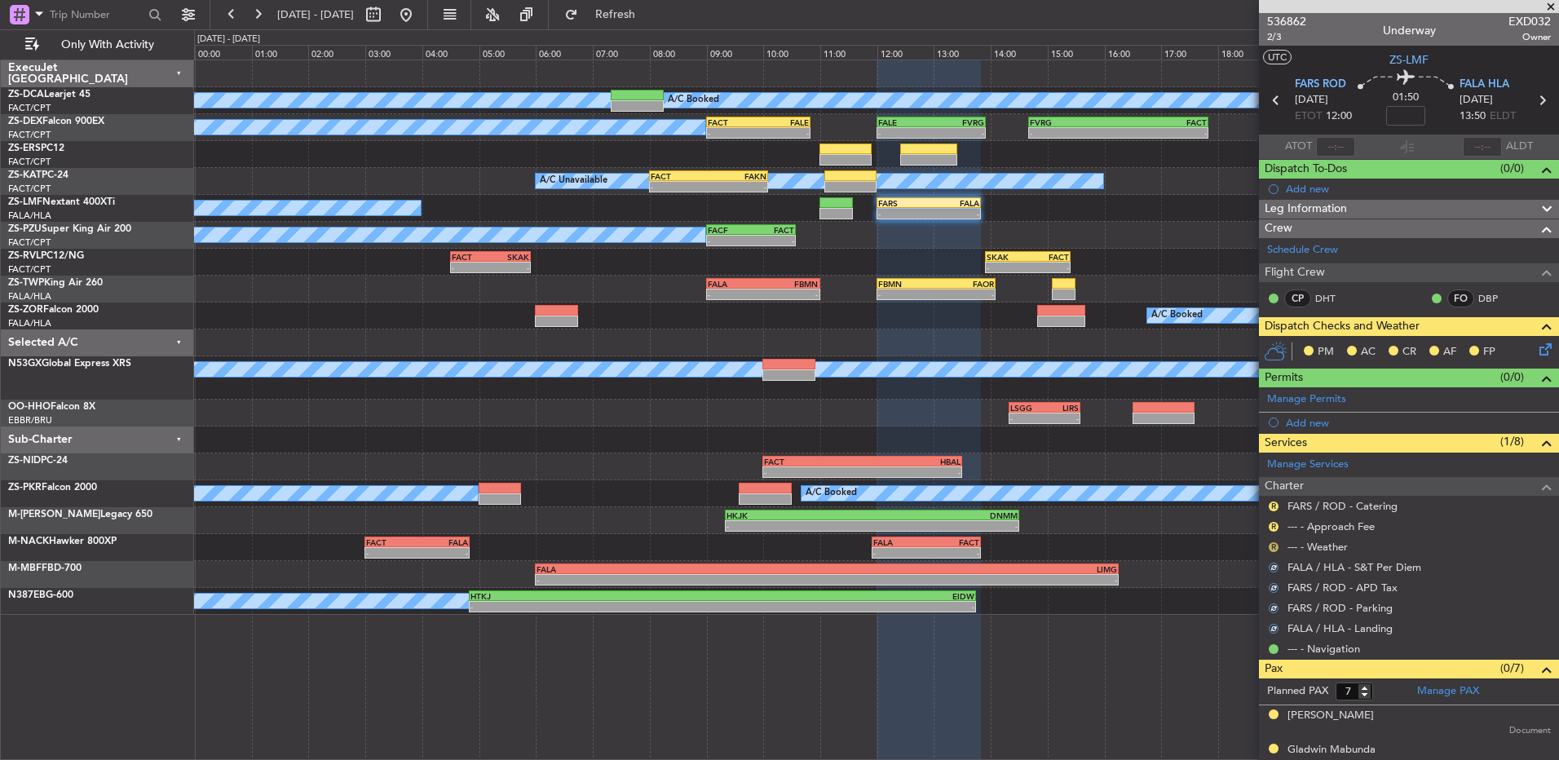
click at [1272, 546] on button "R" at bounding box center [1273, 547] width 10 height 10
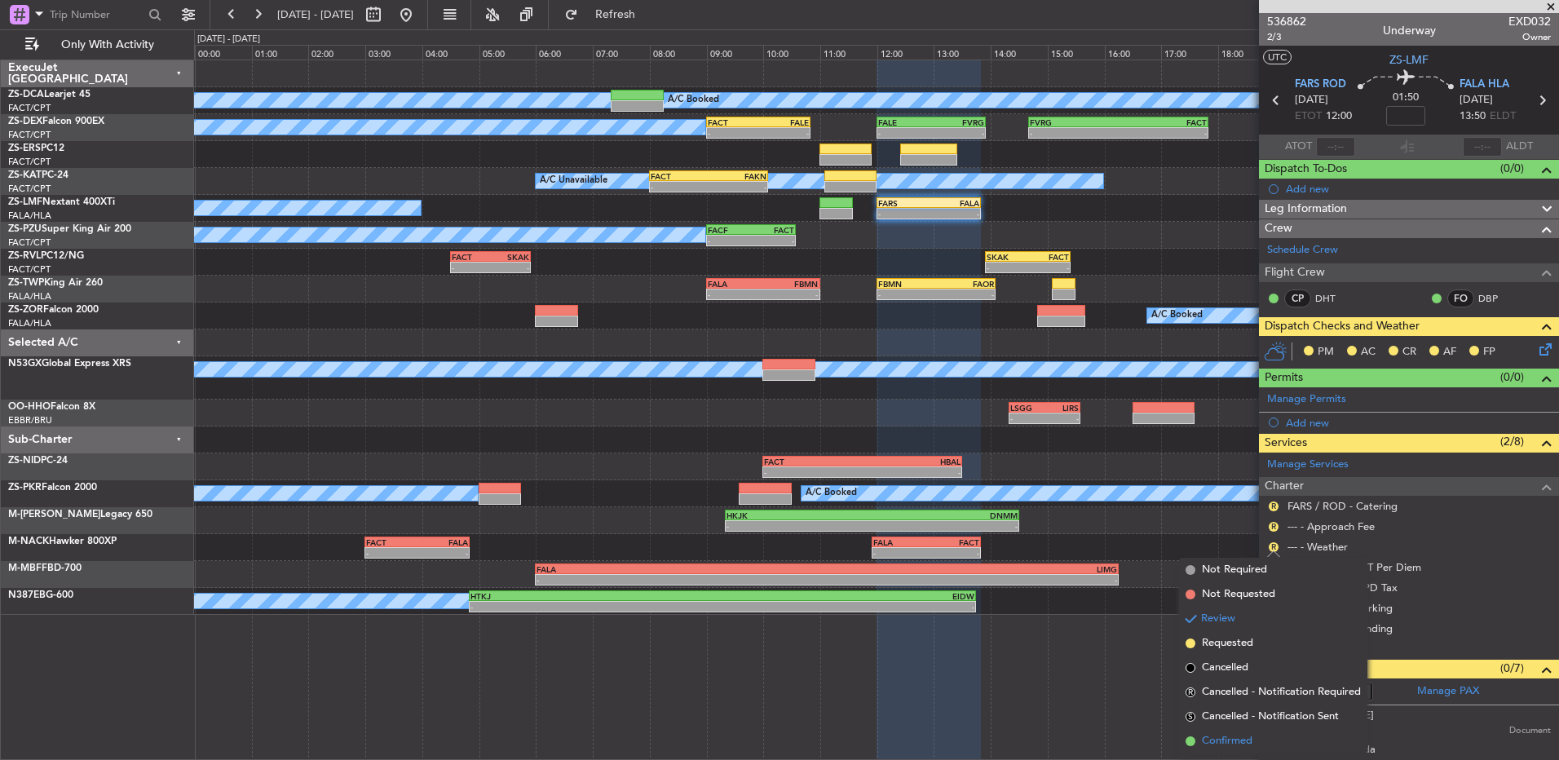
click at [1230, 738] on span "Confirmed" at bounding box center [1227, 741] width 51 height 16
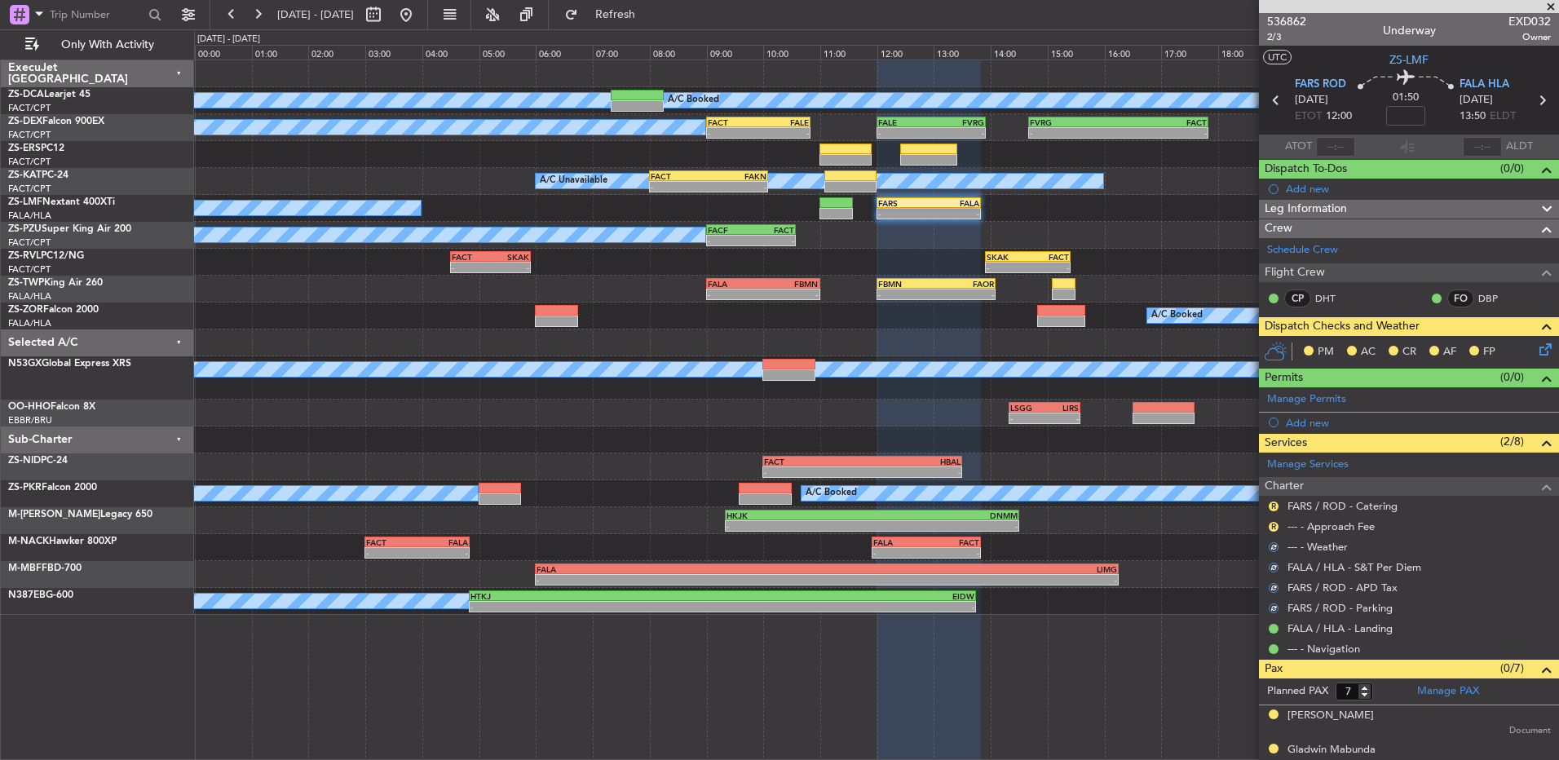
click at [1279, 525] on div "R" at bounding box center [1273, 526] width 13 height 13
click at [1273, 527] on button "R" at bounding box center [1273, 527] width 10 height 10
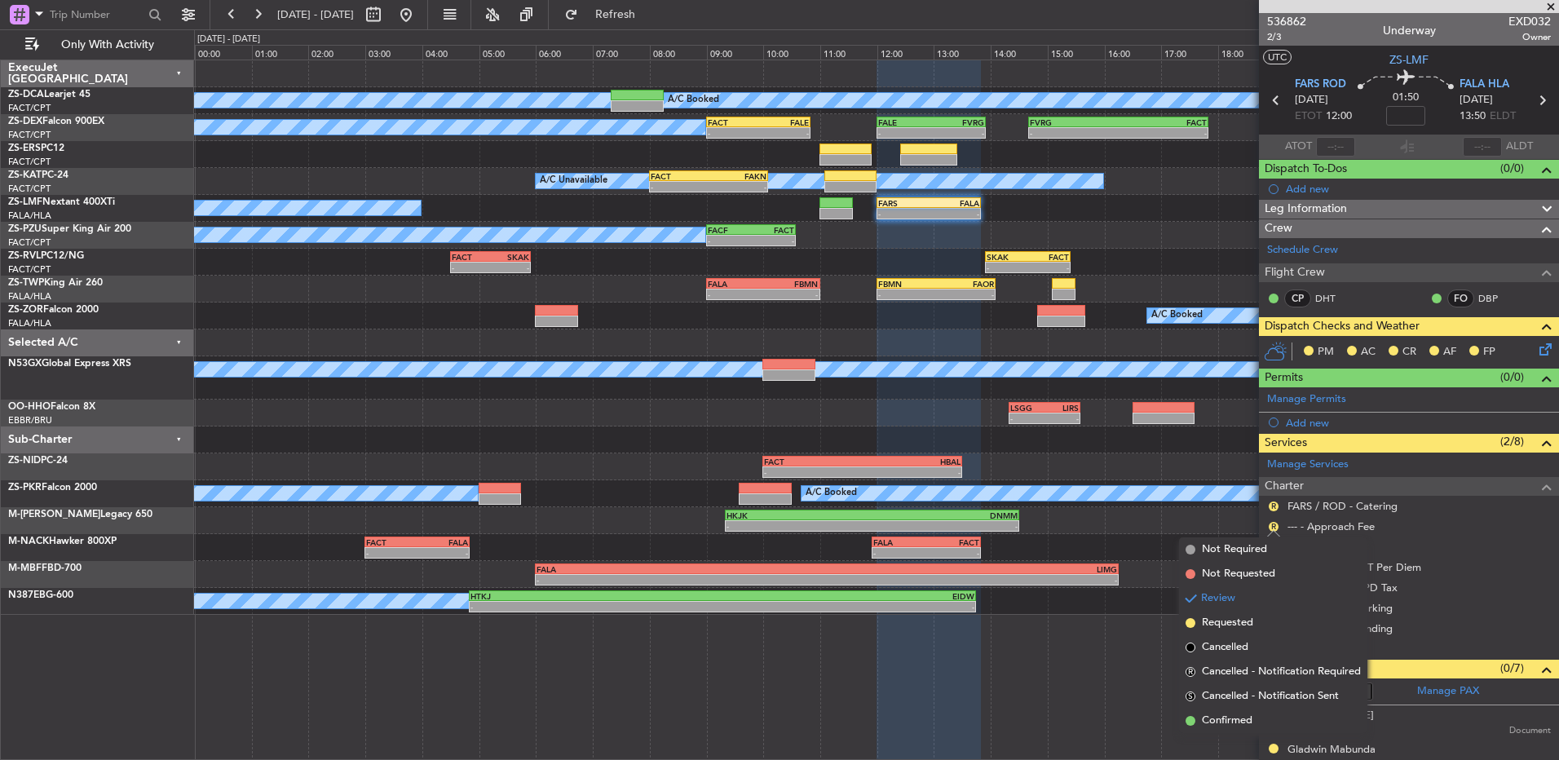
click at [1248, 717] on li "Confirmed" at bounding box center [1273, 720] width 188 height 24
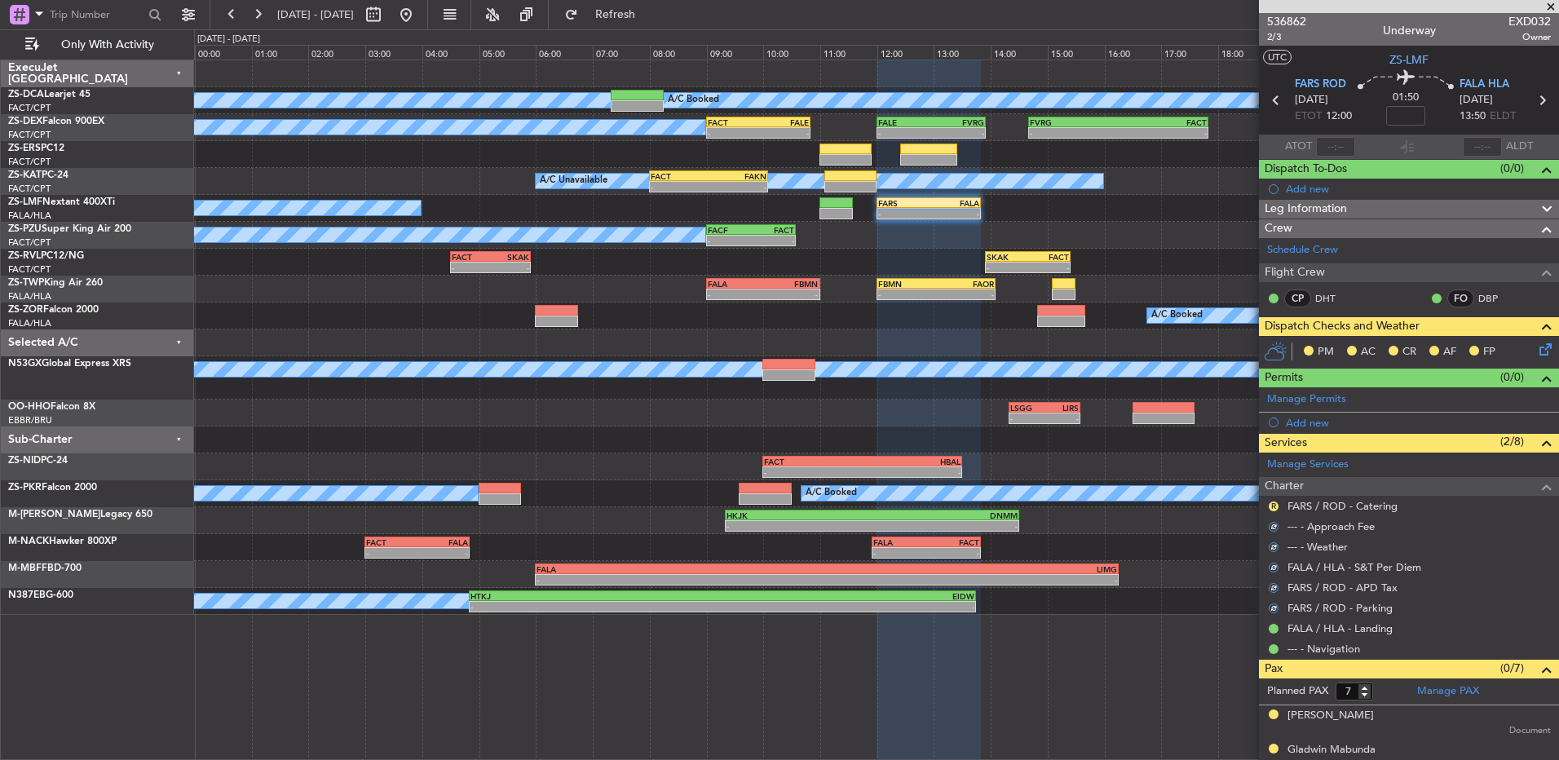
click at [1272, 500] on nimbus-traffic-light "R" at bounding box center [1273, 506] width 13 height 13
click at [1272, 503] on button "R" at bounding box center [1273, 506] width 10 height 10
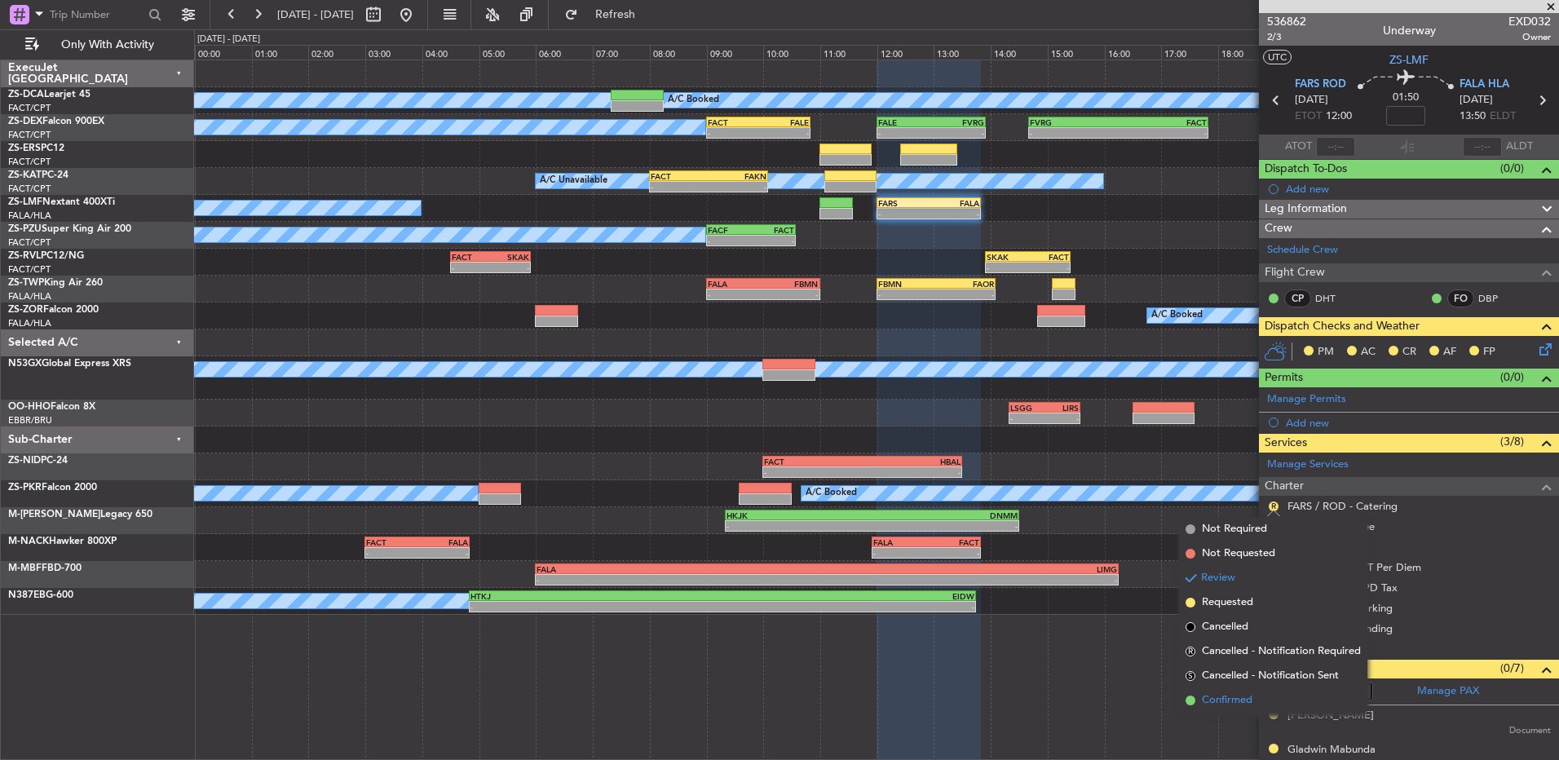
click at [1253, 704] on li "Confirmed" at bounding box center [1273, 700] width 188 height 24
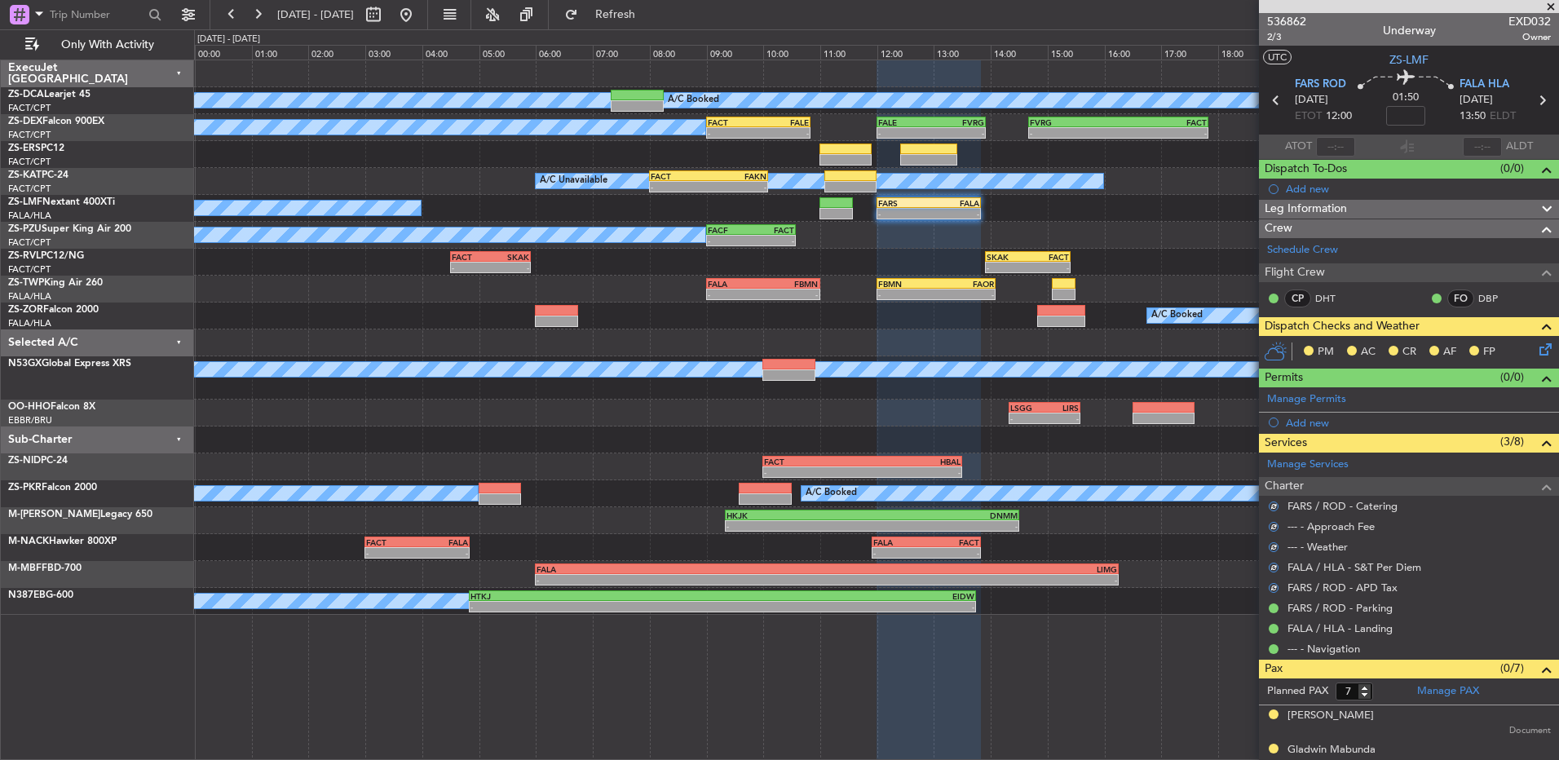
click at [1536, 348] on icon at bounding box center [1542, 346] width 13 height 13
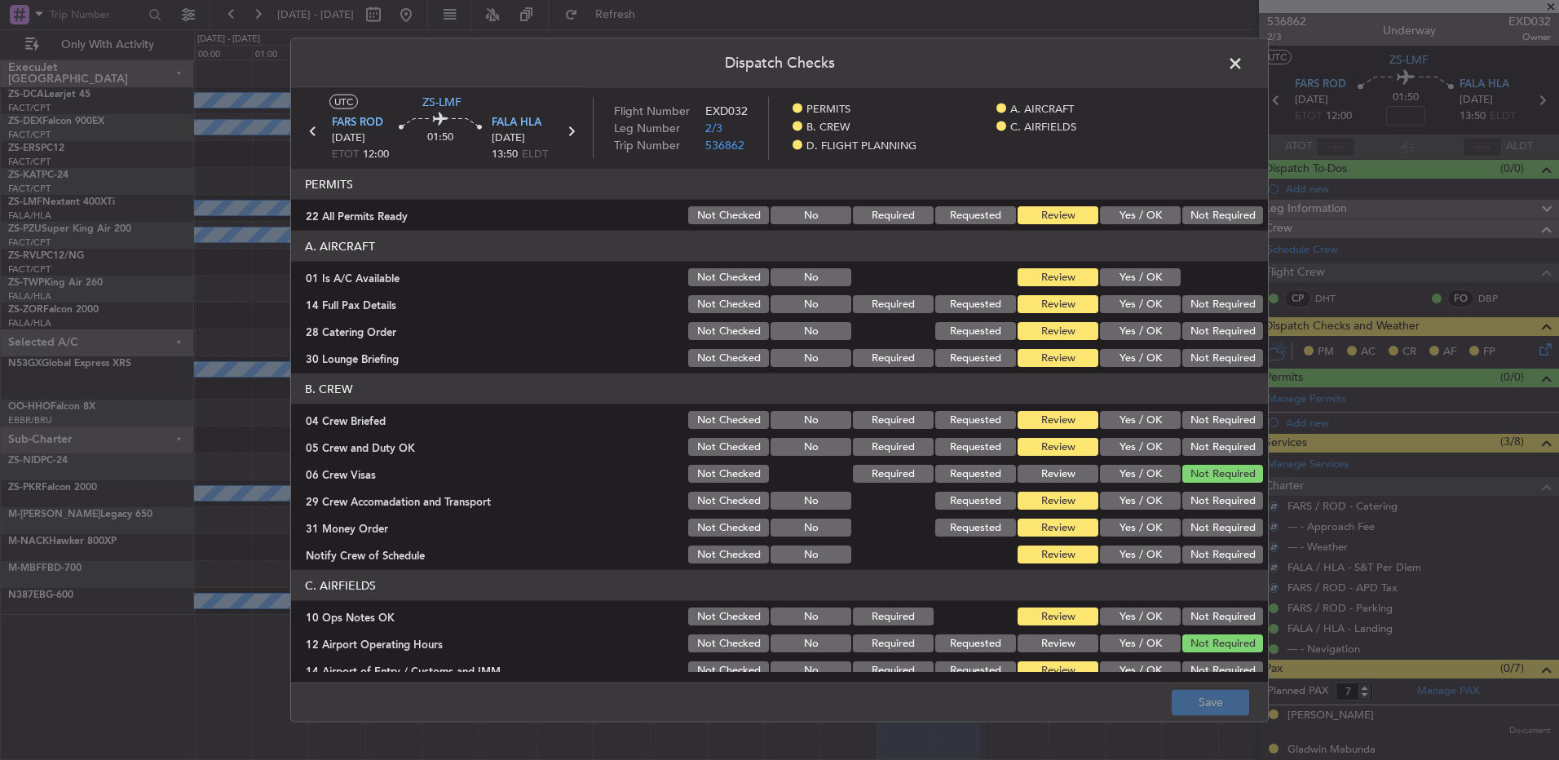
click at [1215, 218] on button "Not Required" at bounding box center [1222, 215] width 81 height 18
drag, startPoint x: 1143, startPoint y: 276, endPoint x: 1251, endPoint y: 310, distance: 113.7
click at [1143, 276] on button "Yes / OK" at bounding box center [1140, 277] width 81 height 18
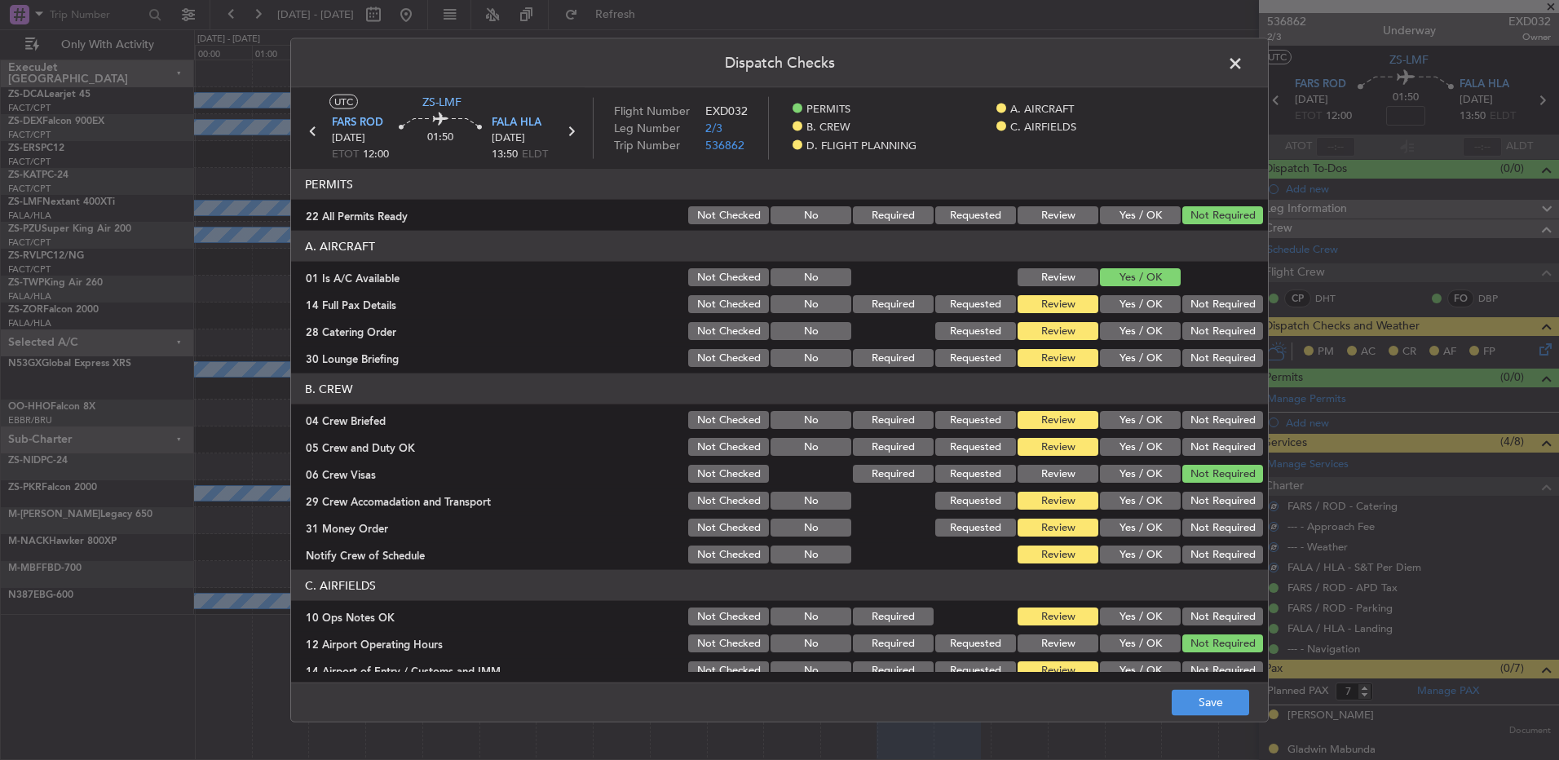
click at [1186, 298] on button "Not Required" at bounding box center [1222, 304] width 81 height 18
click at [1192, 316] on section "A. AIRCRAFT 01 Is A/C Available Not Checked No Review Yes / OK 14 Full Pax Deta…" at bounding box center [779, 300] width 977 height 139
click at [1193, 333] on button "Not Required" at bounding box center [1222, 331] width 81 height 18
click at [1191, 342] on div "Not Required" at bounding box center [1221, 331] width 82 height 23
click at [1189, 334] on button "Not Required" at bounding box center [1222, 331] width 81 height 18
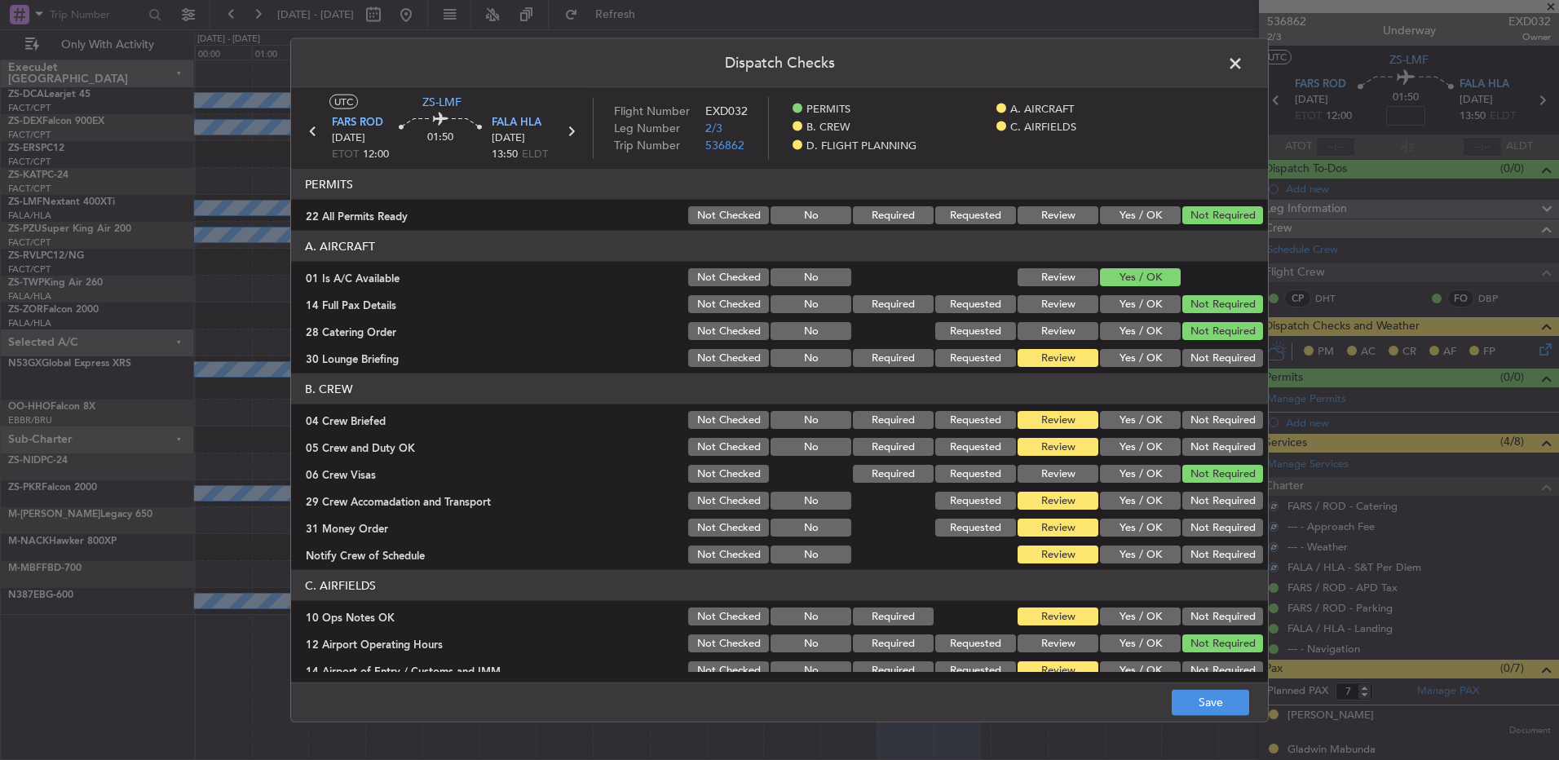
click at [1192, 355] on button "Not Required" at bounding box center [1222, 358] width 81 height 18
click at [1199, 417] on button "Not Required" at bounding box center [1222, 420] width 81 height 18
click at [1202, 437] on div "Not Required" at bounding box center [1221, 446] width 82 height 23
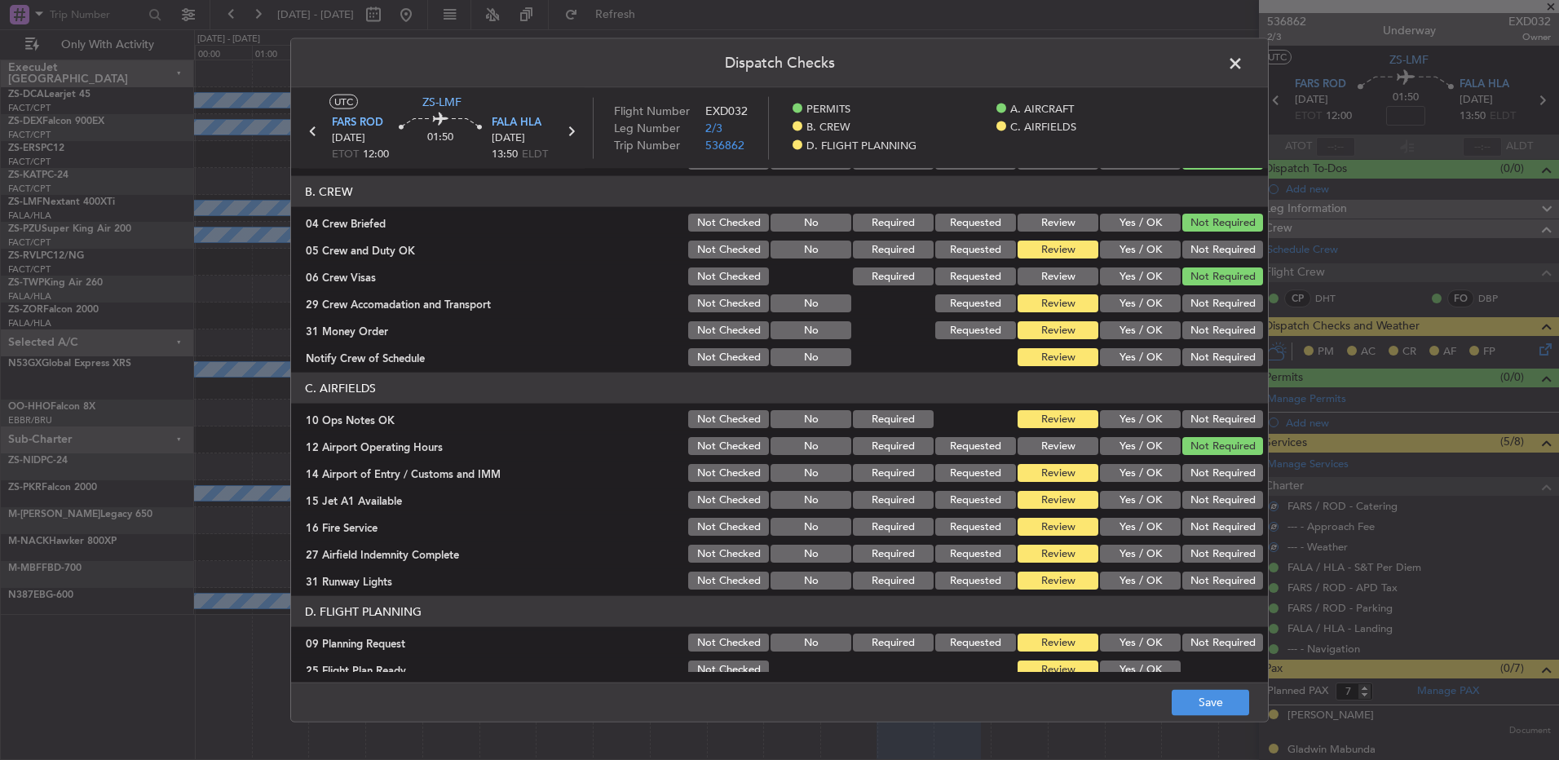
scroll to position [210, 0]
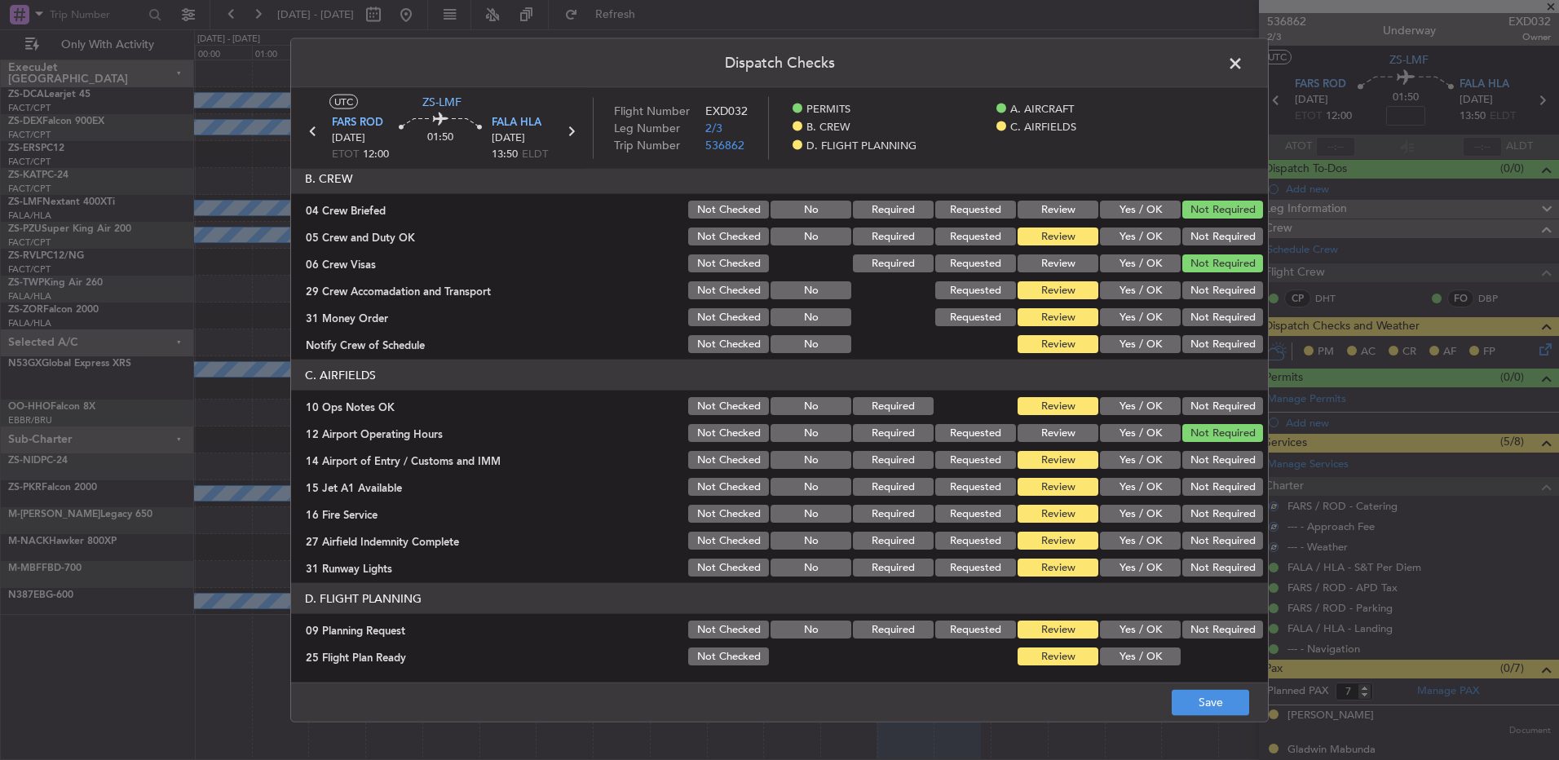
click at [1206, 231] on button "Not Required" at bounding box center [1222, 236] width 81 height 18
click at [1210, 293] on button "Not Required" at bounding box center [1222, 290] width 81 height 18
click at [1210, 320] on button "Not Required" at bounding box center [1222, 317] width 81 height 18
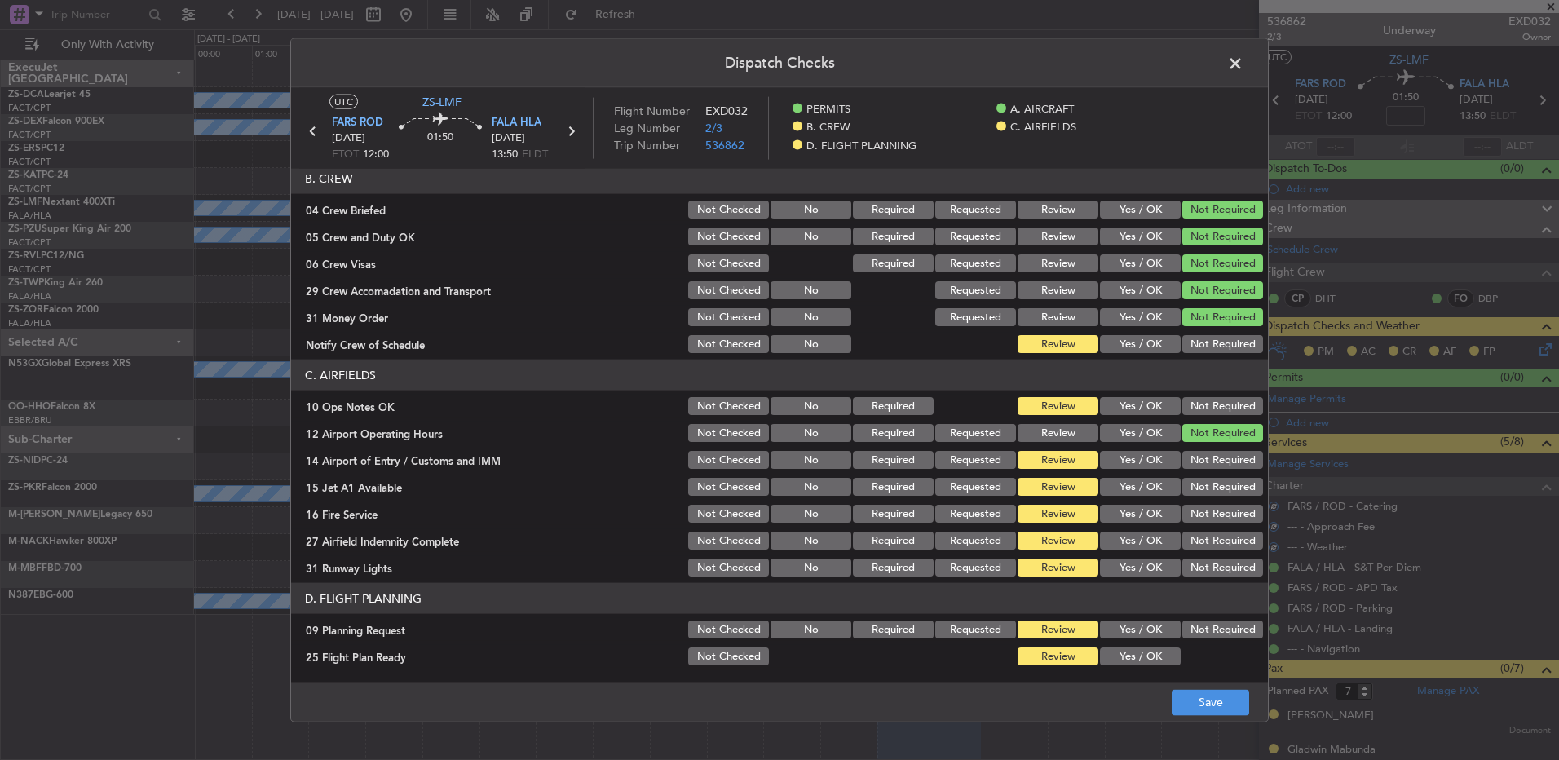
drag, startPoint x: 1215, startPoint y: 346, endPoint x: 1219, endPoint y: 360, distance: 13.7
click at [1215, 347] on button "Not Required" at bounding box center [1222, 344] width 81 height 18
click at [1224, 404] on button "Not Required" at bounding box center [1222, 406] width 81 height 18
click at [1207, 458] on button "Not Required" at bounding box center [1222, 460] width 81 height 18
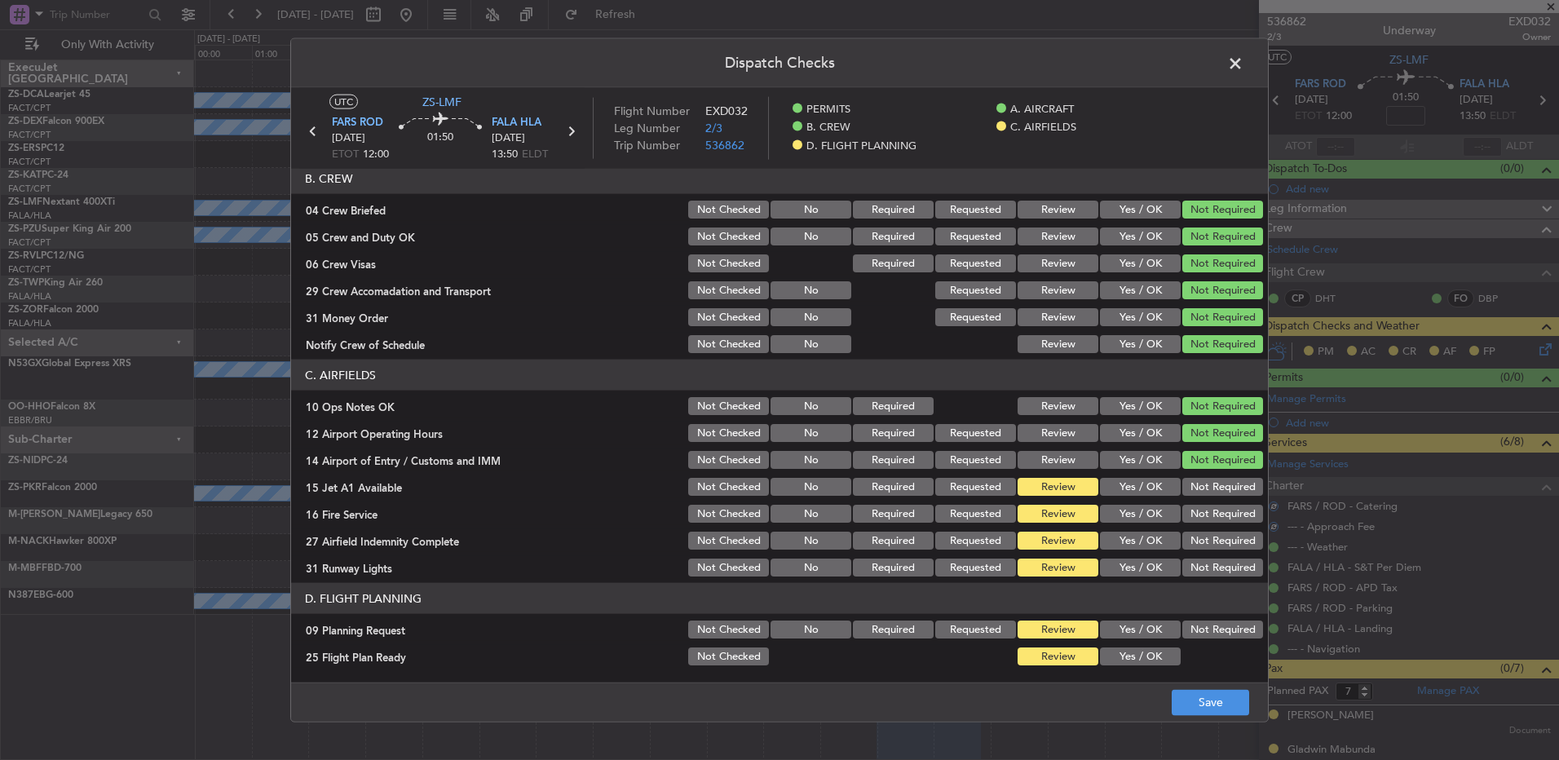
drag, startPoint x: 1212, startPoint y: 475, endPoint x: 1212, endPoint y: 485, distance: 9.8
click at [1212, 479] on div "Not Required" at bounding box center [1221, 486] width 82 height 23
click at [1213, 490] on button "Not Required" at bounding box center [1222, 487] width 81 height 18
click at [1216, 518] on button "Not Required" at bounding box center [1222, 514] width 81 height 18
click at [1215, 540] on button "Not Required" at bounding box center [1222, 541] width 81 height 18
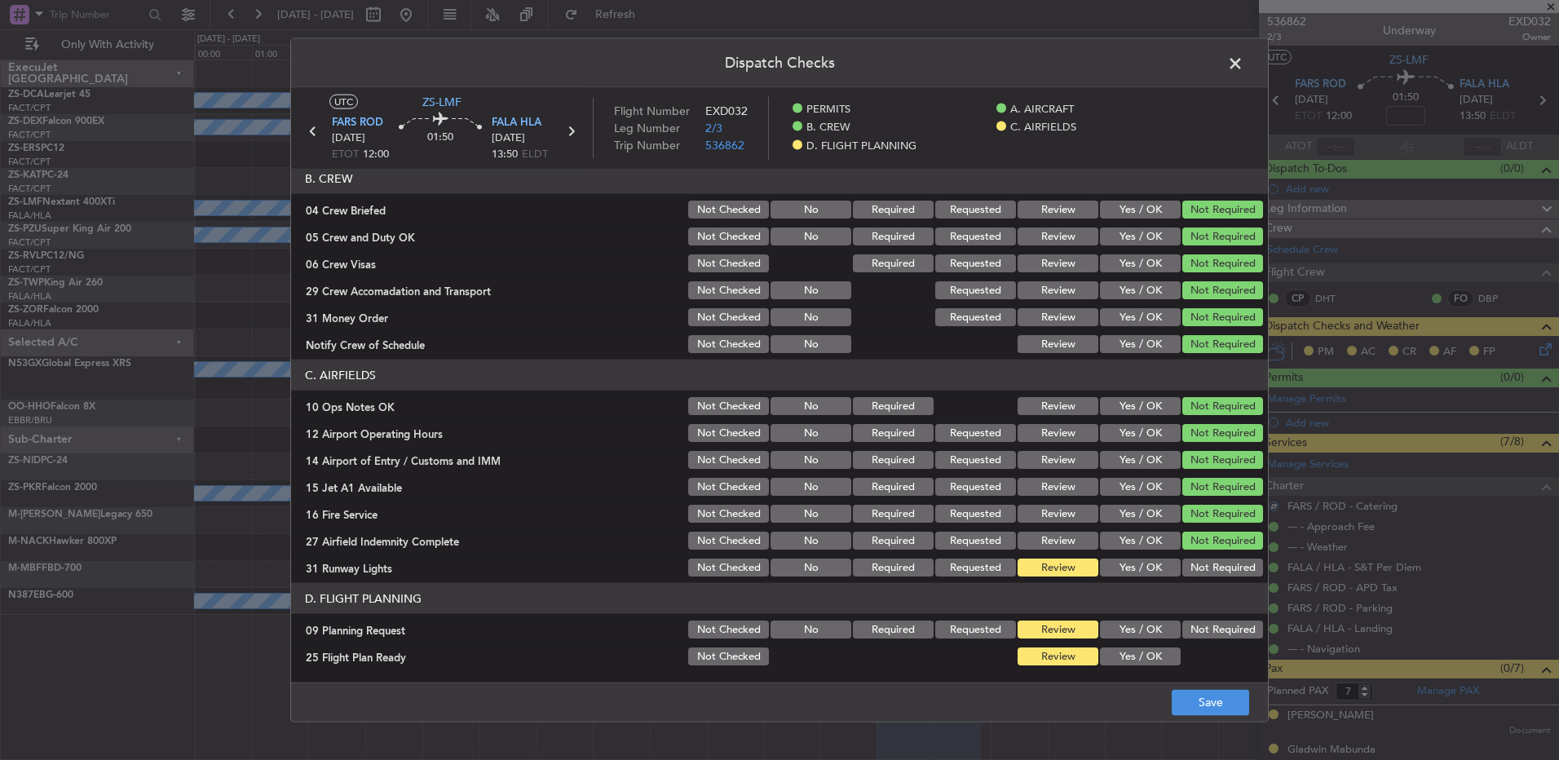
click at [1215, 559] on button "Not Required" at bounding box center [1222, 567] width 81 height 18
click at [1207, 619] on div "Not Required" at bounding box center [1221, 629] width 82 height 23
click at [1198, 629] on button "Not Required" at bounding box center [1222, 629] width 81 height 18
click at [1142, 655] on button "Yes / OK" at bounding box center [1140, 656] width 81 height 18
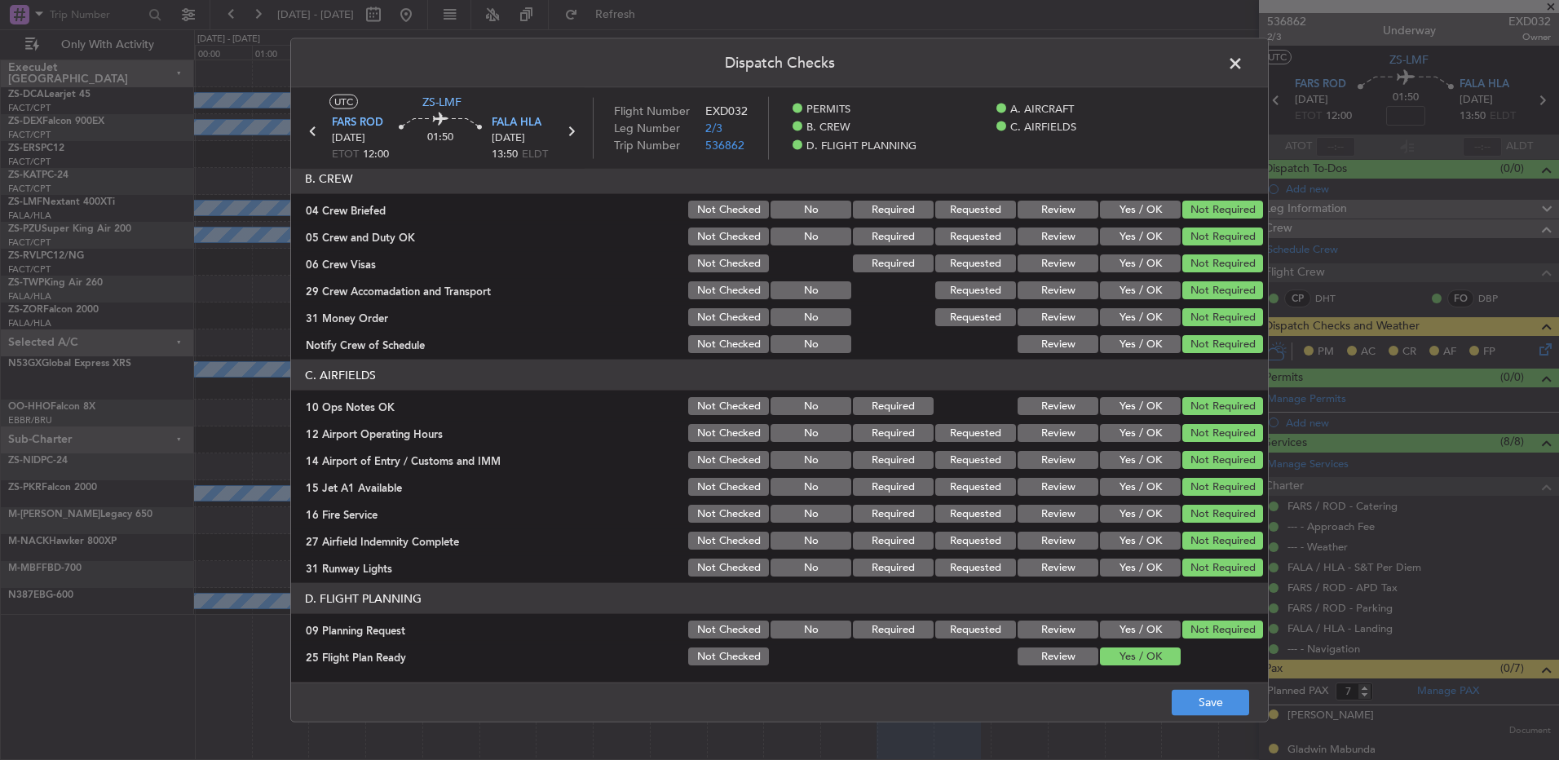
click at [1215, 717] on footer "Save" at bounding box center [779, 701] width 977 height 39
click at [1243, 63] on span at bounding box center [1243, 67] width 0 height 33
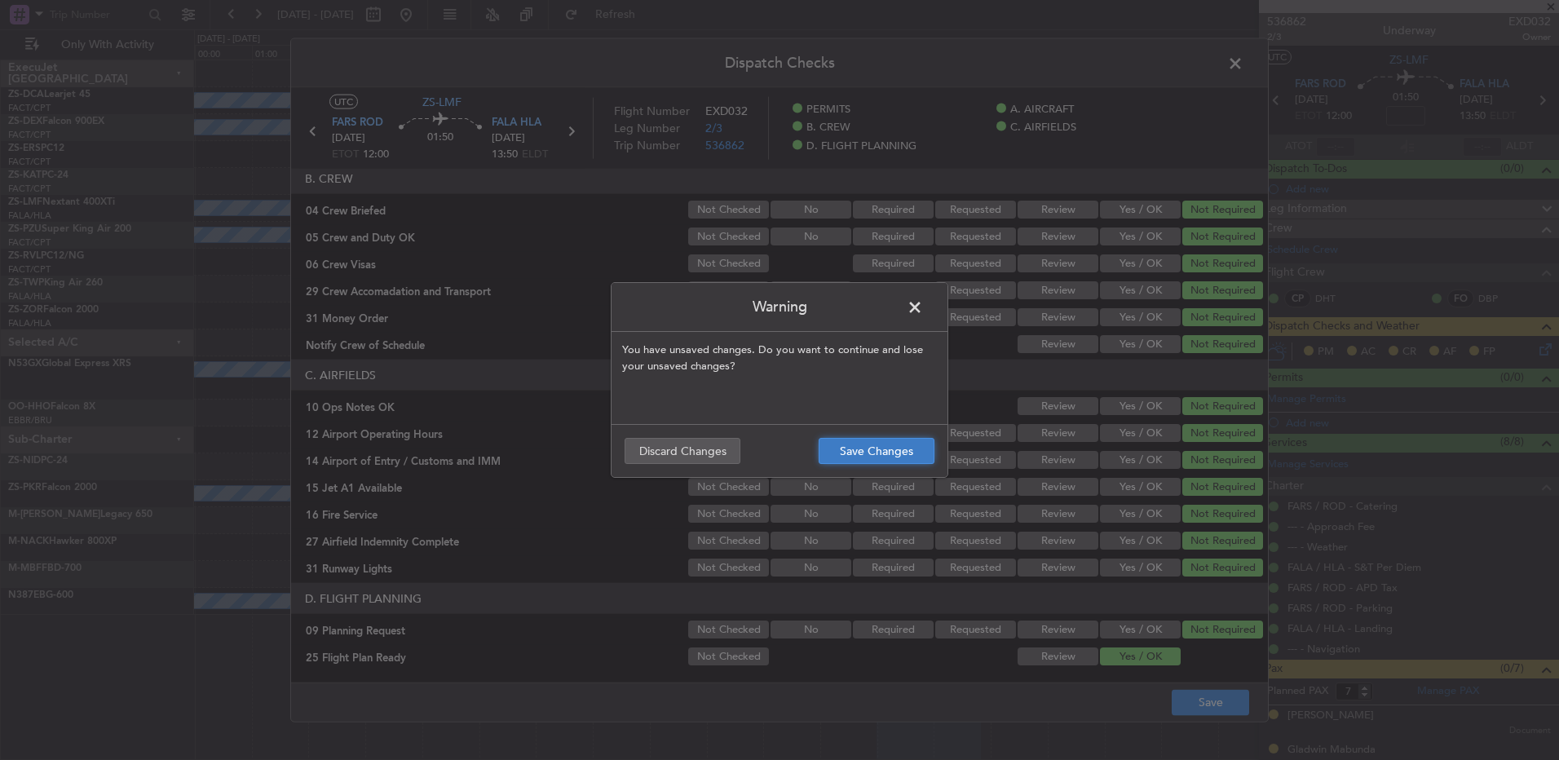
click at [840, 449] on button "Save Changes" at bounding box center [876, 451] width 116 height 26
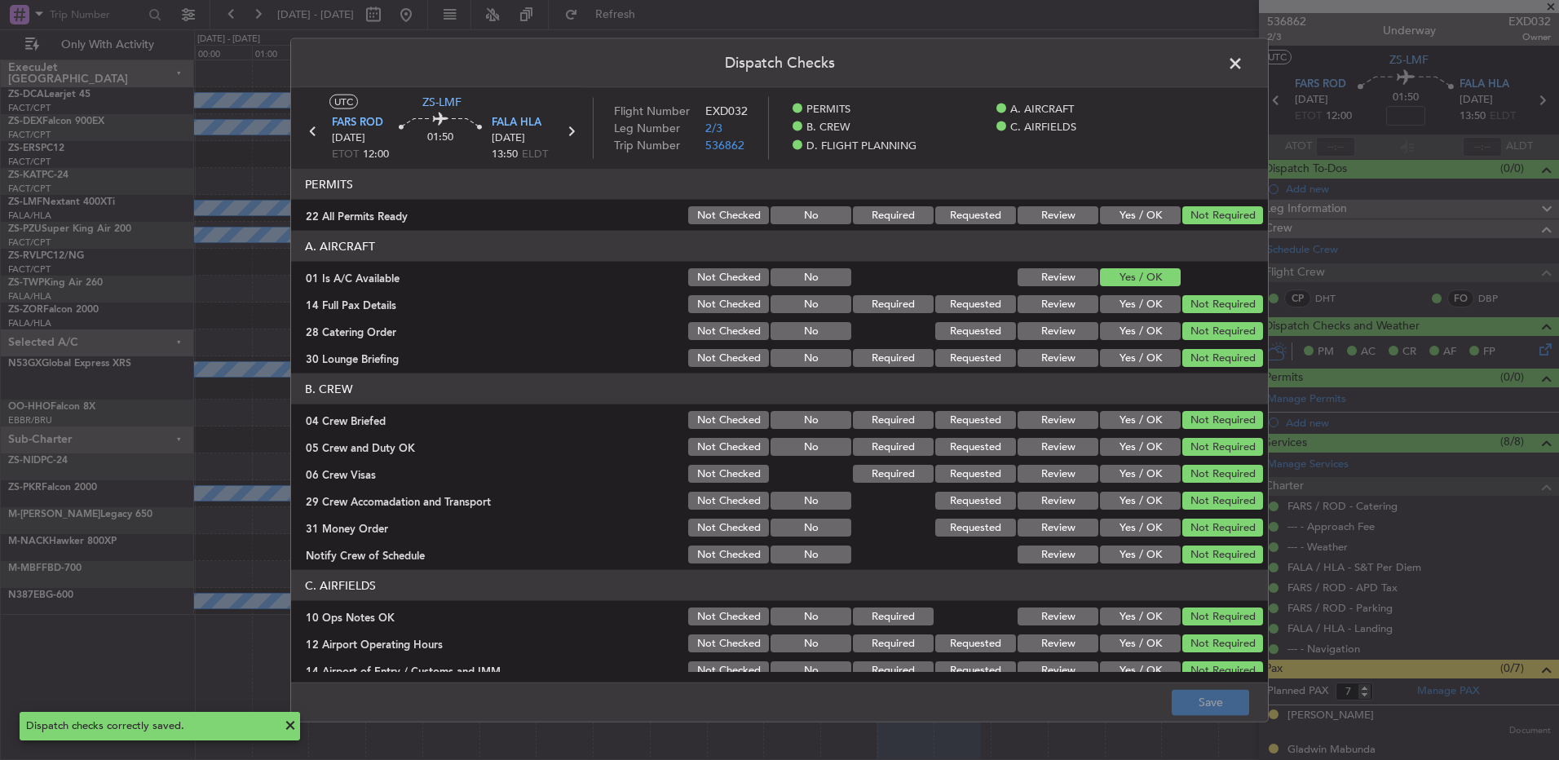
click at [1243, 54] on span at bounding box center [1243, 67] width 0 height 33
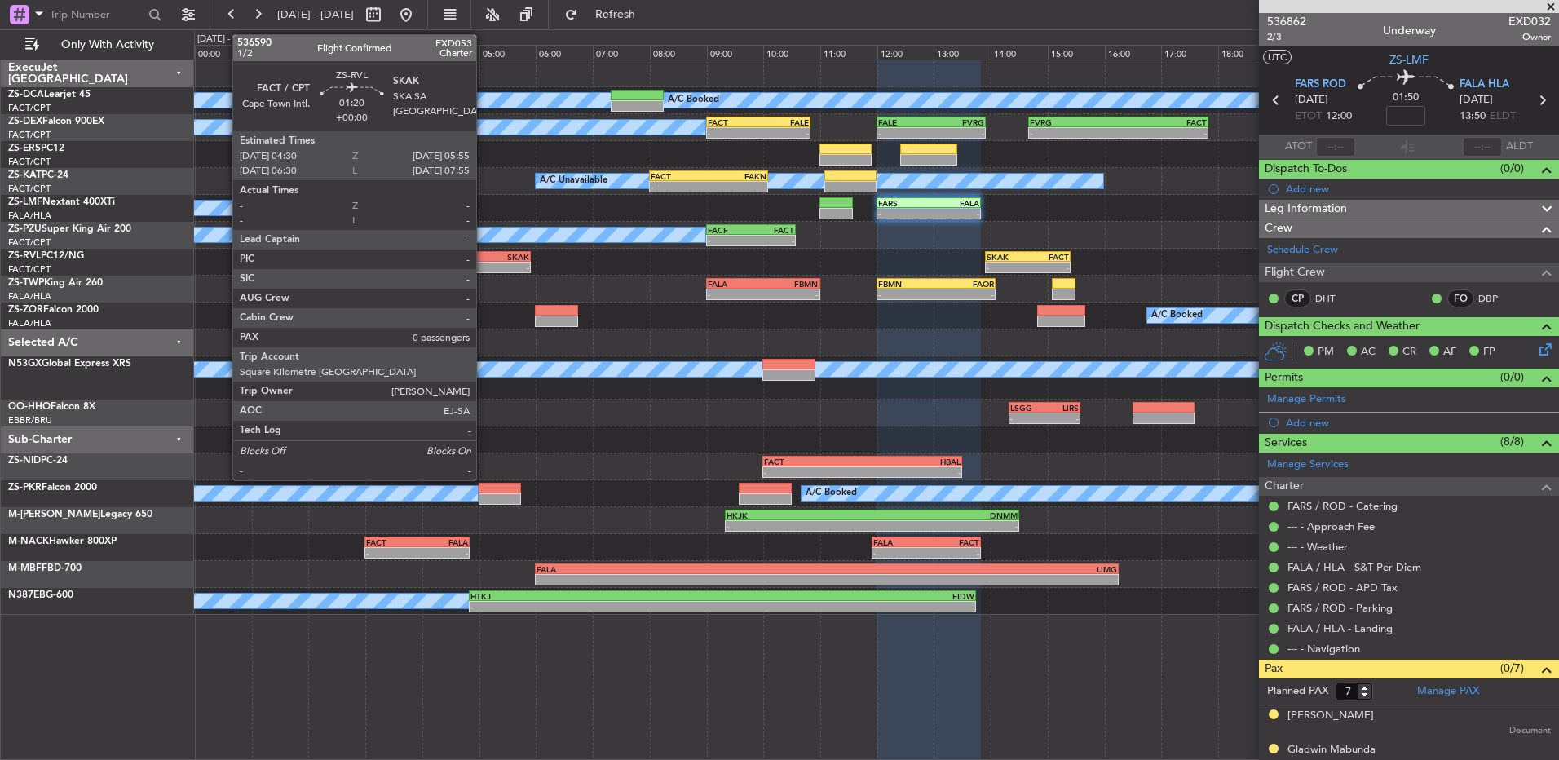
click at [483, 260] on div "FACT" at bounding box center [471, 257] width 39 height 10
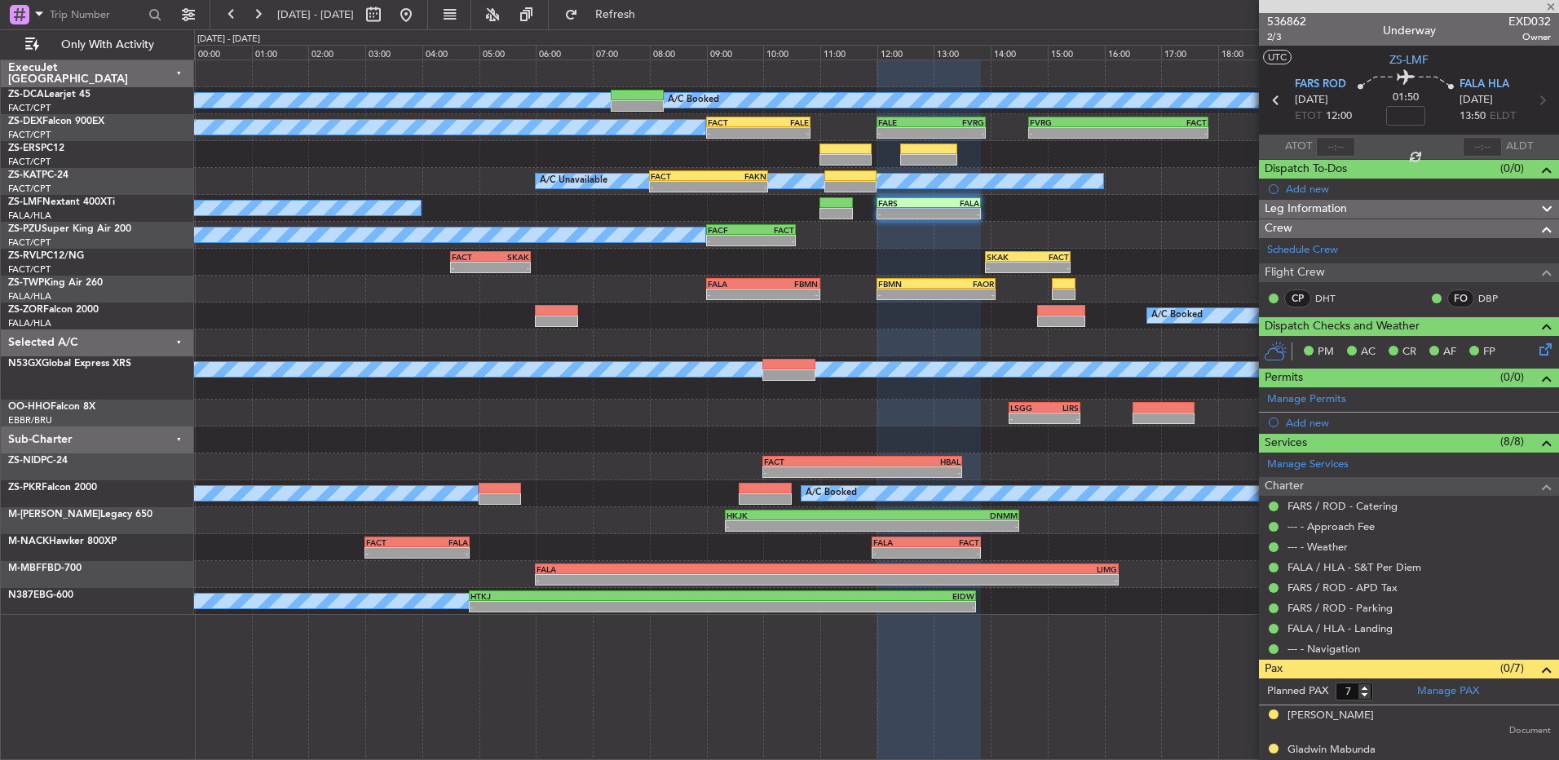
type input "0"
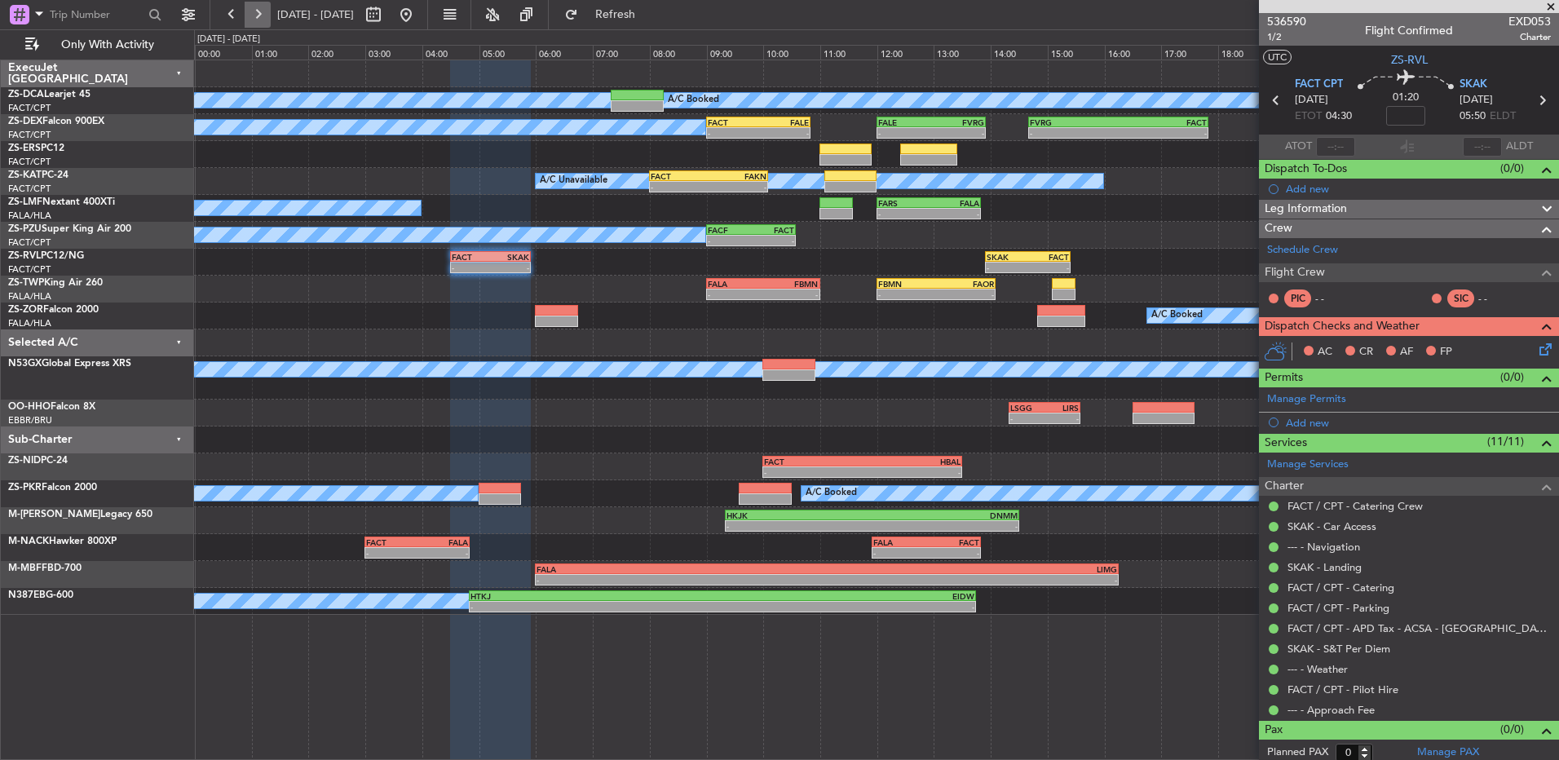
click at [258, 13] on button at bounding box center [258, 15] width 26 height 26
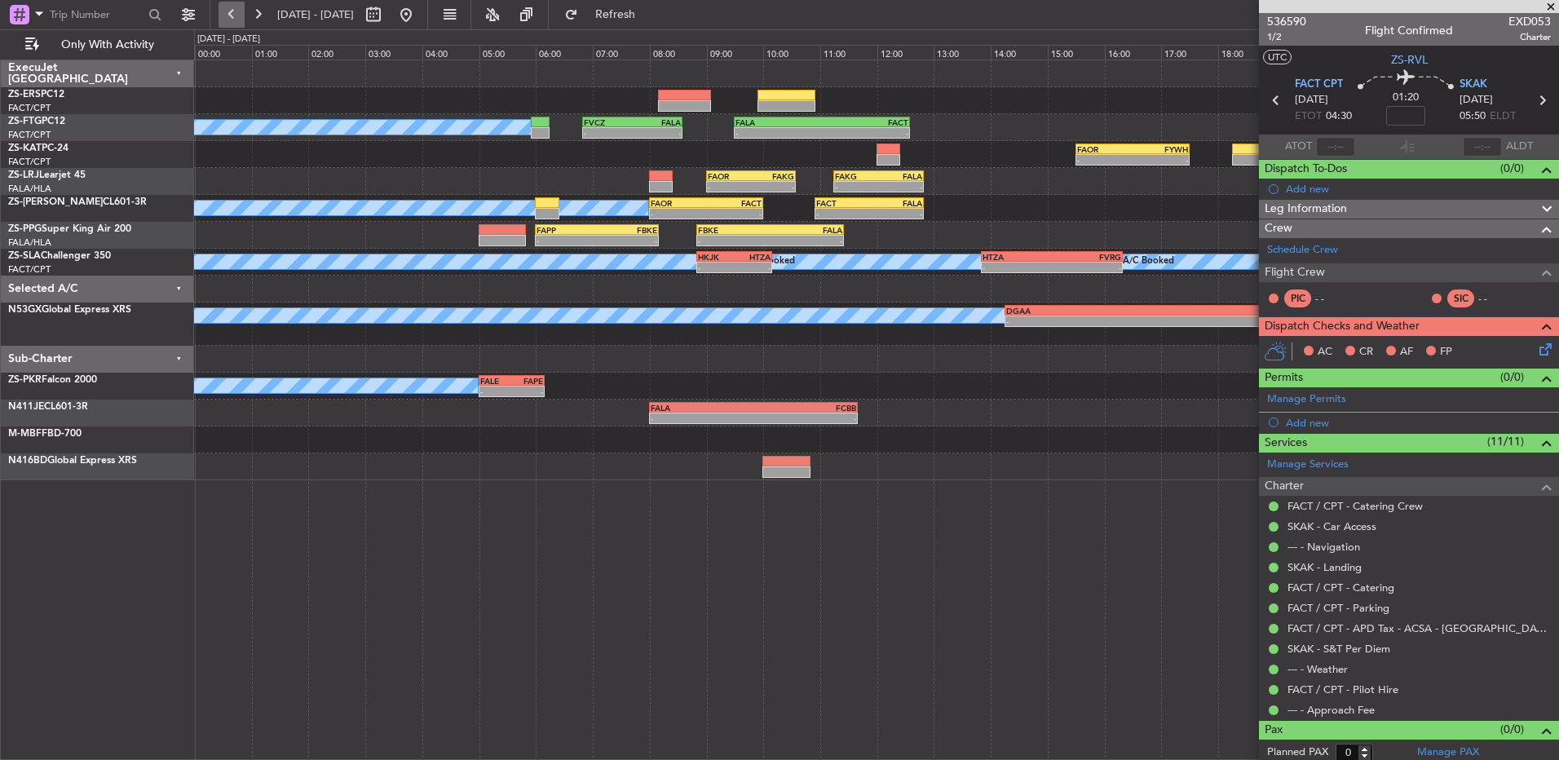
click at [236, 15] on button at bounding box center [231, 15] width 26 height 26
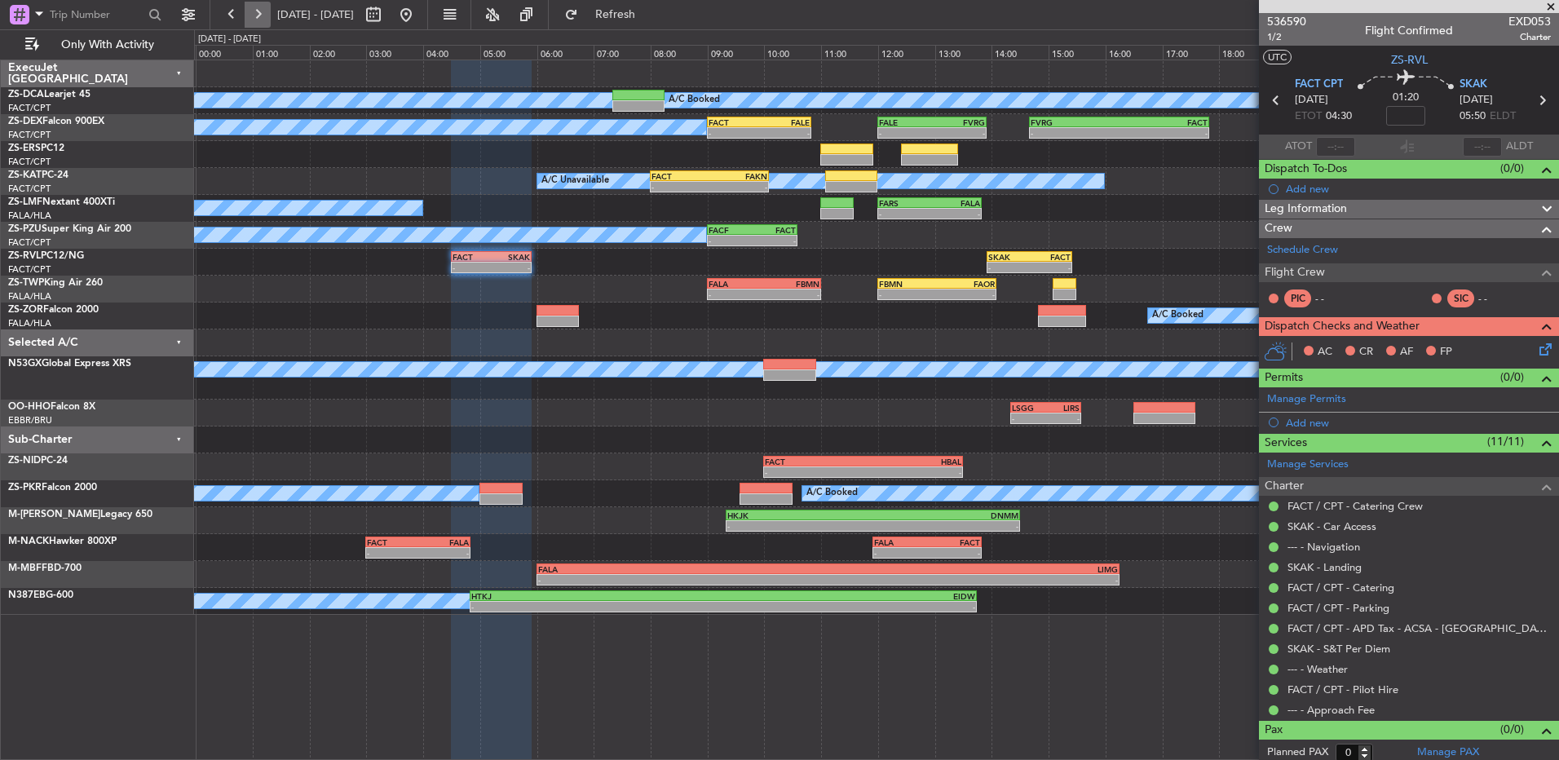
click at [249, 11] on button at bounding box center [258, 15] width 26 height 26
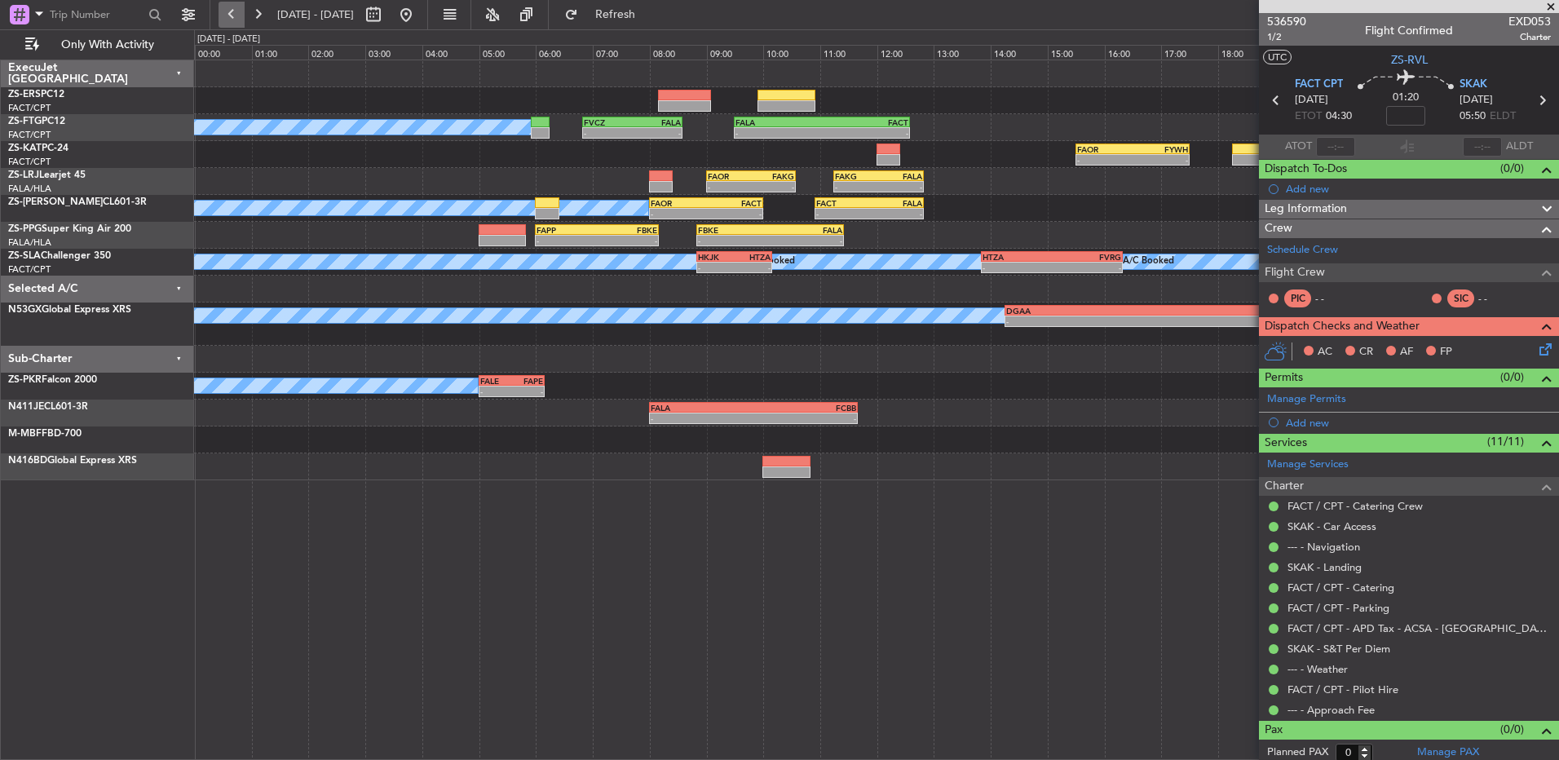
click at [232, 15] on button at bounding box center [231, 15] width 26 height 26
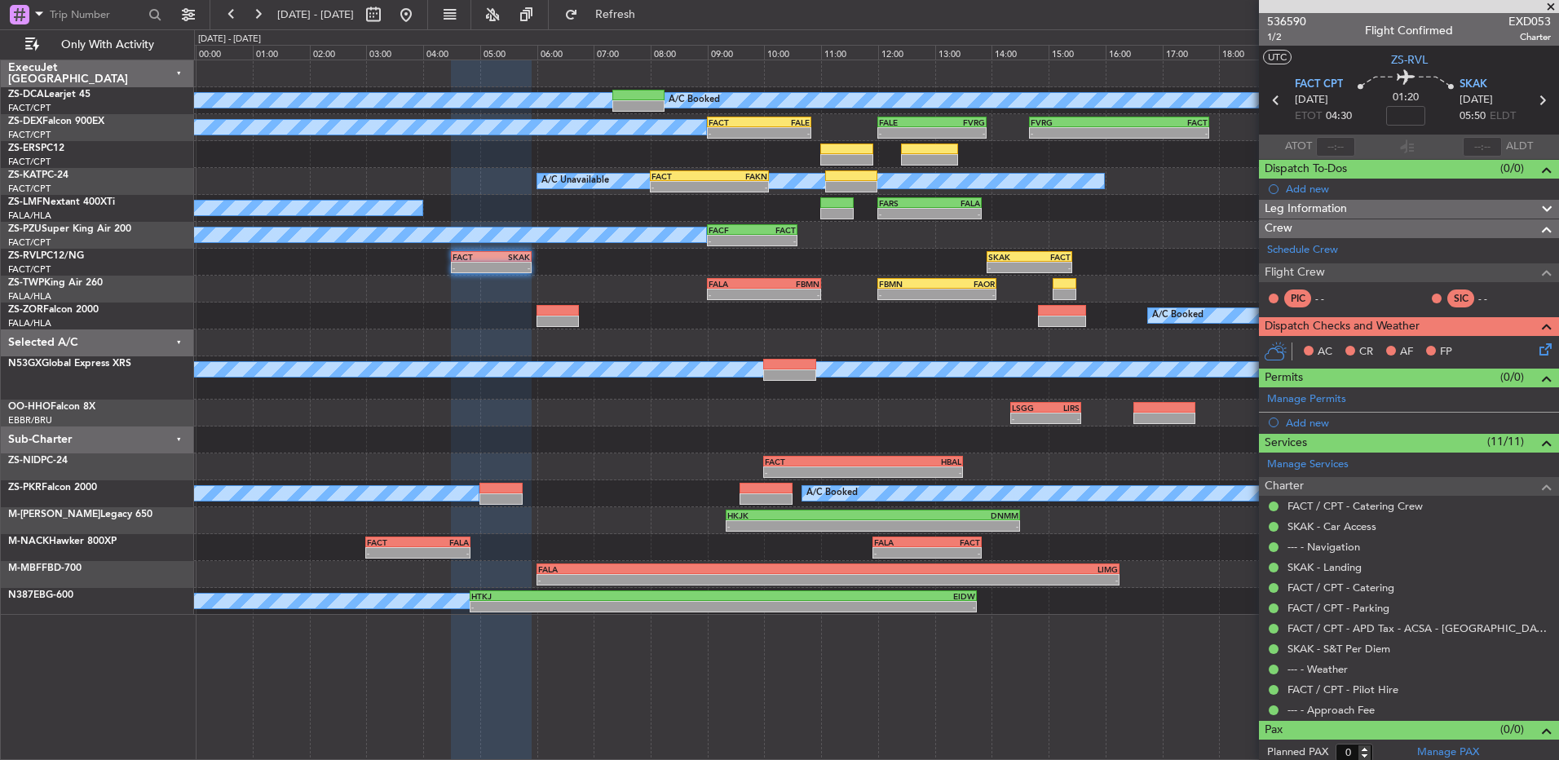
click at [1536, 349] on icon at bounding box center [1542, 346] width 13 height 13
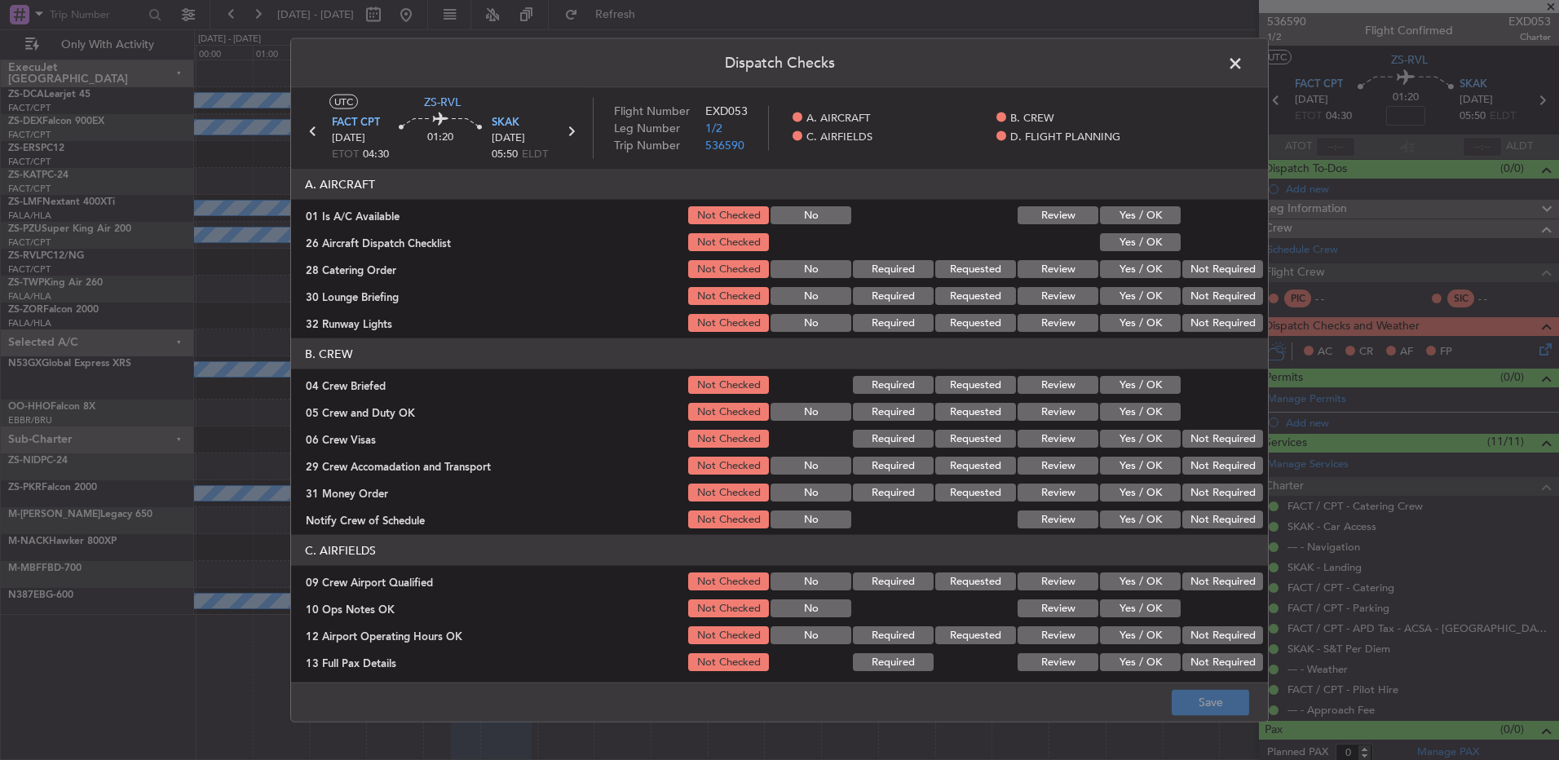
click at [1118, 214] on button "Yes / OK" at bounding box center [1140, 215] width 81 height 18
click at [1114, 229] on section "A. AIRCRAFT 01 Is A/C Available Not Checked No Review Yes / OK 26 Aircraft Disp…" at bounding box center [779, 251] width 977 height 165
click at [1122, 240] on button "Yes / OK" at bounding box center [1140, 242] width 81 height 18
click at [1207, 267] on button "Not Required" at bounding box center [1222, 269] width 81 height 18
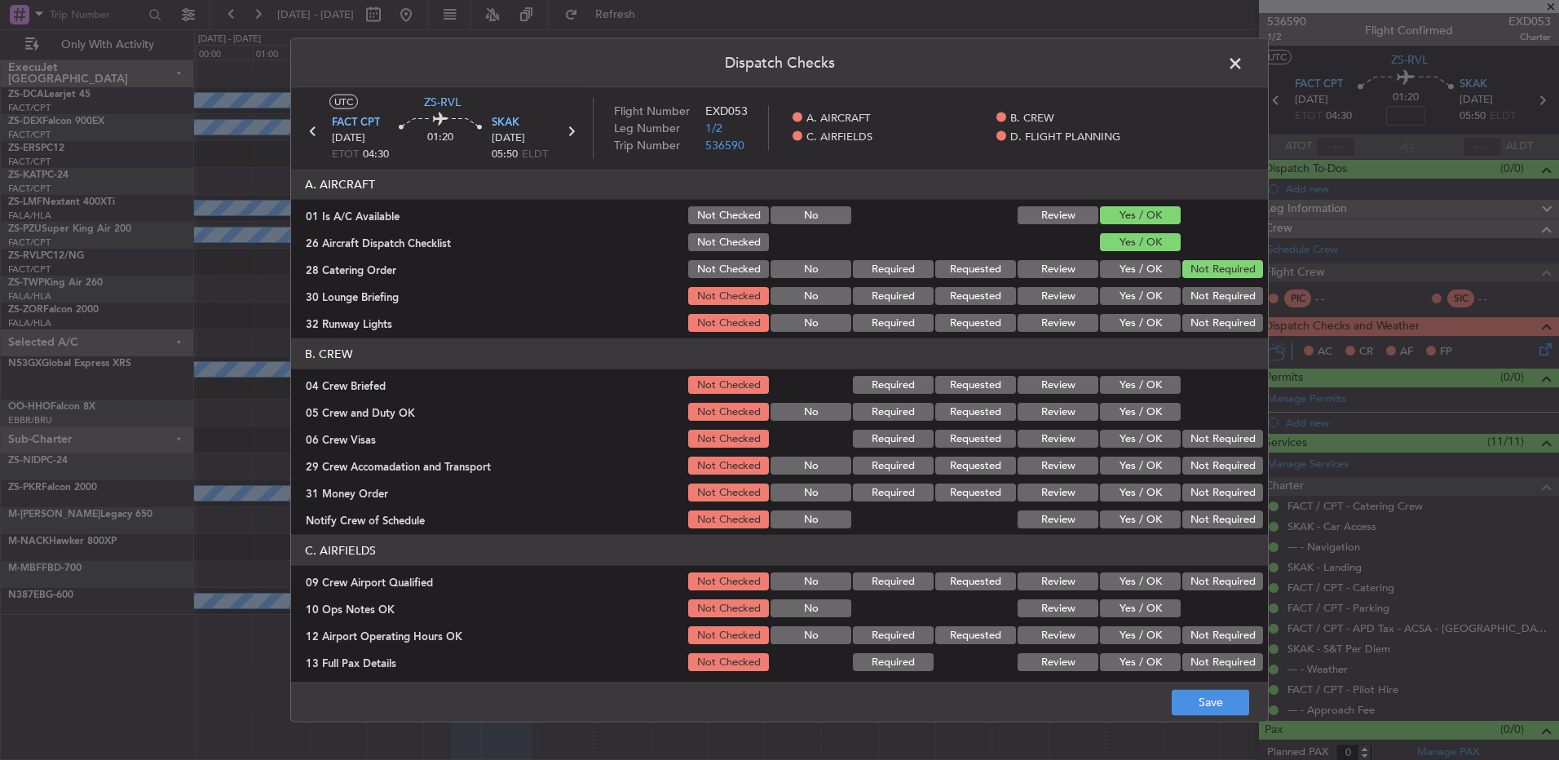
click at [1202, 299] on button "Not Required" at bounding box center [1222, 296] width 81 height 18
click at [1126, 325] on button "Yes / OK" at bounding box center [1140, 323] width 81 height 18
click at [1043, 382] on button "Review" at bounding box center [1057, 385] width 81 height 18
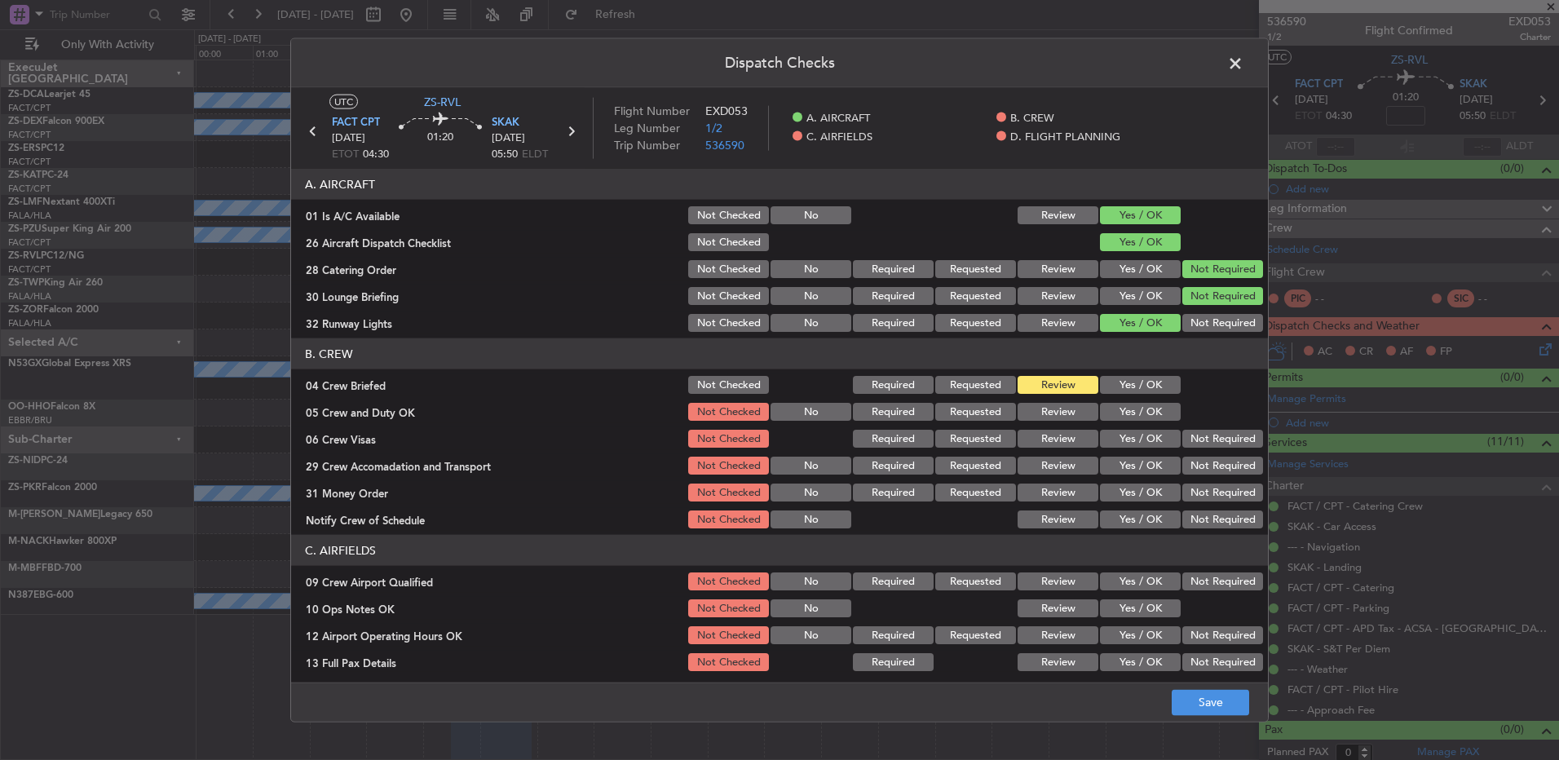
click at [1142, 413] on button "Yes / OK" at bounding box center [1140, 412] width 81 height 18
click at [1242, 439] on button "Not Required" at bounding box center [1222, 439] width 81 height 18
click at [1213, 458] on button "Not Required" at bounding box center [1222, 466] width 81 height 18
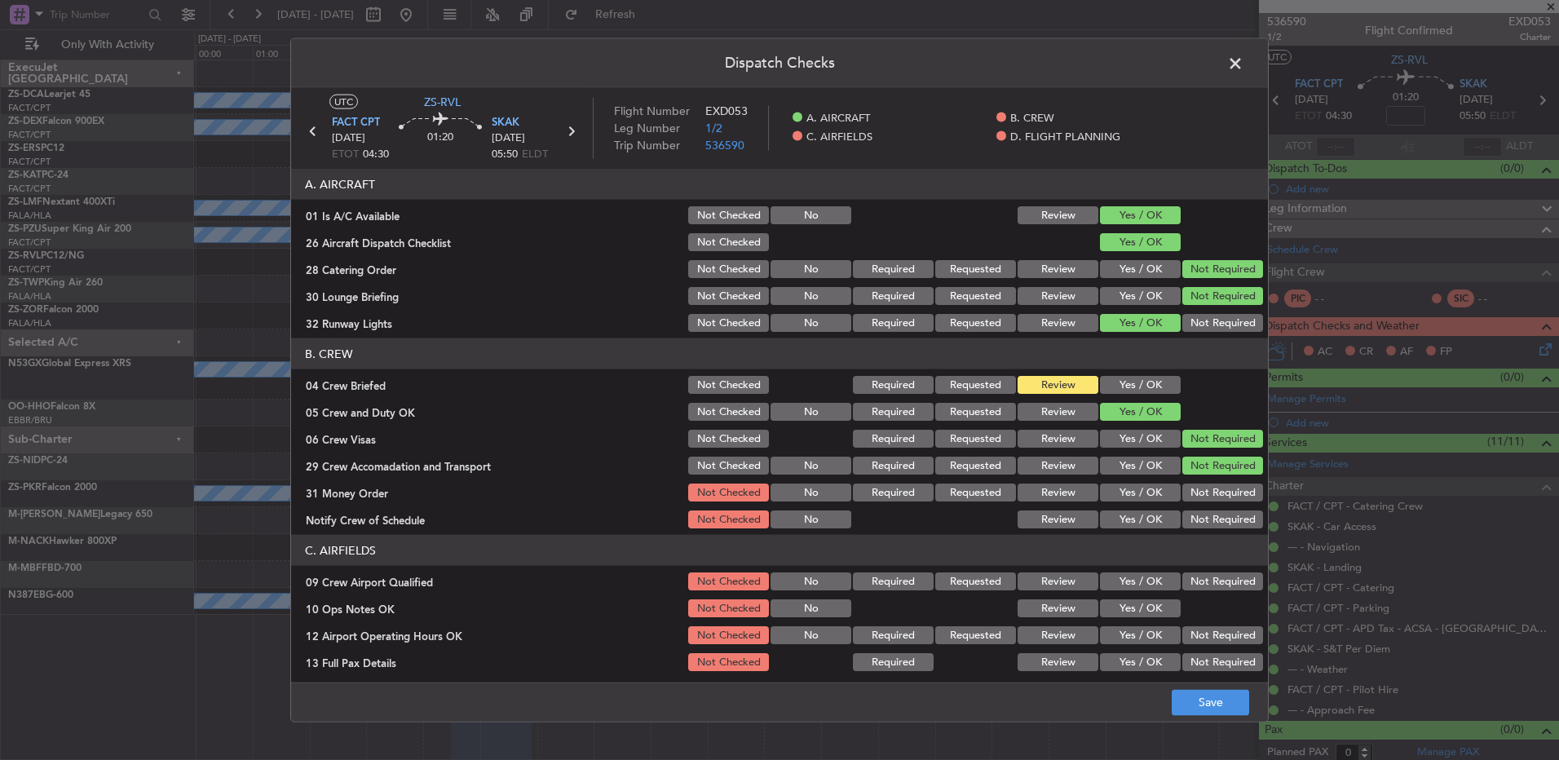
click at [1203, 496] on button "Not Required" at bounding box center [1222, 492] width 81 height 18
click at [1163, 523] on button "Yes / OK" at bounding box center [1140, 519] width 81 height 18
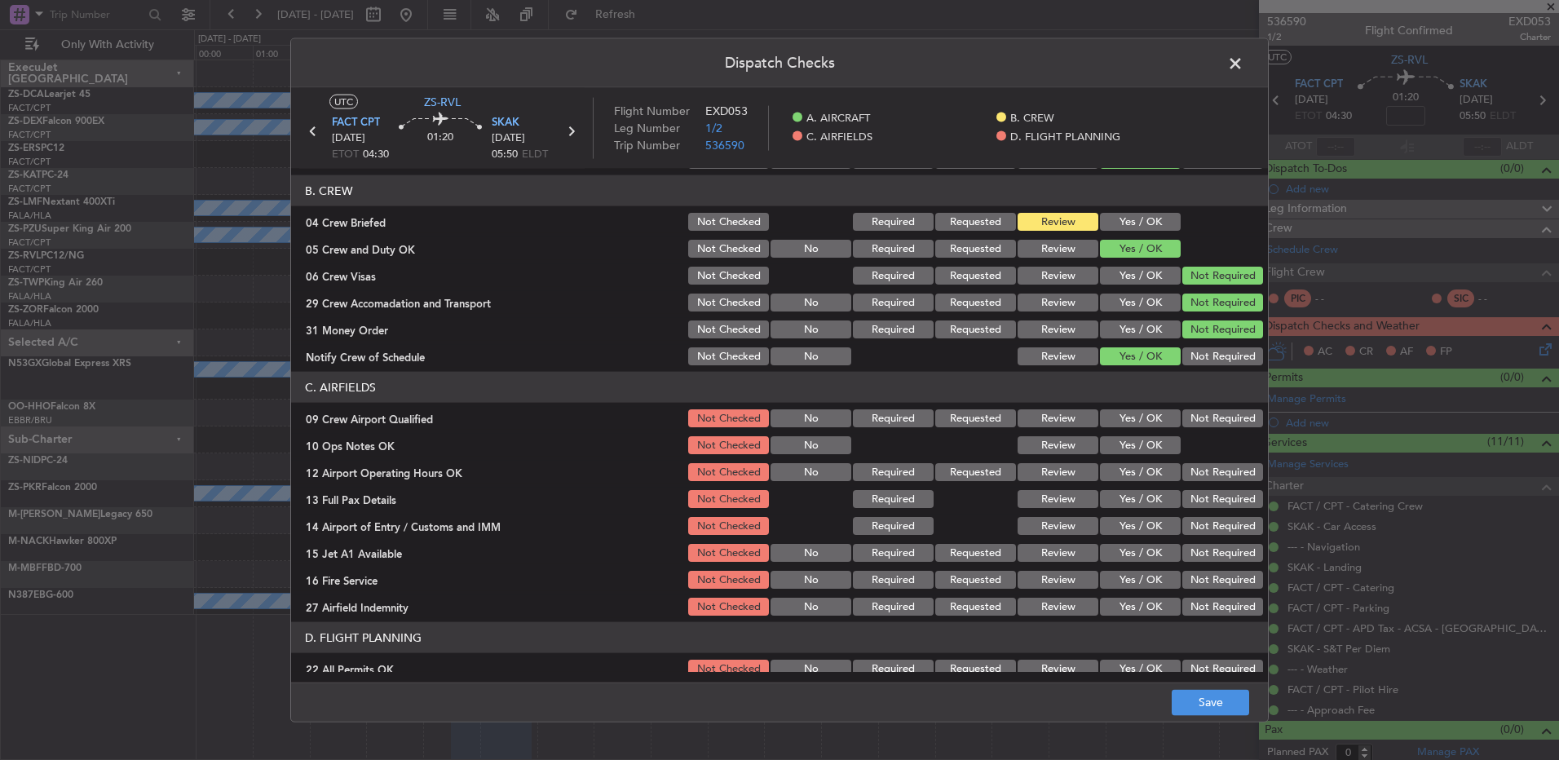
click at [1136, 422] on button "Yes / OK" at bounding box center [1140, 418] width 81 height 18
click at [1137, 436] on button "Yes / OK" at bounding box center [1140, 445] width 81 height 18
click at [1182, 473] on button "Not Required" at bounding box center [1222, 472] width 81 height 18
click at [1149, 471] on button "Yes / OK" at bounding box center [1140, 472] width 81 height 18
click at [1140, 501] on button "Yes / OK" at bounding box center [1140, 499] width 81 height 18
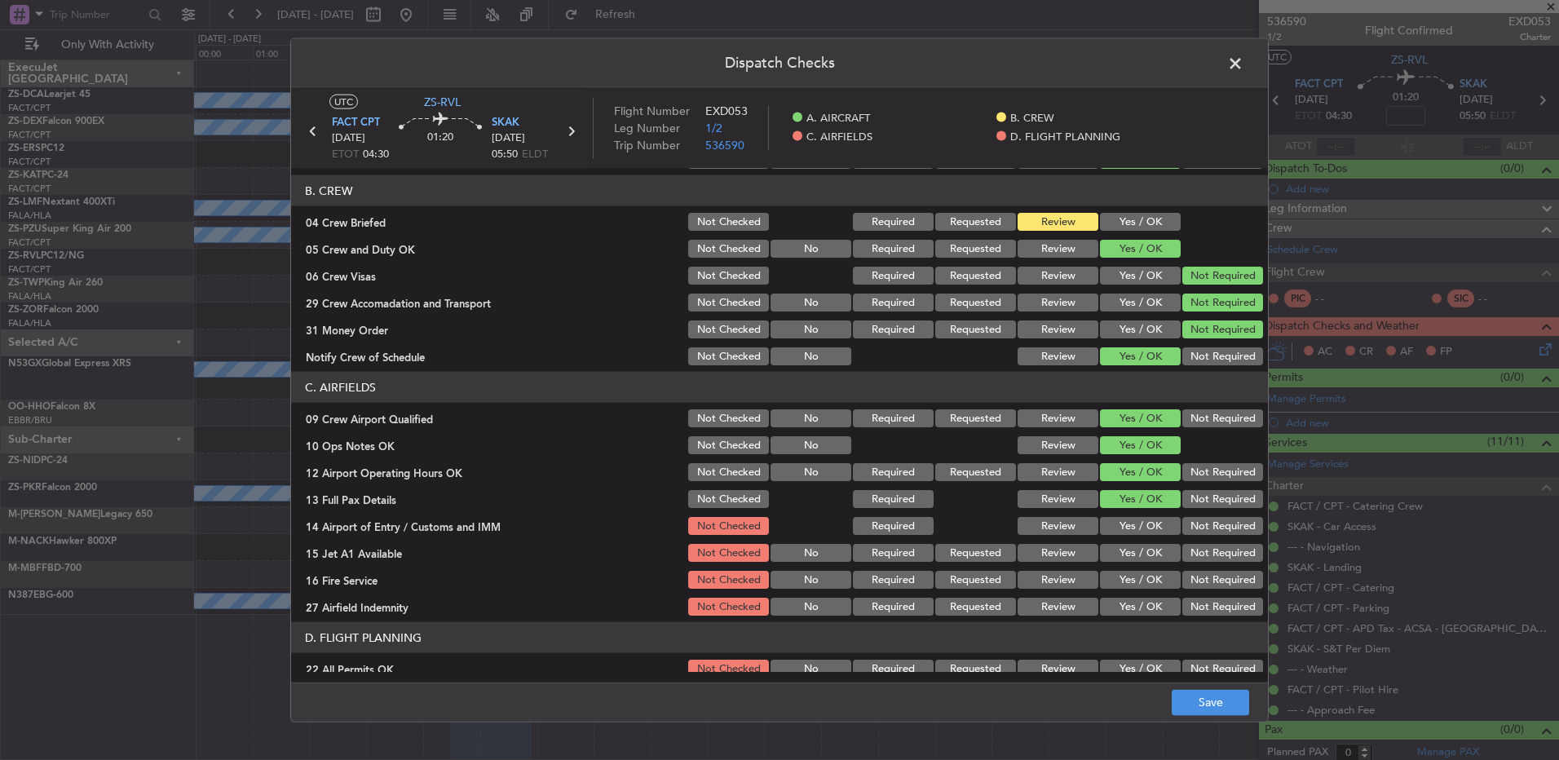
click at [1182, 523] on button "Not Required" at bounding box center [1222, 526] width 81 height 18
click at [1139, 554] on button "Yes / OK" at bounding box center [1140, 553] width 81 height 18
click at [1191, 580] on button "Not Required" at bounding box center [1222, 580] width 81 height 18
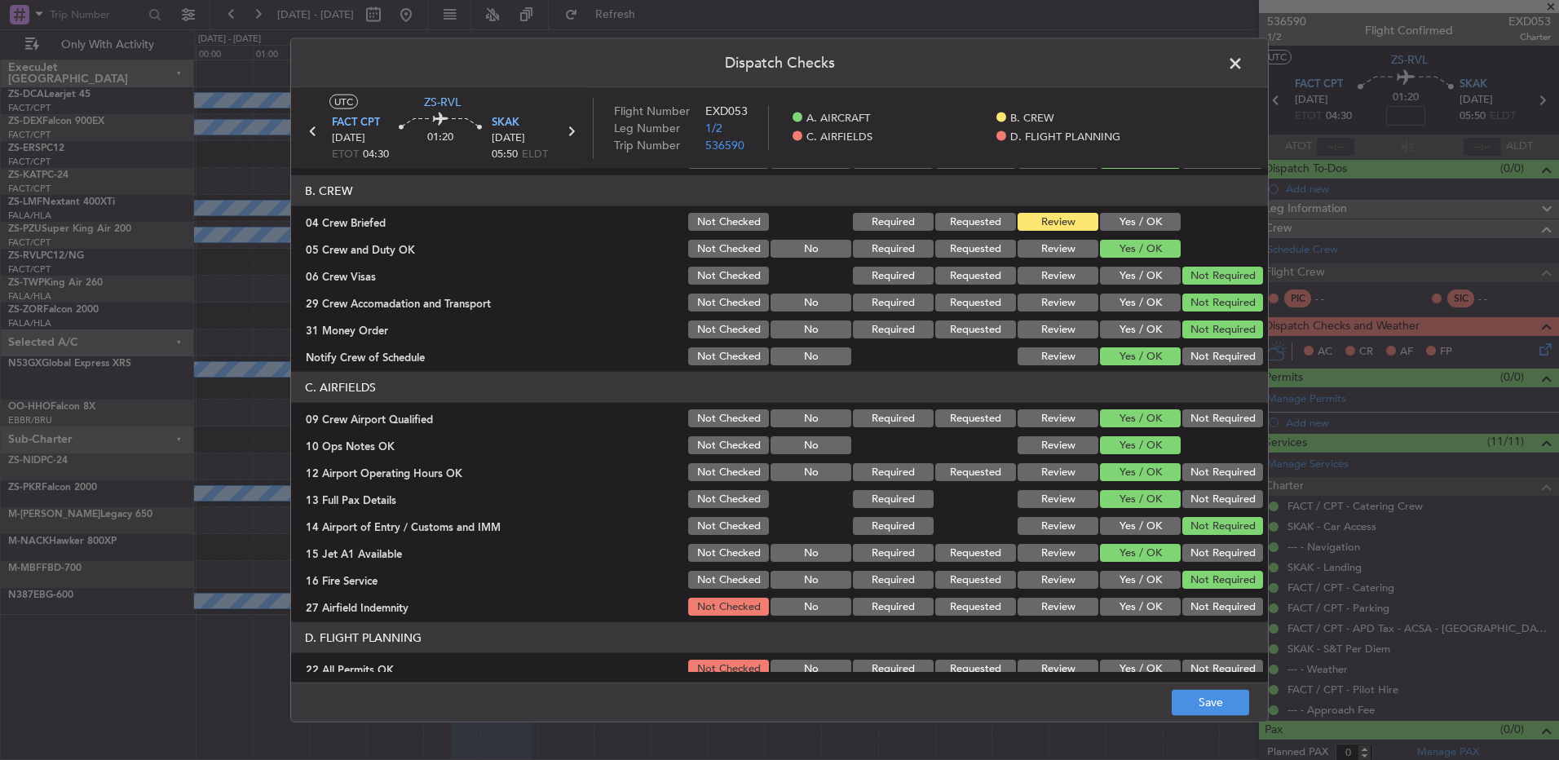
click at [1047, 615] on div "Review" at bounding box center [1056, 606] width 82 height 23
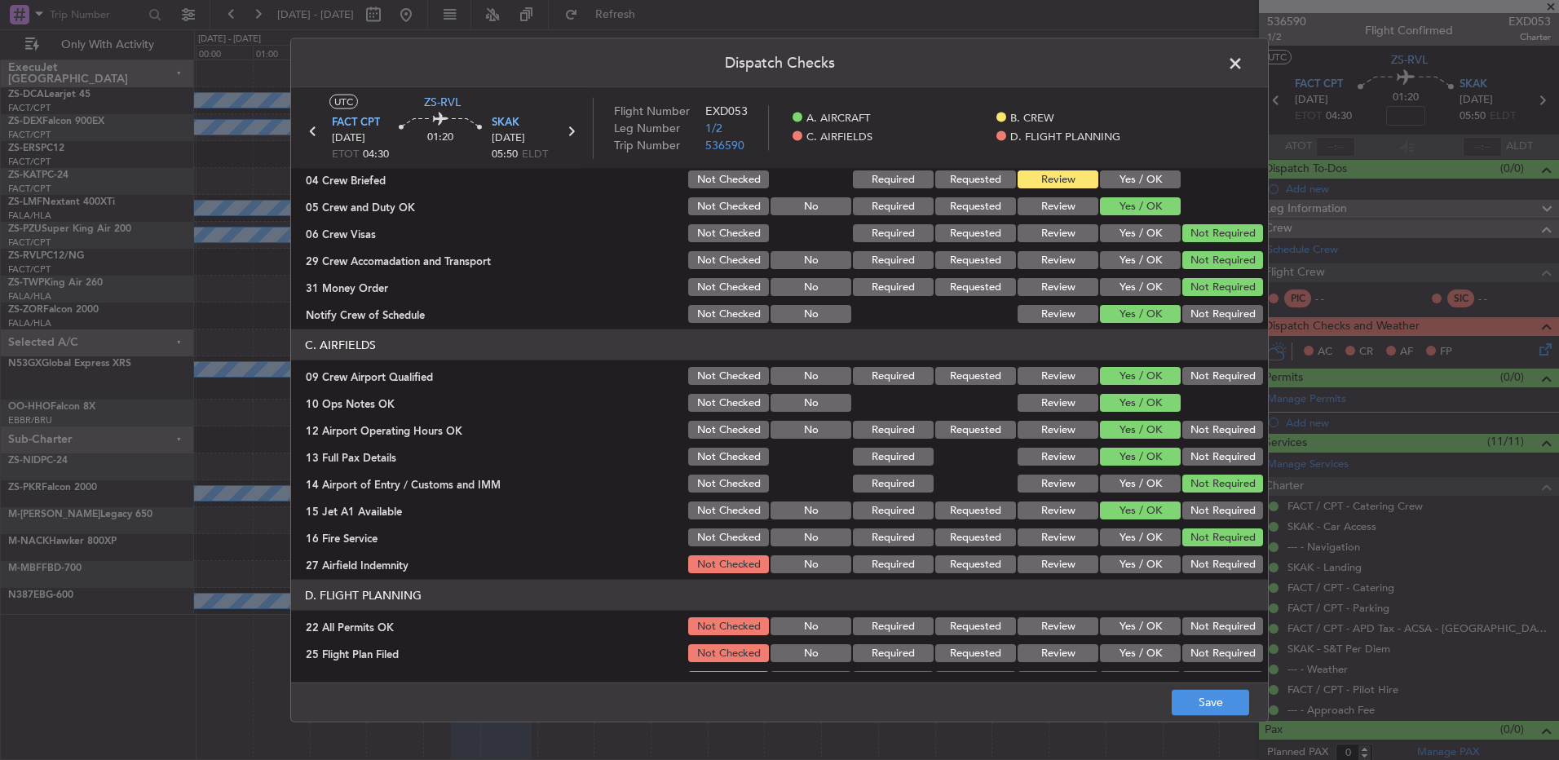
scroll to position [229, 0]
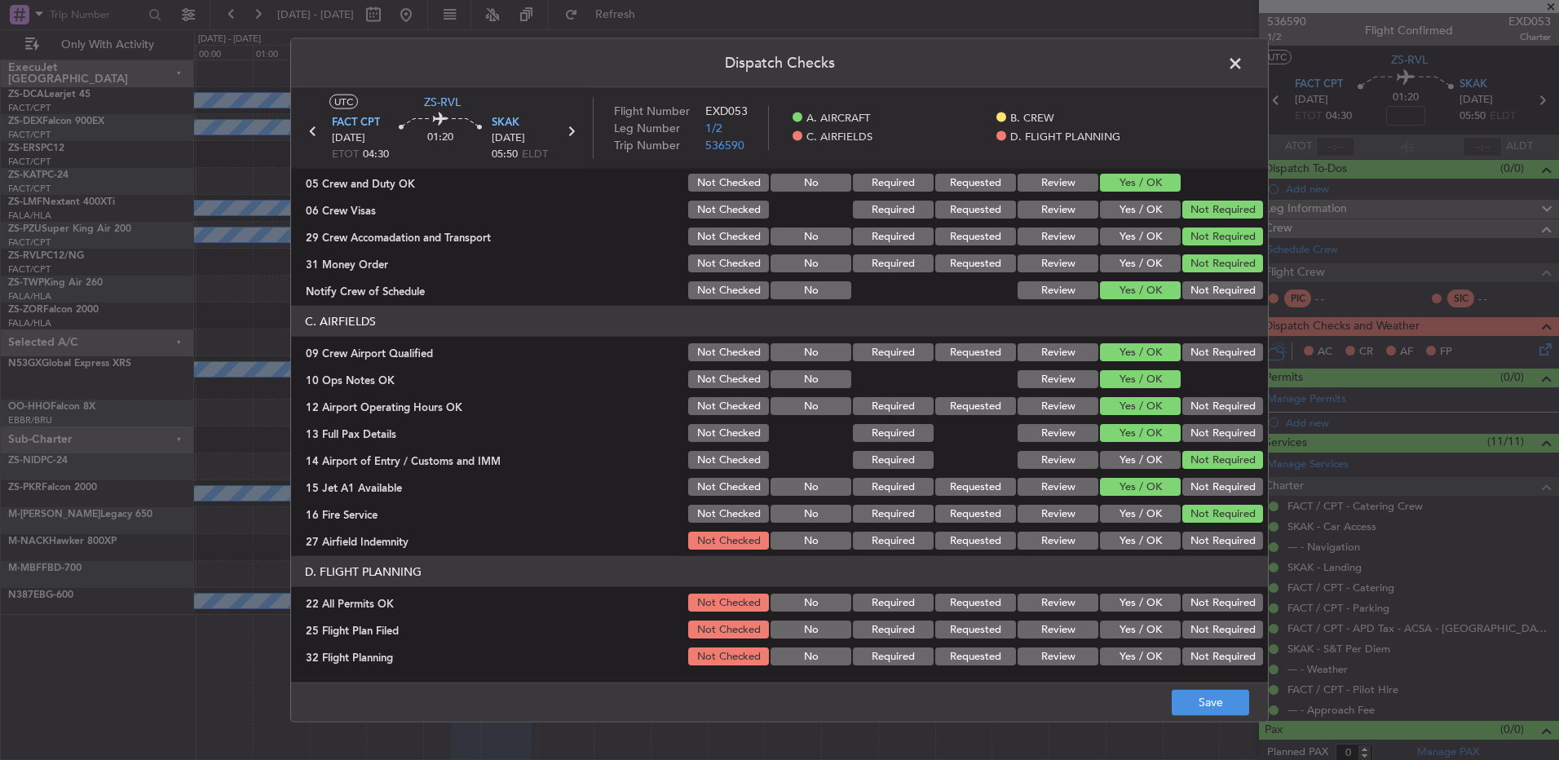
click at [1054, 539] on button "Review" at bounding box center [1057, 541] width 81 height 18
click at [1196, 598] on button "Not Required" at bounding box center [1222, 602] width 81 height 18
click at [1055, 629] on button "Review" at bounding box center [1057, 629] width 81 height 18
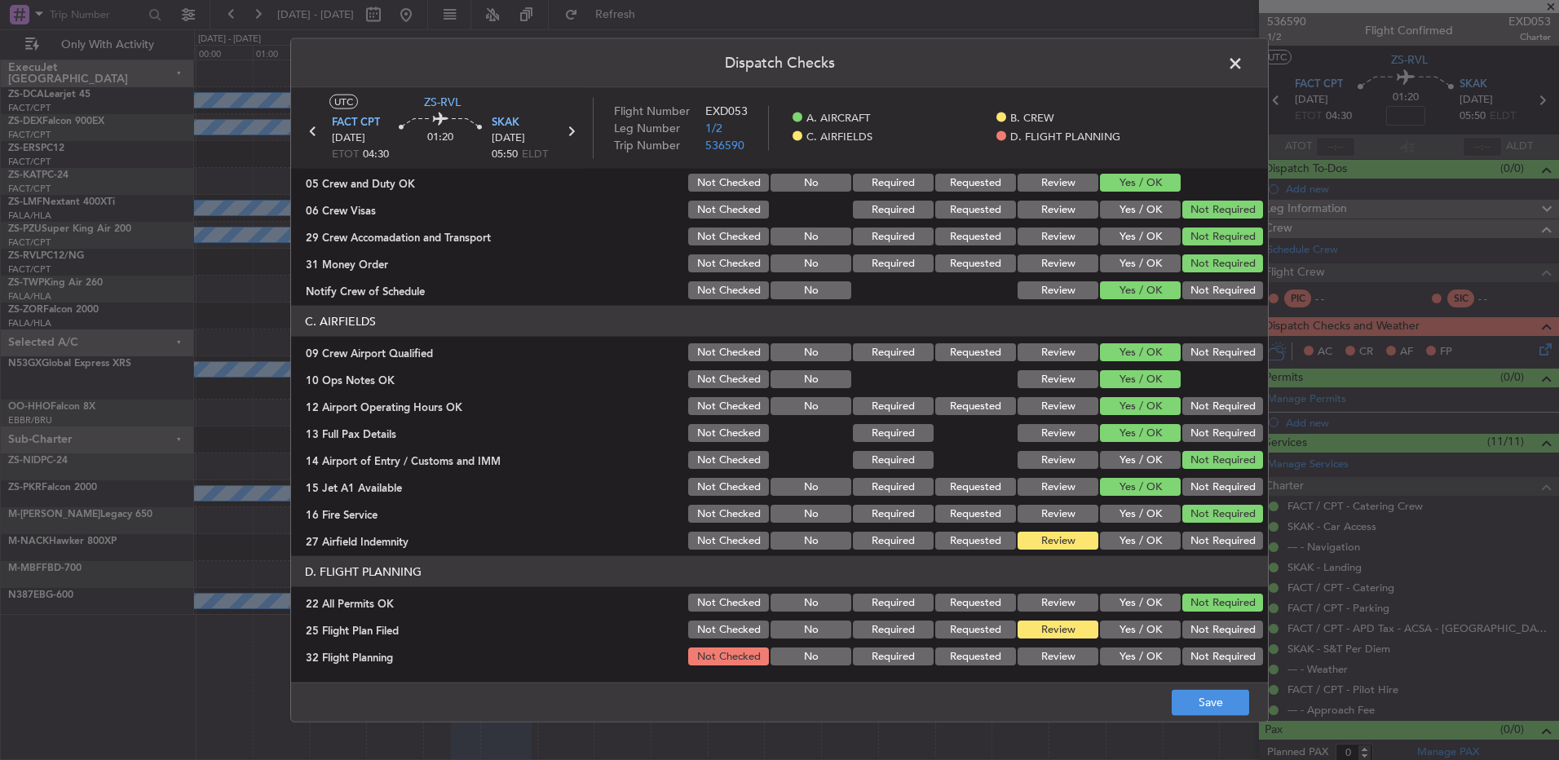
drag, startPoint x: 1048, startPoint y: 645, endPoint x: 1052, endPoint y: 668, distance: 23.9
click at [1048, 651] on section "D. FLIGHT PLANNING 22 All Permits OK Not Checked No Required Requested Review Y…" at bounding box center [779, 612] width 977 height 112
click at [1052, 668] on article "A. AIRCRAFT 01 Is A/C Available Not Checked No Review Yes / OK 26 Aircraft Disp…" at bounding box center [779, 420] width 977 height 503
click at [1065, 653] on button "Review" at bounding box center [1057, 656] width 81 height 18
click at [1187, 704] on button "Save" at bounding box center [1209, 702] width 77 height 26
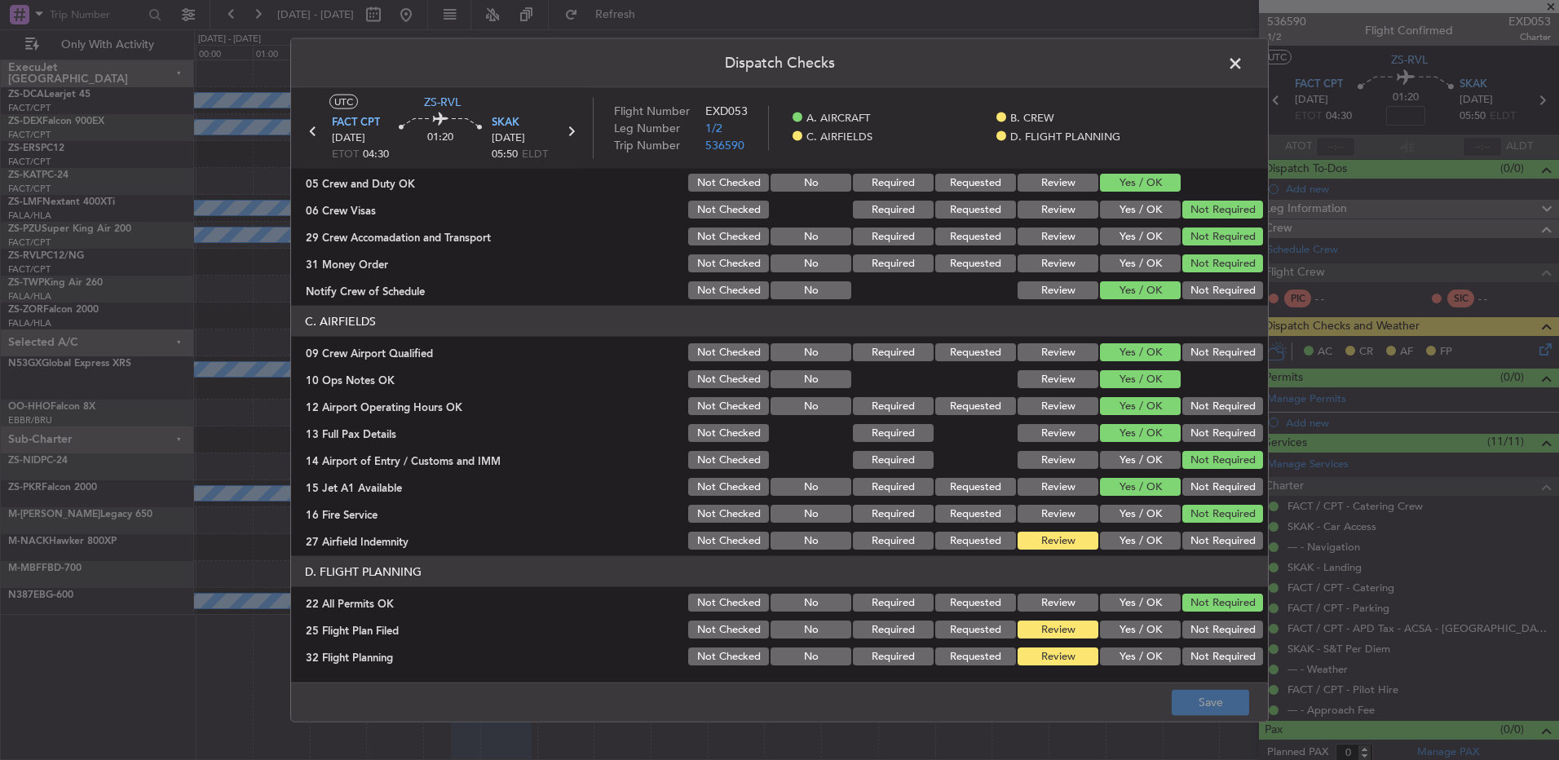
click at [1133, 523] on div "Yes / OK" at bounding box center [1138, 513] width 82 height 23
click at [1132, 534] on button "Yes / OK" at bounding box center [1140, 541] width 81 height 18
click at [1235, 709] on button "Save" at bounding box center [1209, 702] width 77 height 26
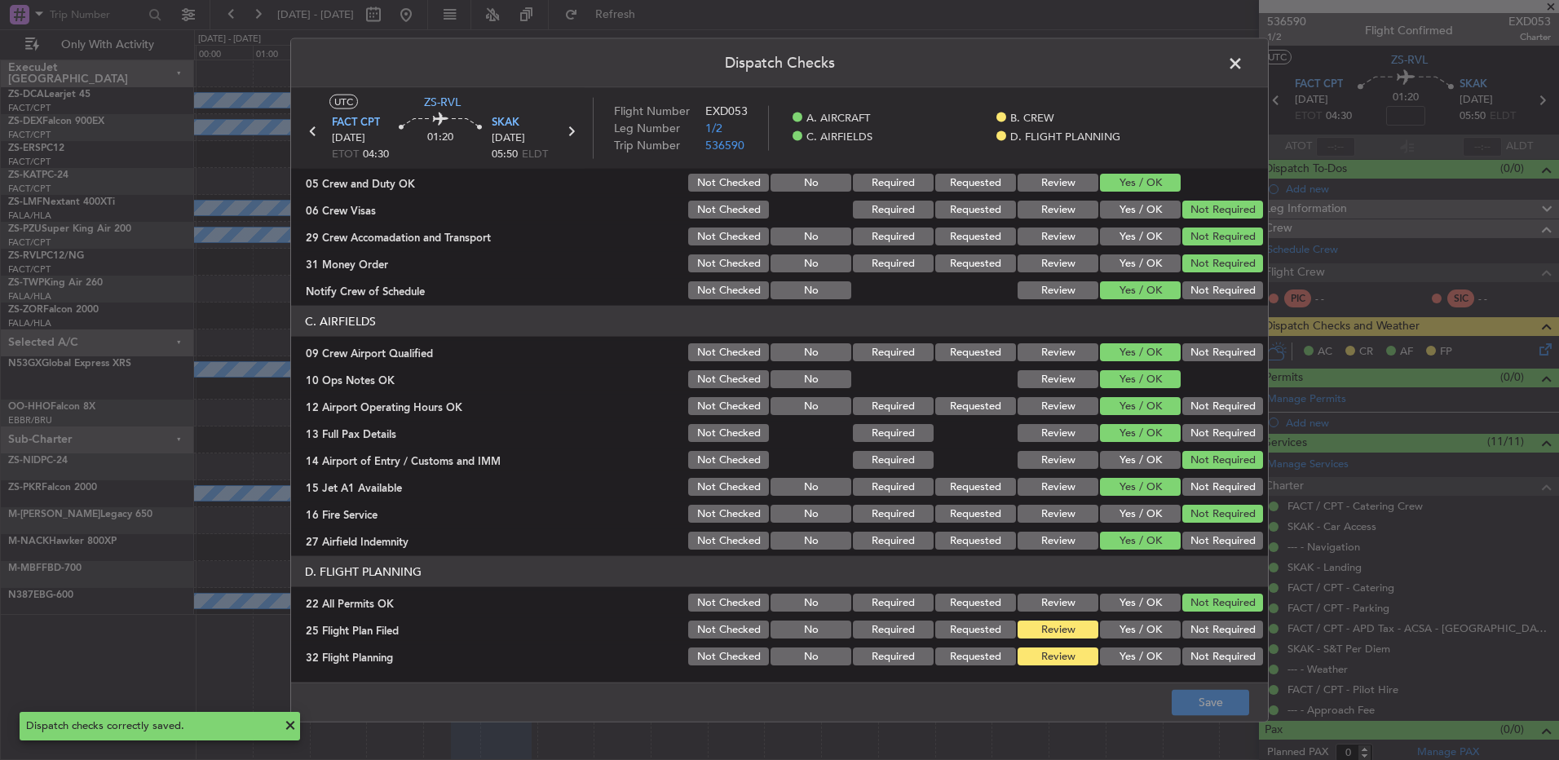
click at [1243, 69] on span at bounding box center [1243, 67] width 0 height 33
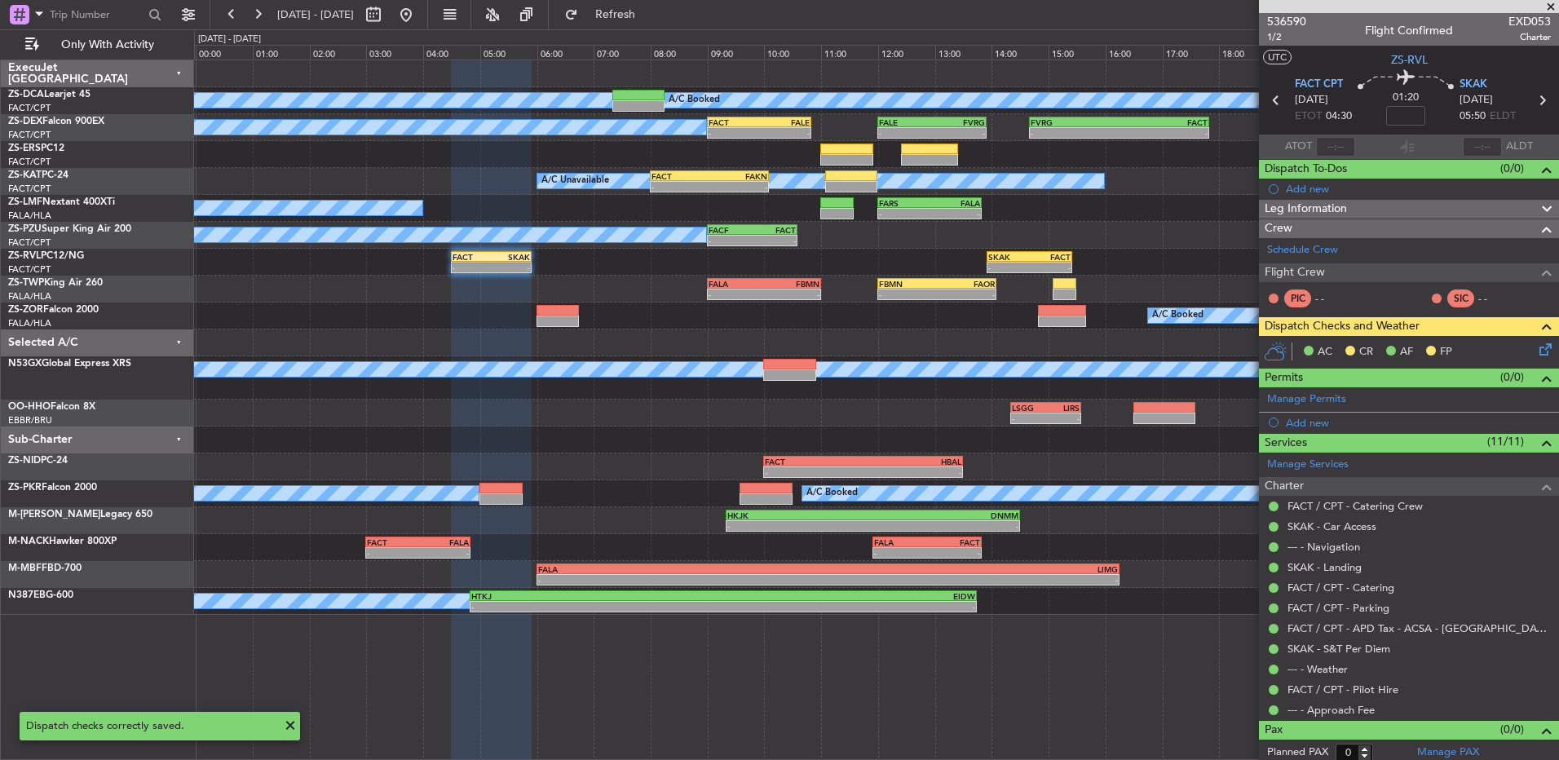
click at [1521, 352] on div "AC CR AF FP" at bounding box center [1416, 352] width 240 height 24
click at [1536, 353] on icon at bounding box center [1542, 346] width 13 height 13
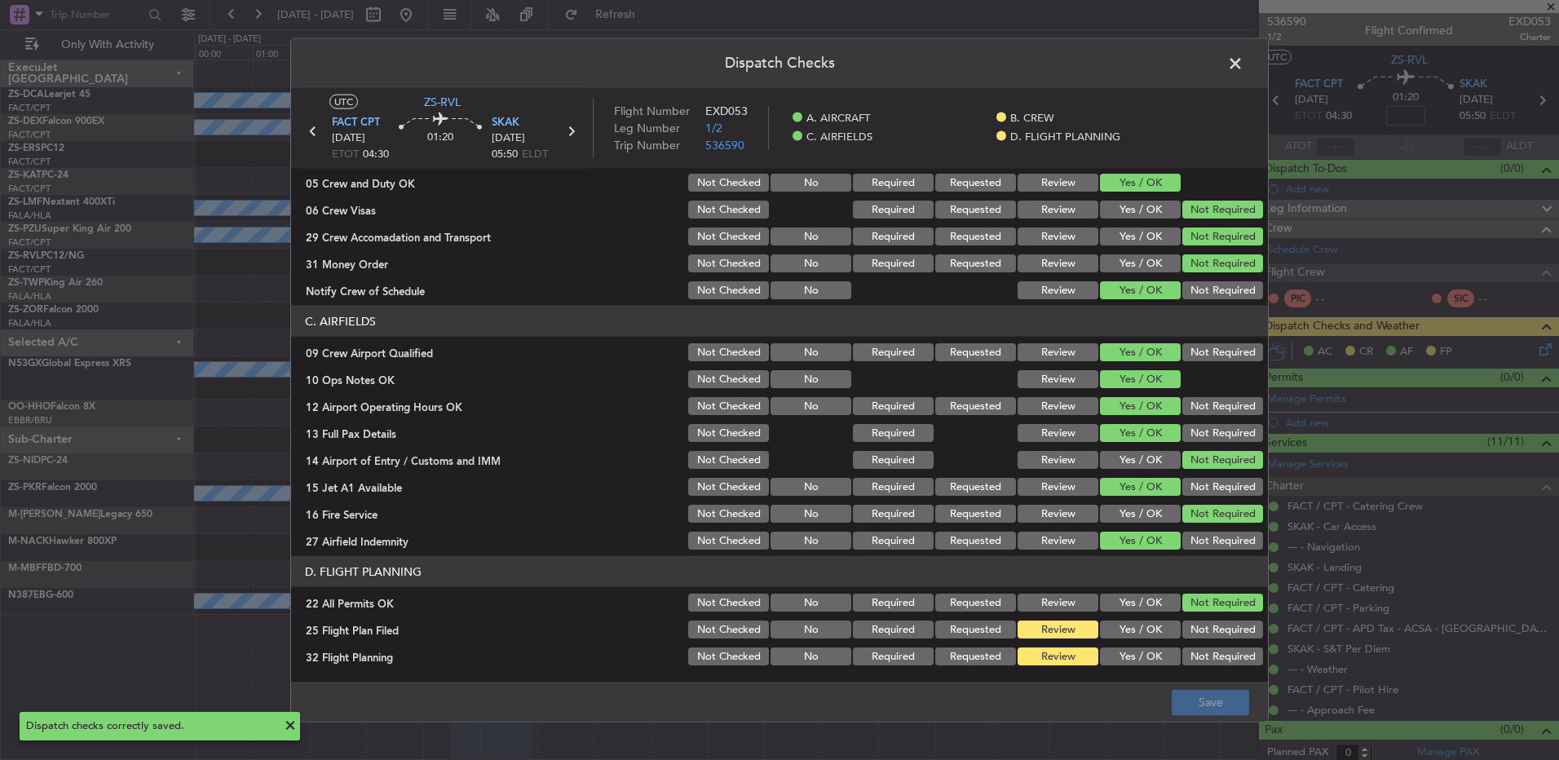
scroll to position [0, 0]
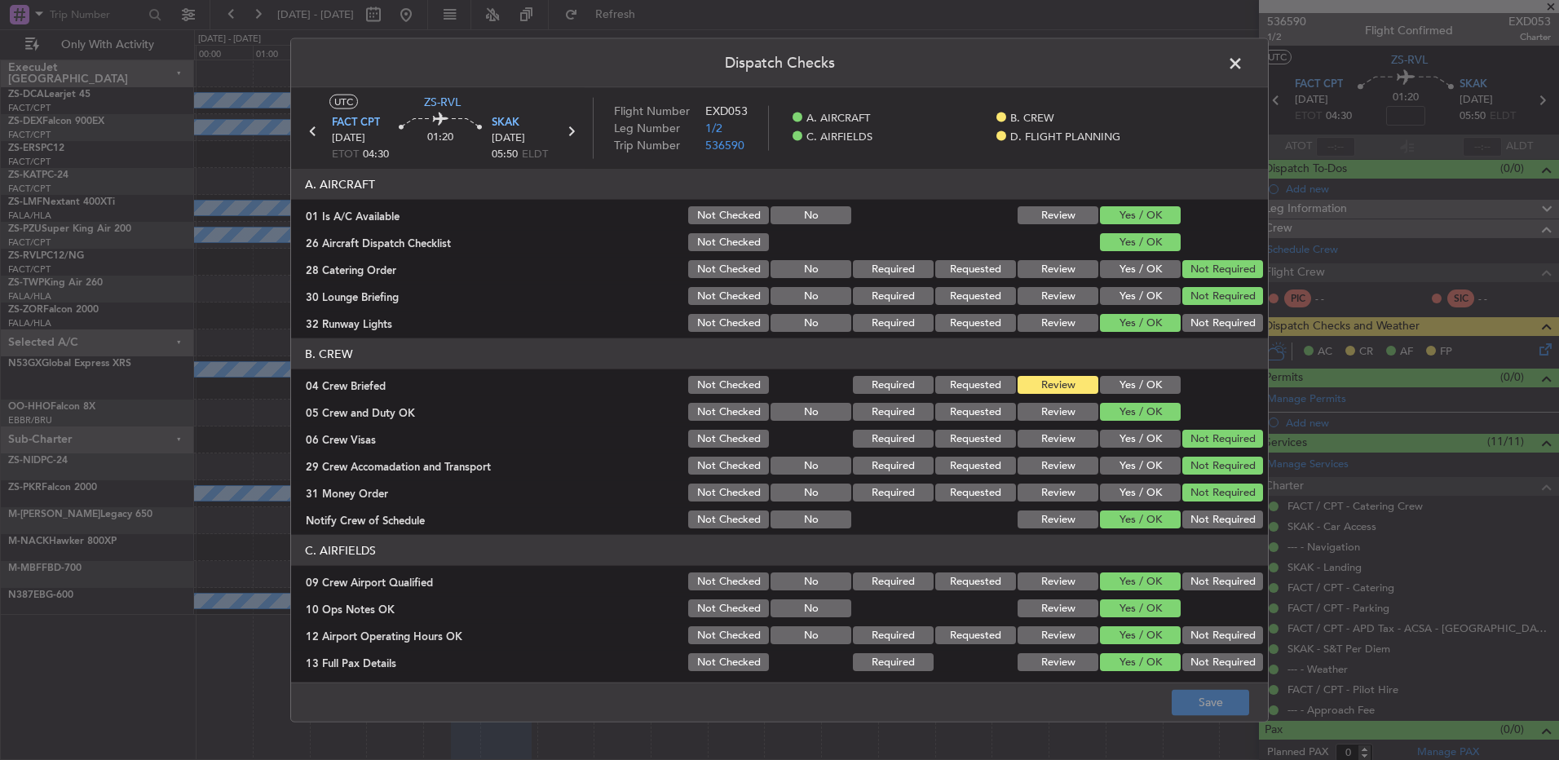
click at [1120, 377] on button "Yes / OK" at bounding box center [1140, 385] width 81 height 18
click at [1044, 395] on div "Review" at bounding box center [1056, 384] width 82 height 23
click at [1048, 381] on button "Review" at bounding box center [1057, 385] width 81 height 18
click at [1243, 70] on span at bounding box center [1243, 67] width 0 height 33
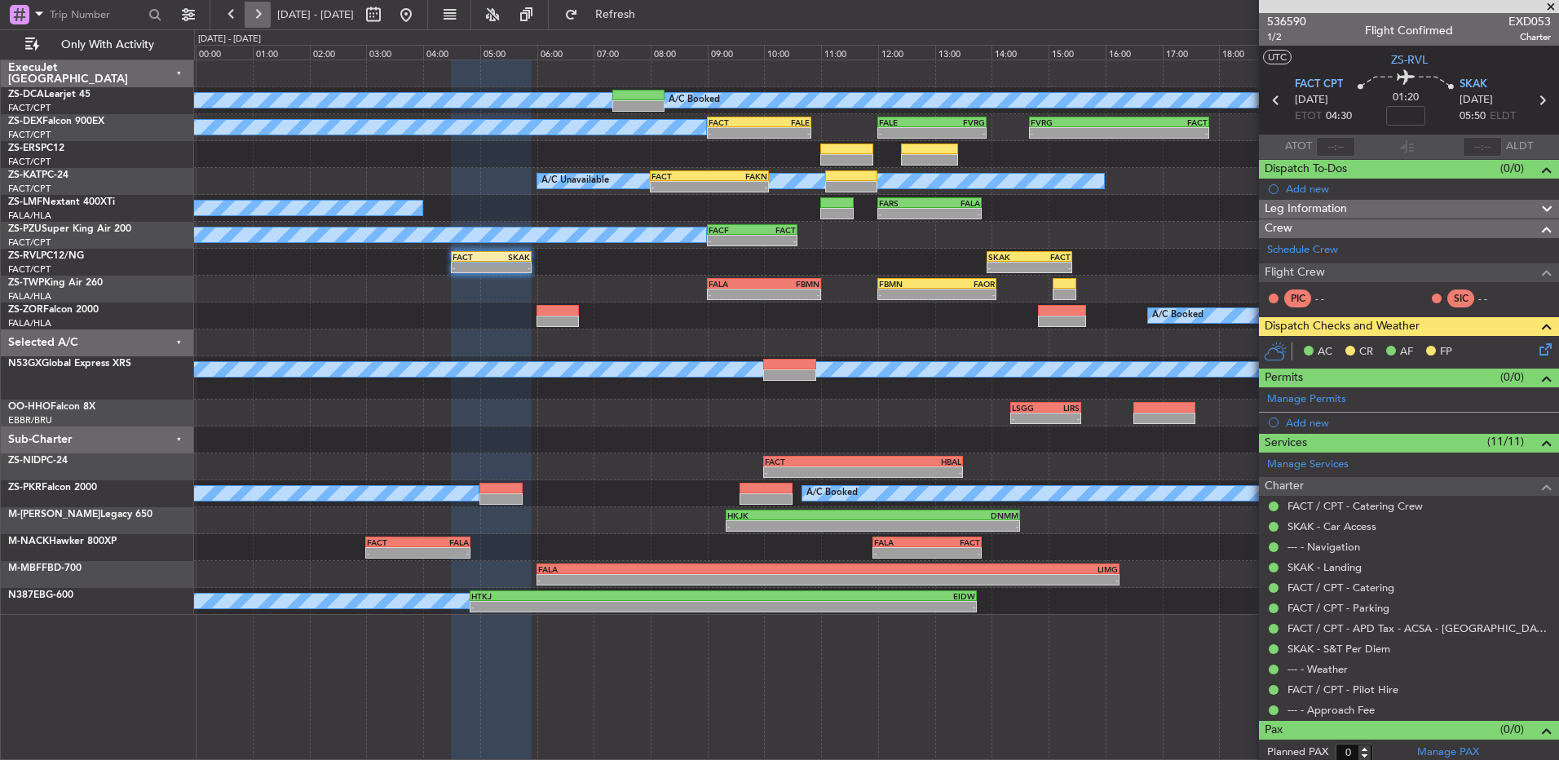
click at [261, 27] on fb-range-datepicker "[DATE] - [DATE]" at bounding box center [319, 14] width 218 height 29
click at [260, 17] on button at bounding box center [258, 15] width 26 height 26
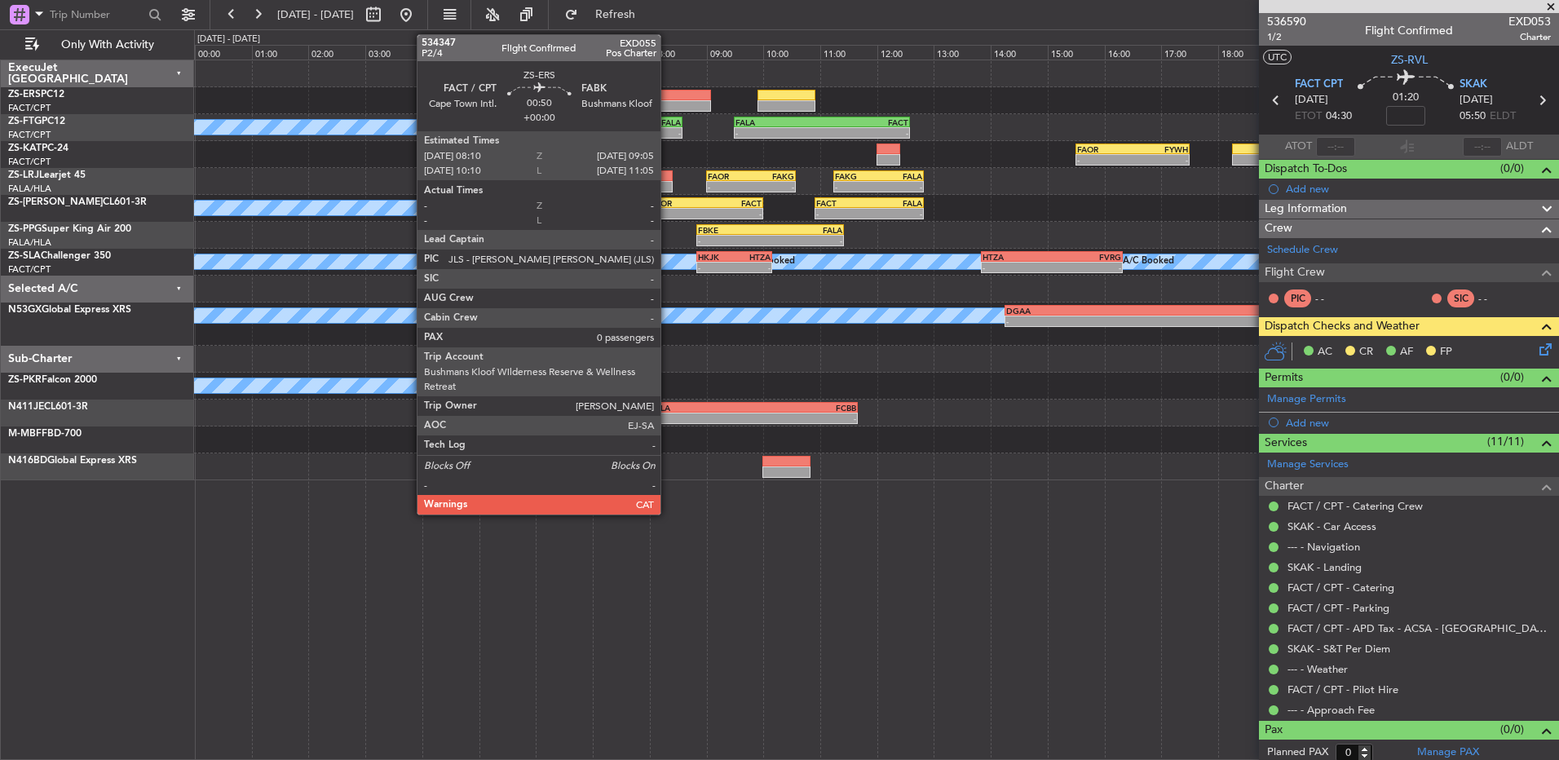
click at [668, 93] on div at bounding box center [684, 95] width 52 height 11
click at [670, 93] on div at bounding box center [684, 95] width 52 height 11
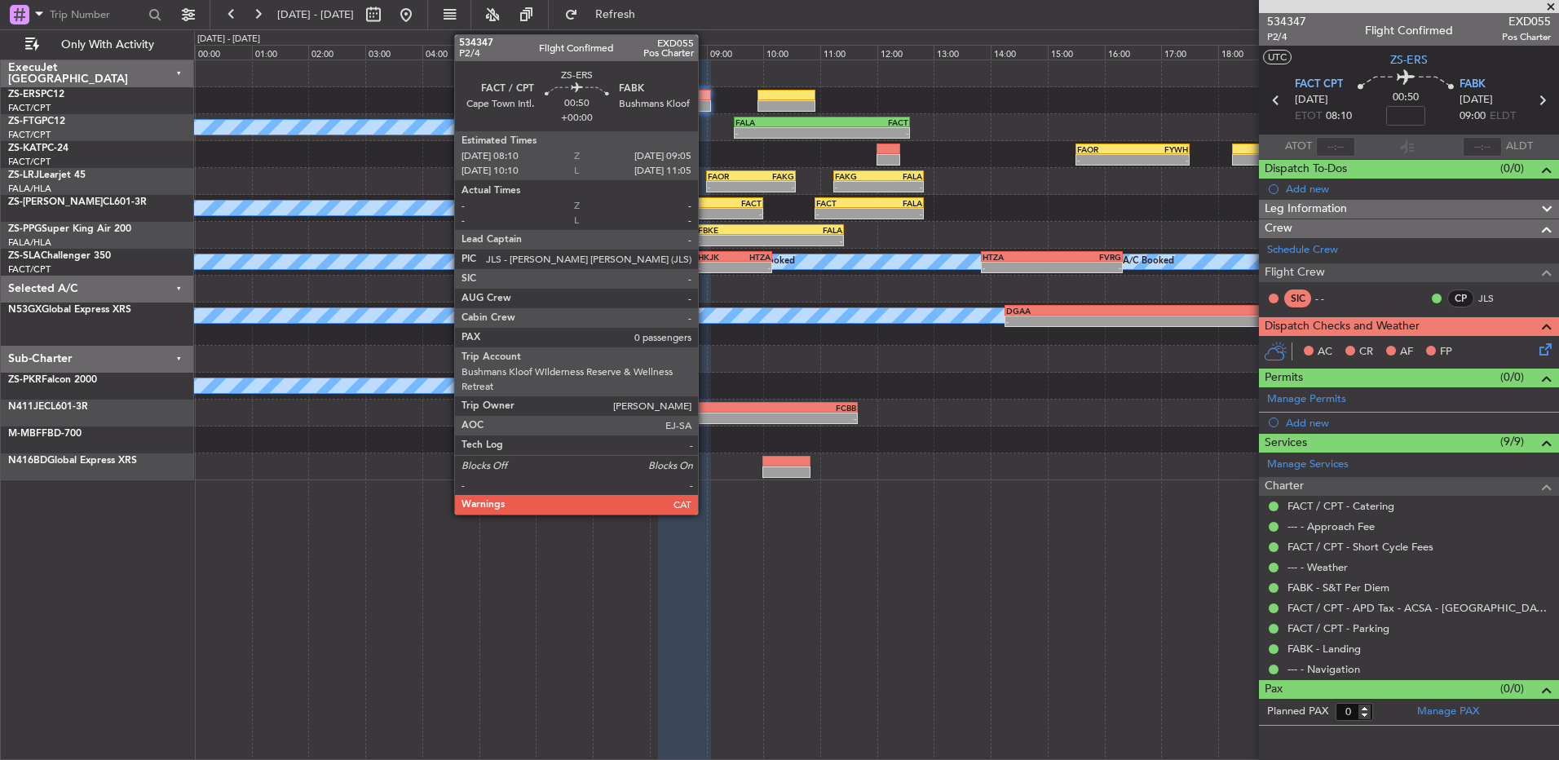
click at [706, 99] on div at bounding box center [684, 95] width 52 height 11
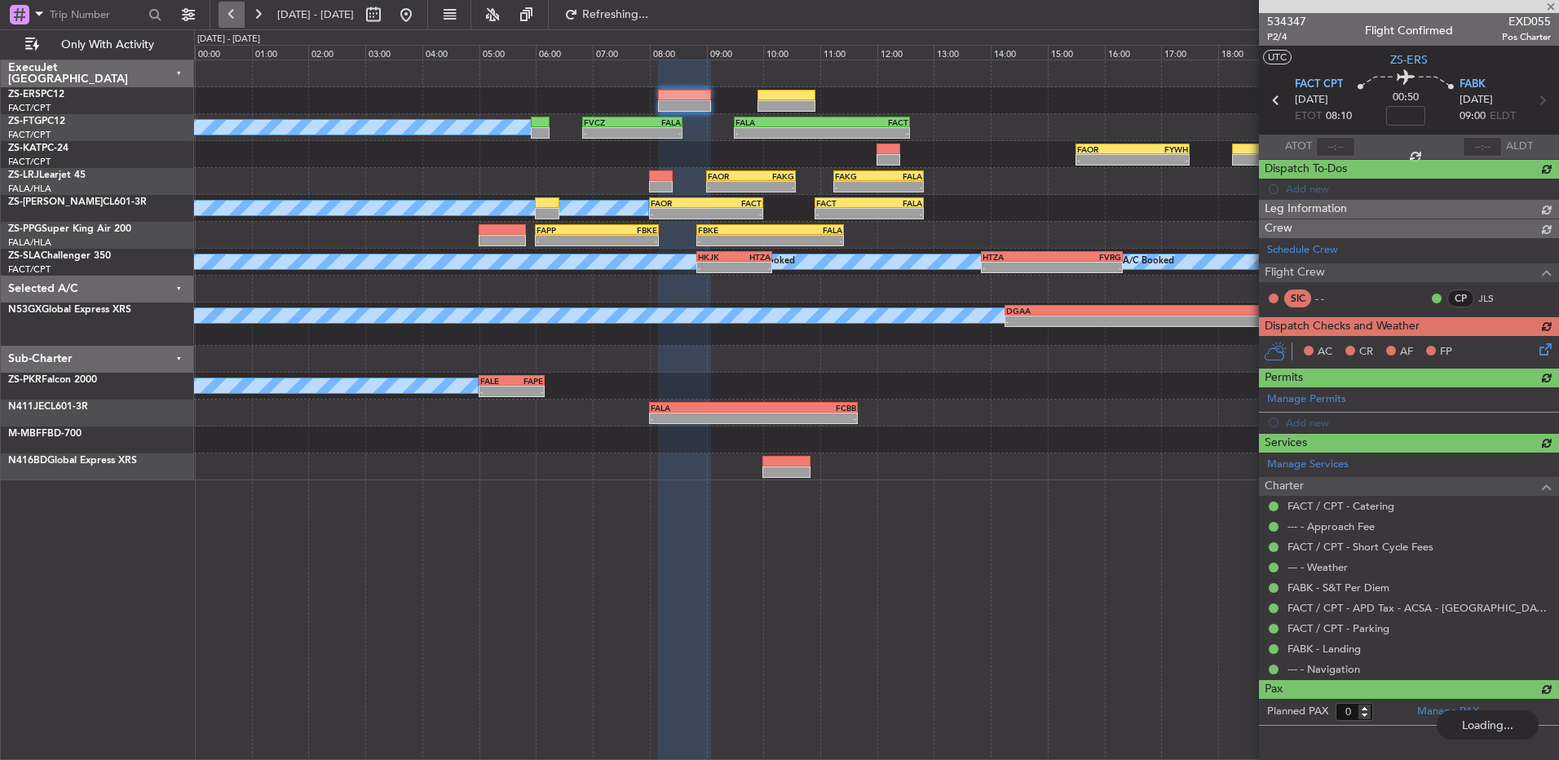
click at [221, 20] on button at bounding box center [231, 15] width 26 height 26
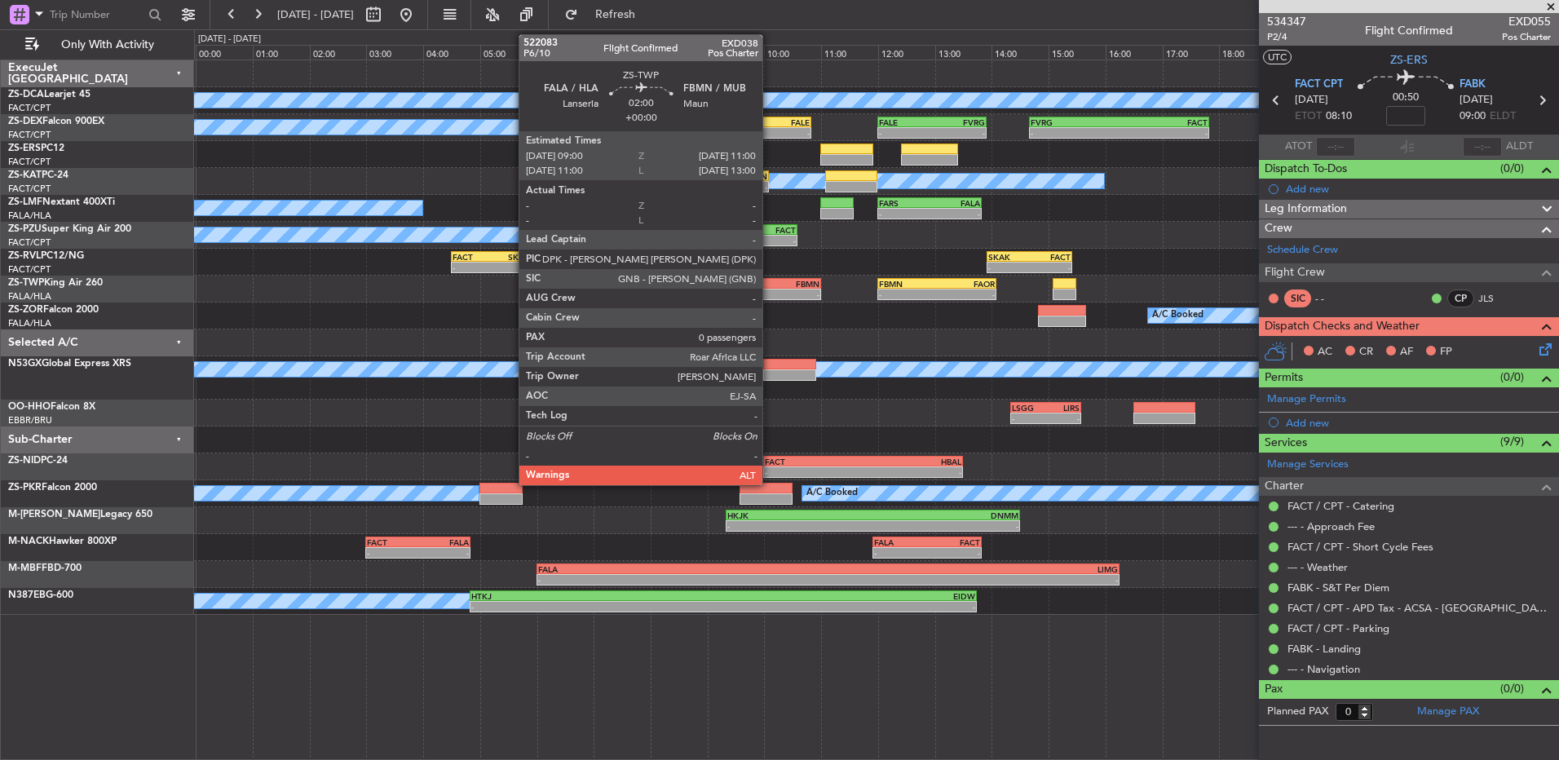
click at [770, 287] on div "FBMN" at bounding box center [791, 284] width 55 height 10
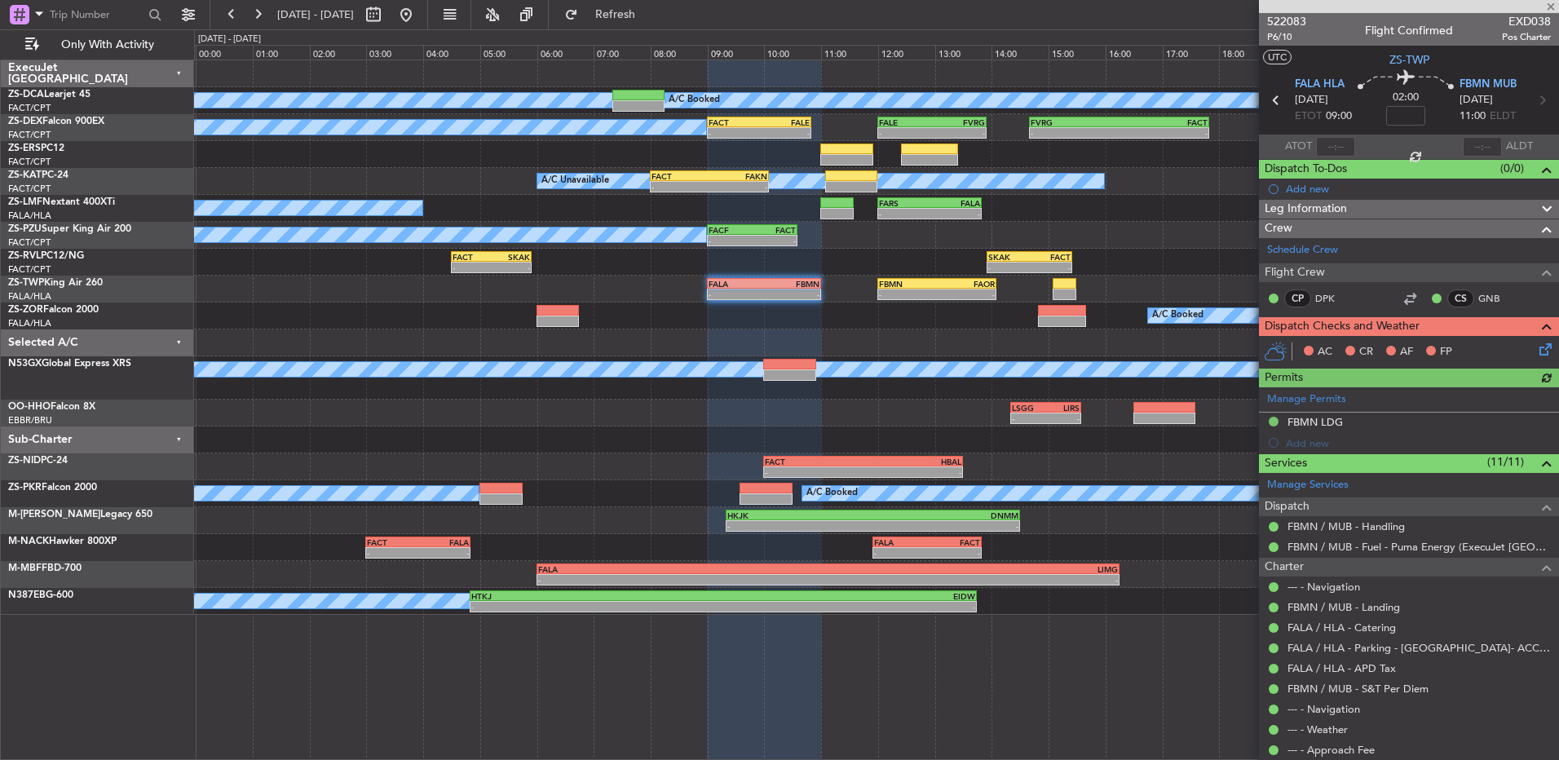
click at [1536, 349] on icon at bounding box center [1542, 346] width 13 height 13
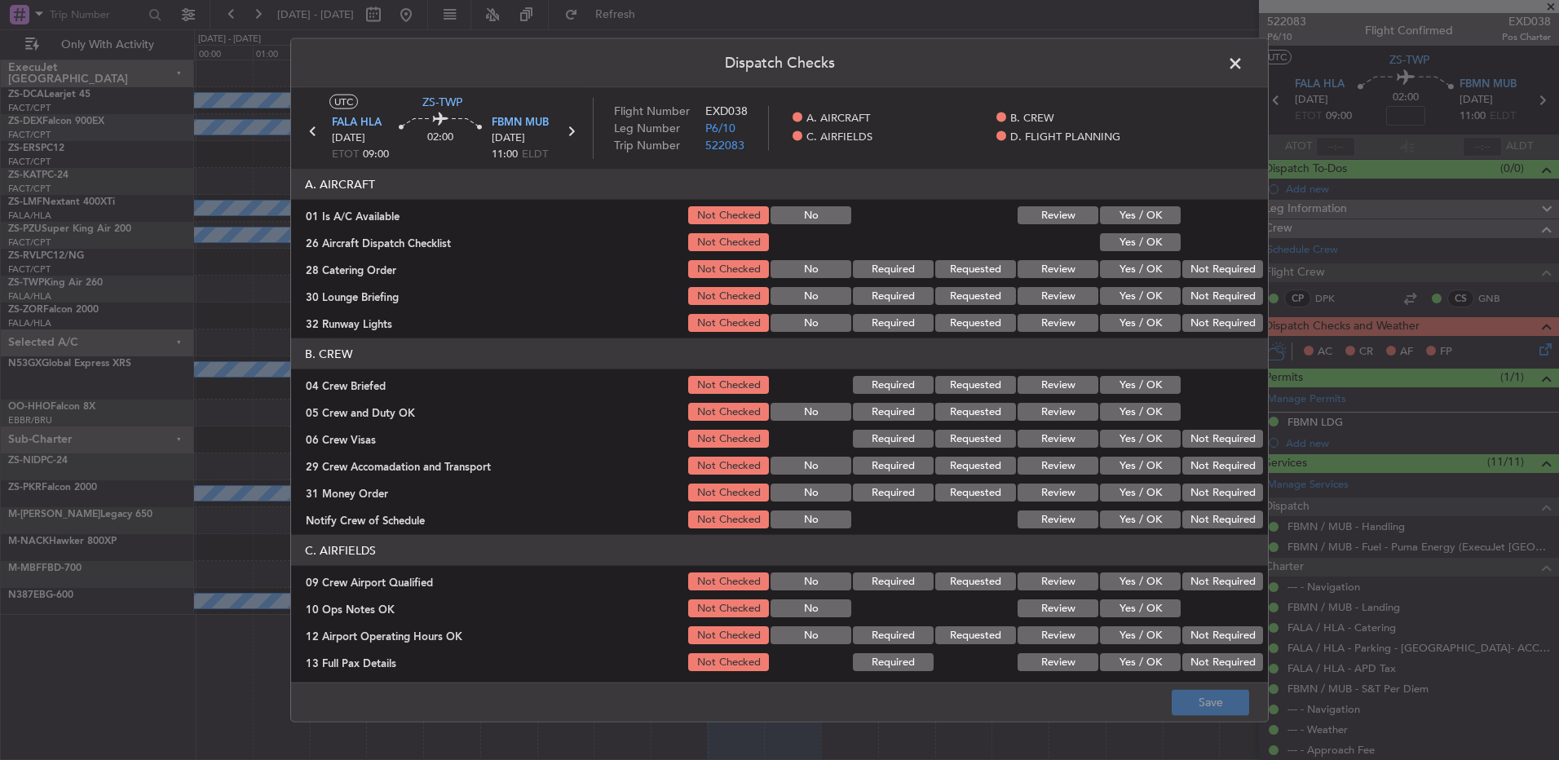
click at [1131, 227] on section "A. AIRCRAFT 01 Is A/C Available Not Checked No Review Yes / OK 26 Aircraft Disp…" at bounding box center [779, 251] width 977 height 165
click at [1132, 211] on button "Yes / OK" at bounding box center [1140, 215] width 81 height 18
click at [1131, 229] on section "A. AIRCRAFT 01 Is A/C Available Not Checked No Review Yes / OK 26 Aircraft Disp…" at bounding box center [779, 251] width 977 height 165
click at [1129, 250] on button "Yes / OK" at bounding box center [1140, 242] width 81 height 18
click at [1059, 264] on button "Review" at bounding box center [1057, 269] width 81 height 18
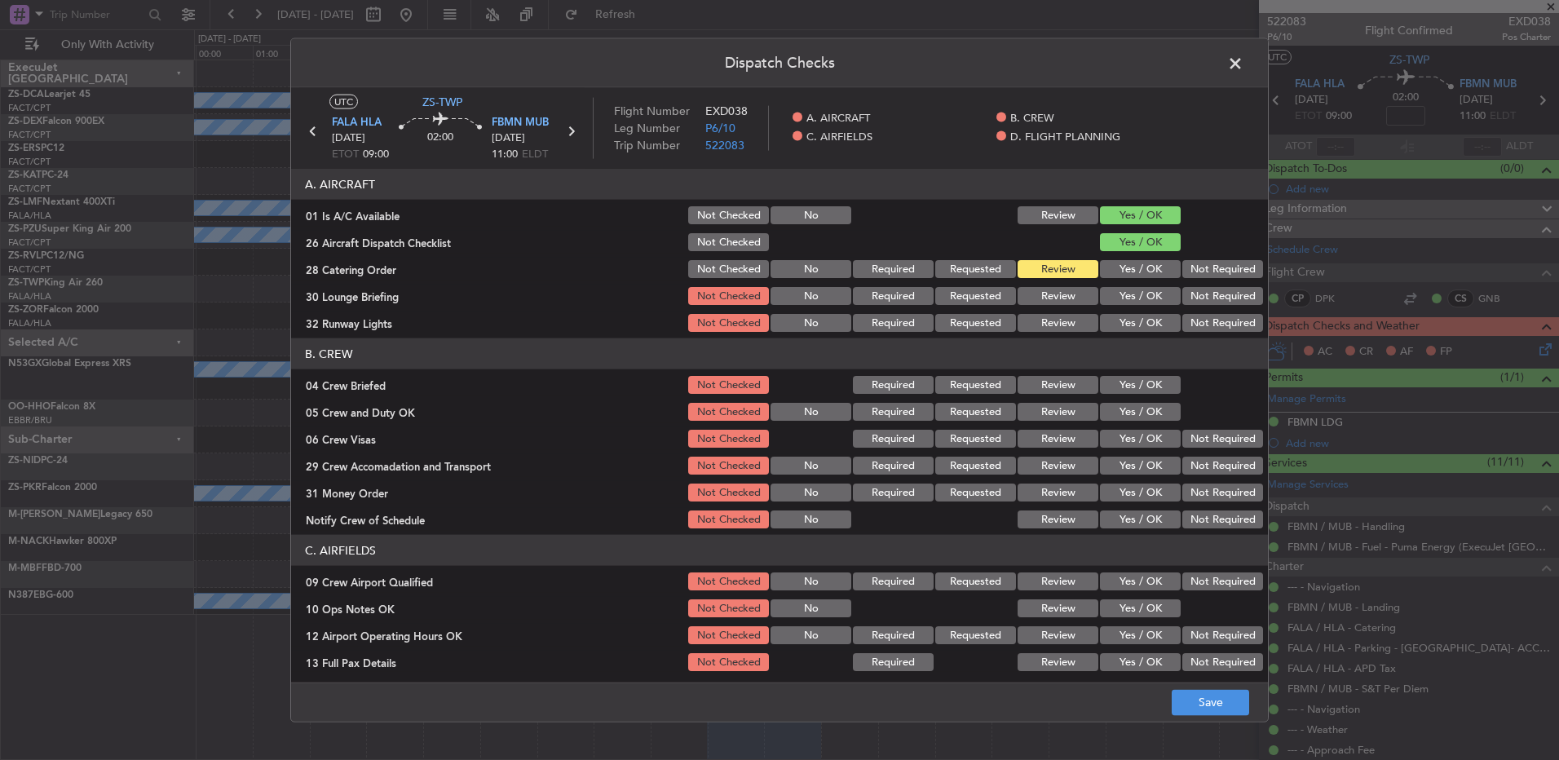
click at [1114, 294] on button "Yes / OK" at bounding box center [1140, 296] width 81 height 18
click at [1122, 315] on button "Yes / OK" at bounding box center [1140, 323] width 81 height 18
click at [1061, 393] on button "Review" at bounding box center [1057, 385] width 81 height 18
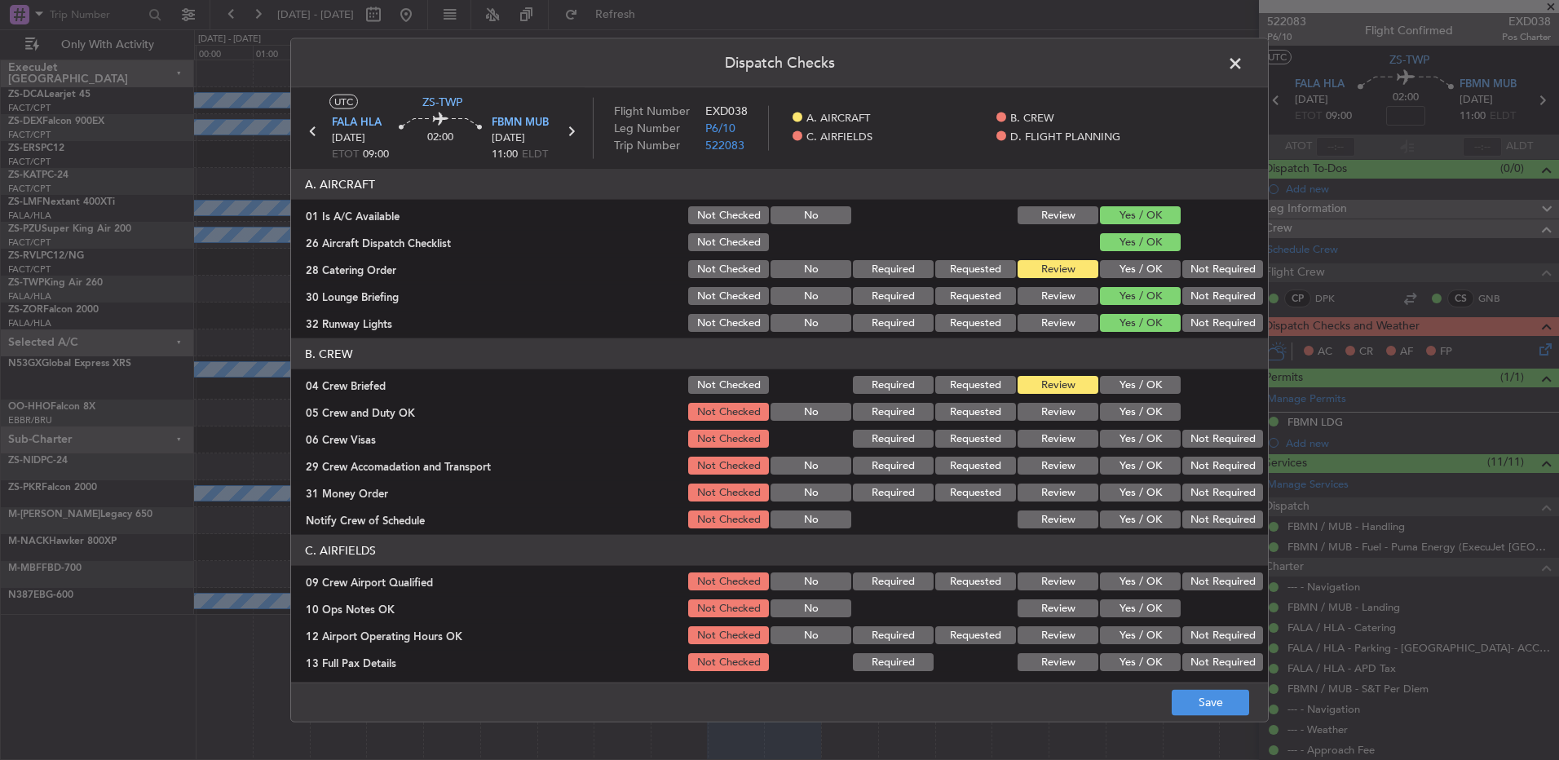
click at [1126, 408] on button "Yes / OK" at bounding box center [1140, 412] width 81 height 18
click at [1126, 413] on button "Yes / OK" at bounding box center [1140, 412] width 81 height 18
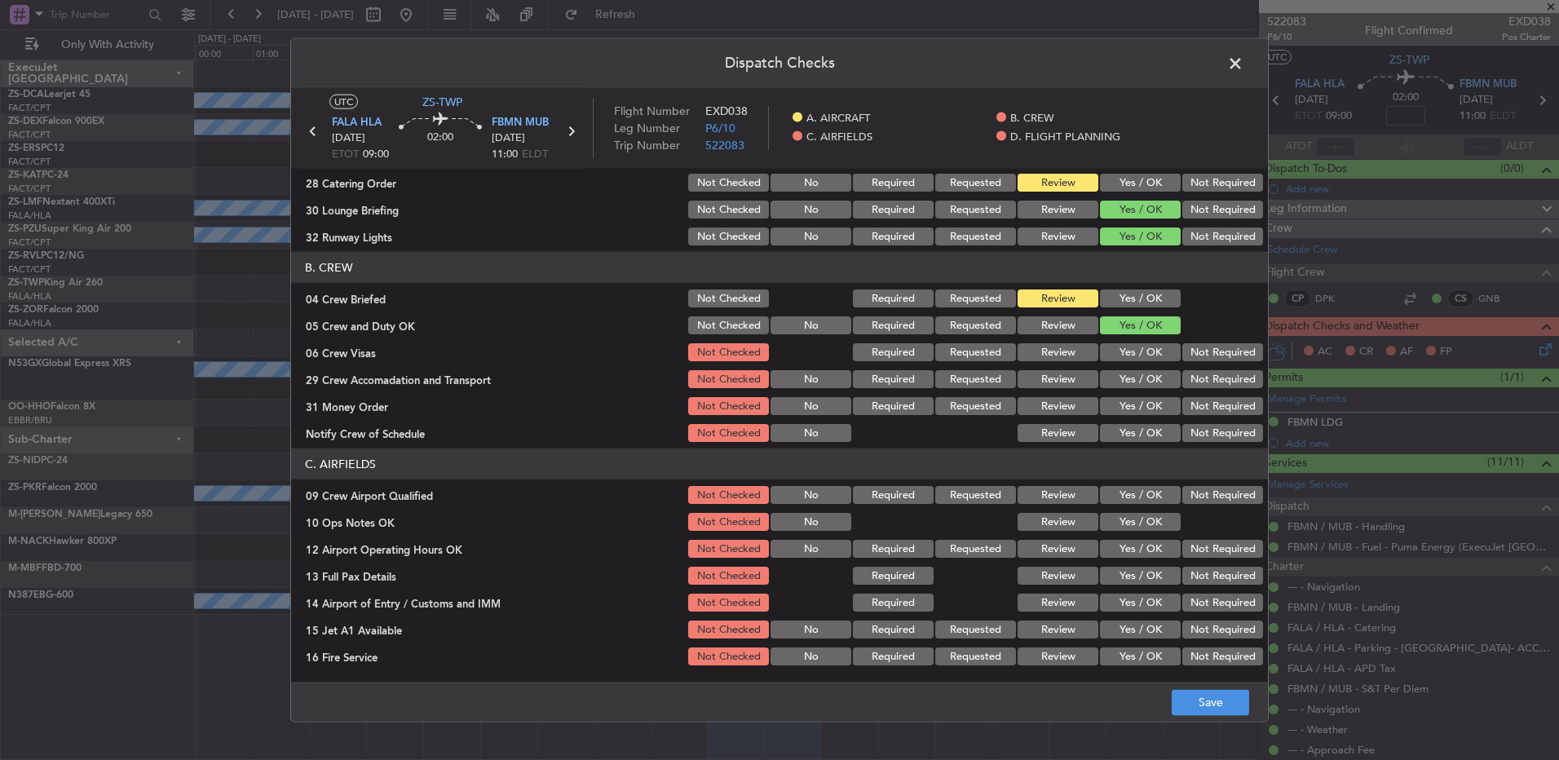
scroll to position [163, 0]
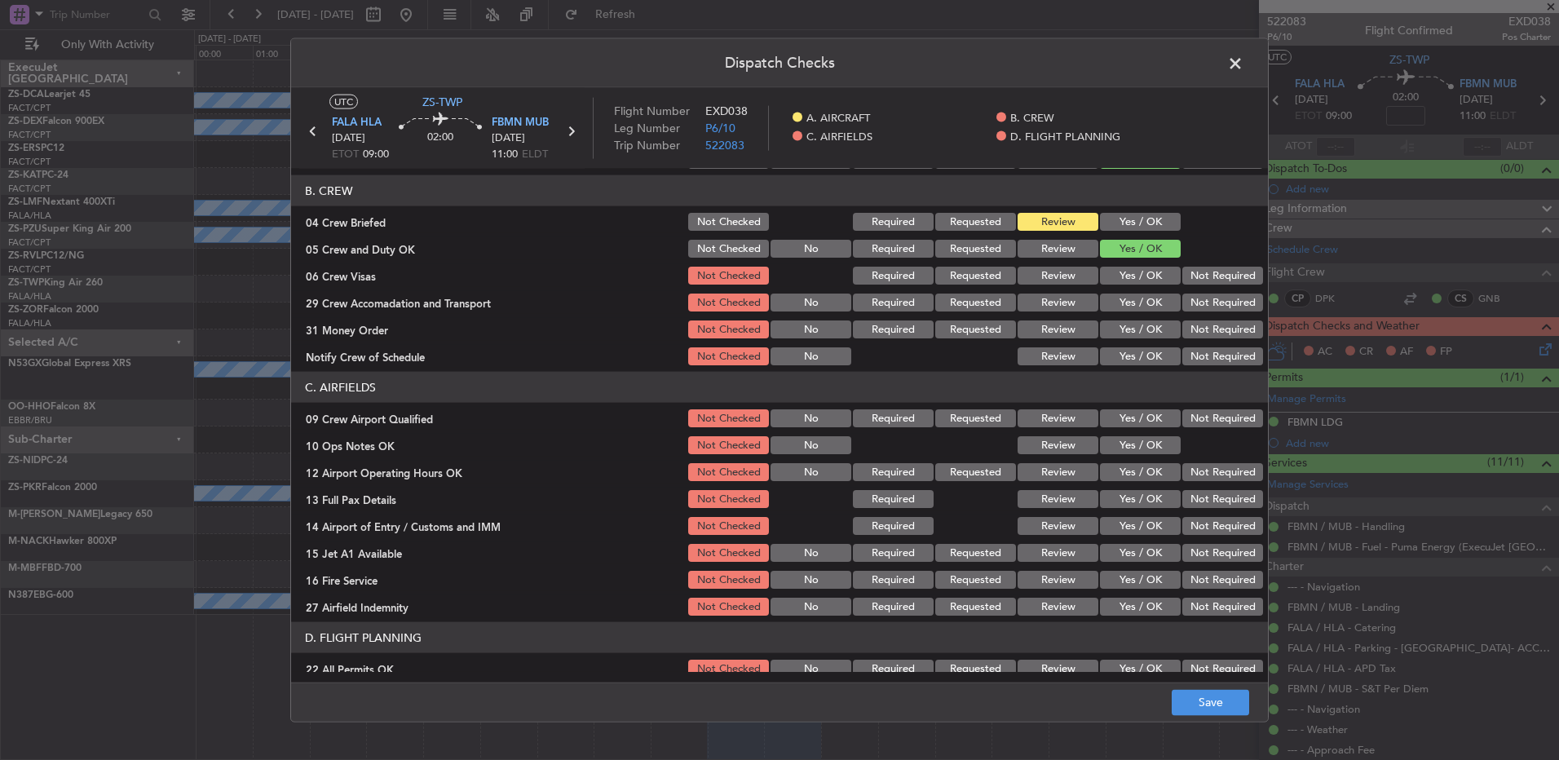
click at [1134, 271] on button "Yes / OK" at bounding box center [1140, 276] width 81 height 18
click at [1182, 301] on button "Not Required" at bounding box center [1222, 302] width 81 height 18
click at [1070, 338] on div "Review" at bounding box center [1056, 329] width 82 height 23
click at [1073, 334] on button "Review" at bounding box center [1057, 329] width 81 height 18
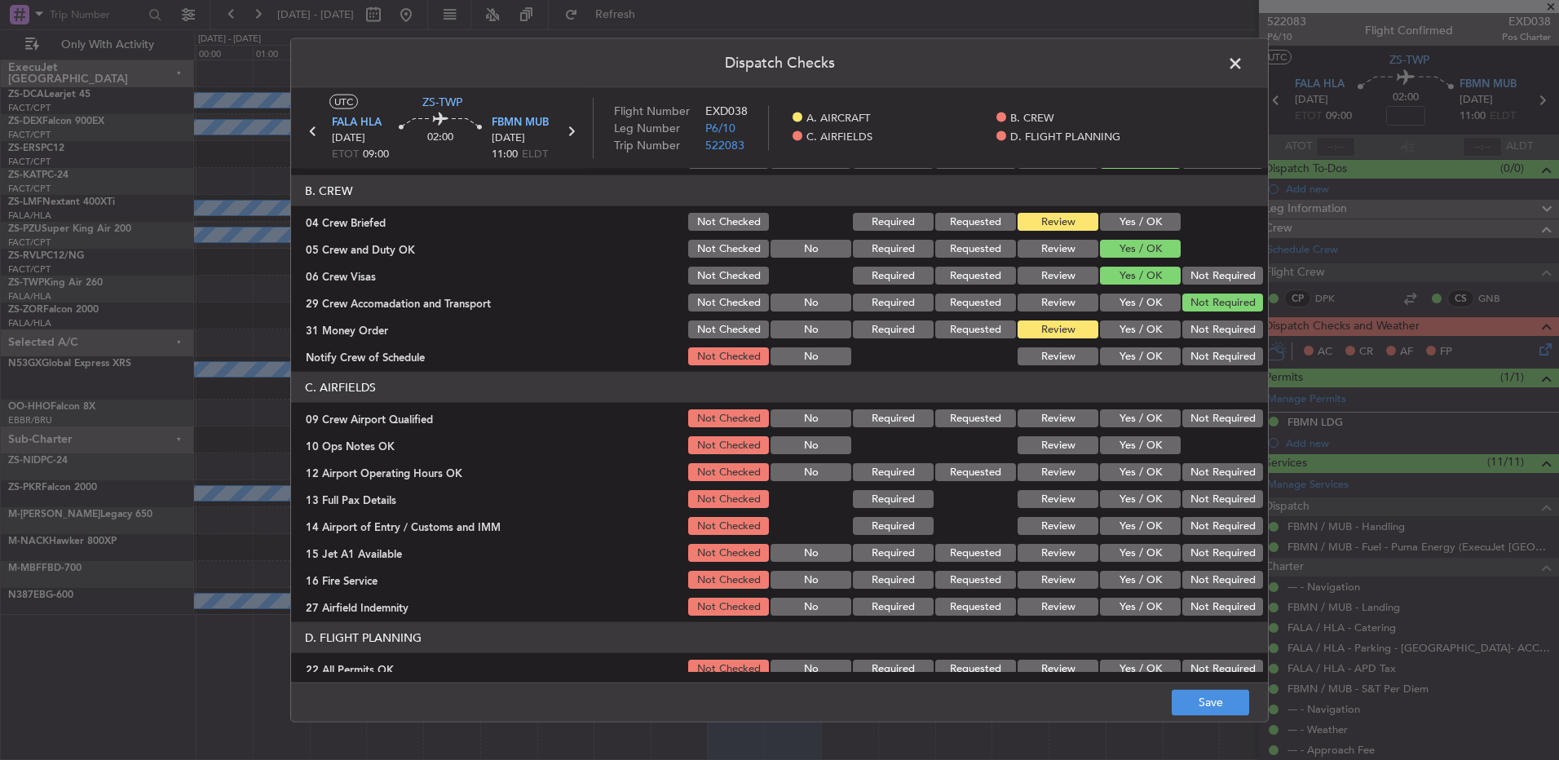
click at [1132, 359] on button "Yes / OK" at bounding box center [1140, 356] width 81 height 18
click at [1121, 412] on button "Yes / OK" at bounding box center [1140, 418] width 81 height 18
click at [1121, 438] on button "Yes / OK" at bounding box center [1140, 445] width 81 height 18
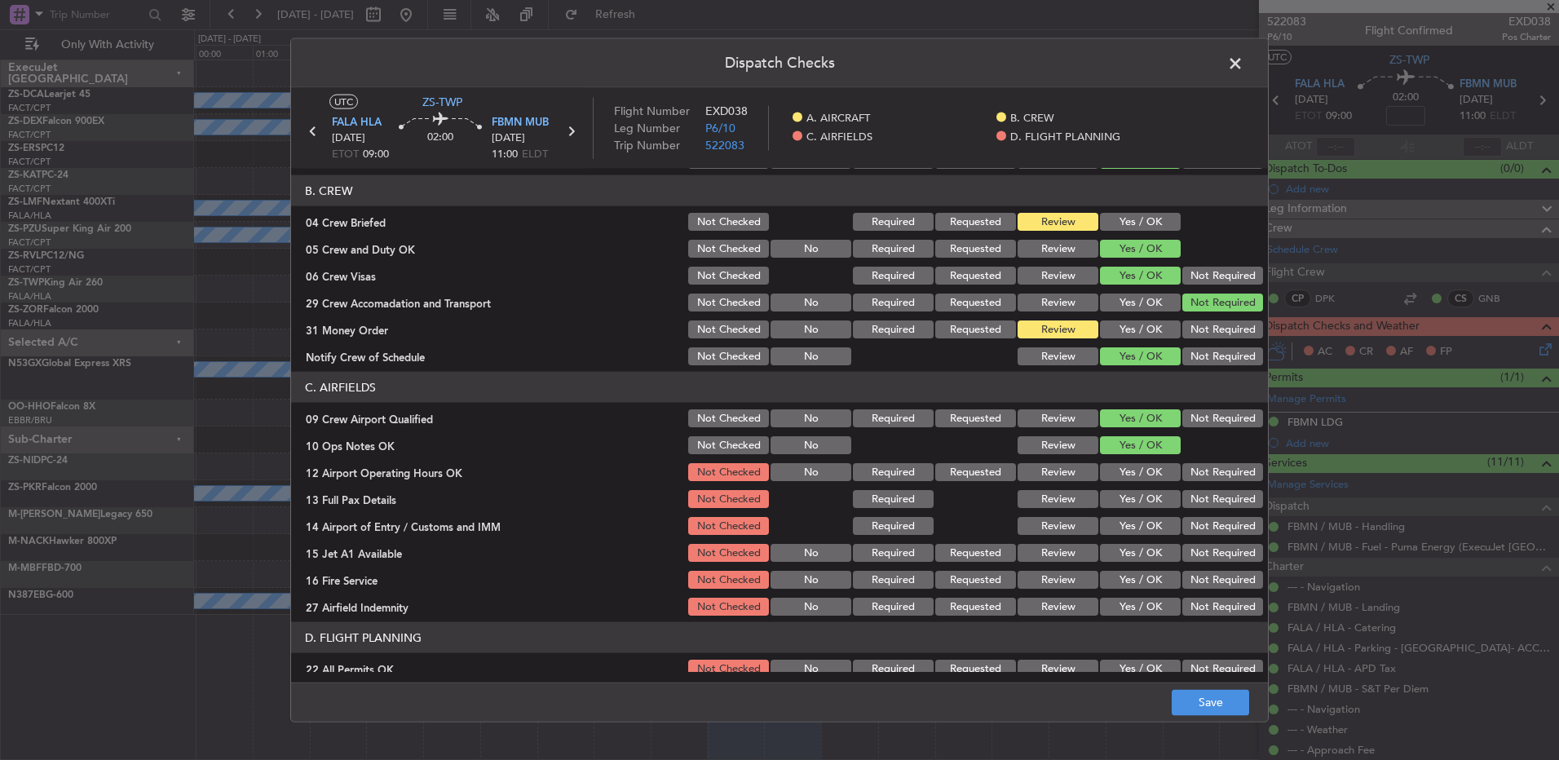
click at [1118, 474] on button "Yes / OK" at bounding box center [1140, 472] width 81 height 18
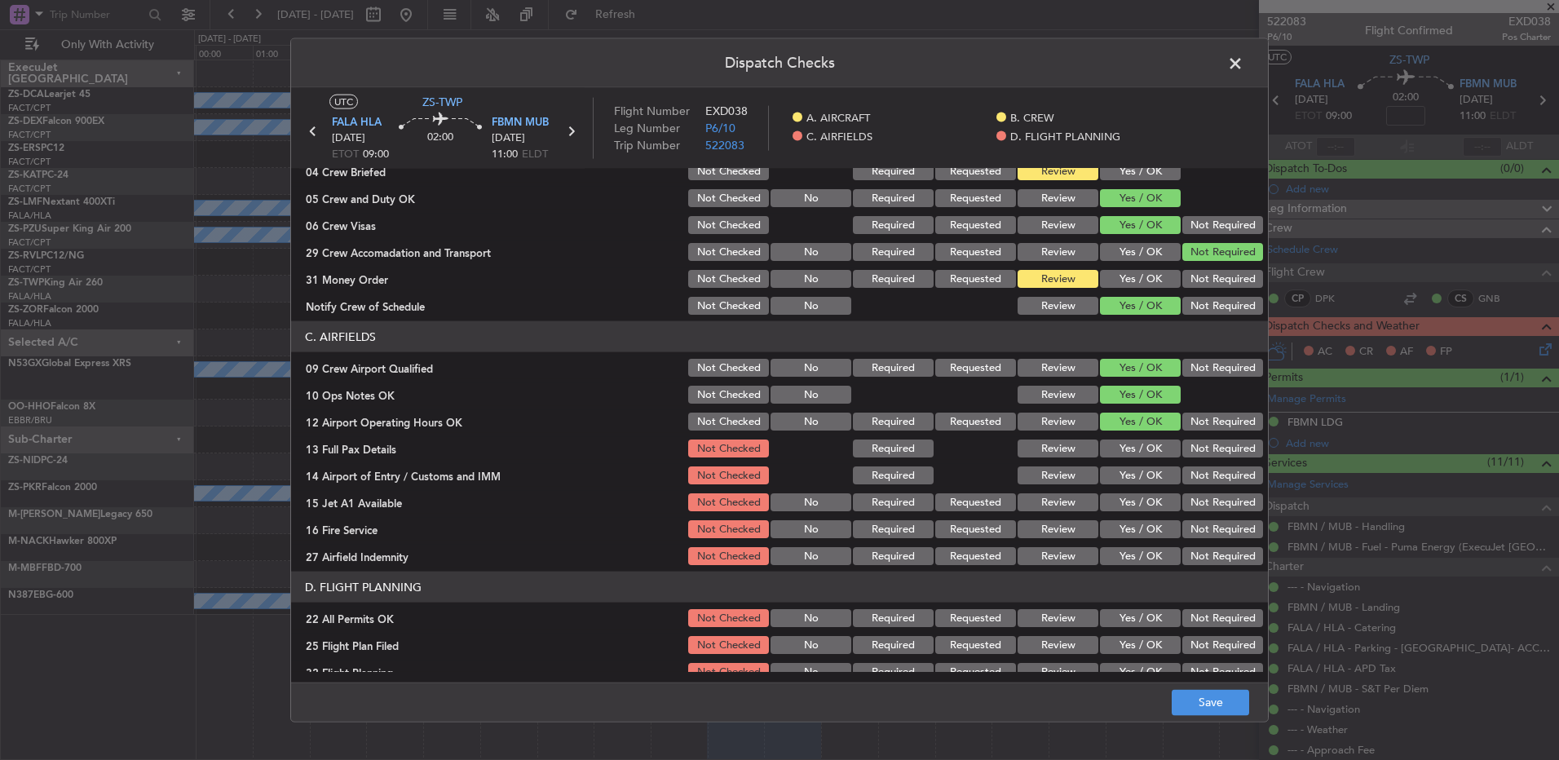
scroll to position [229, 0]
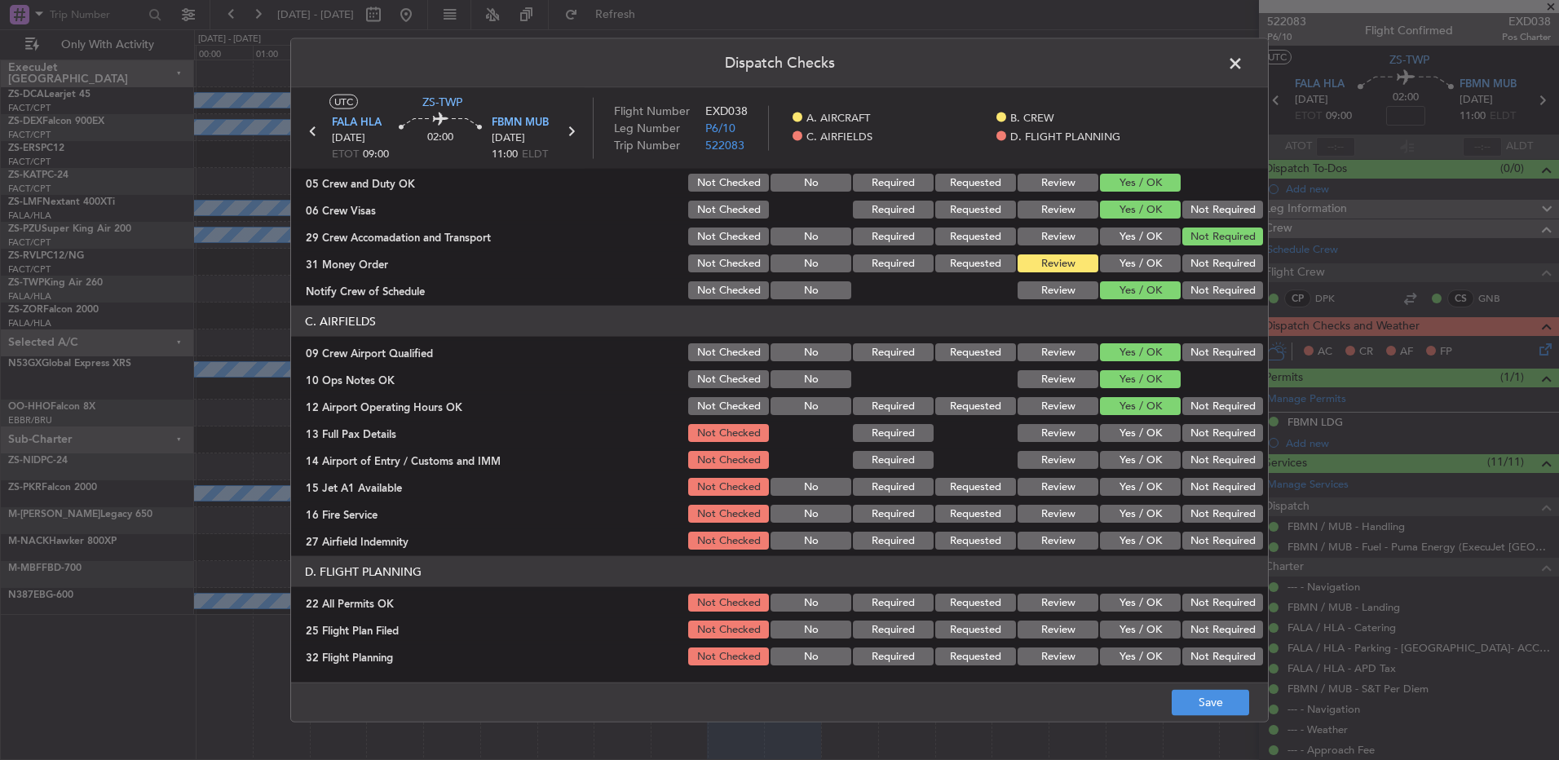
click at [1136, 429] on button "Yes / OK" at bounding box center [1140, 433] width 81 height 18
click at [1101, 453] on button "Yes / OK" at bounding box center [1140, 460] width 81 height 18
click at [1111, 490] on button "Yes / OK" at bounding box center [1140, 487] width 81 height 18
click at [1056, 520] on button "Review" at bounding box center [1057, 514] width 81 height 18
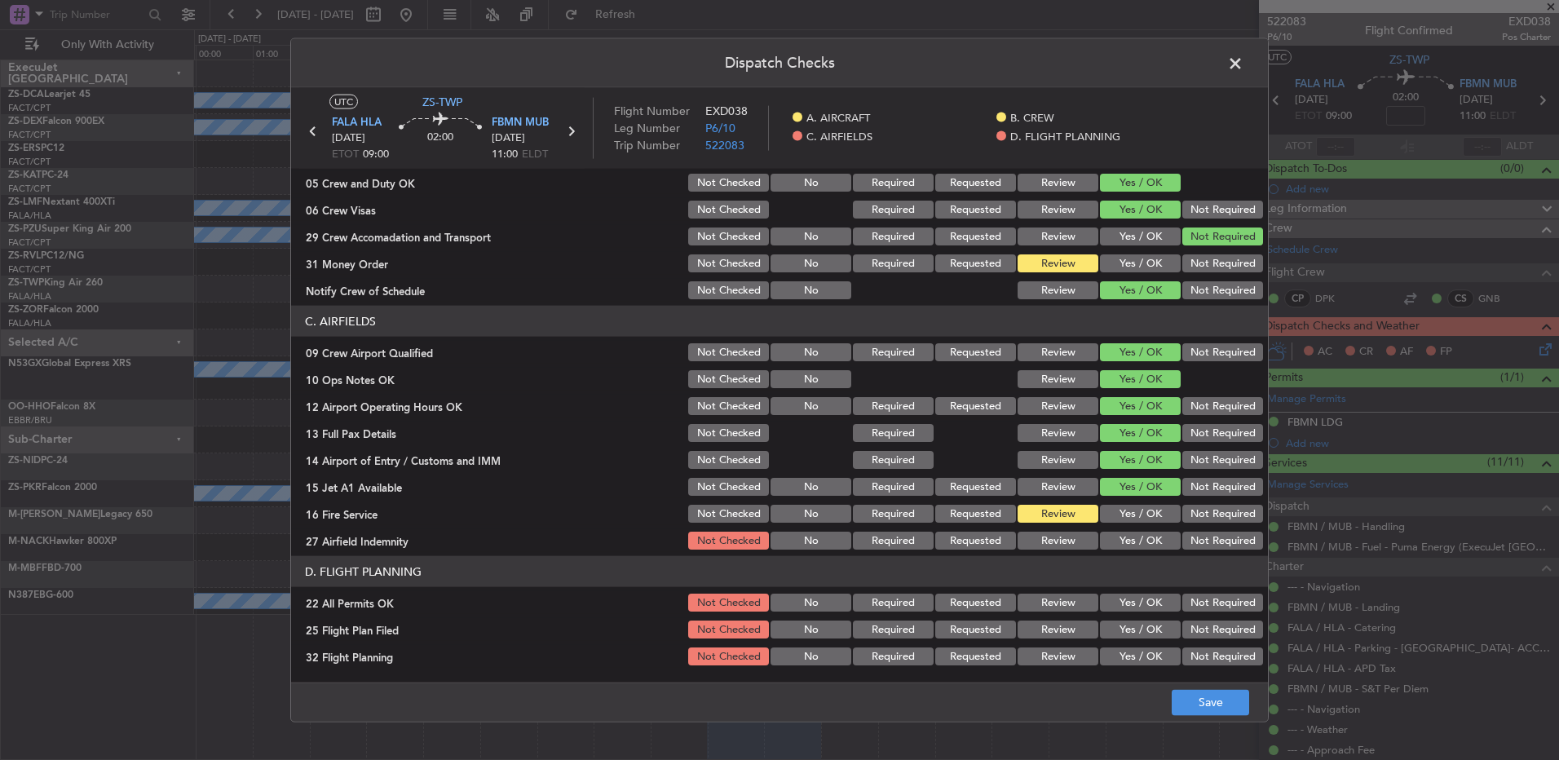
click at [1182, 506] on button "Not Required" at bounding box center [1222, 514] width 81 height 18
click at [1050, 539] on button "Review" at bounding box center [1057, 541] width 81 height 18
click at [1202, 599] on button "Not Required" at bounding box center [1222, 602] width 81 height 18
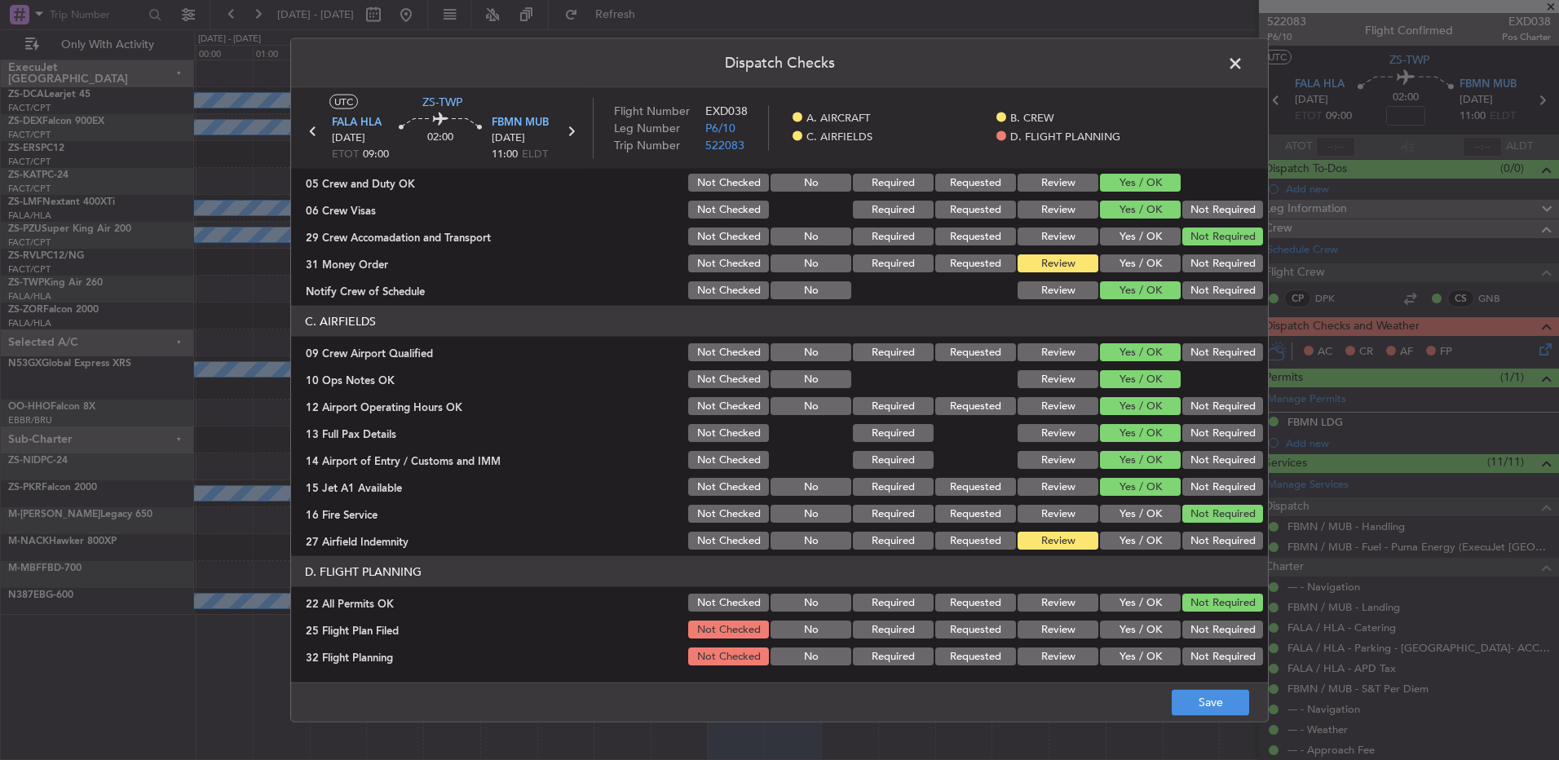
click at [1061, 632] on button "Review" at bounding box center [1057, 629] width 81 height 18
drag, startPoint x: 999, startPoint y: 685, endPoint x: 1004, endPoint y: 676, distance: 10.6
click at [997, 685] on footer "Save" at bounding box center [779, 701] width 977 height 39
click at [1021, 657] on button "Review" at bounding box center [1057, 656] width 81 height 18
click at [1255, 709] on footer "Save" at bounding box center [779, 701] width 977 height 39
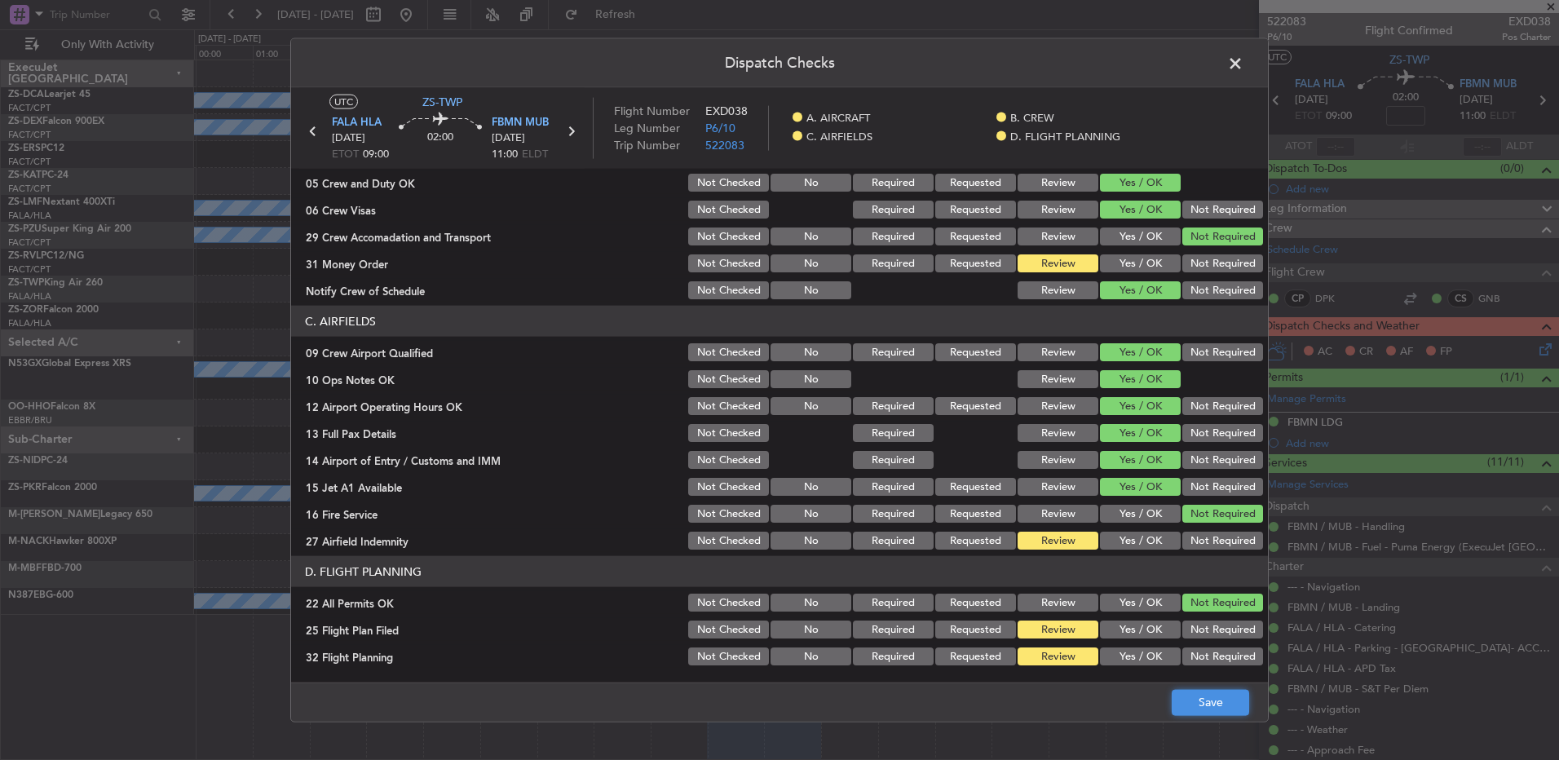
click at [1237, 707] on button "Save" at bounding box center [1209, 702] width 77 height 26
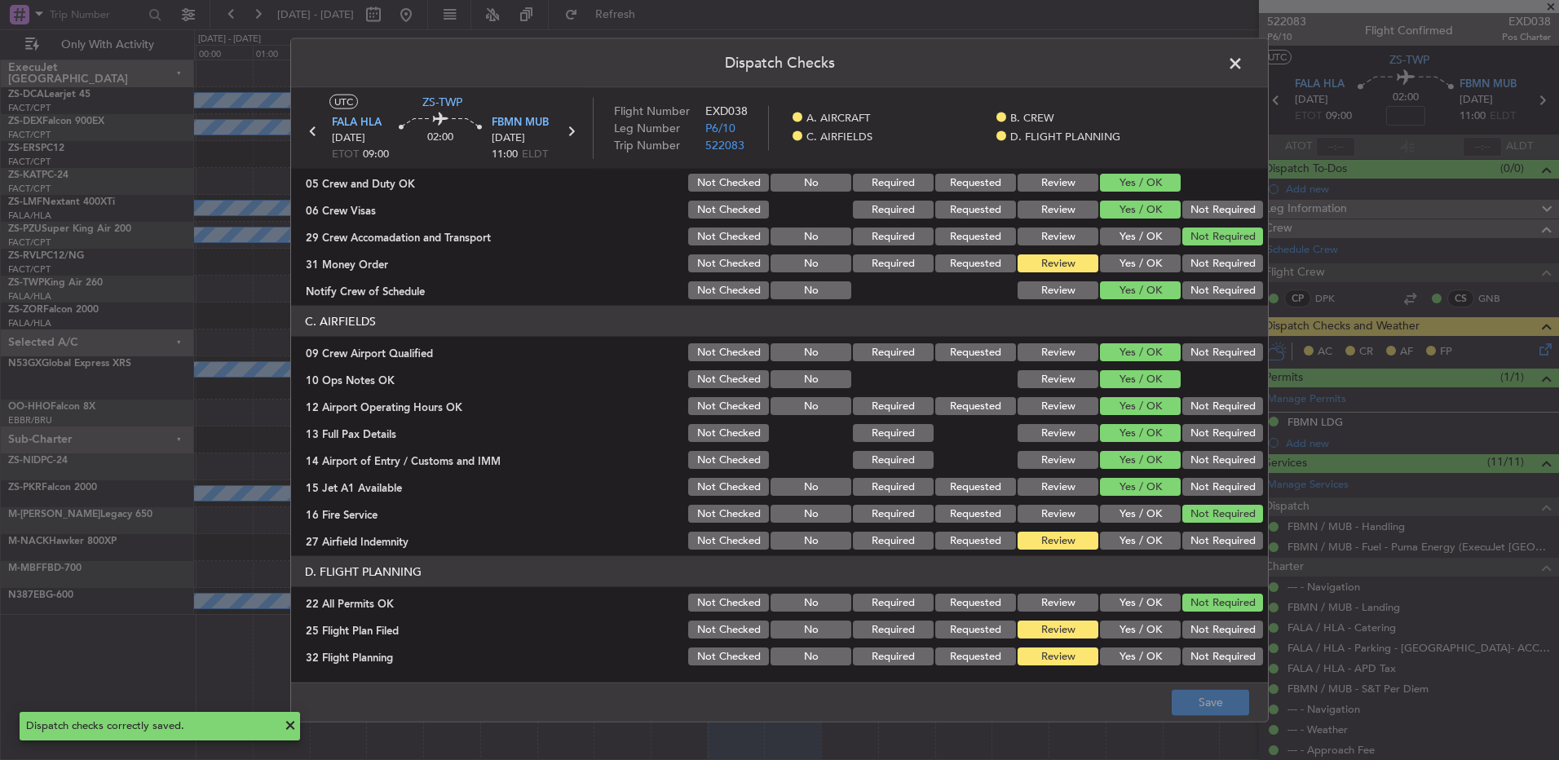
drag, startPoint x: 1231, startPoint y: 66, endPoint x: 1185, endPoint y: 90, distance: 51.8
click at [1243, 68] on span at bounding box center [1243, 67] width 0 height 33
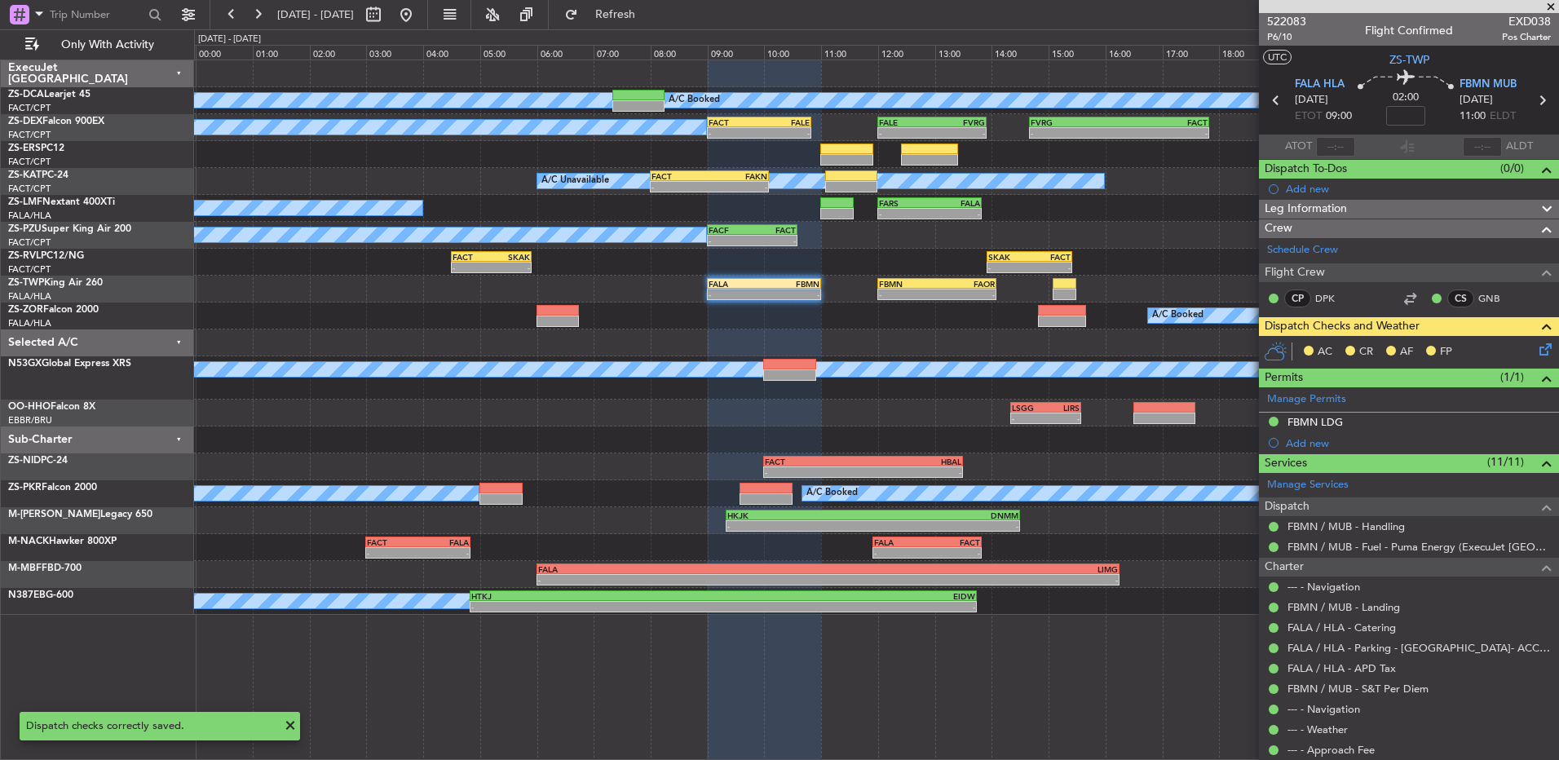
click at [1536, 353] on icon at bounding box center [1542, 346] width 13 height 13
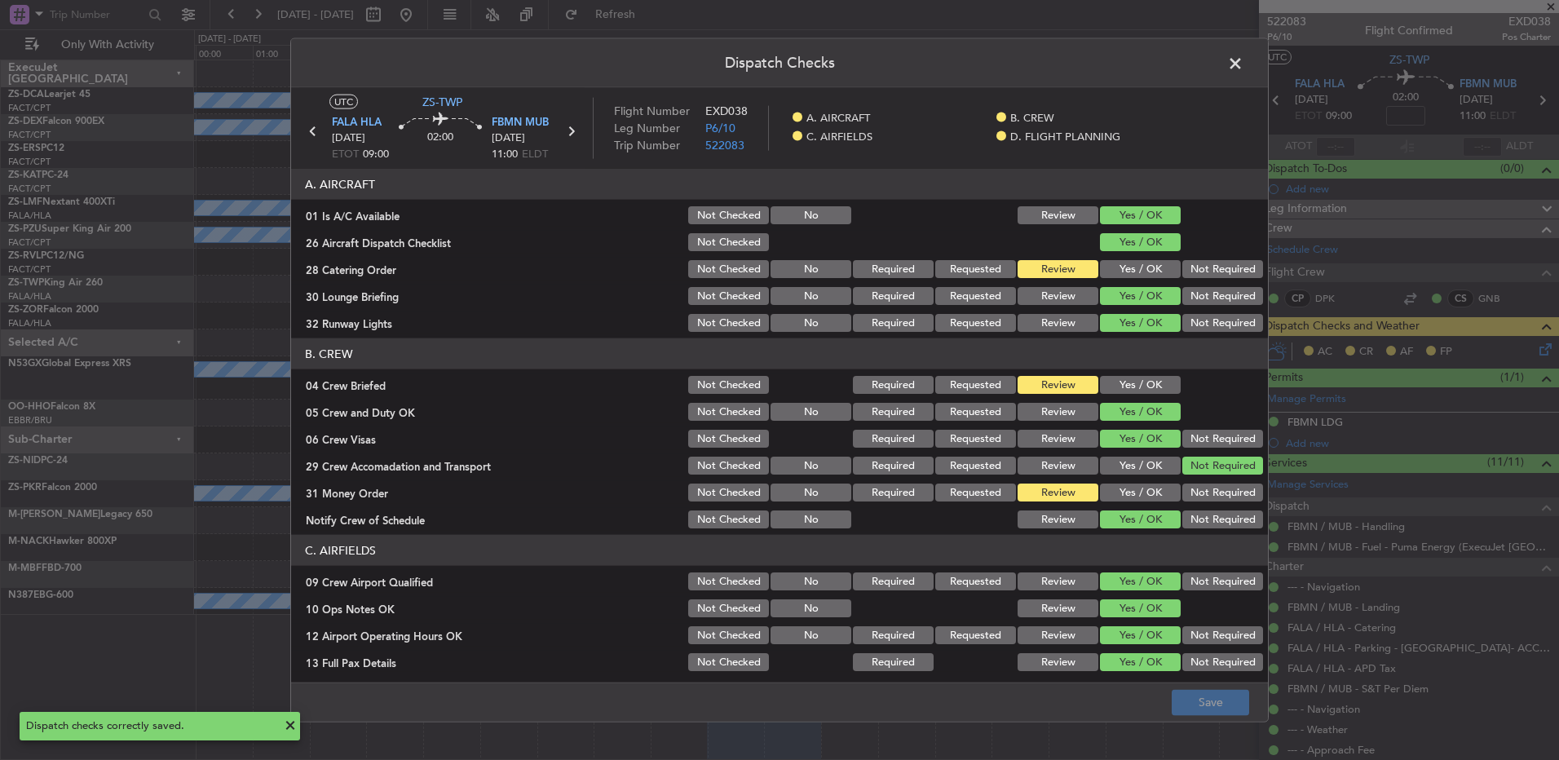
click at [1522, 345] on div "Dispatch Checks UTC ZS-TWP FALA HLA [DATE] ETOT 09:00 02:00 FBMN MUB [DATE] 11:…" at bounding box center [779, 380] width 1559 height 760
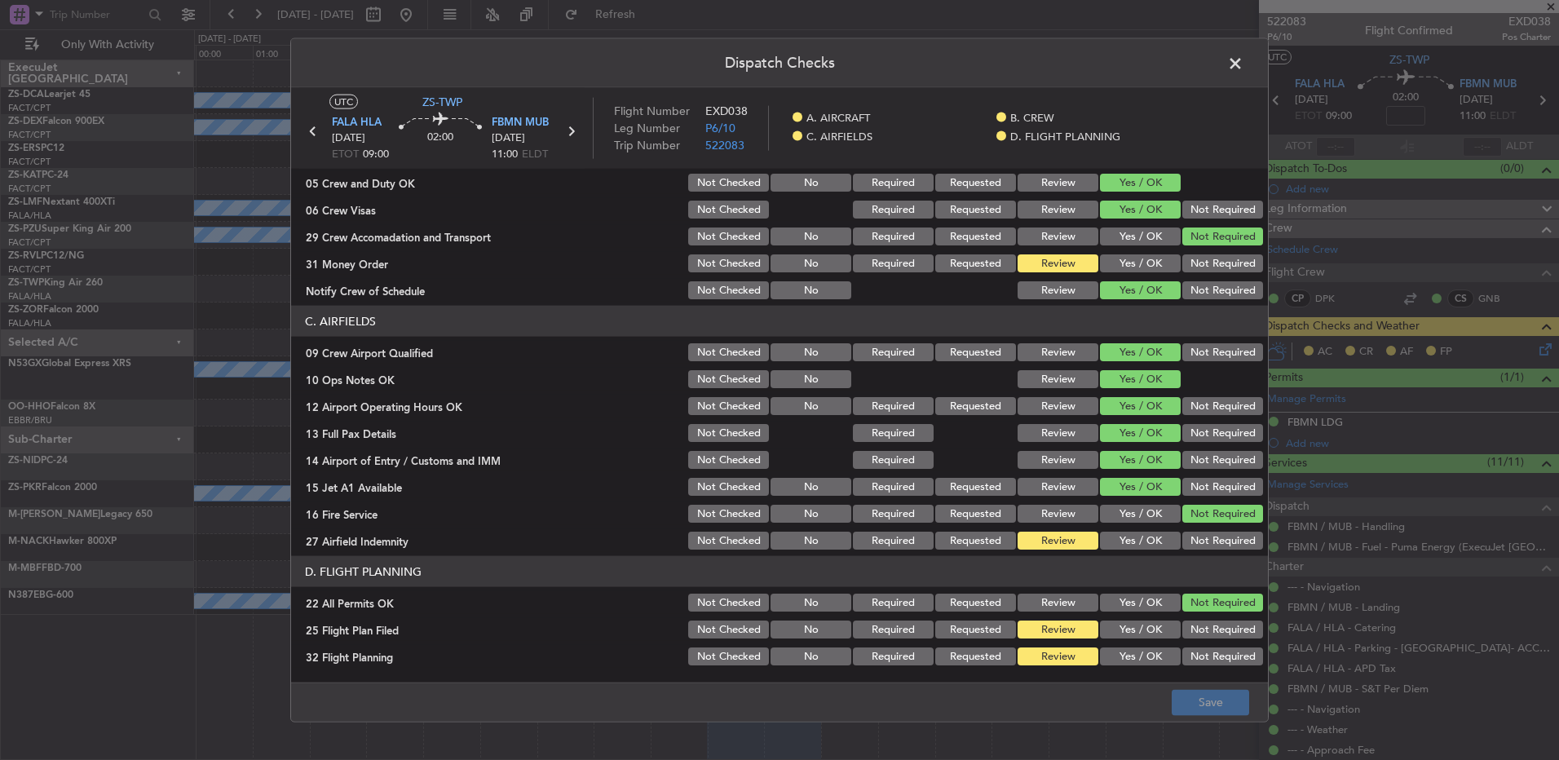
click at [1127, 538] on button "Yes / OK" at bounding box center [1140, 541] width 81 height 18
click at [1190, 536] on button "Not Required" at bounding box center [1222, 541] width 81 height 18
click at [1193, 700] on button "Save" at bounding box center [1209, 702] width 77 height 26
click at [1243, 68] on span at bounding box center [1243, 67] width 0 height 33
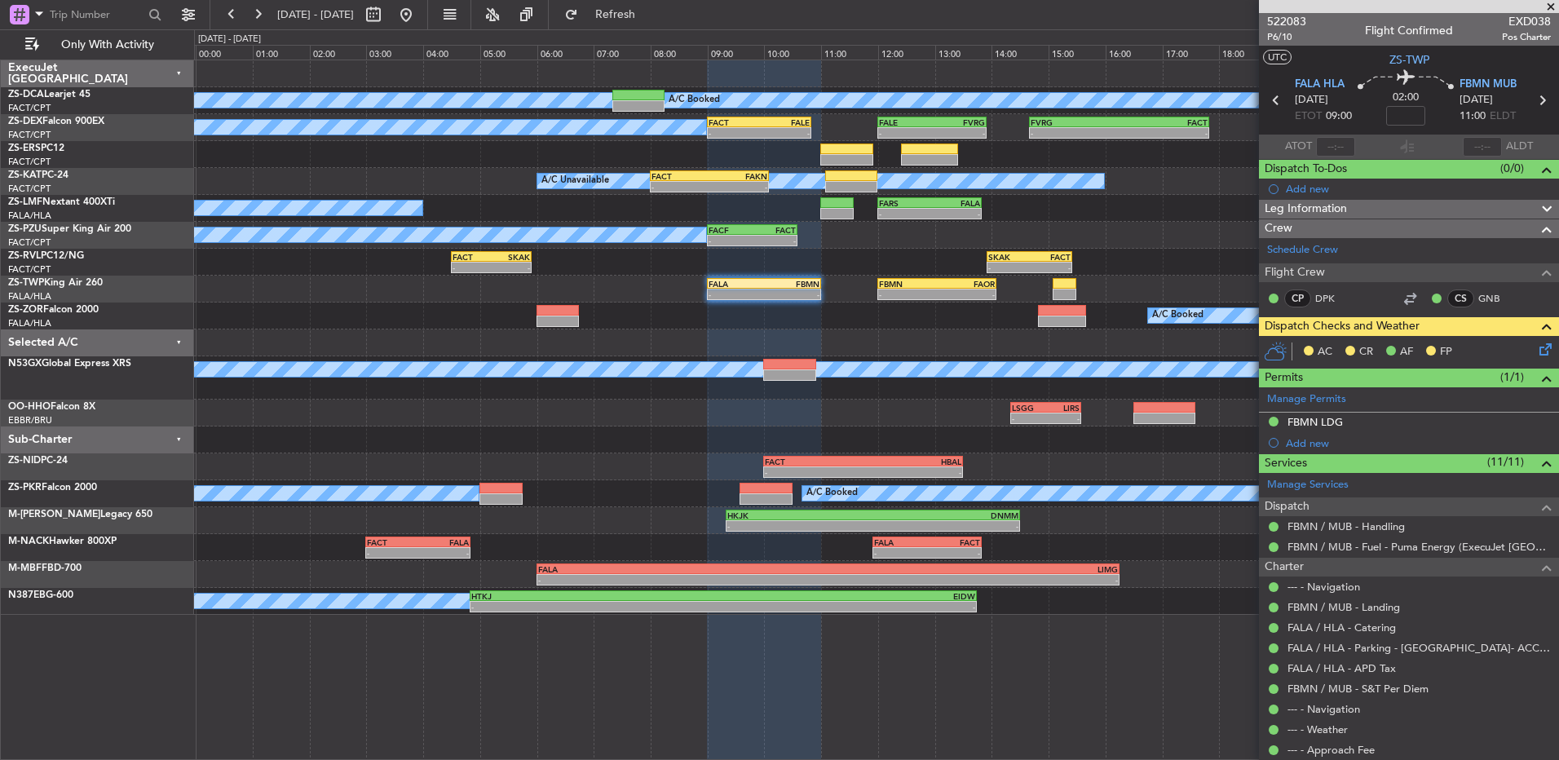
click at [1536, 347] on icon at bounding box center [1542, 346] width 13 height 13
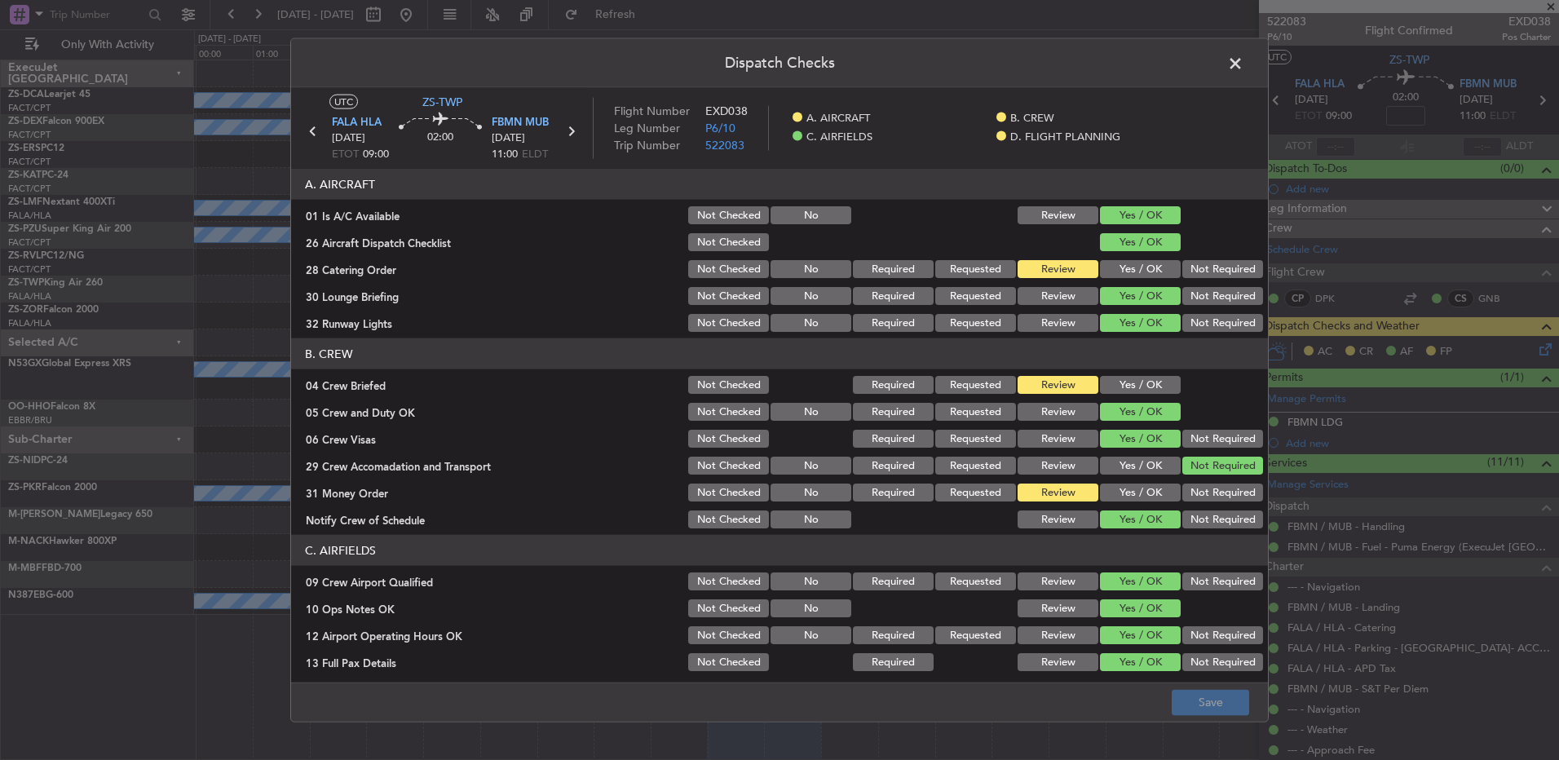
click at [1100, 484] on button "Yes / OK" at bounding box center [1140, 492] width 81 height 18
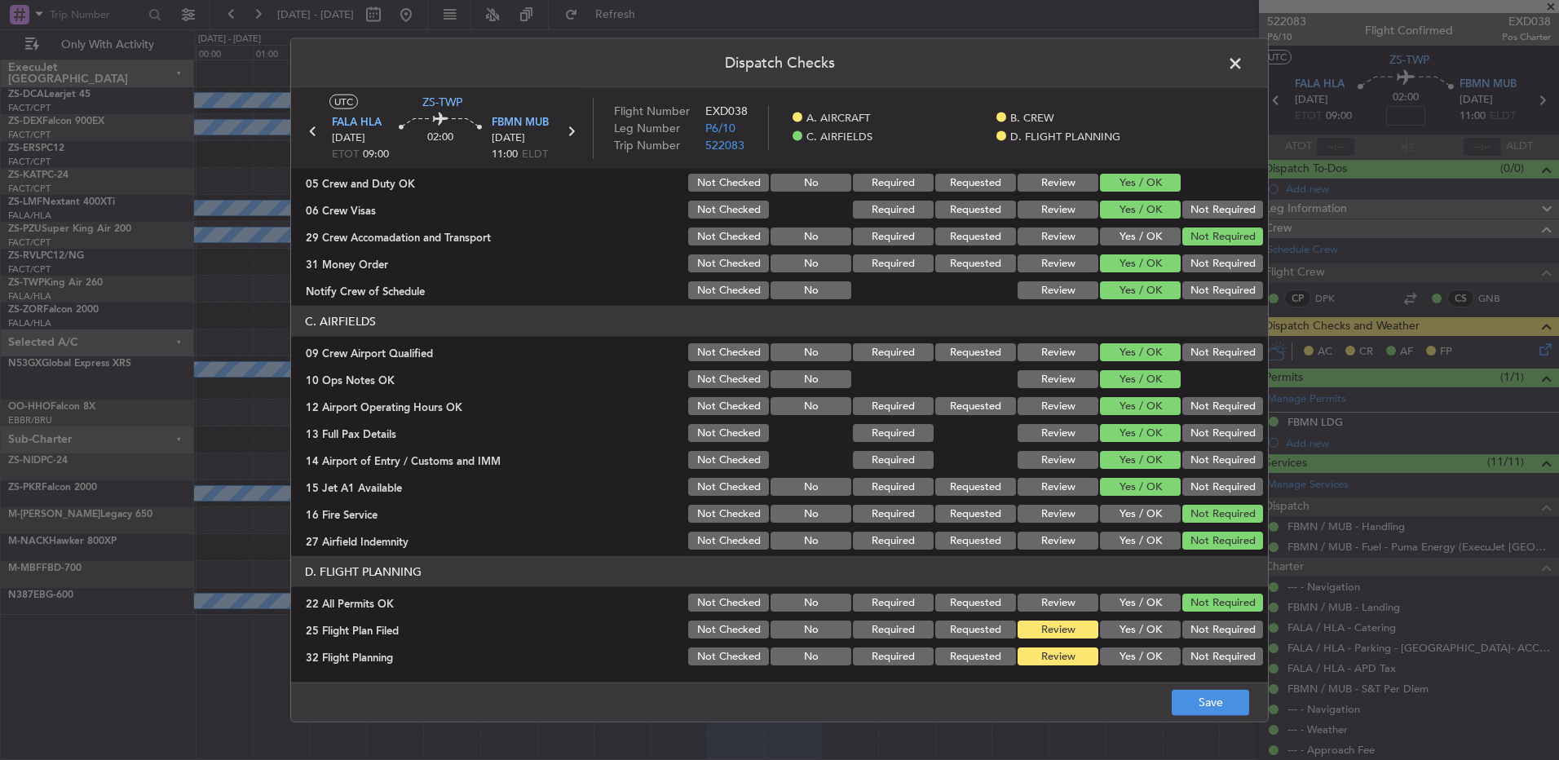
click at [1181, 683] on footer "Save" at bounding box center [779, 701] width 977 height 39
click at [1187, 695] on button "Save" at bounding box center [1209, 702] width 77 height 26
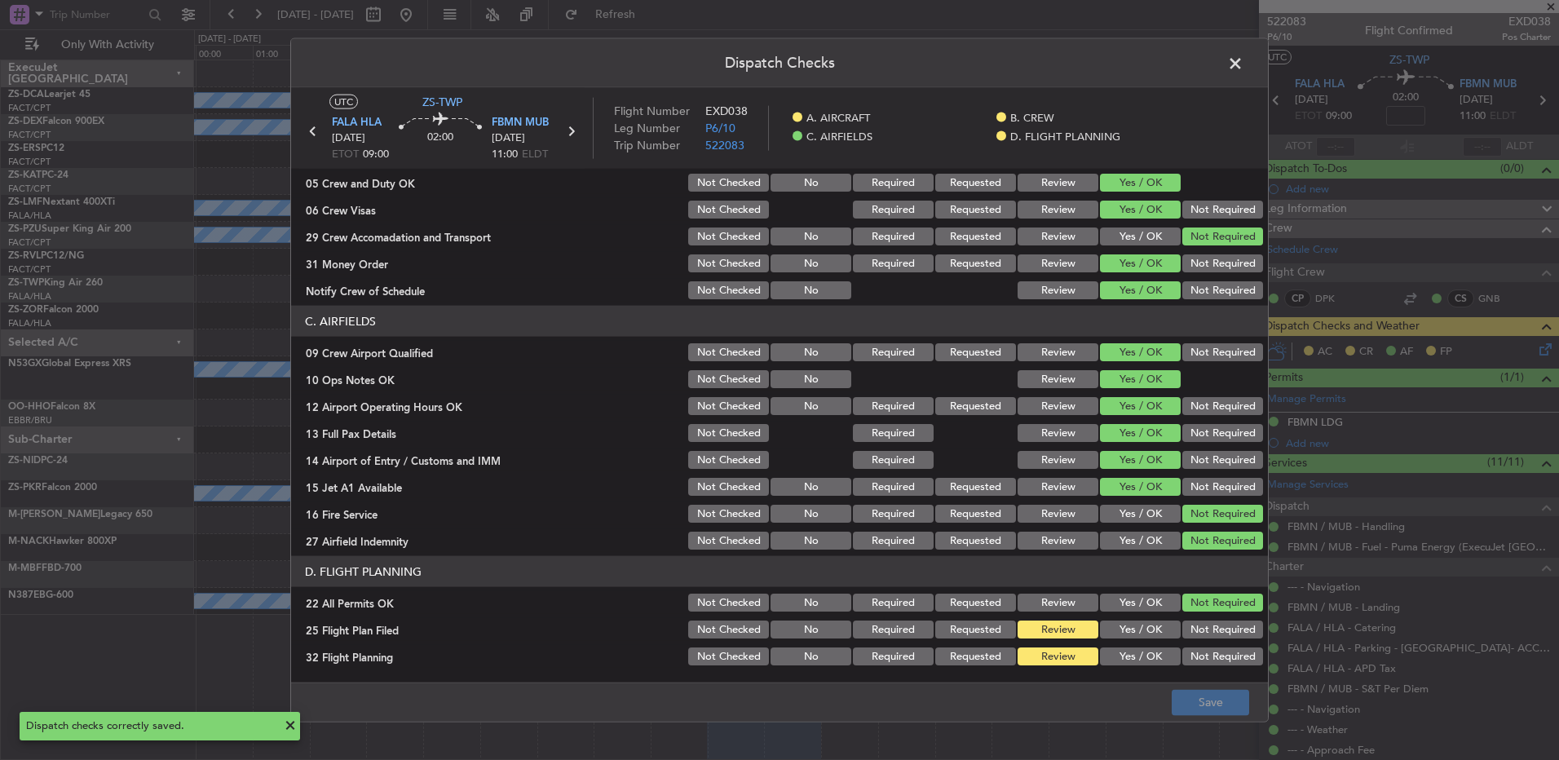
scroll to position [0, 0]
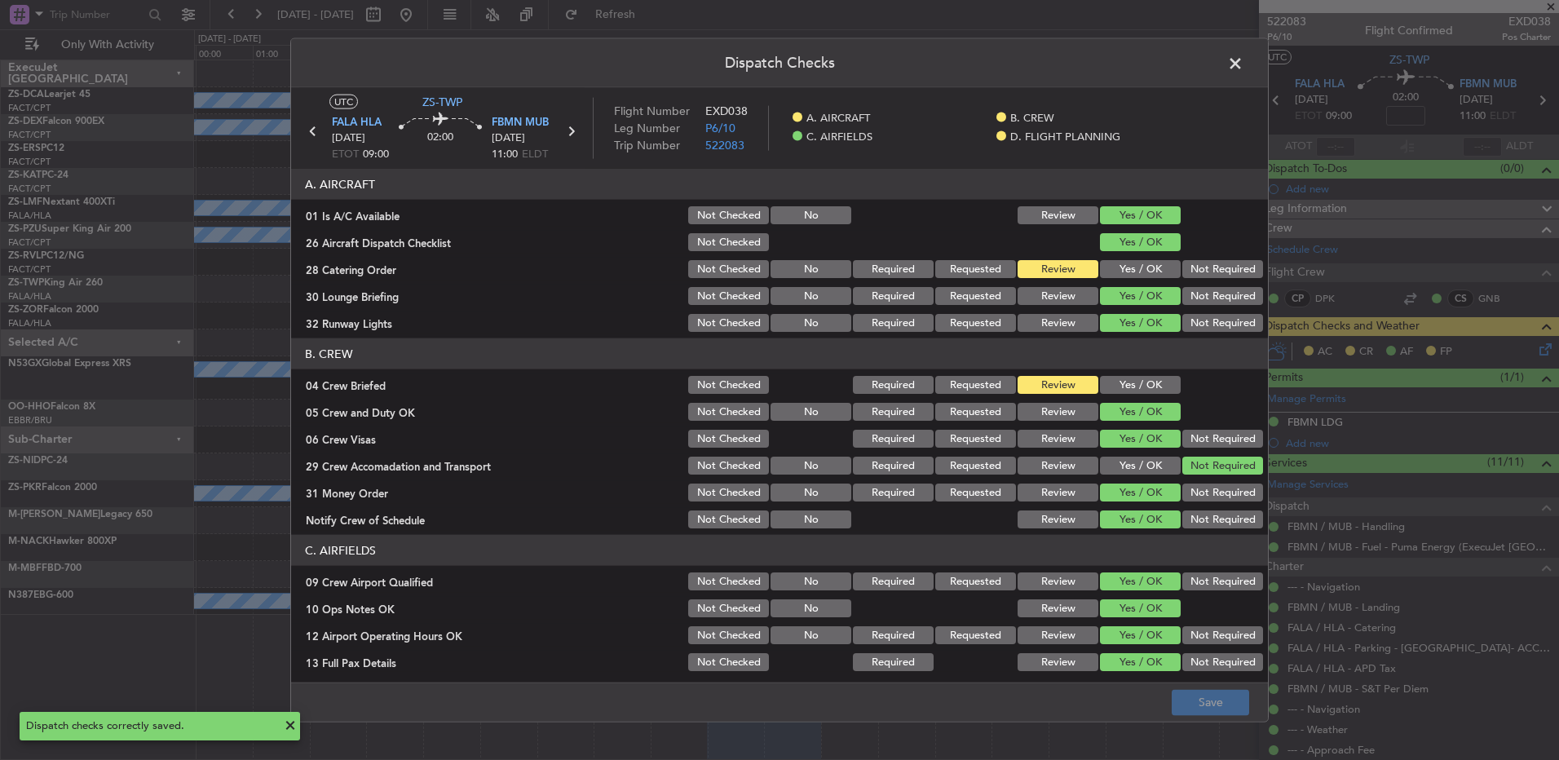
click at [1243, 56] on span at bounding box center [1243, 67] width 0 height 33
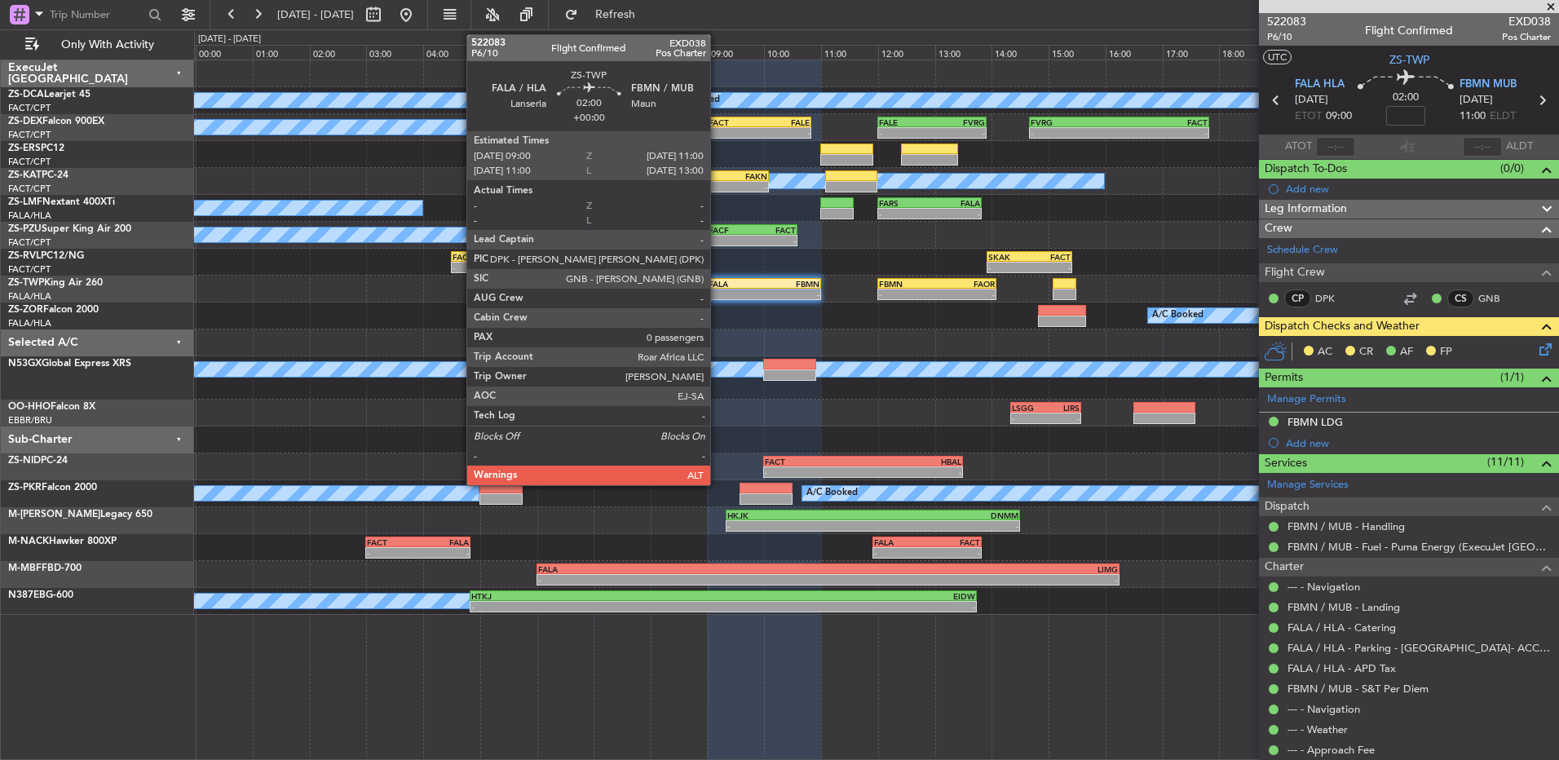
click at [717, 289] on div "- -" at bounding box center [764, 294] width 114 height 11
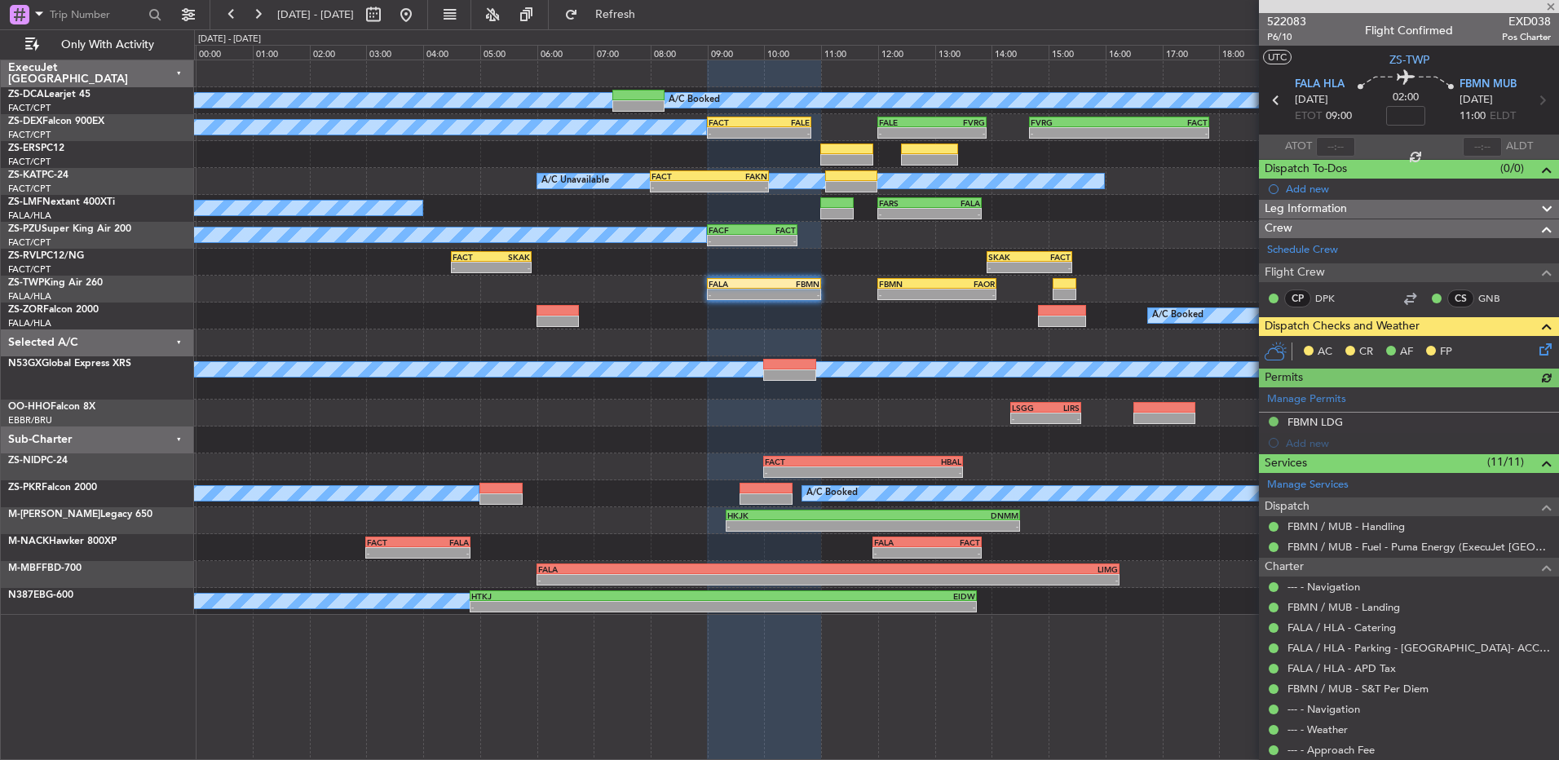
click at [1536, 343] on icon at bounding box center [1542, 346] width 13 height 13
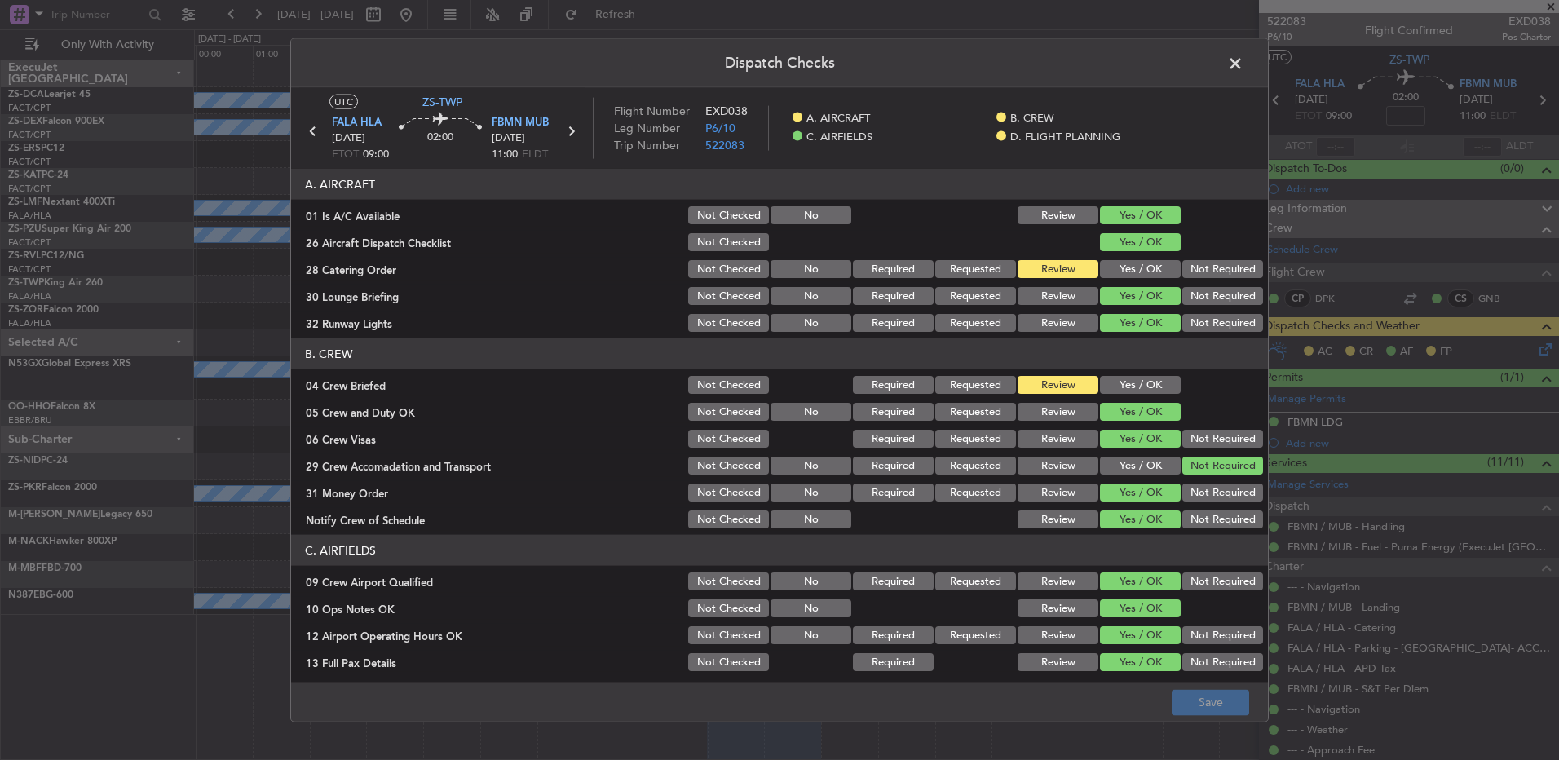
click at [1125, 382] on button "Yes / OK" at bounding box center [1140, 385] width 81 height 18
click at [1243, 68] on span at bounding box center [1243, 67] width 0 height 33
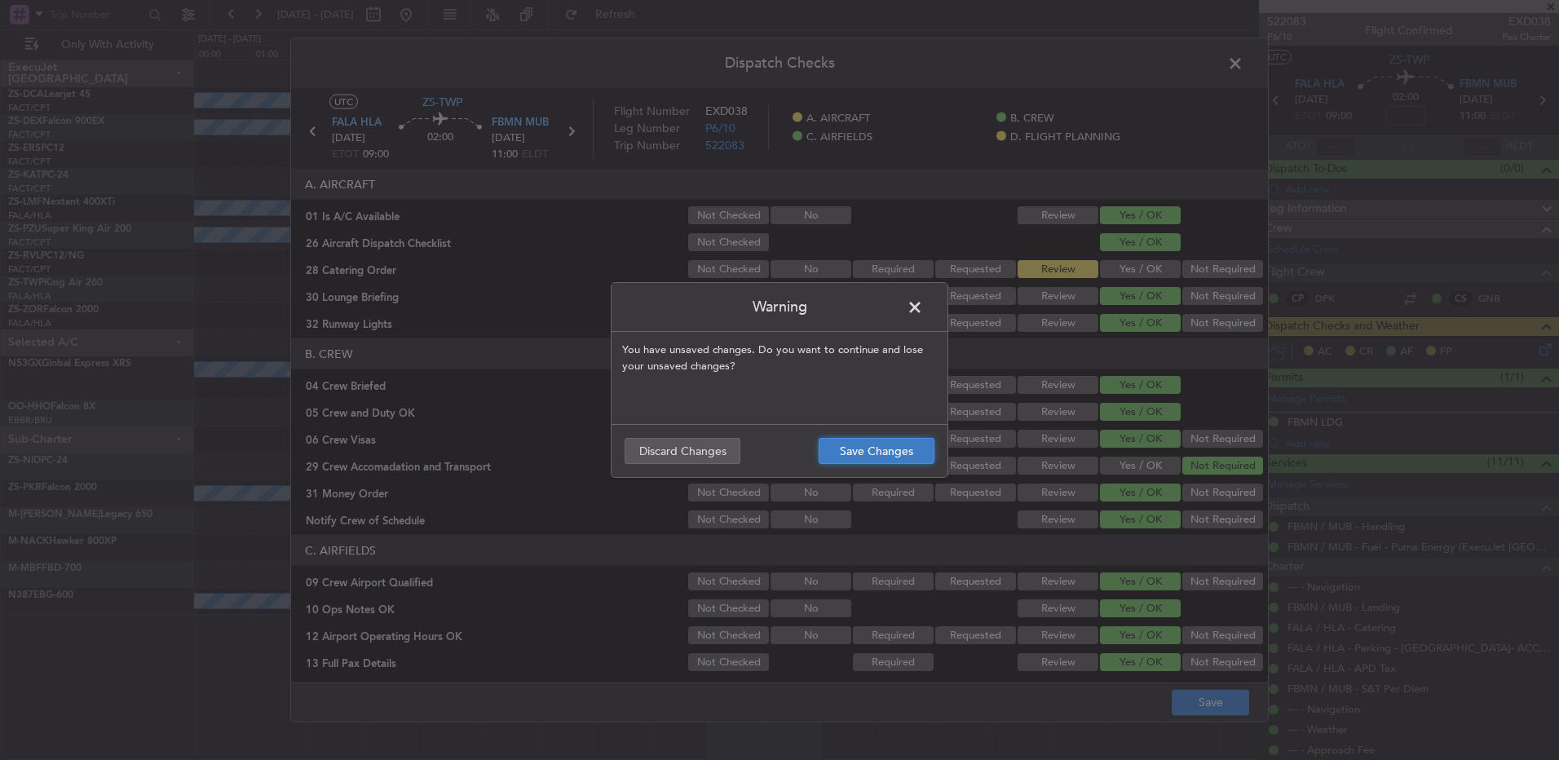
click at [885, 452] on button "Save Changes" at bounding box center [876, 451] width 116 height 26
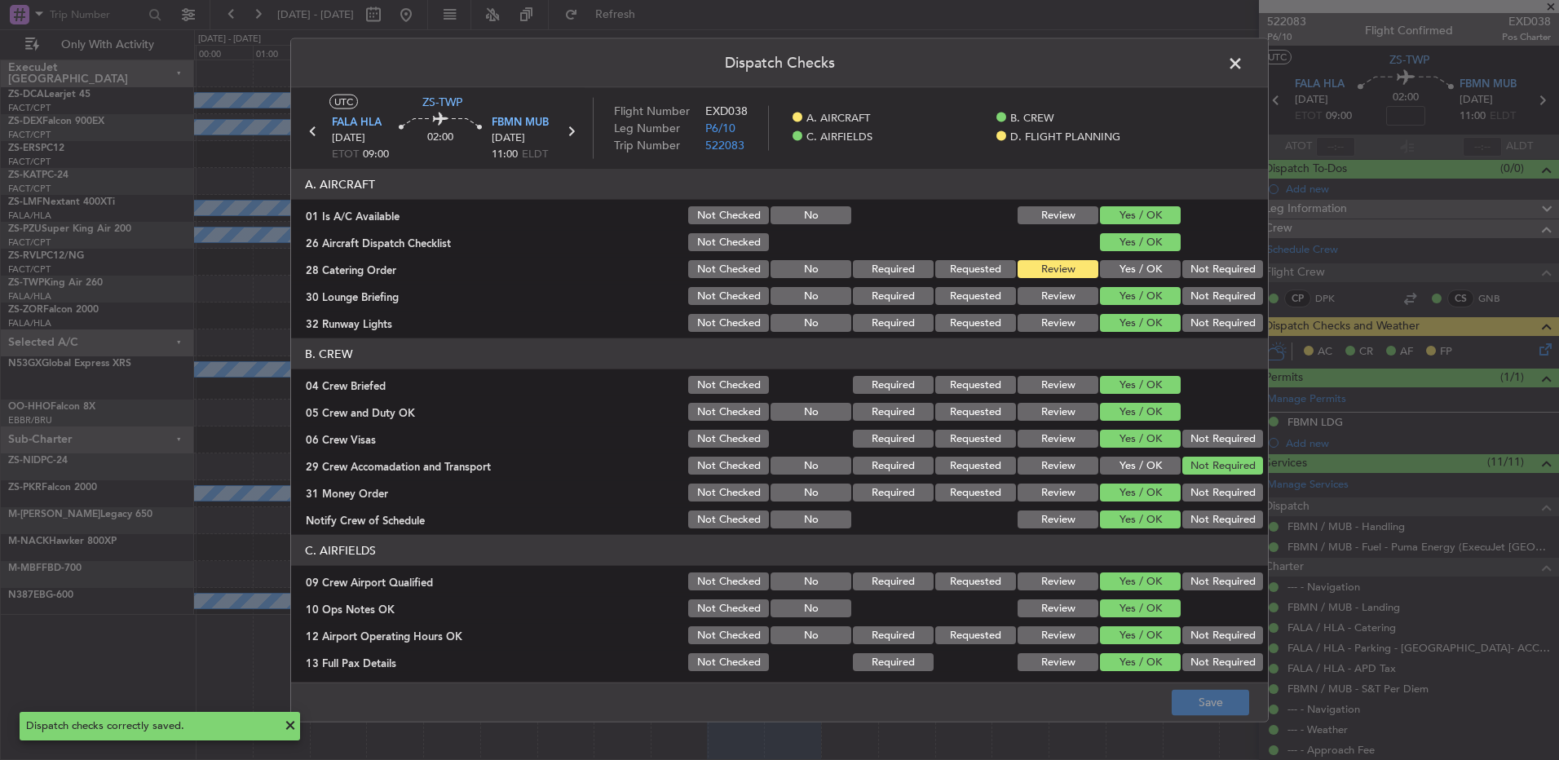
click at [1243, 61] on span at bounding box center [1243, 67] width 0 height 33
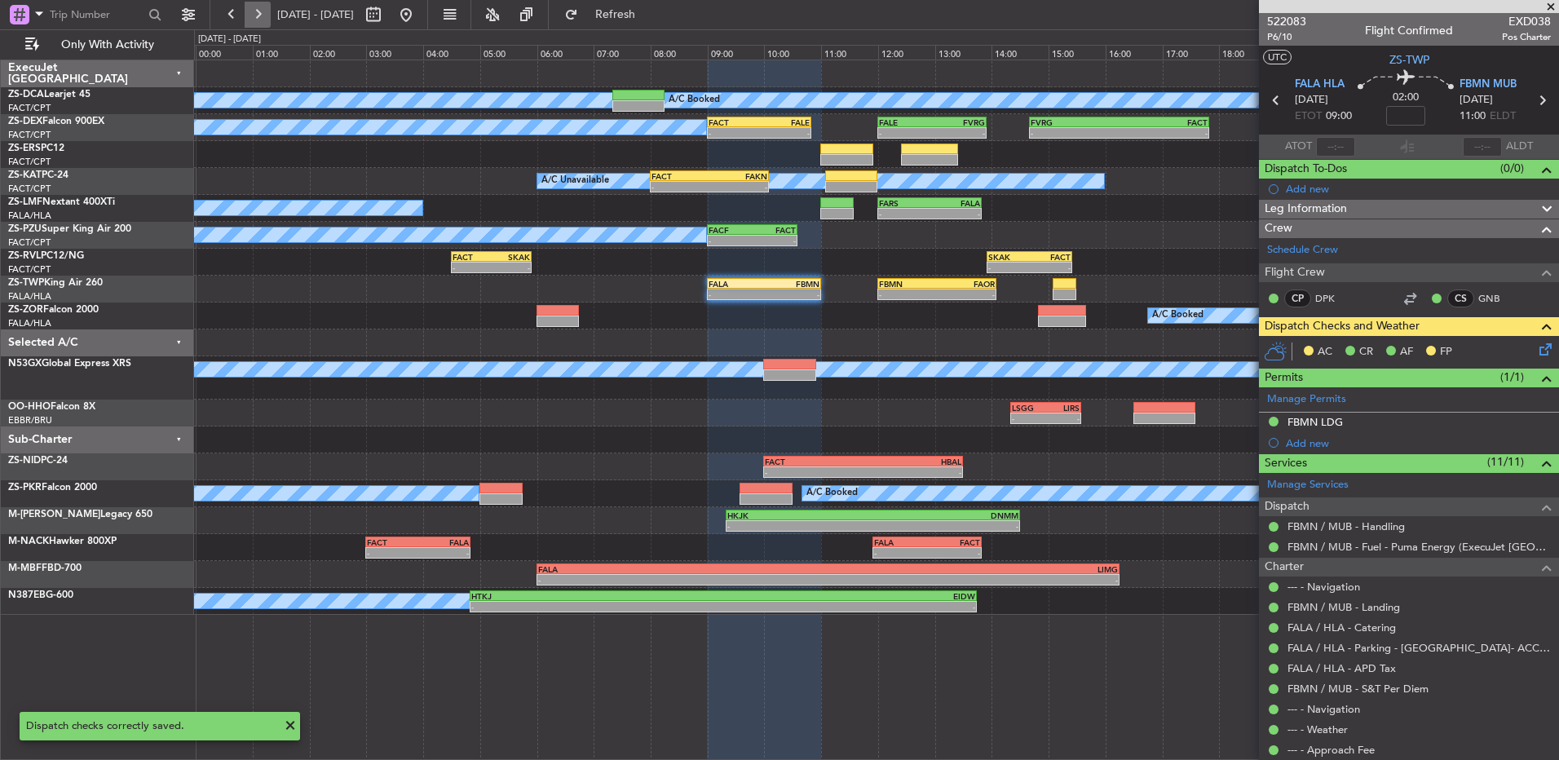
click at [254, 18] on button at bounding box center [258, 15] width 26 height 26
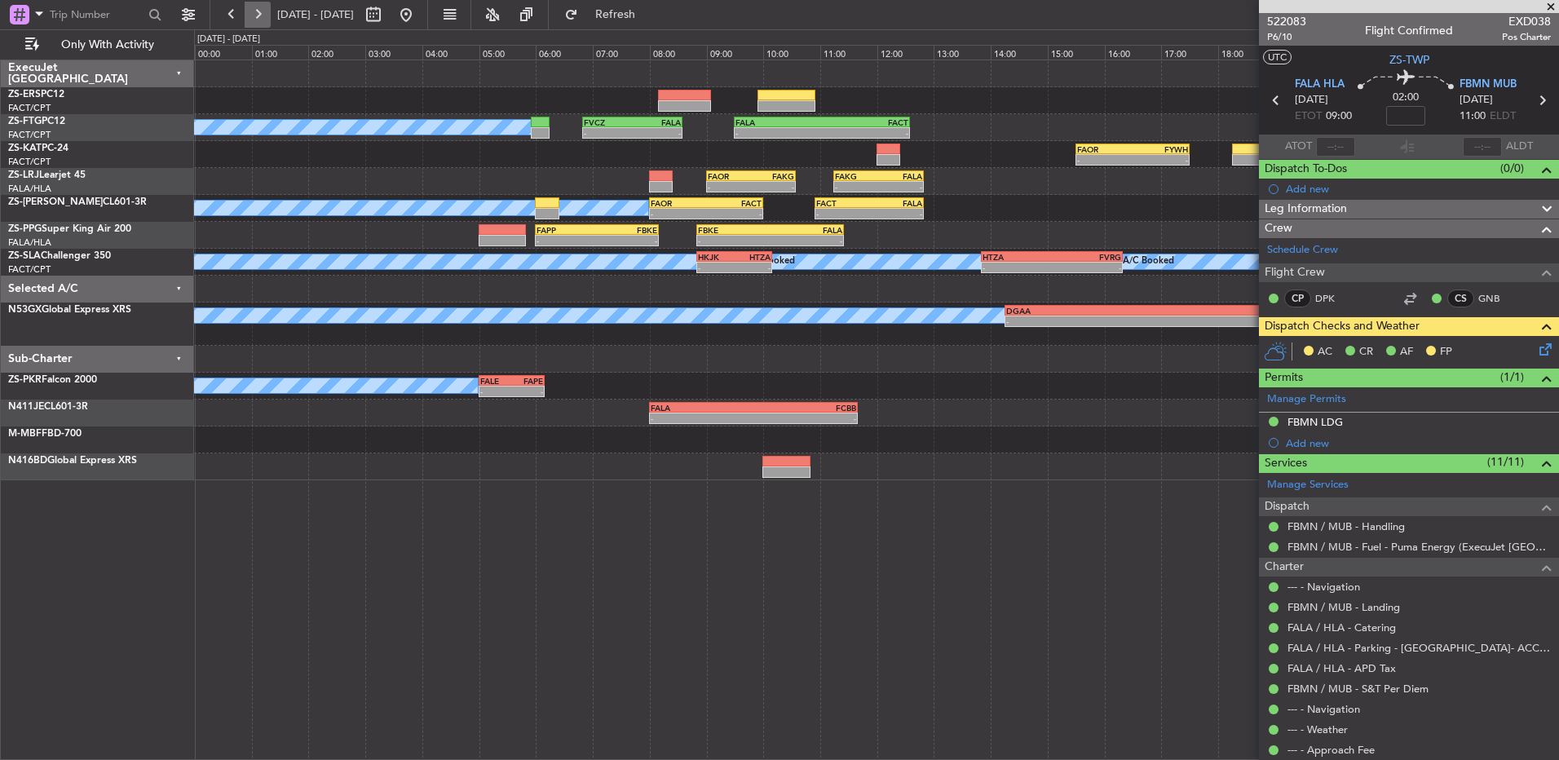
click at [254, 17] on button at bounding box center [258, 15] width 26 height 26
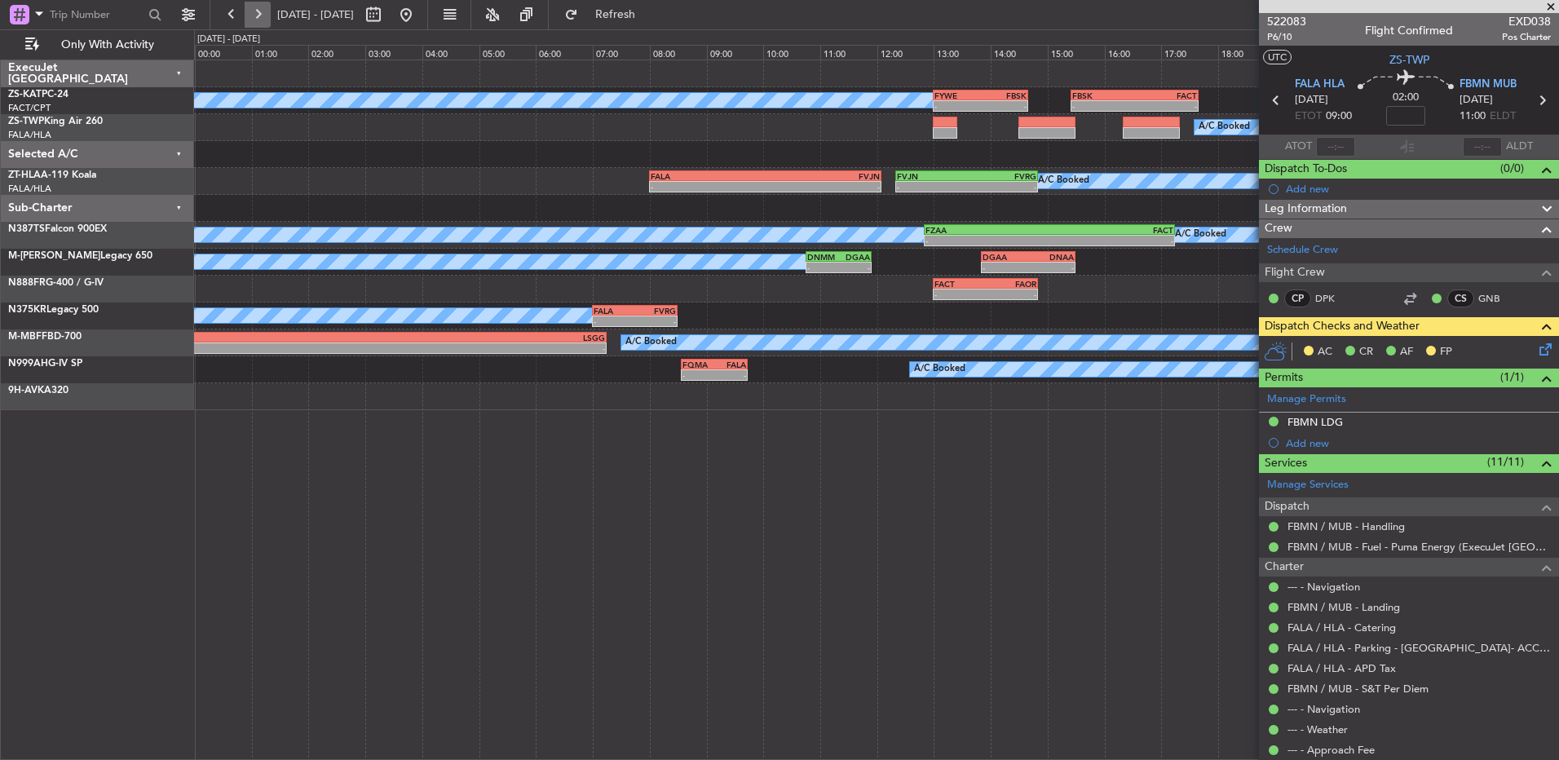
click at [250, 13] on button at bounding box center [258, 15] width 26 height 26
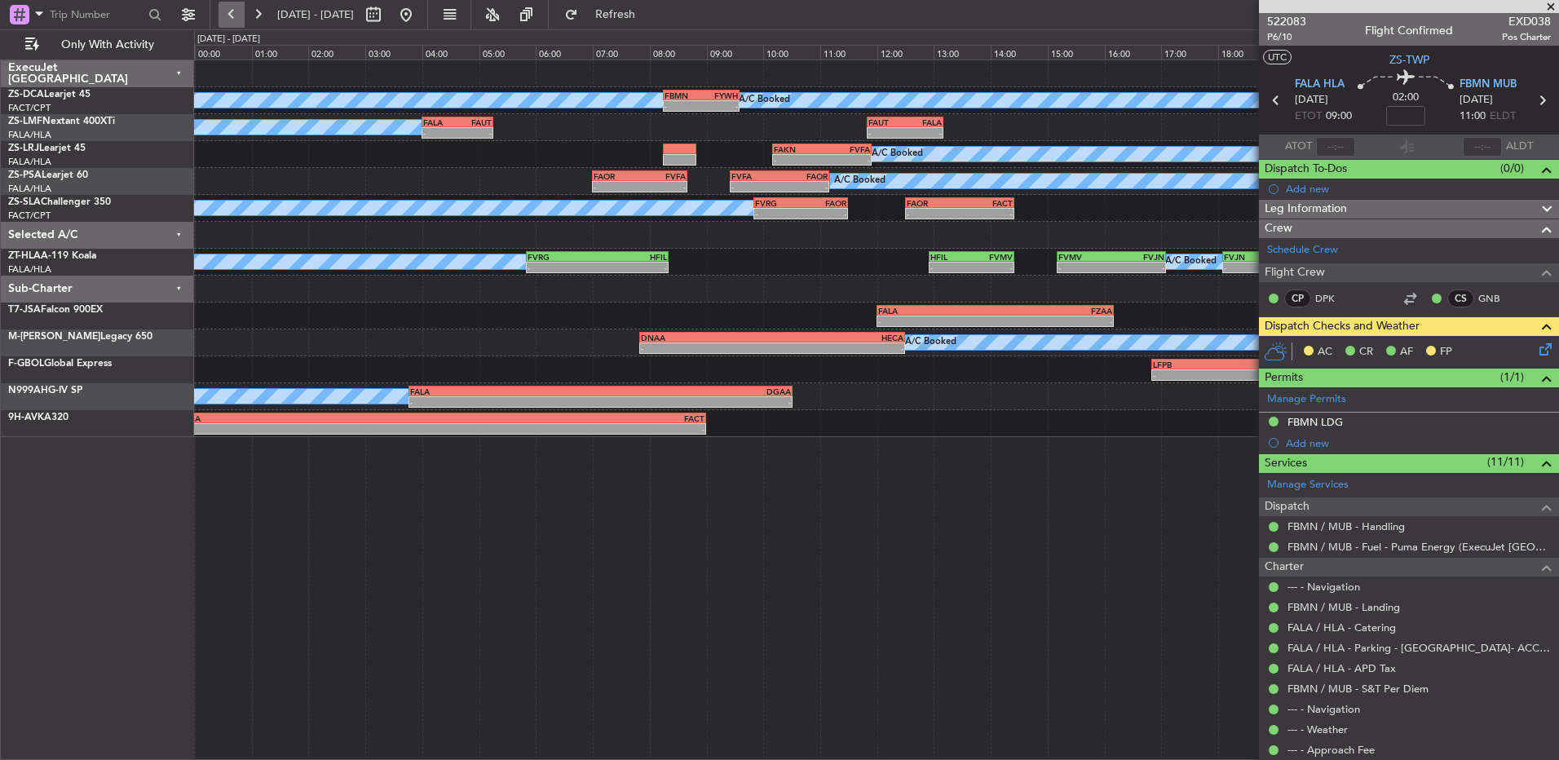
click at [227, 11] on button at bounding box center [231, 15] width 26 height 26
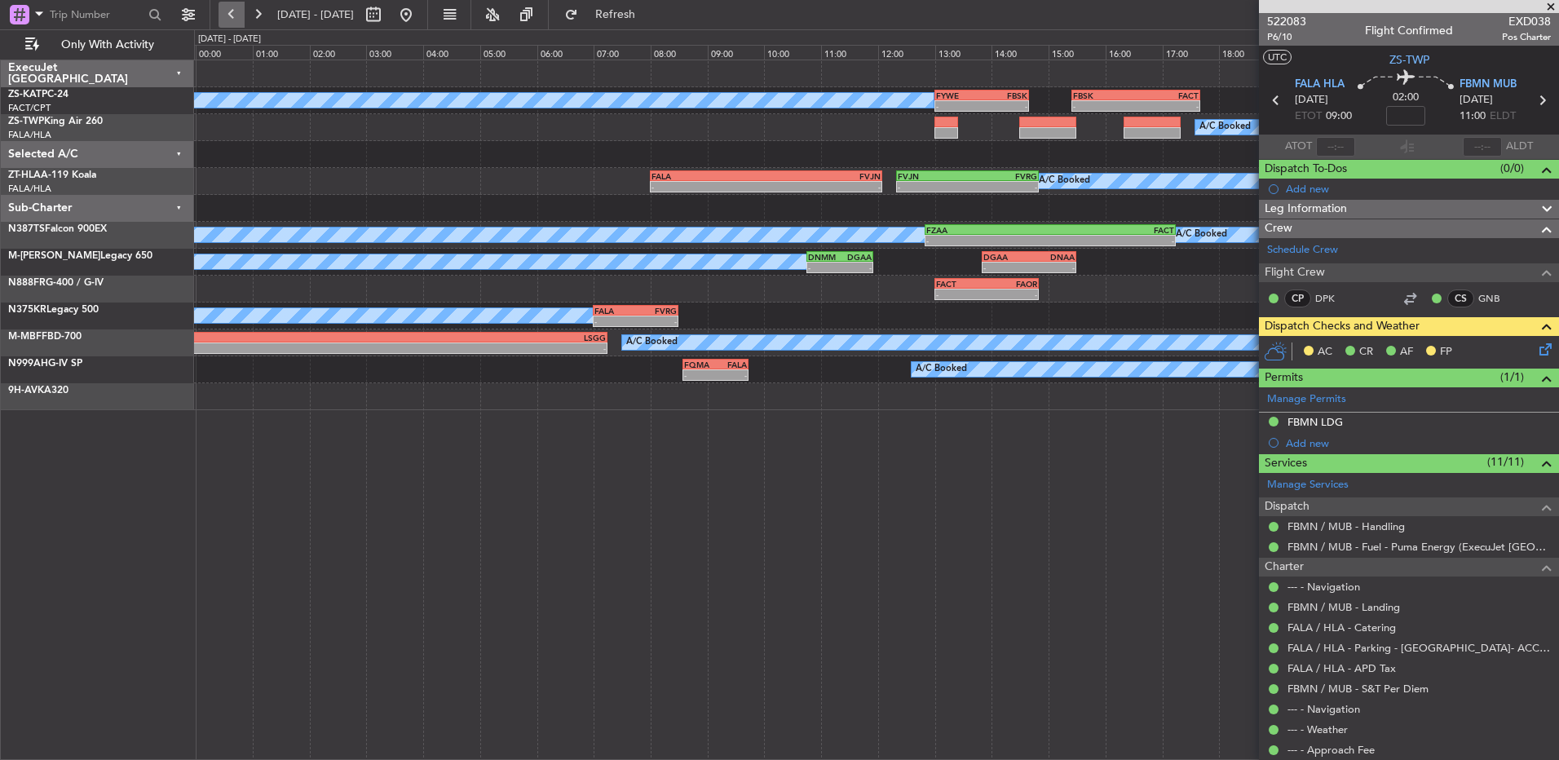
click at [225, 11] on button at bounding box center [231, 15] width 26 height 26
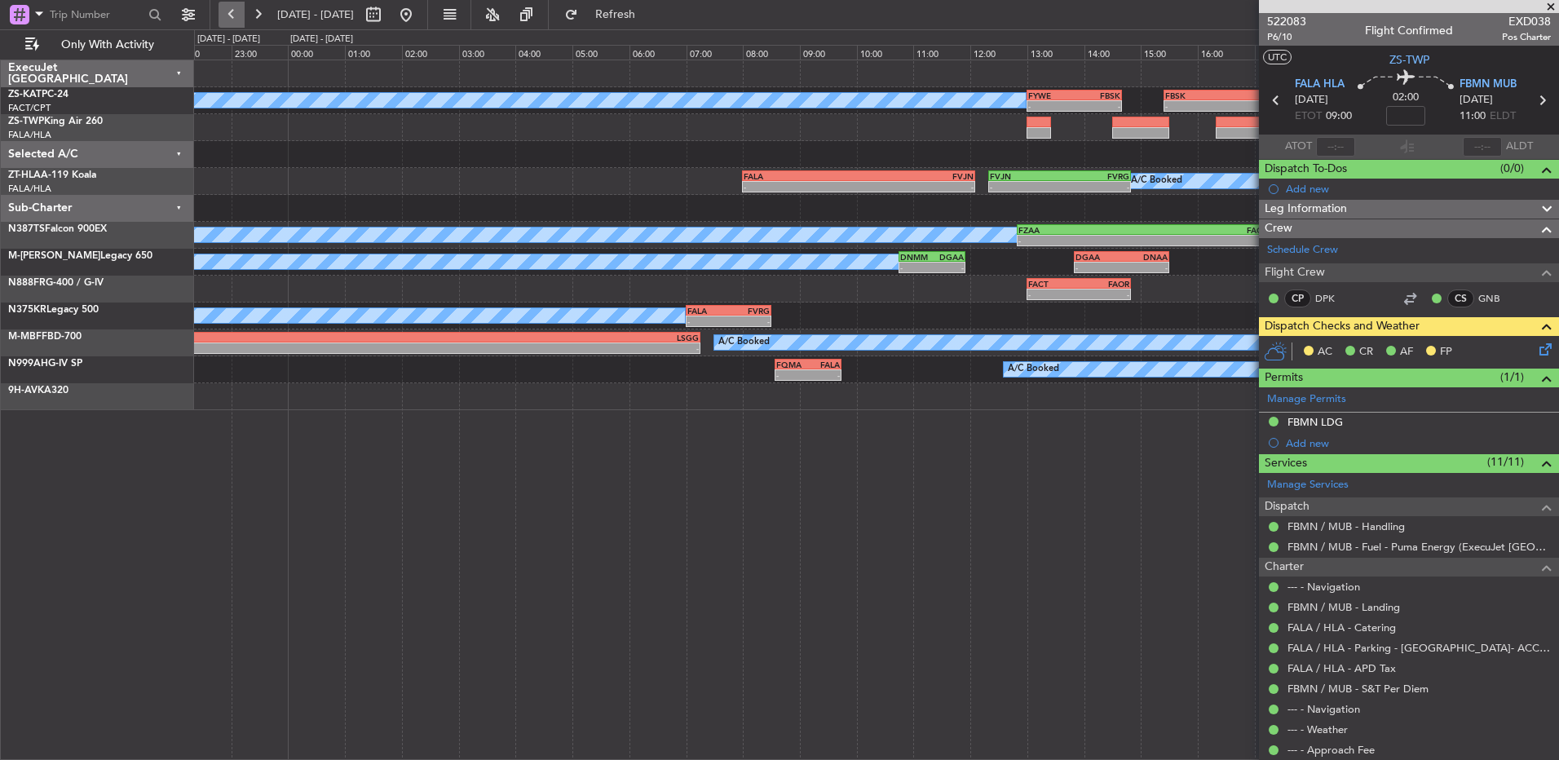
click at [225, 11] on button at bounding box center [231, 15] width 26 height 26
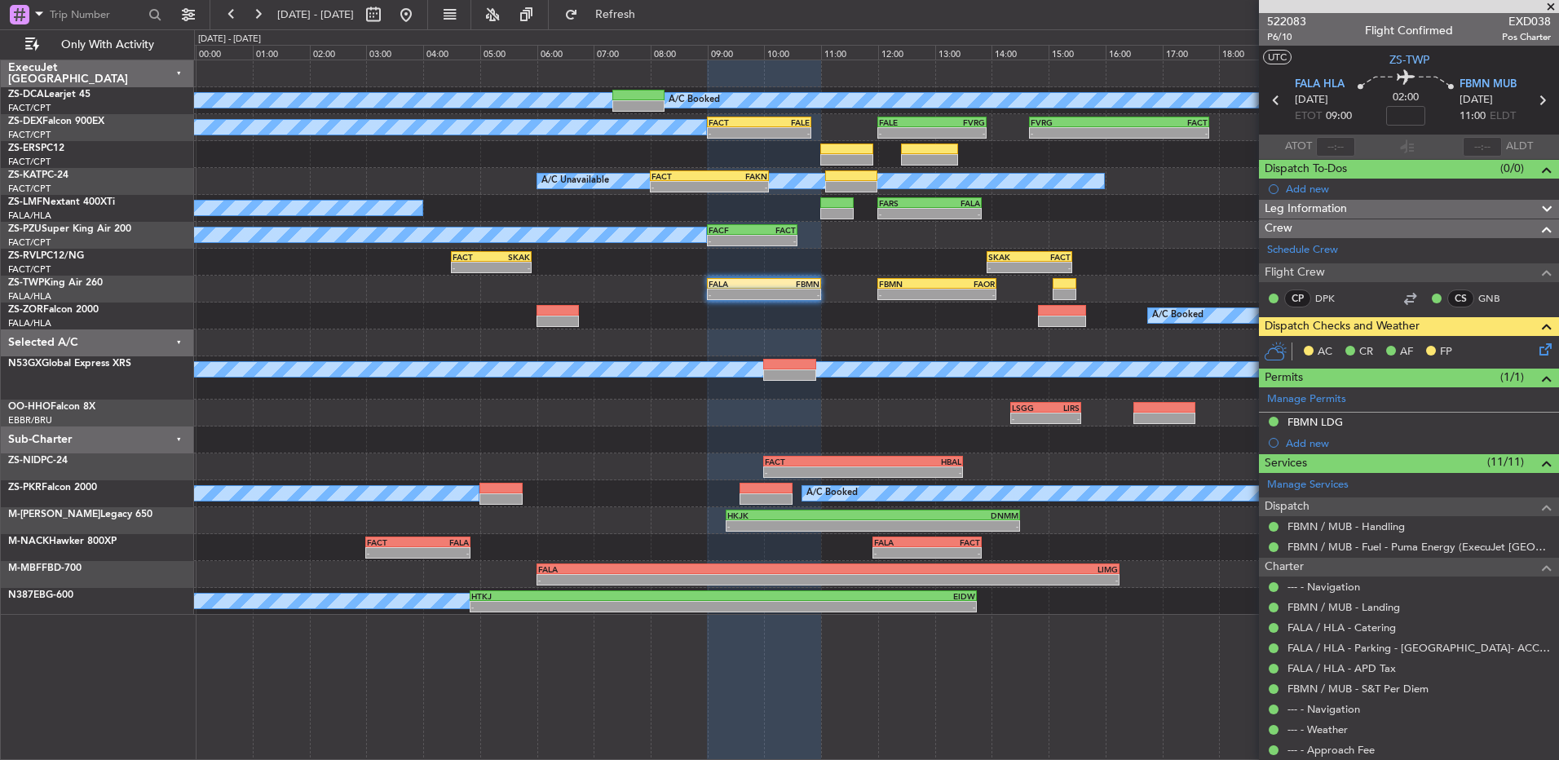
click at [1536, 351] on icon at bounding box center [1542, 346] width 13 height 13
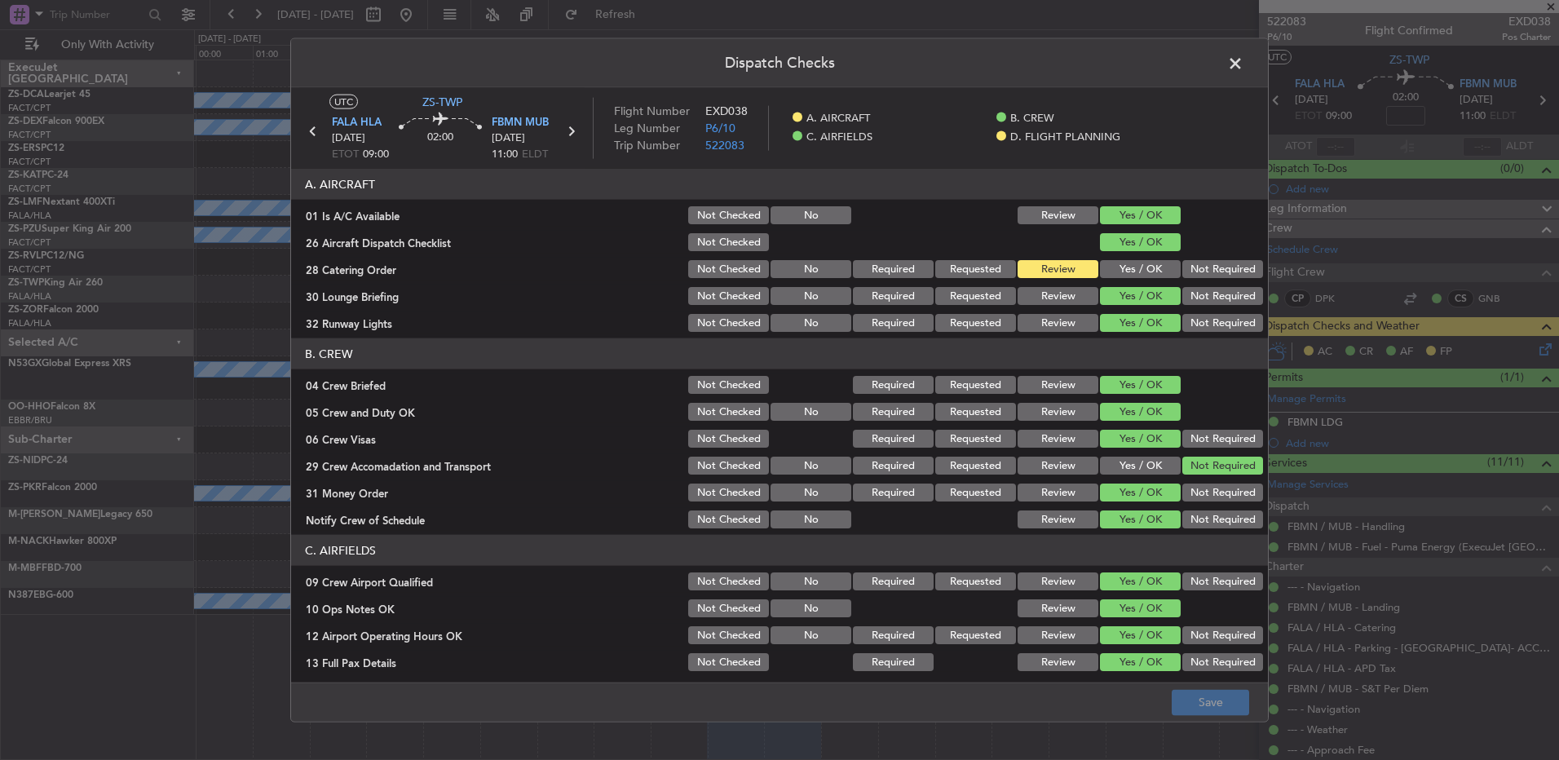
click at [1221, 64] on header "Dispatch Checks" at bounding box center [779, 63] width 977 height 49
click at [1243, 62] on span at bounding box center [1243, 67] width 0 height 33
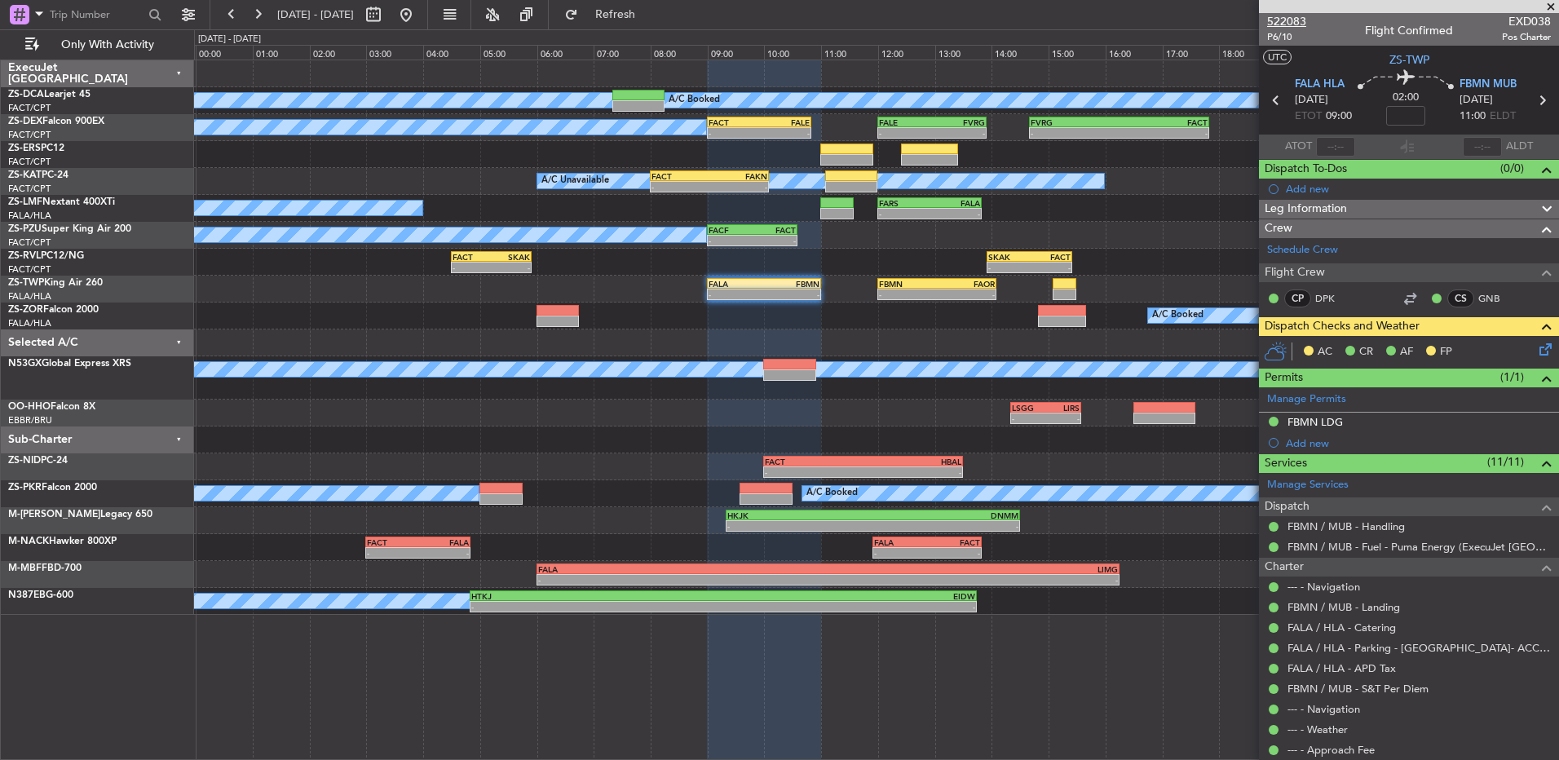
click at [1279, 17] on span "522083" at bounding box center [1286, 21] width 39 height 17
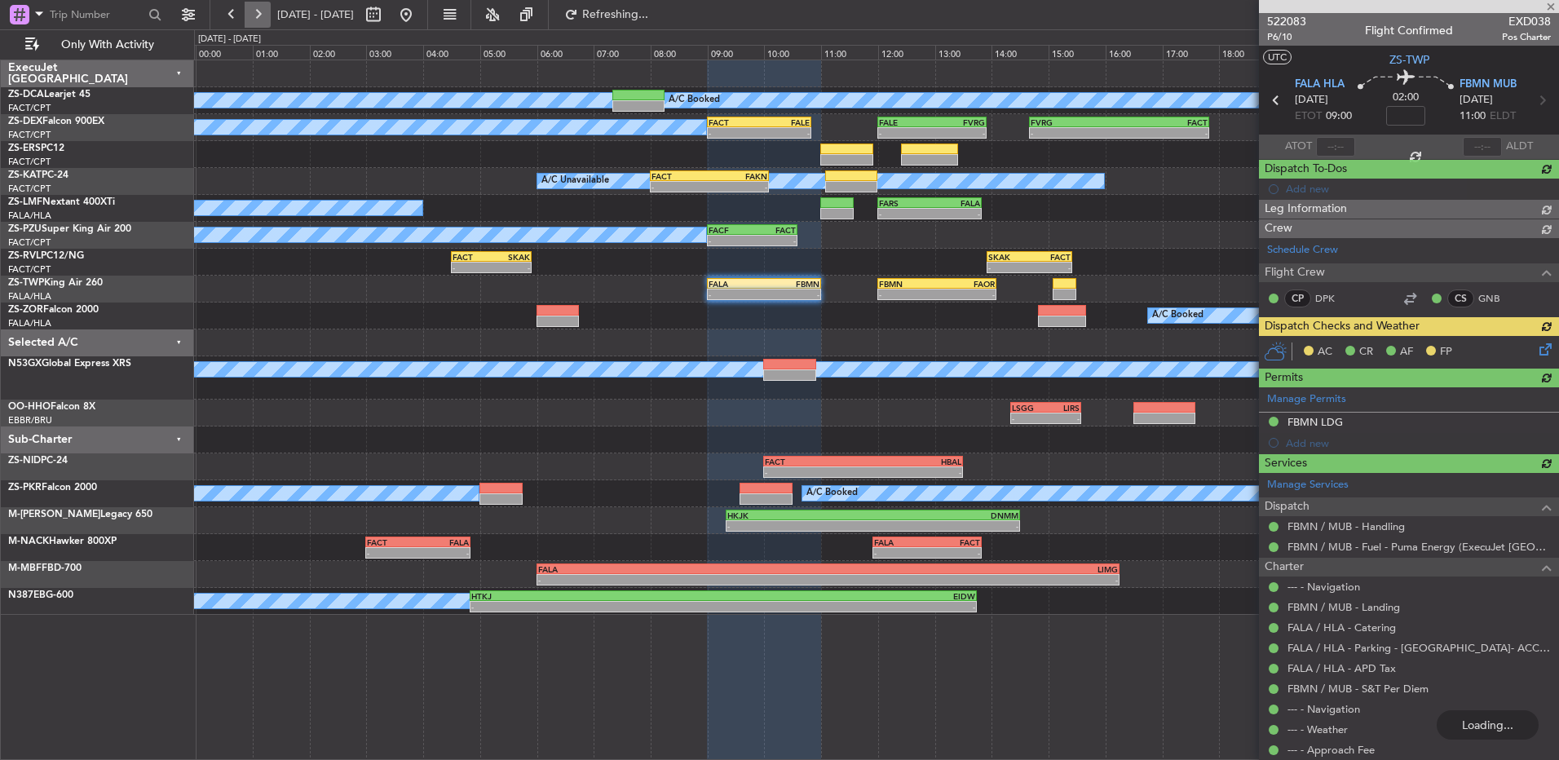
click at [266, 15] on button at bounding box center [258, 15] width 26 height 26
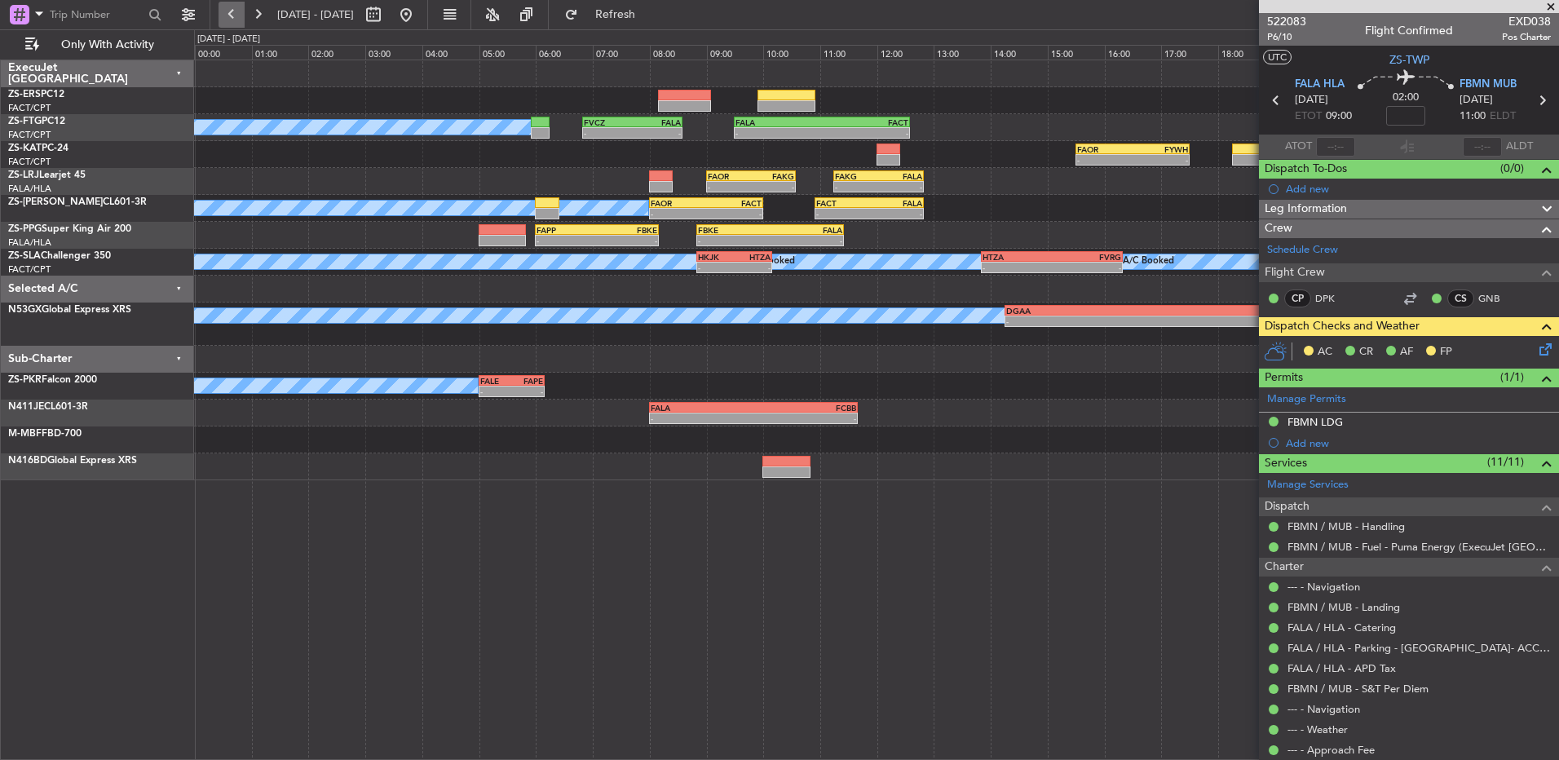
click at [232, 13] on button at bounding box center [231, 15] width 26 height 26
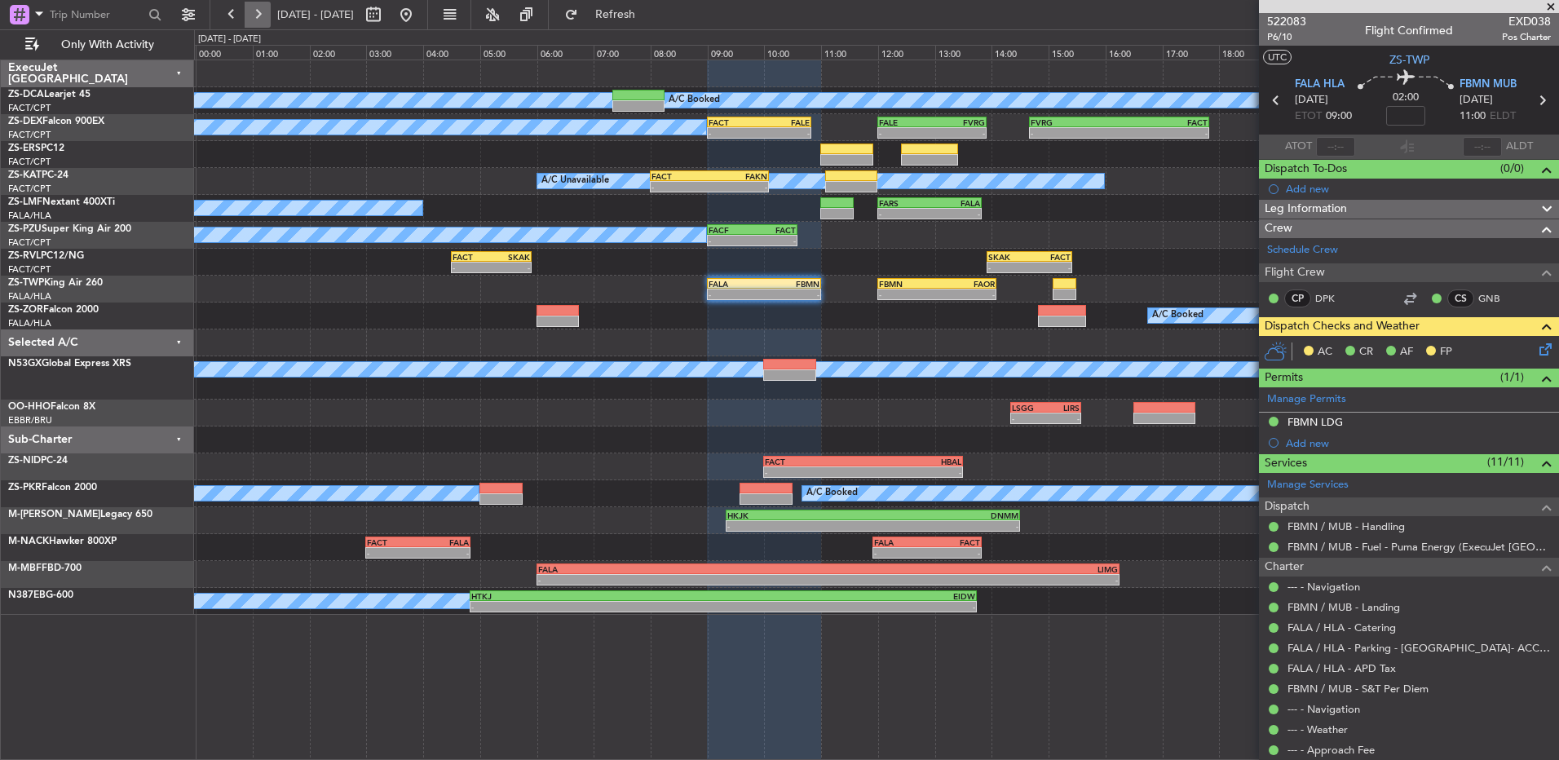
click at [263, 20] on button at bounding box center [258, 15] width 26 height 26
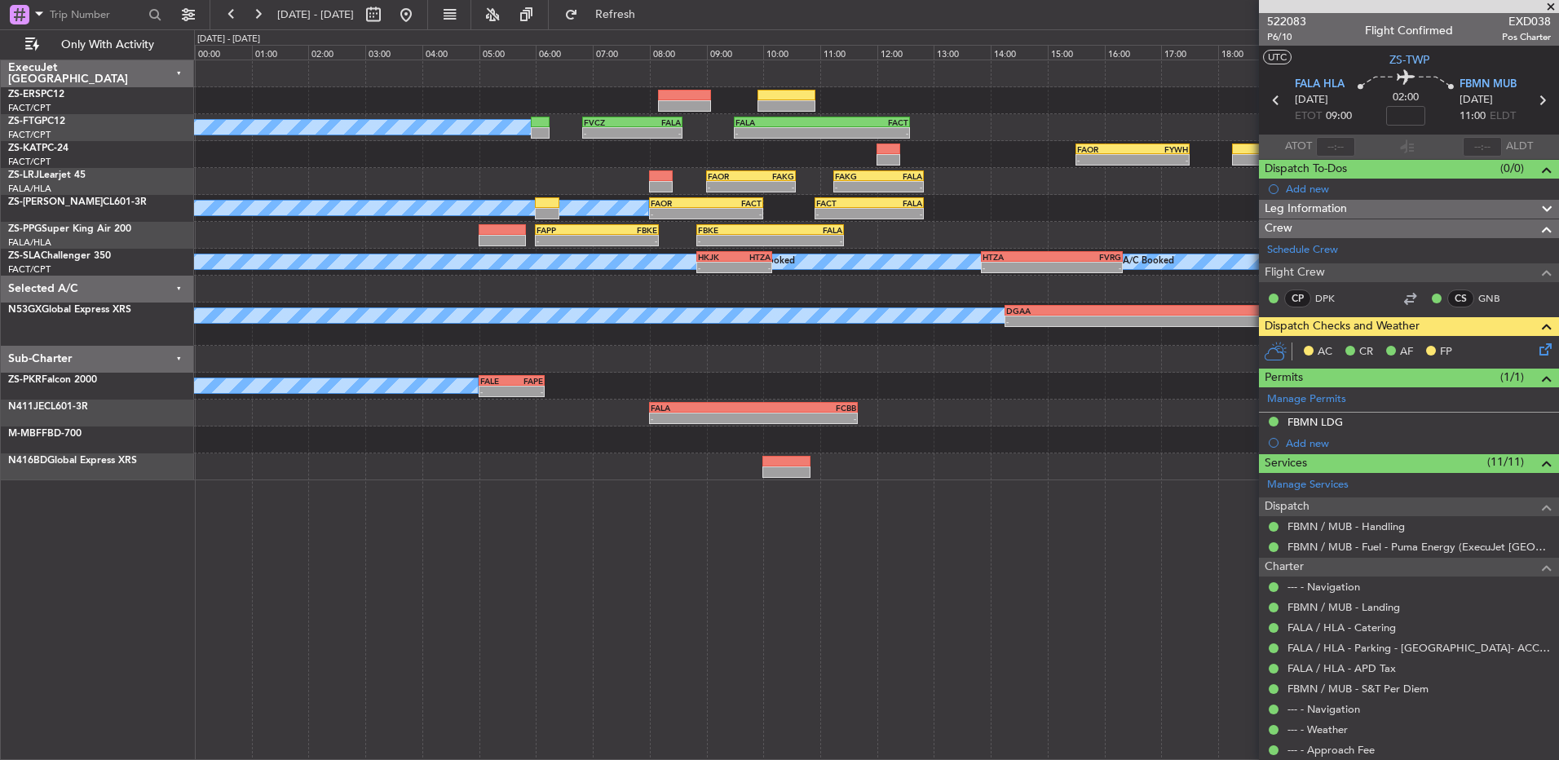
click at [216, 15] on fb-range-datepicker "[DATE] - [DATE]" at bounding box center [319, 14] width 218 height 29
click at [233, 14] on button at bounding box center [231, 15] width 26 height 26
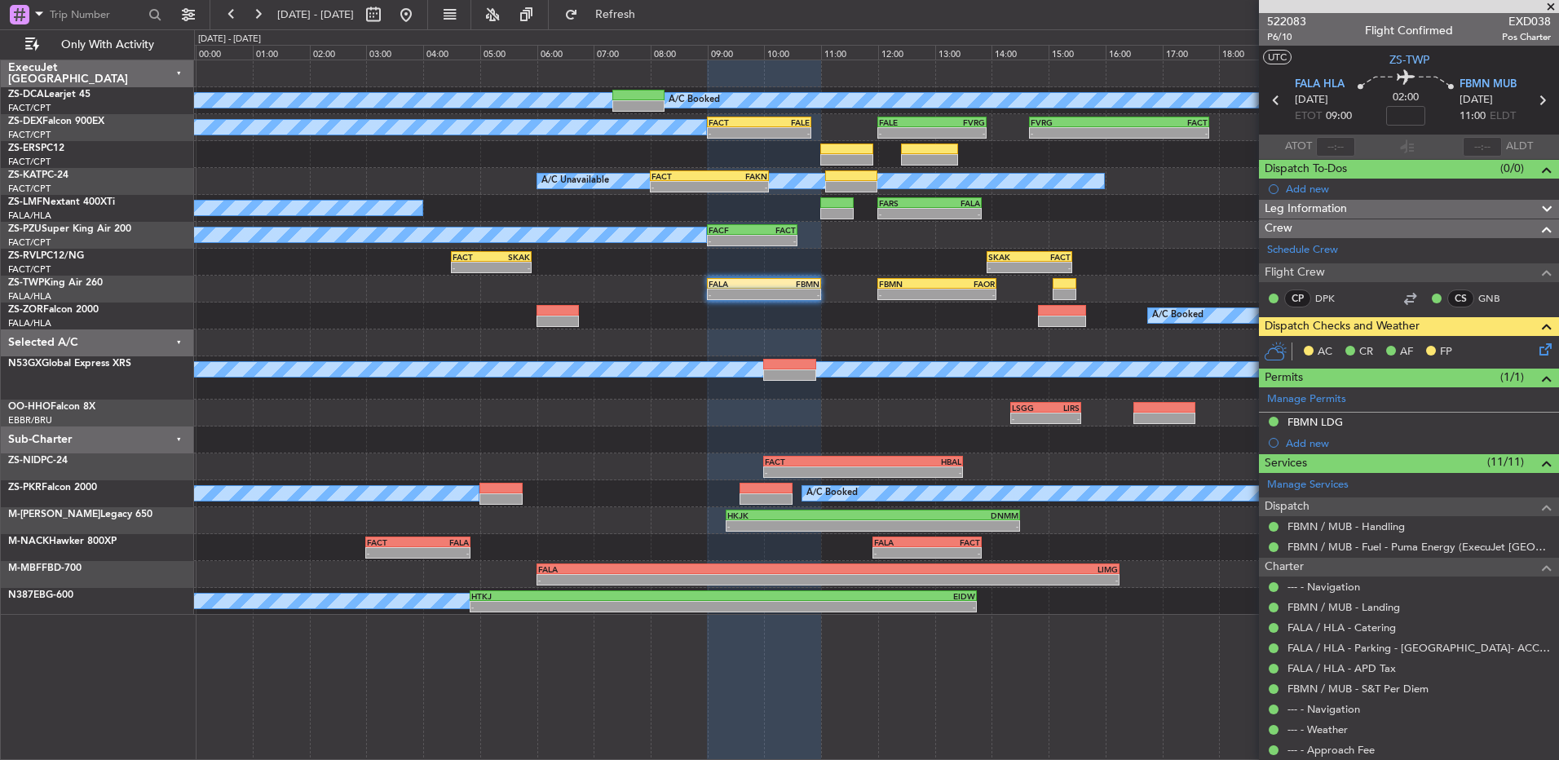
click at [1540, 347] on icon at bounding box center [1542, 346] width 13 height 13
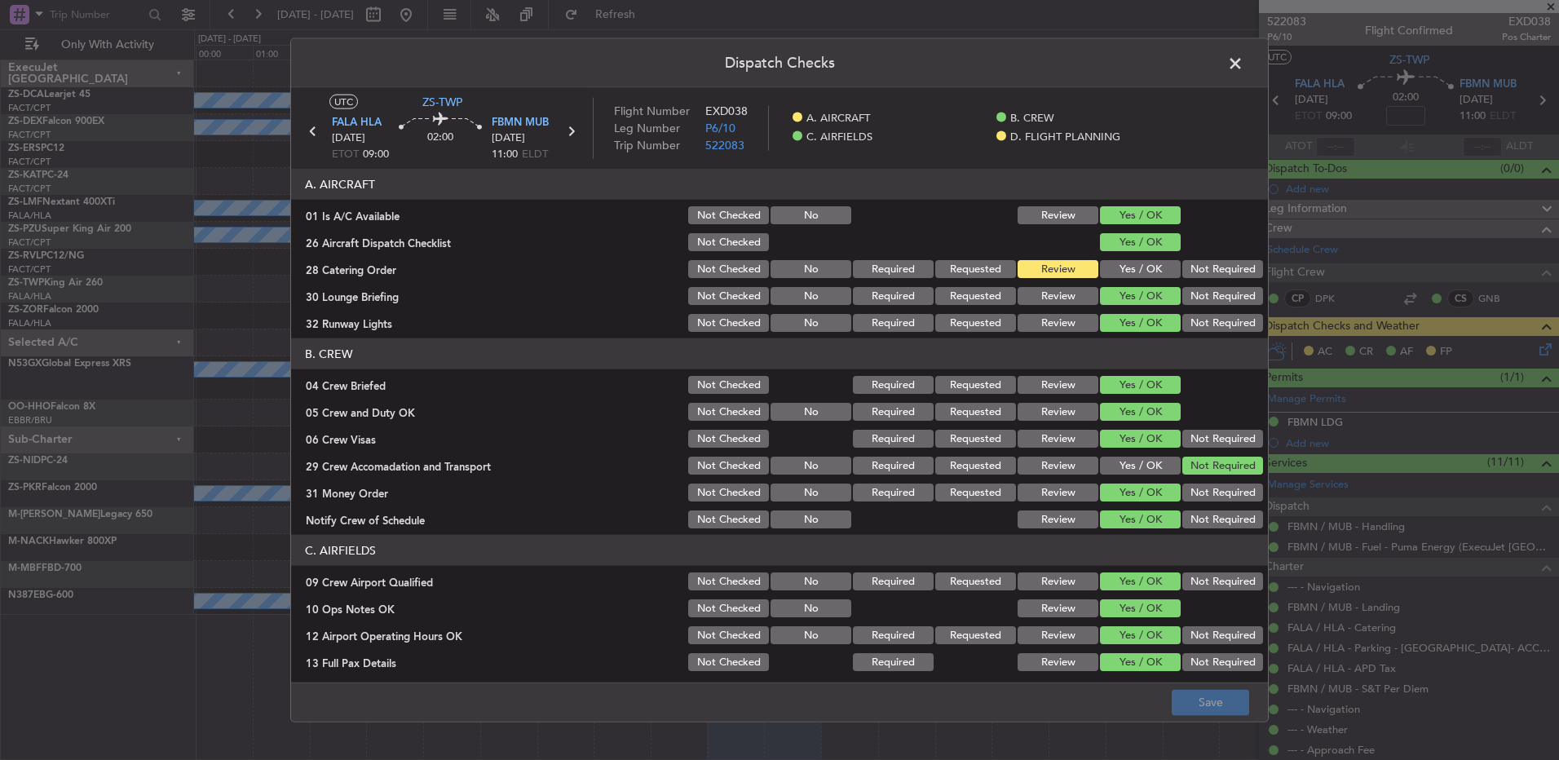
click at [1243, 57] on span at bounding box center [1243, 67] width 0 height 33
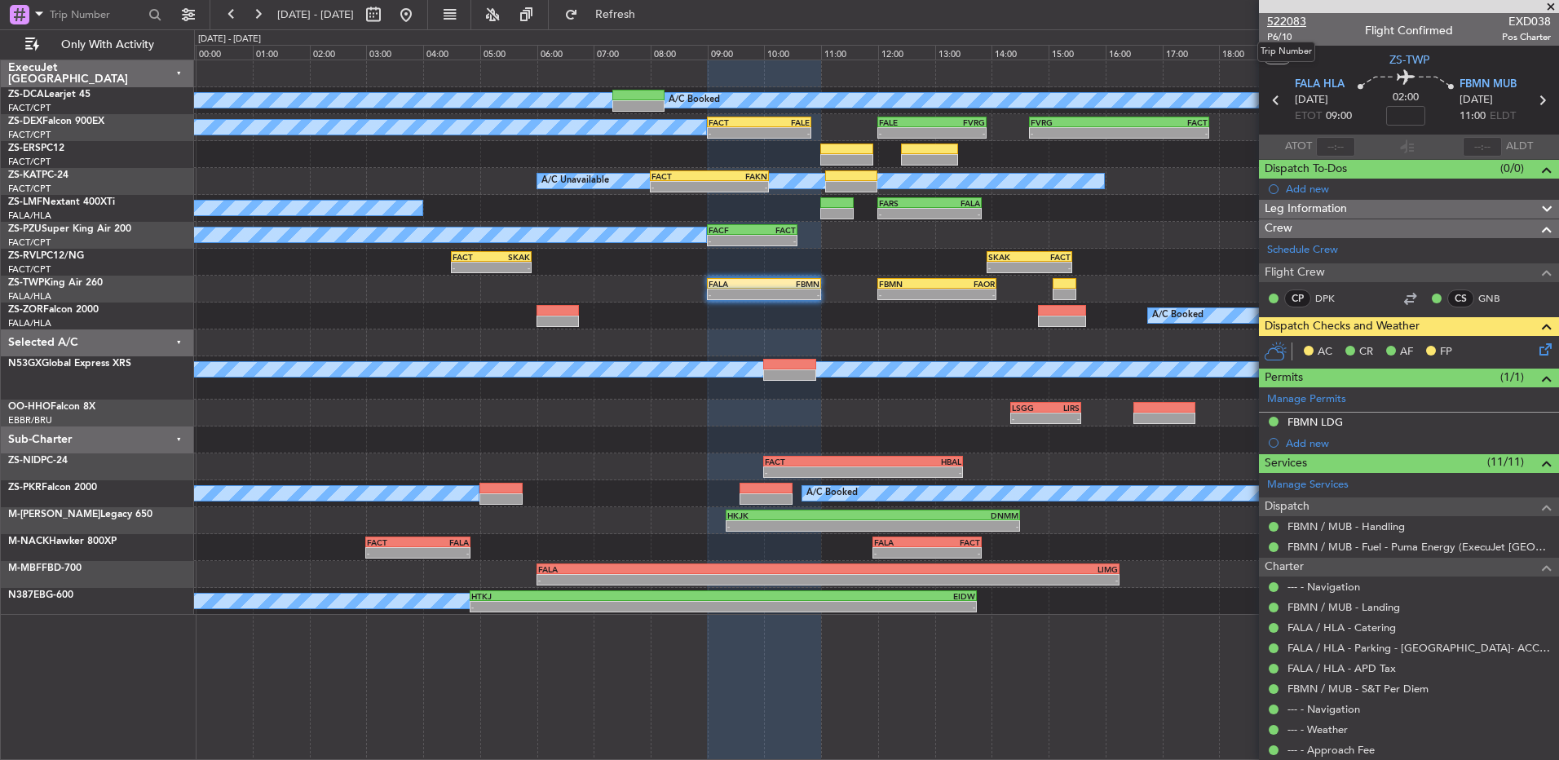
click at [1285, 26] on span "522083" at bounding box center [1286, 21] width 39 height 17
click at [1536, 349] on icon at bounding box center [1542, 346] width 13 height 13
click at [1536, 341] on icon at bounding box center [1542, 346] width 13 height 13
click at [1536, 353] on icon at bounding box center [1542, 346] width 13 height 13
click at [224, 14] on button at bounding box center [231, 15] width 26 height 26
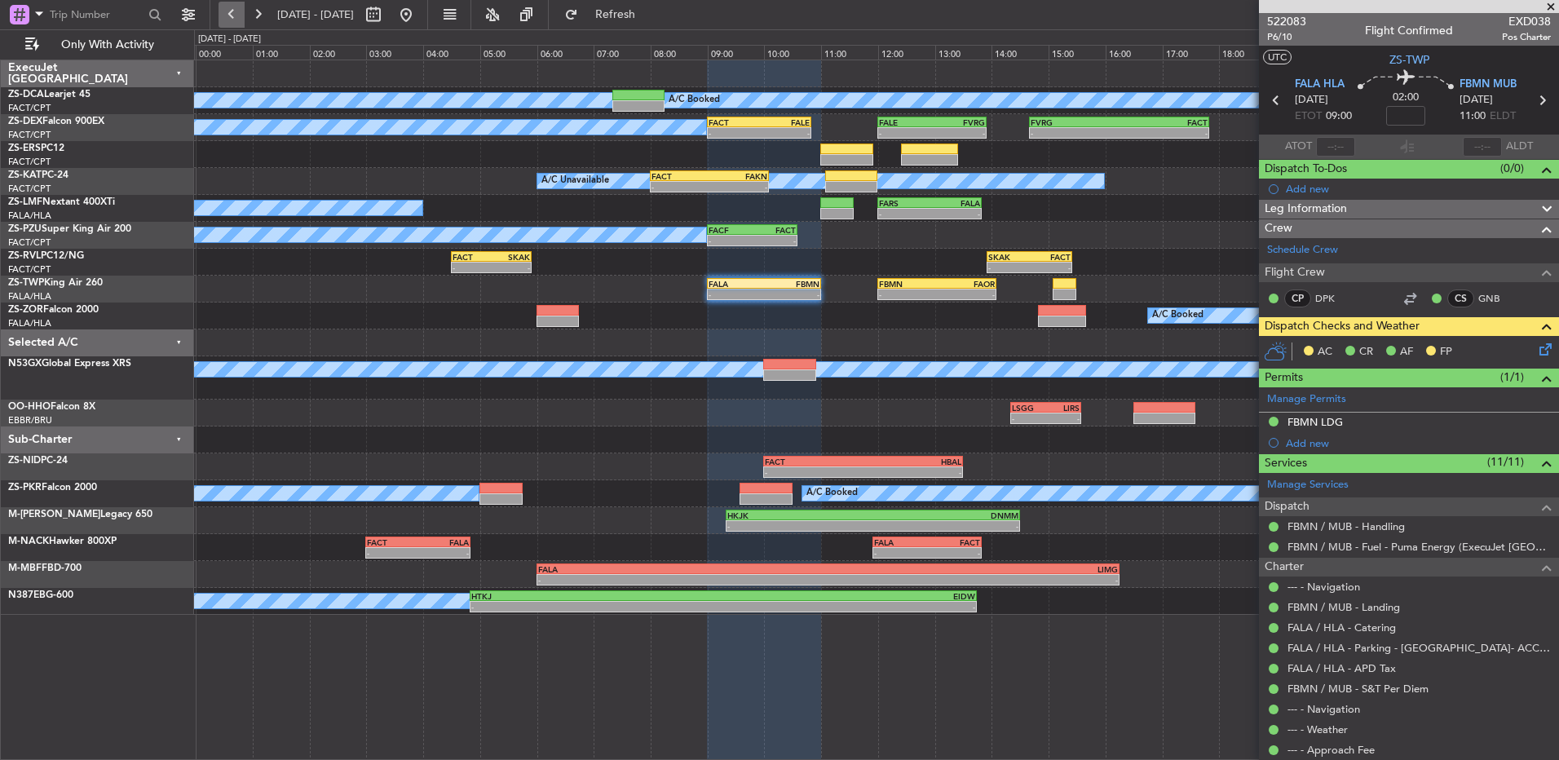
click at [236, 15] on button at bounding box center [231, 15] width 26 height 26
click at [235, 15] on button at bounding box center [231, 15] width 26 height 26
click at [386, 18] on button at bounding box center [373, 15] width 26 height 26
select select "9"
select select "2025"
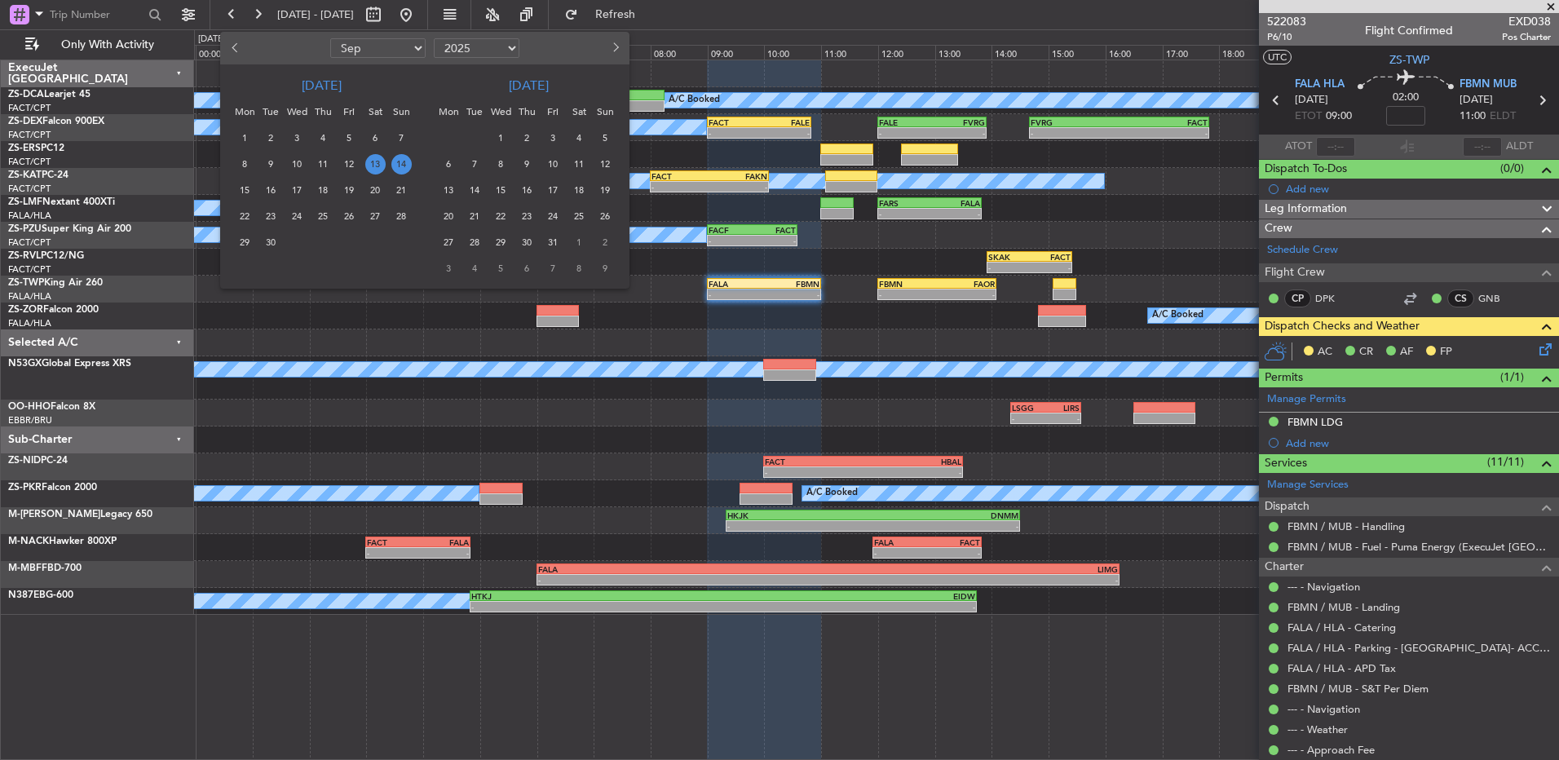
click at [377, 166] on span "13" at bounding box center [375, 164] width 20 height 20
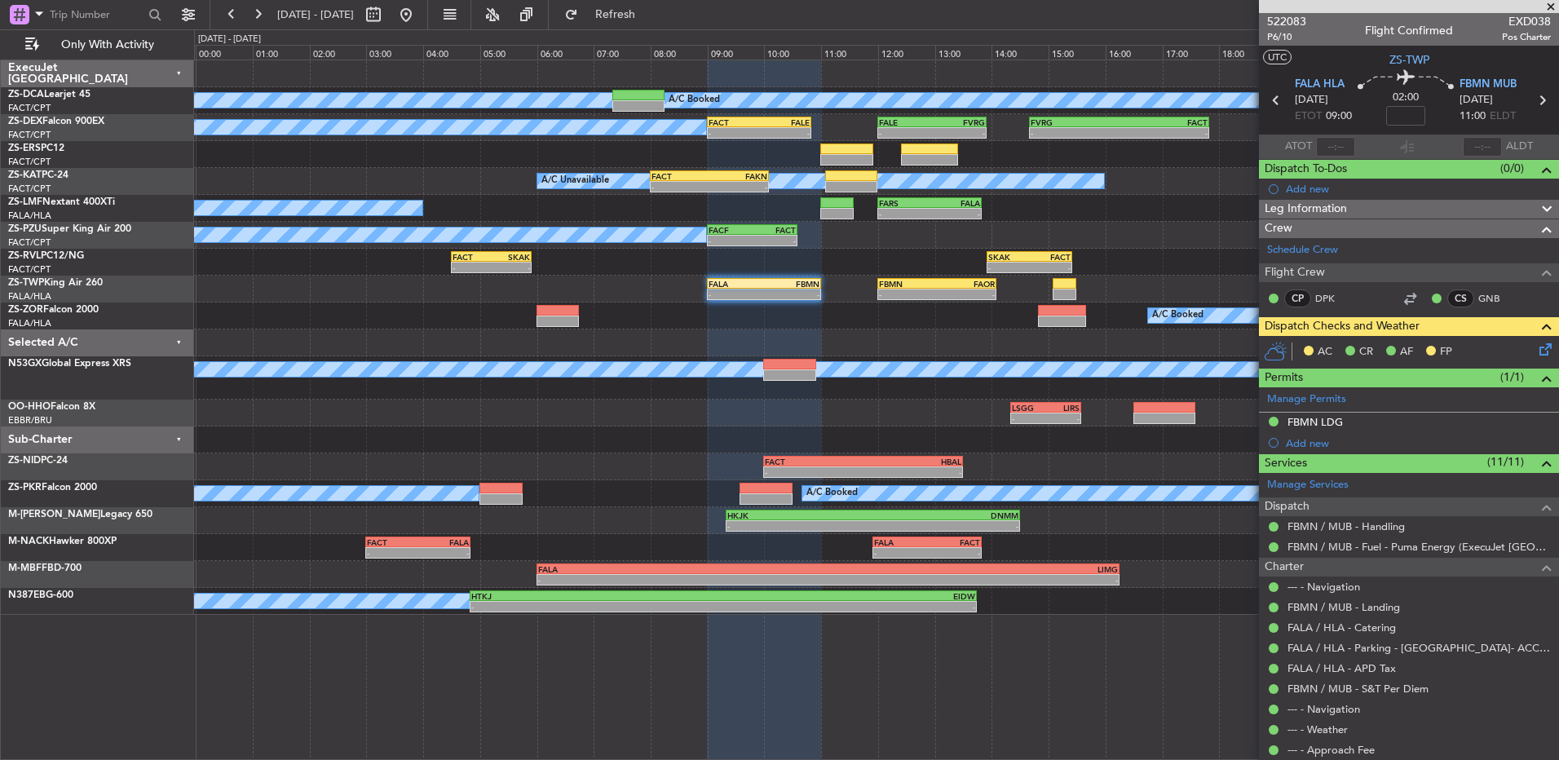
click at [484, 191] on div "A/C Unavailable - - FACT 08:00 Z FAKN 10:05 Z" at bounding box center [876, 181] width 1364 height 27
click at [1547, 6] on span at bounding box center [1550, 7] width 16 height 15
click at [1549, 8] on span at bounding box center [1550, 7] width 16 height 15
click at [969, 73] on div at bounding box center [876, 73] width 1364 height 27
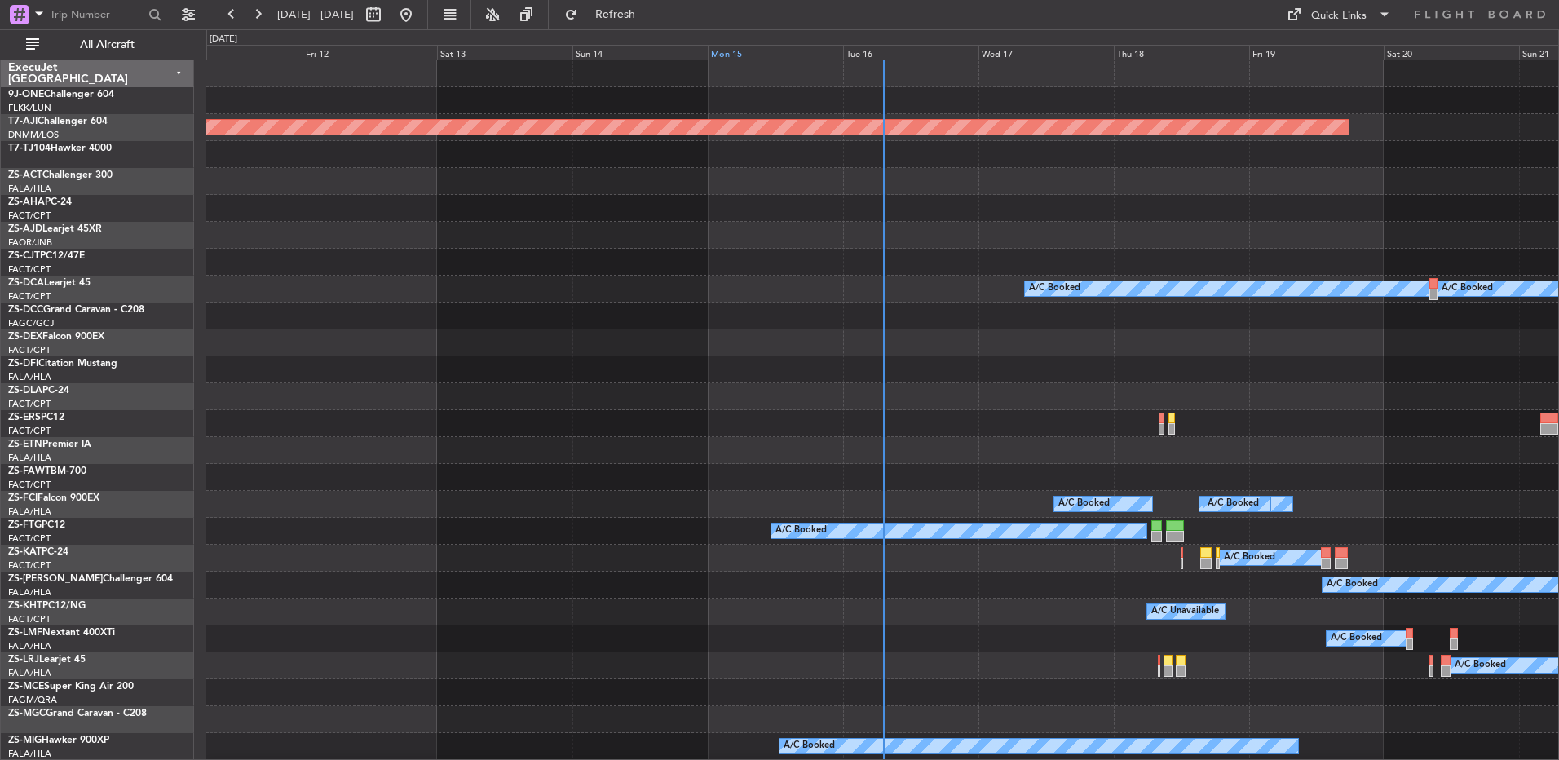
click at [723, 53] on div "Mon 15" at bounding box center [775, 52] width 135 height 15
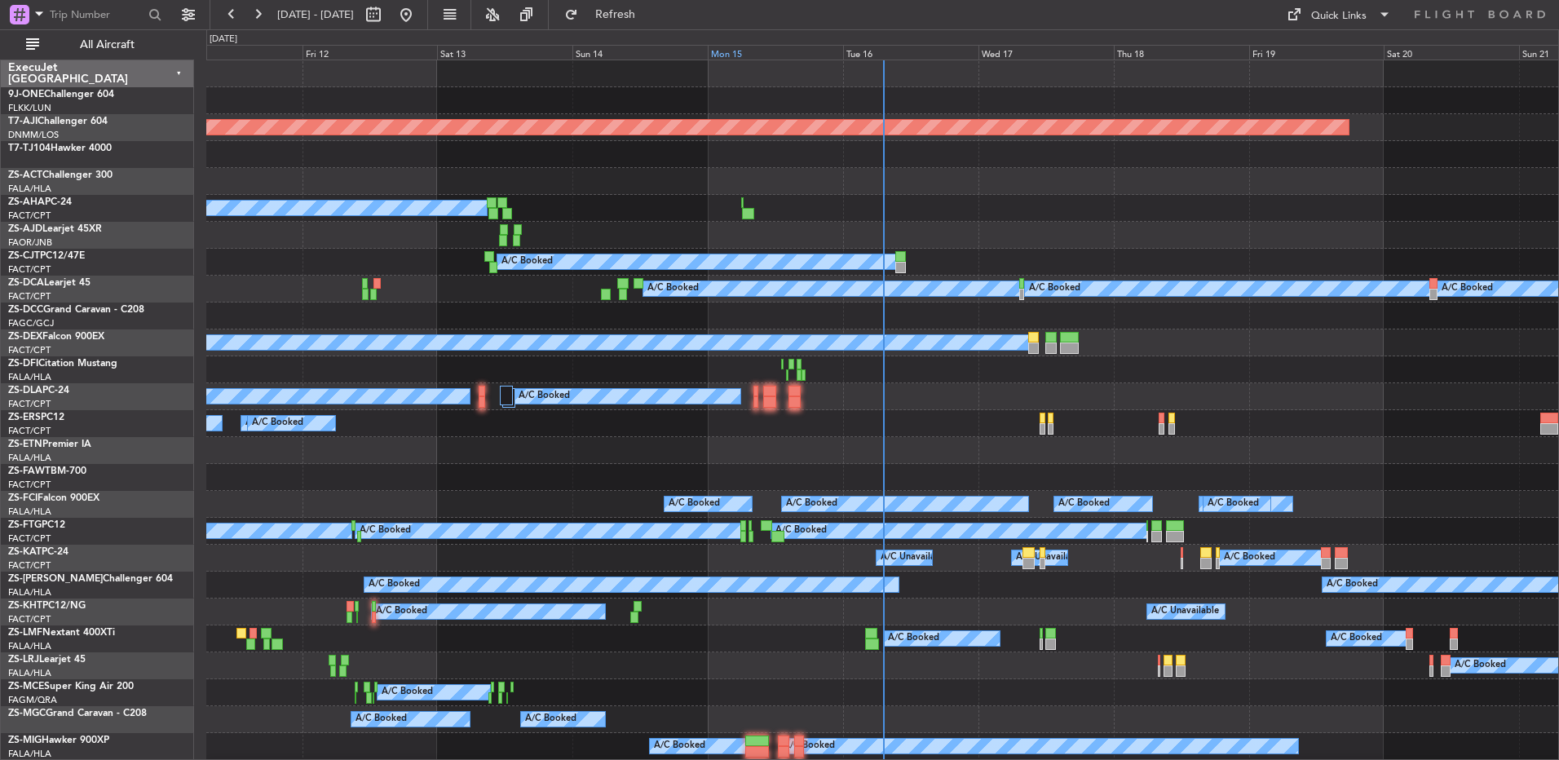
click at [738, 54] on div "Mon 15" at bounding box center [775, 52] width 135 height 15
click at [708, 54] on div "Sun 14" at bounding box center [639, 52] width 135 height 15
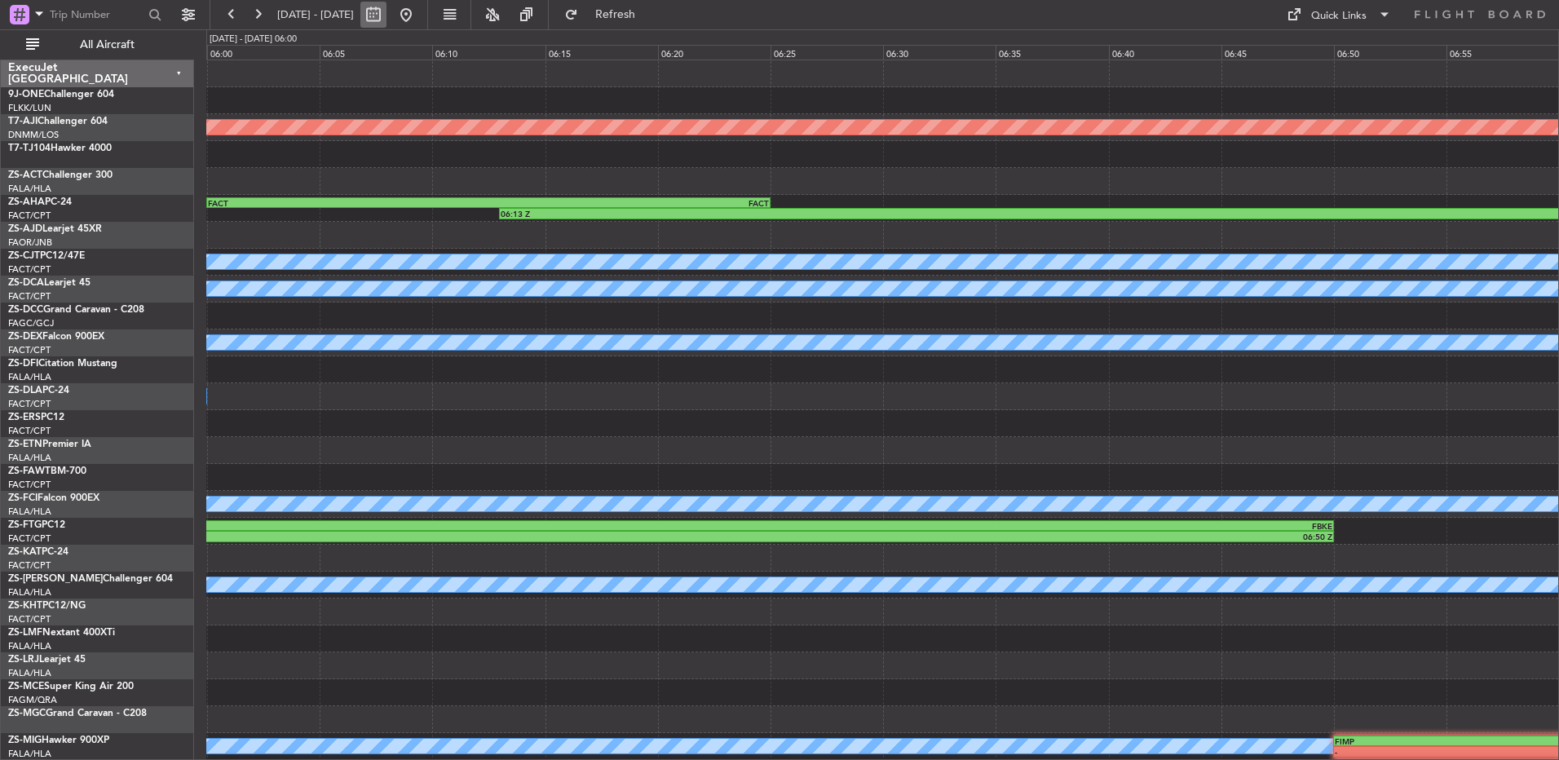
click at [386, 20] on button at bounding box center [373, 15] width 26 height 26
select select "9"
select select "2025"
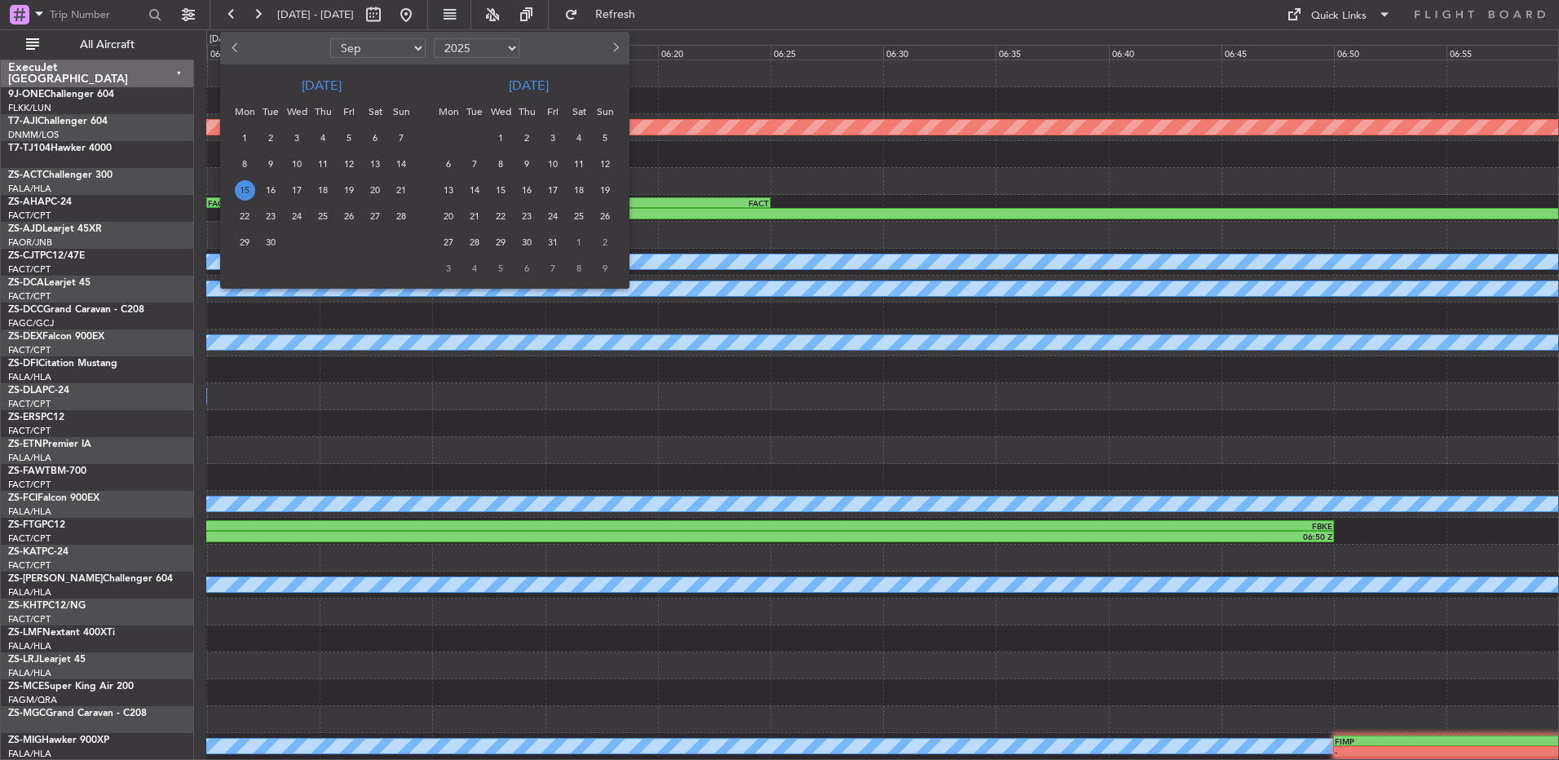
click at [238, 190] on span "15" at bounding box center [245, 190] width 20 height 20
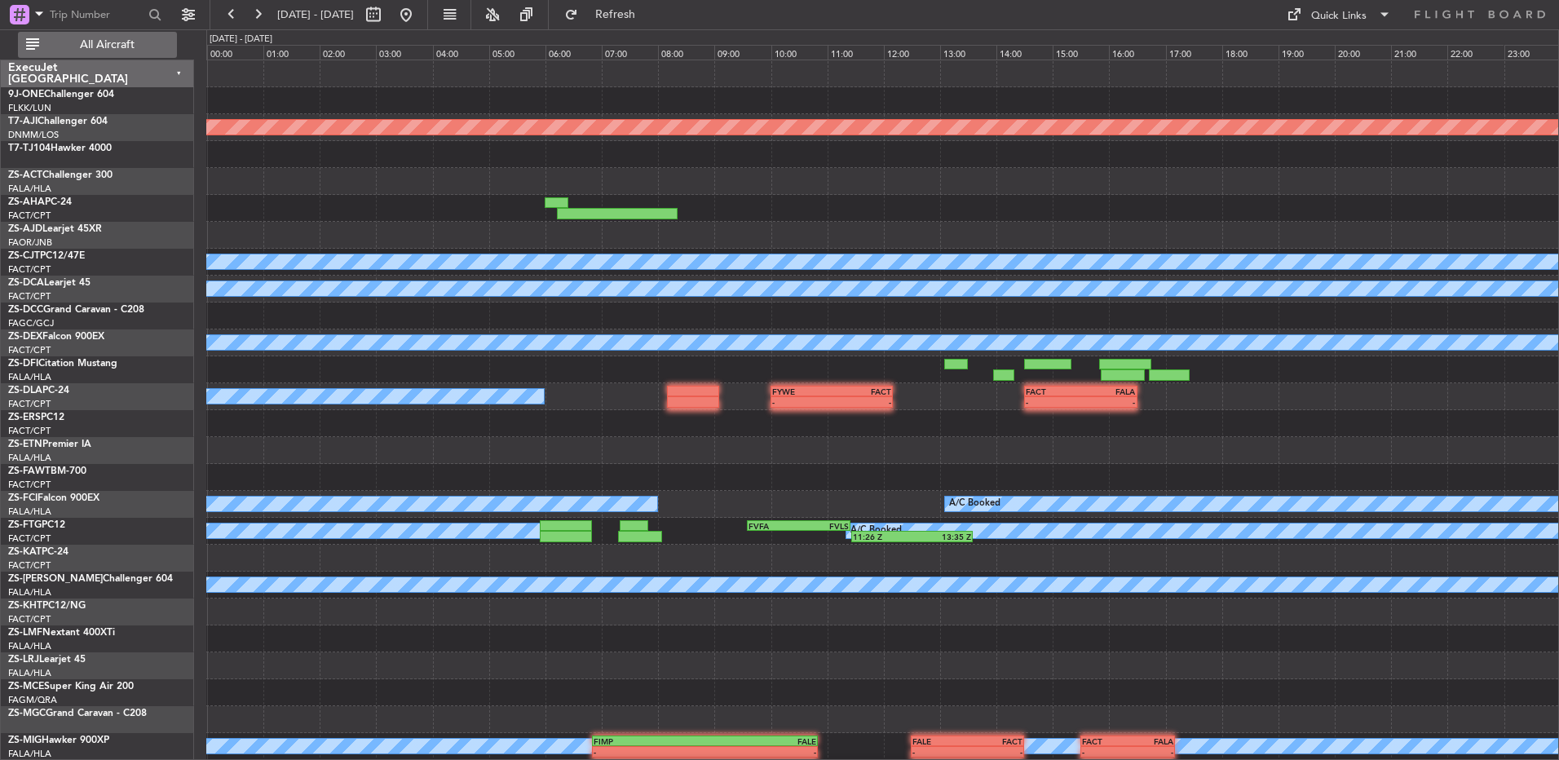
drag, startPoint x: 238, startPoint y: 190, endPoint x: 109, endPoint y: 48, distance: 191.6
click at [109, 48] on span "All Aircraft" at bounding box center [107, 44] width 130 height 11
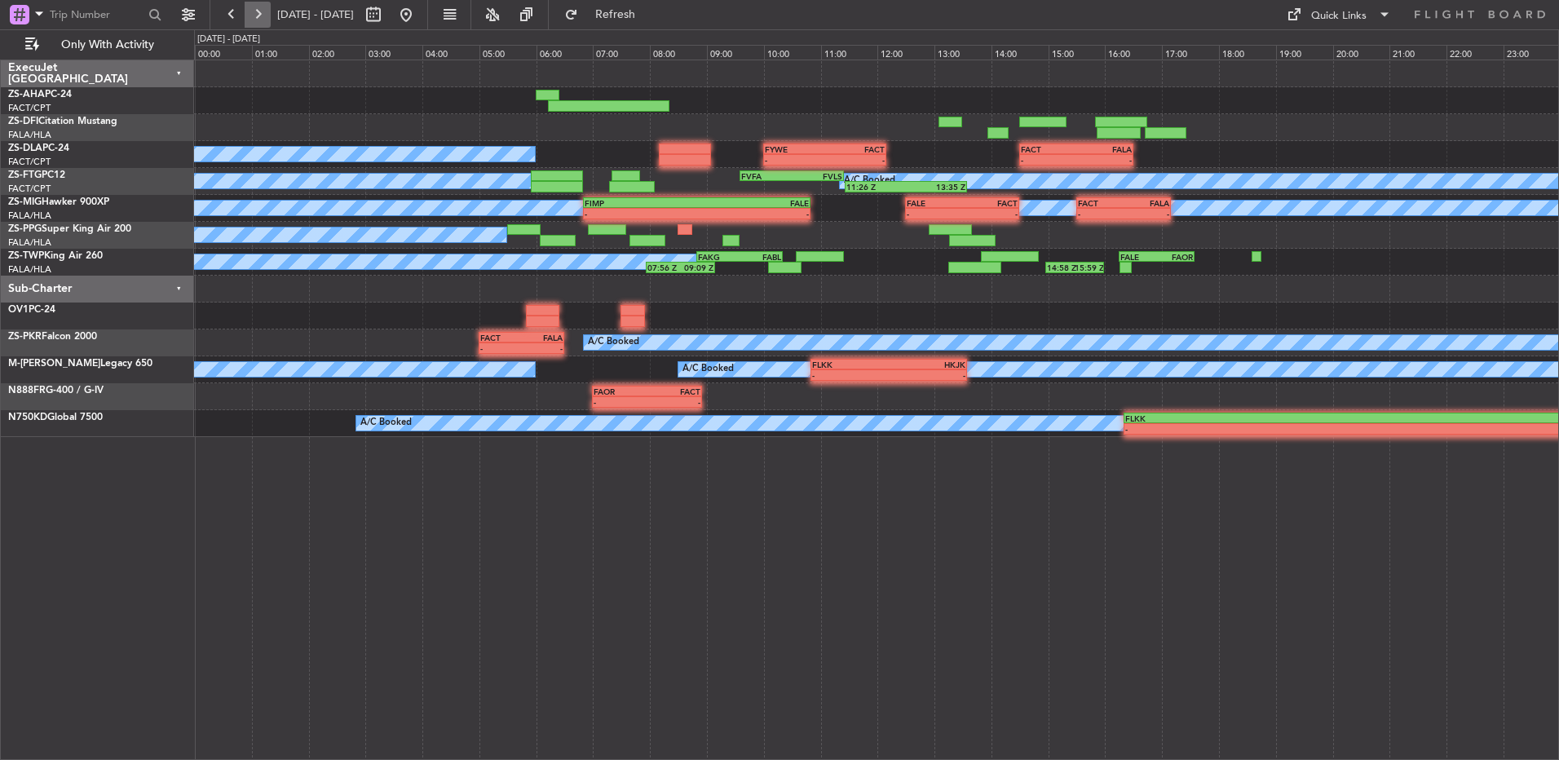
click at [267, 9] on button at bounding box center [258, 15] width 26 height 26
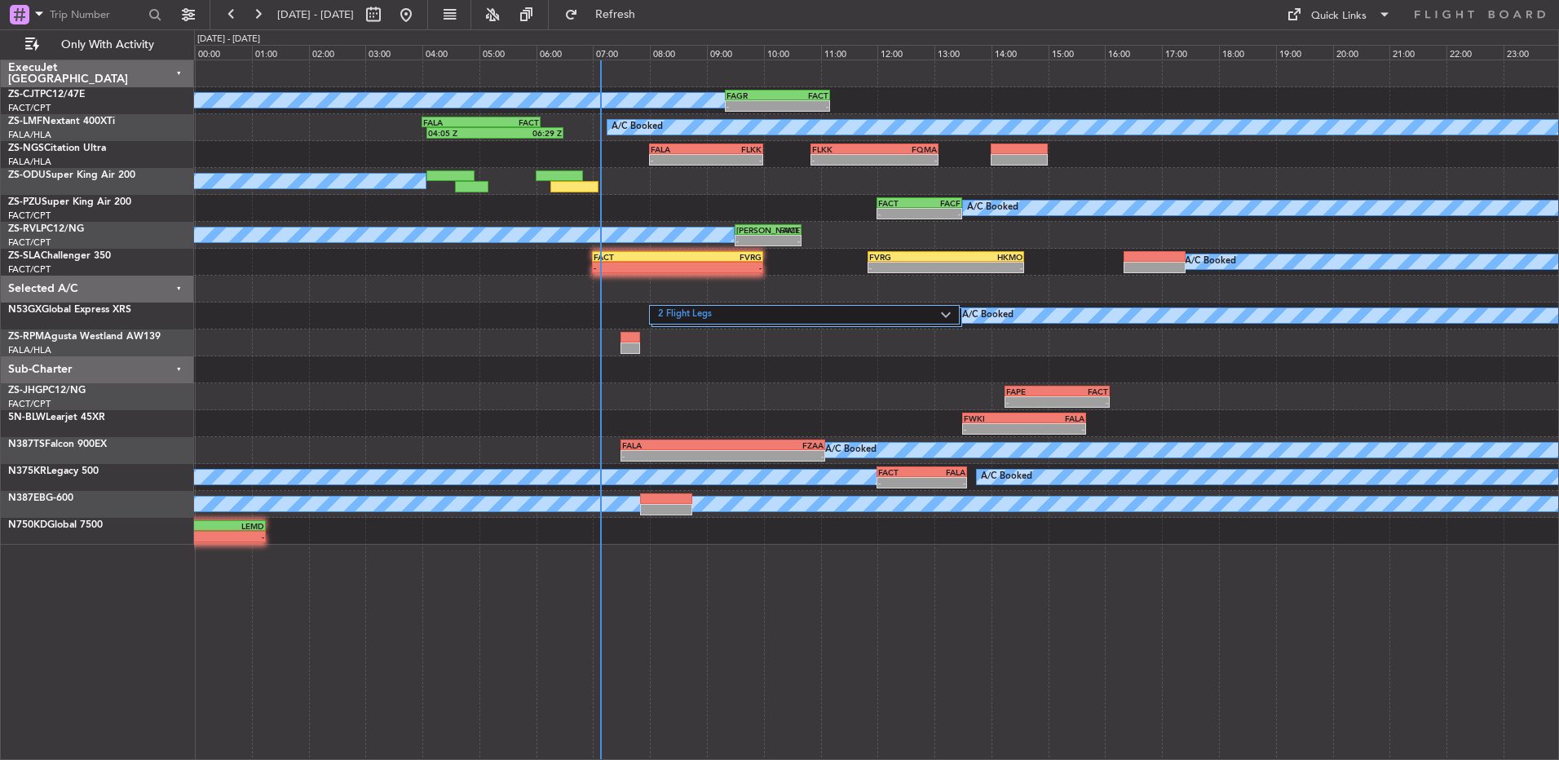
click at [563, 183] on div at bounding box center [574, 186] width 48 height 11
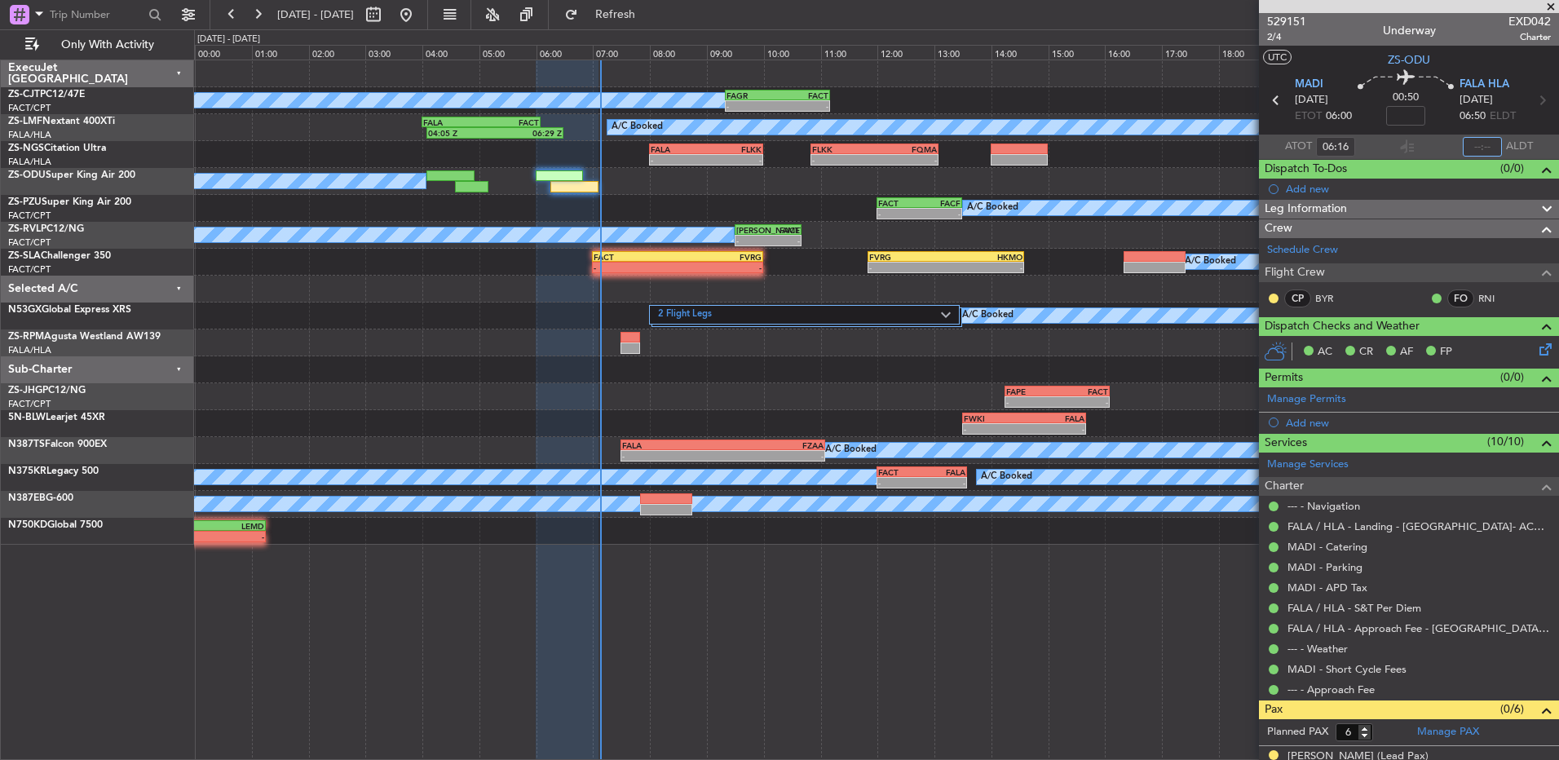
click at [1485, 139] on input "text" at bounding box center [1481, 147] width 39 height 20
type input "06:36"
click at [1270, 293] on button at bounding box center [1273, 298] width 10 height 10
click at [1299, 345] on span "Acknowledged" at bounding box center [1278, 345] width 72 height 16
click at [255, 11] on button at bounding box center [258, 15] width 26 height 26
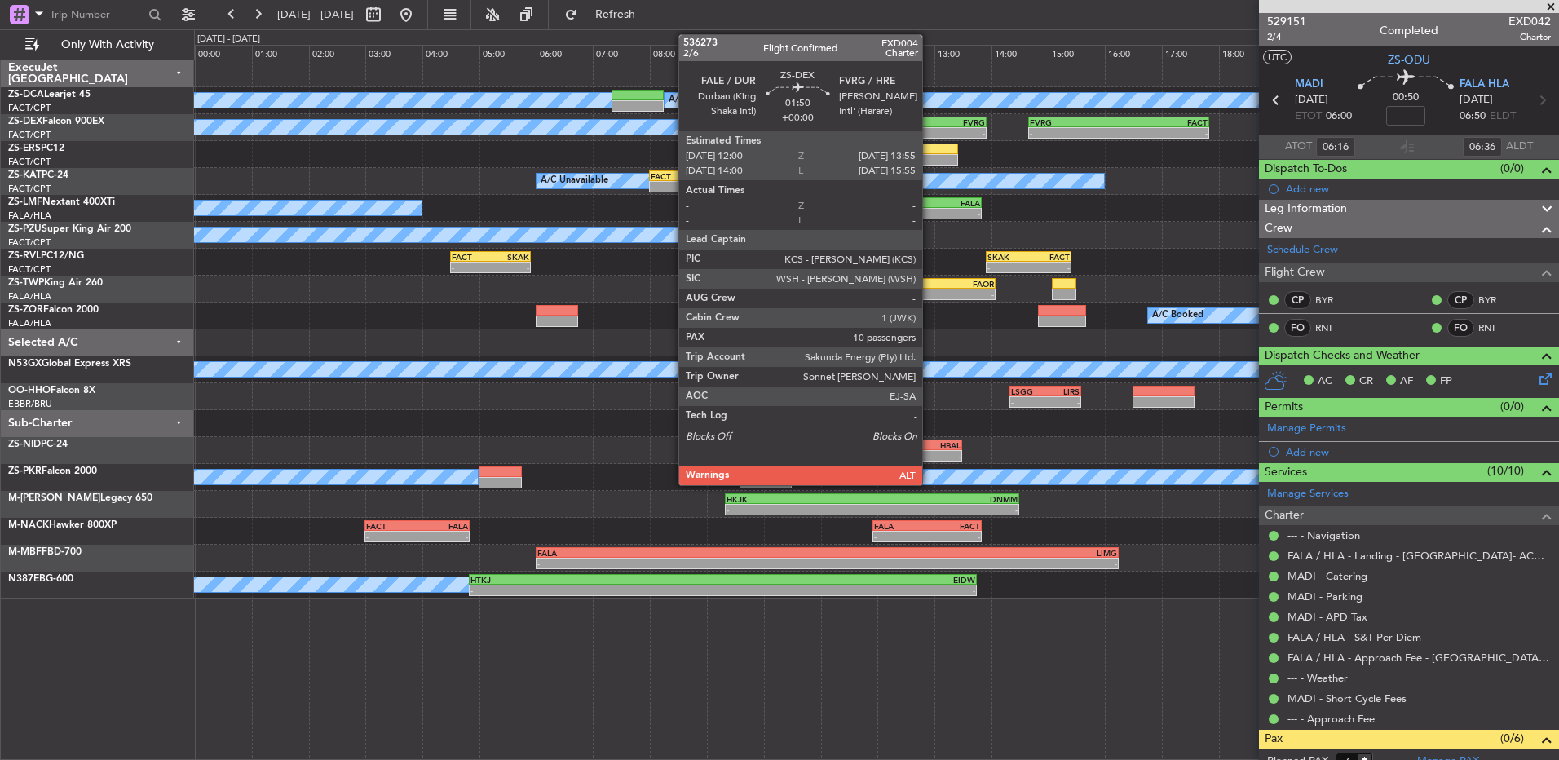
click at [929, 129] on div "-" at bounding box center [904, 133] width 53 height 10
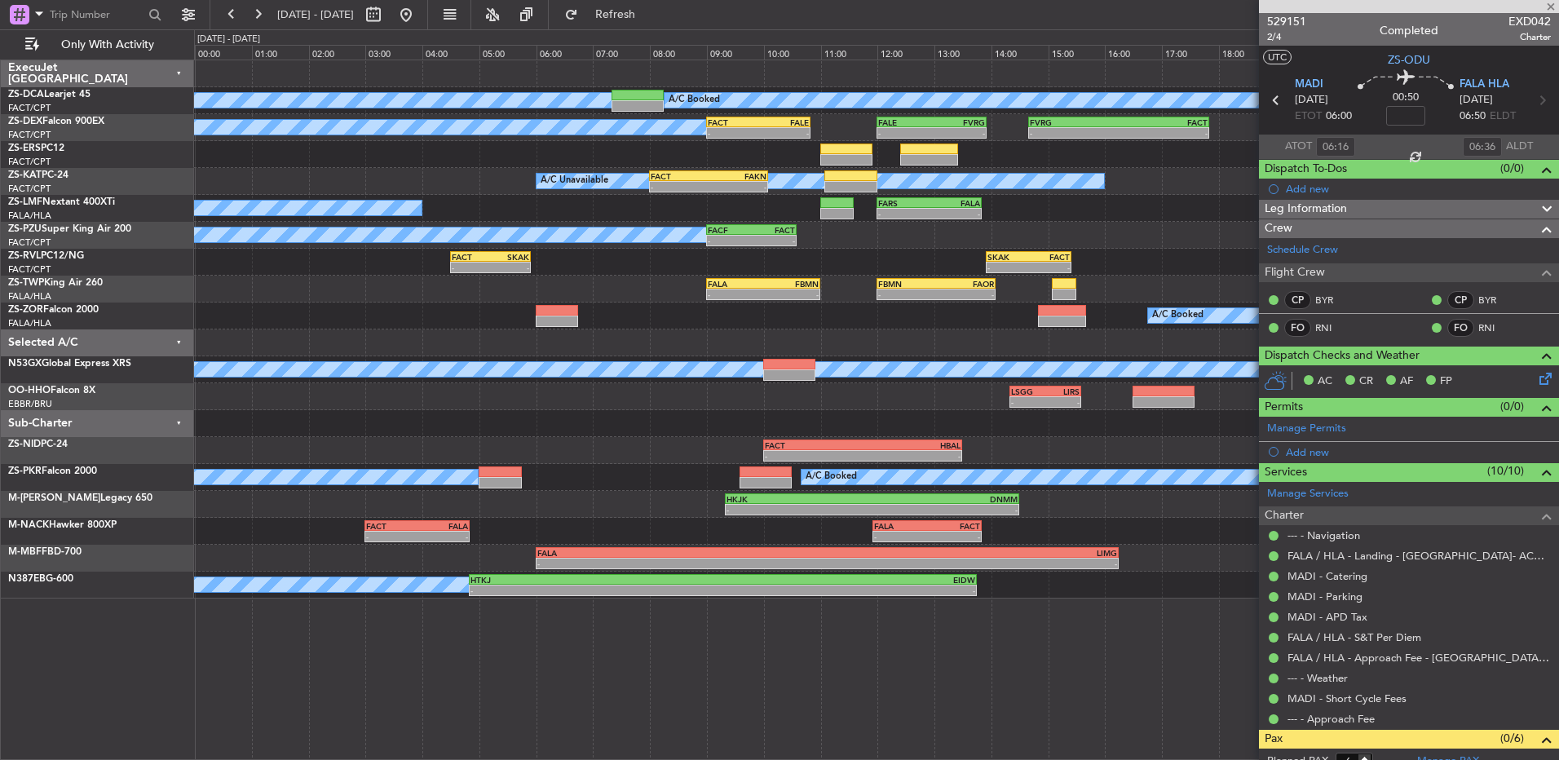
type input "10"
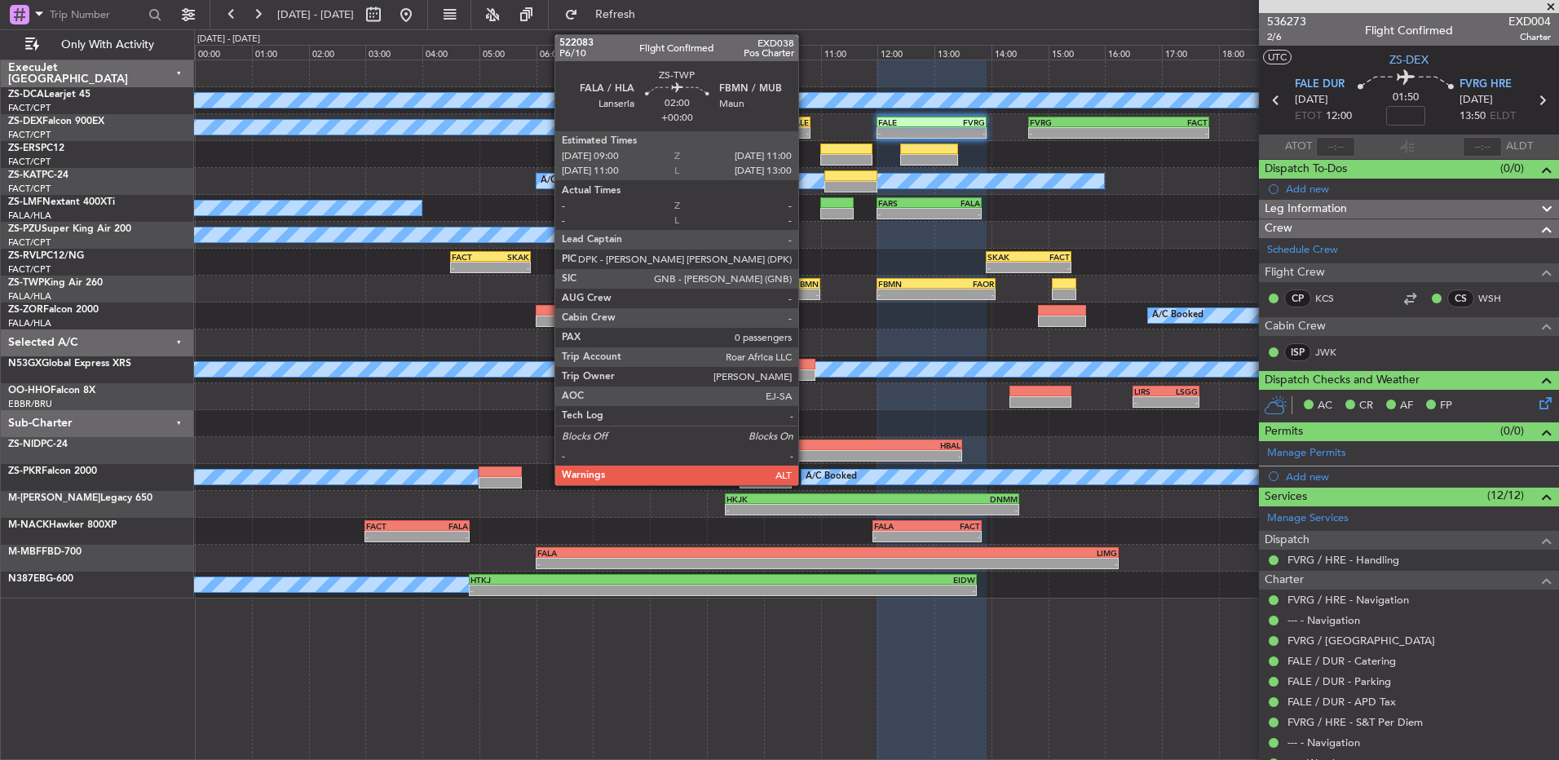
click at [805, 298] on div "-" at bounding box center [790, 294] width 55 height 10
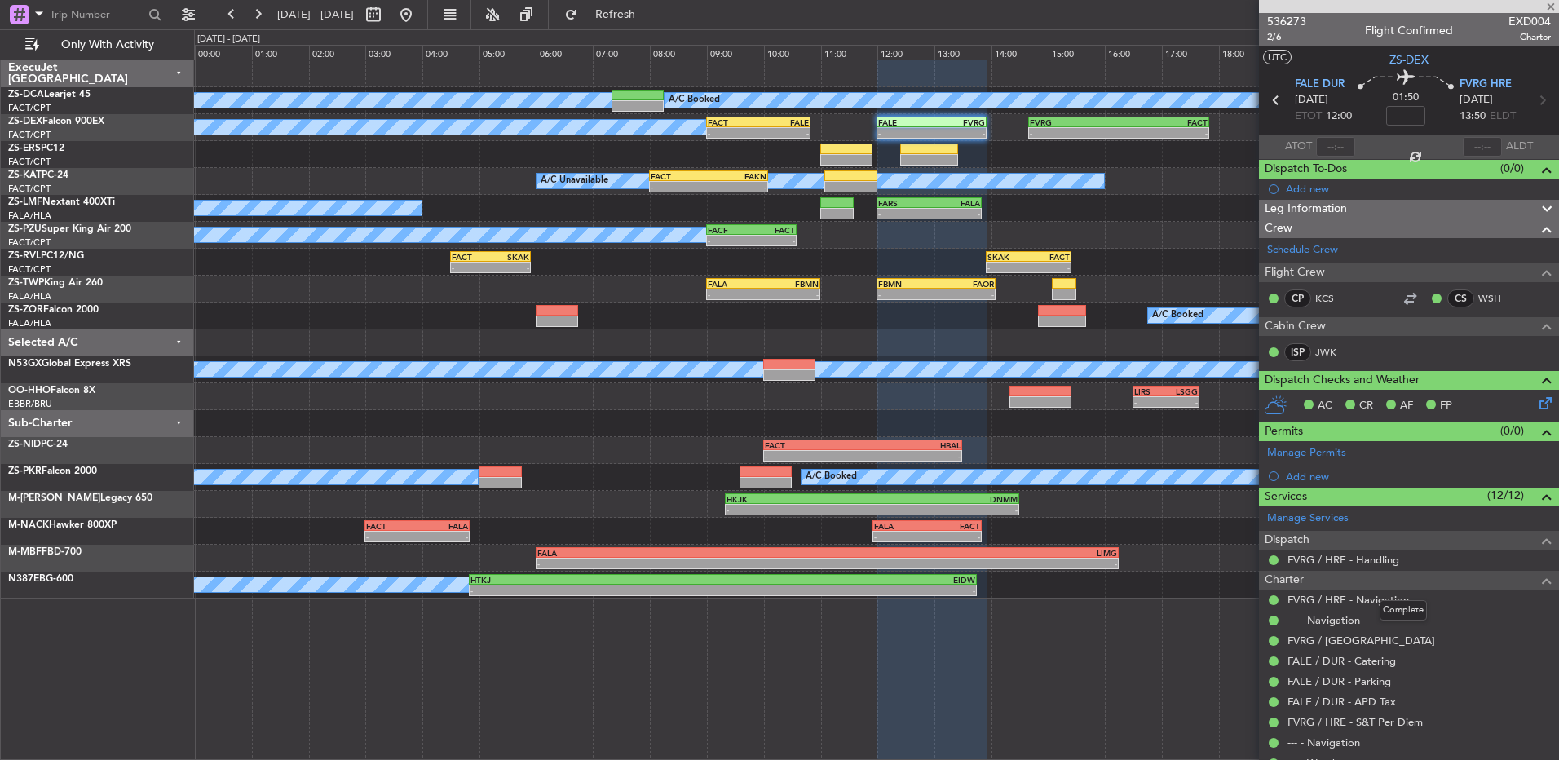
type input "0"
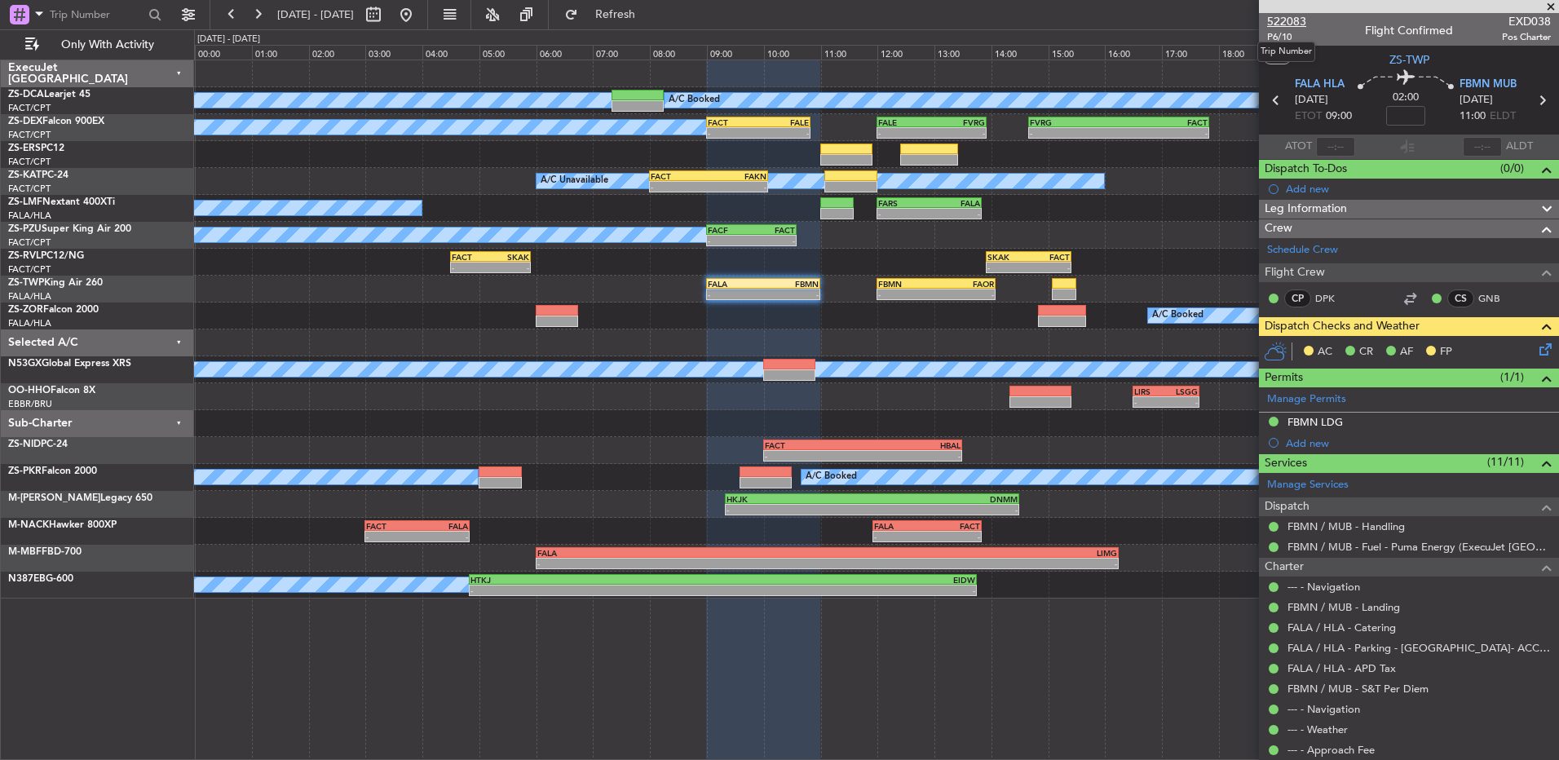
click at [1278, 24] on span "522083" at bounding box center [1286, 21] width 39 height 17
click at [1536, 351] on icon at bounding box center [1542, 346] width 13 height 13
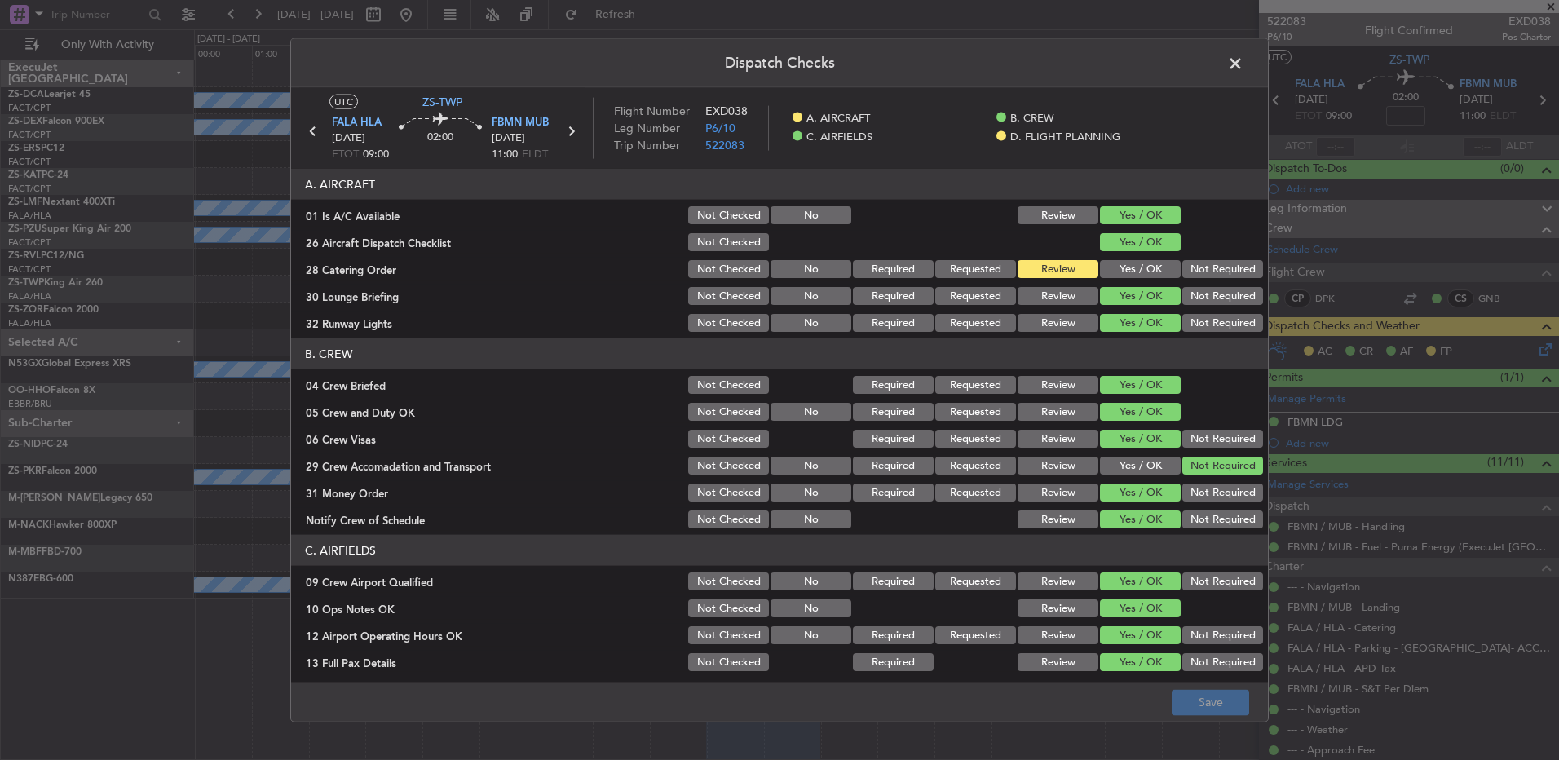
click at [1125, 285] on div "Yes / OK" at bounding box center [1138, 296] width 82 height 23
click at [1123, 274] on button "Yes / OK" at bounding box center [1140, 269] width 81 height 18
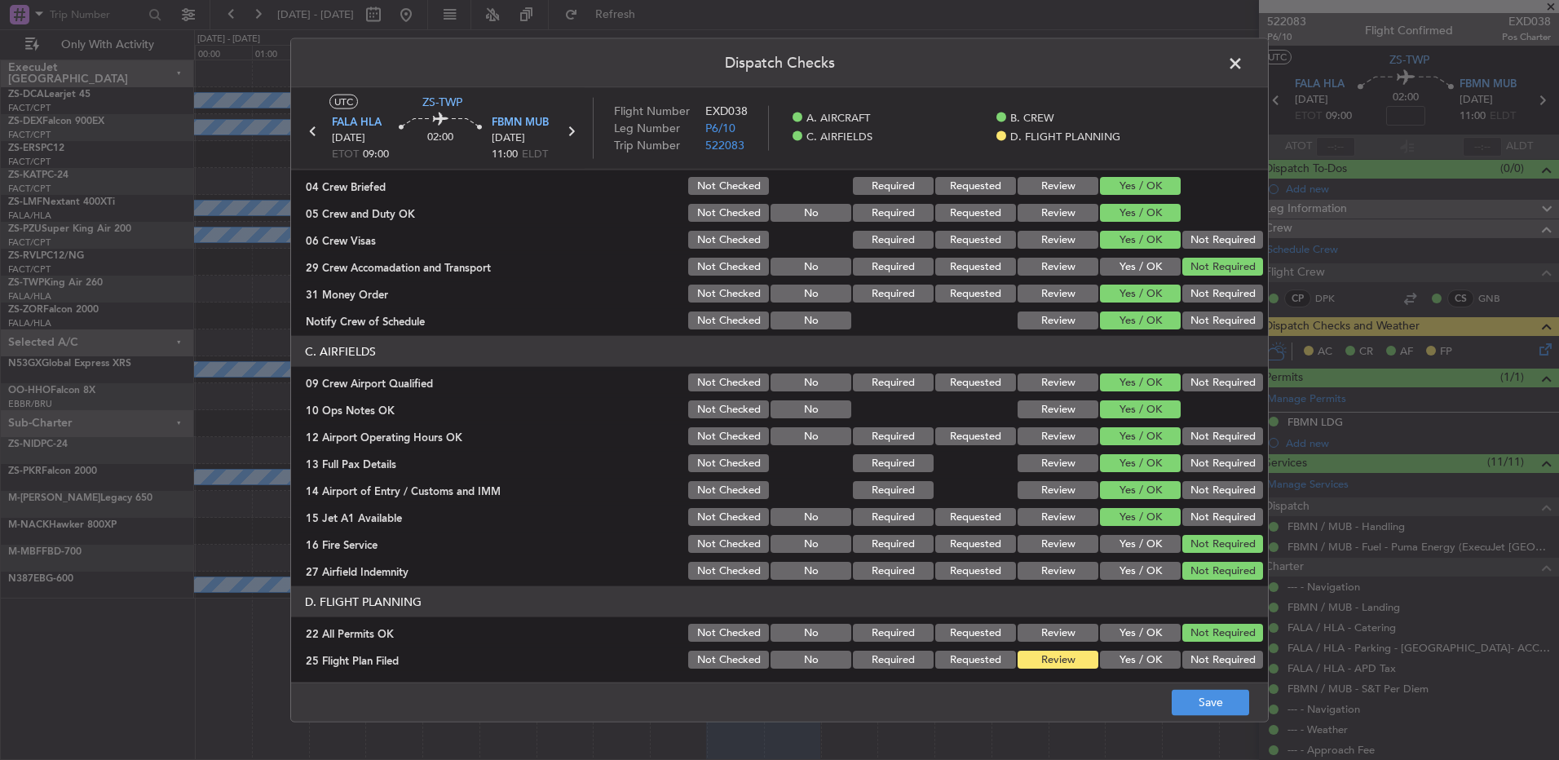
scroll to position [229, 0]
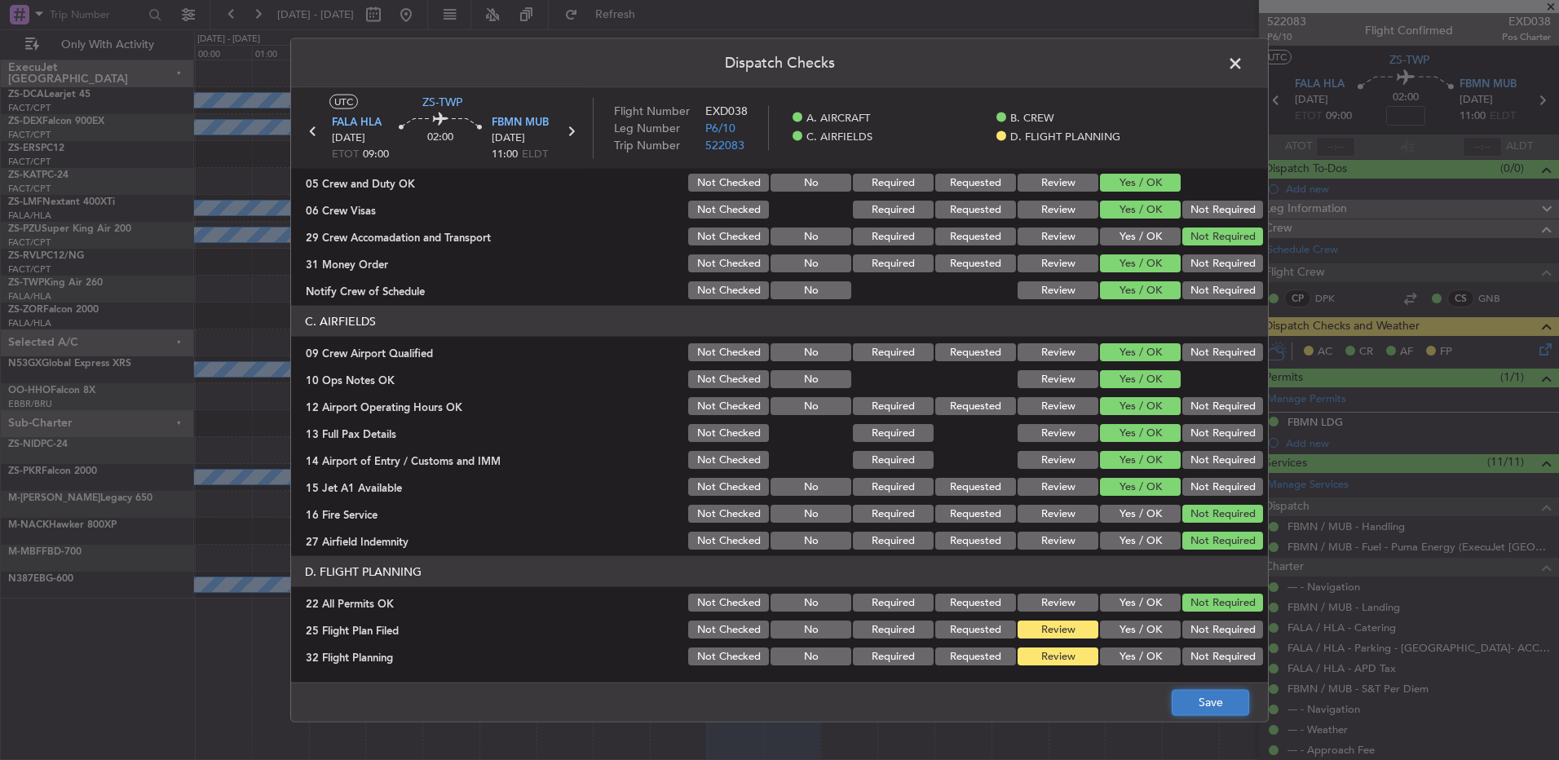
click at [1217, 704] on button "Save" at bounding box center [1209, 702] width 77 height 26
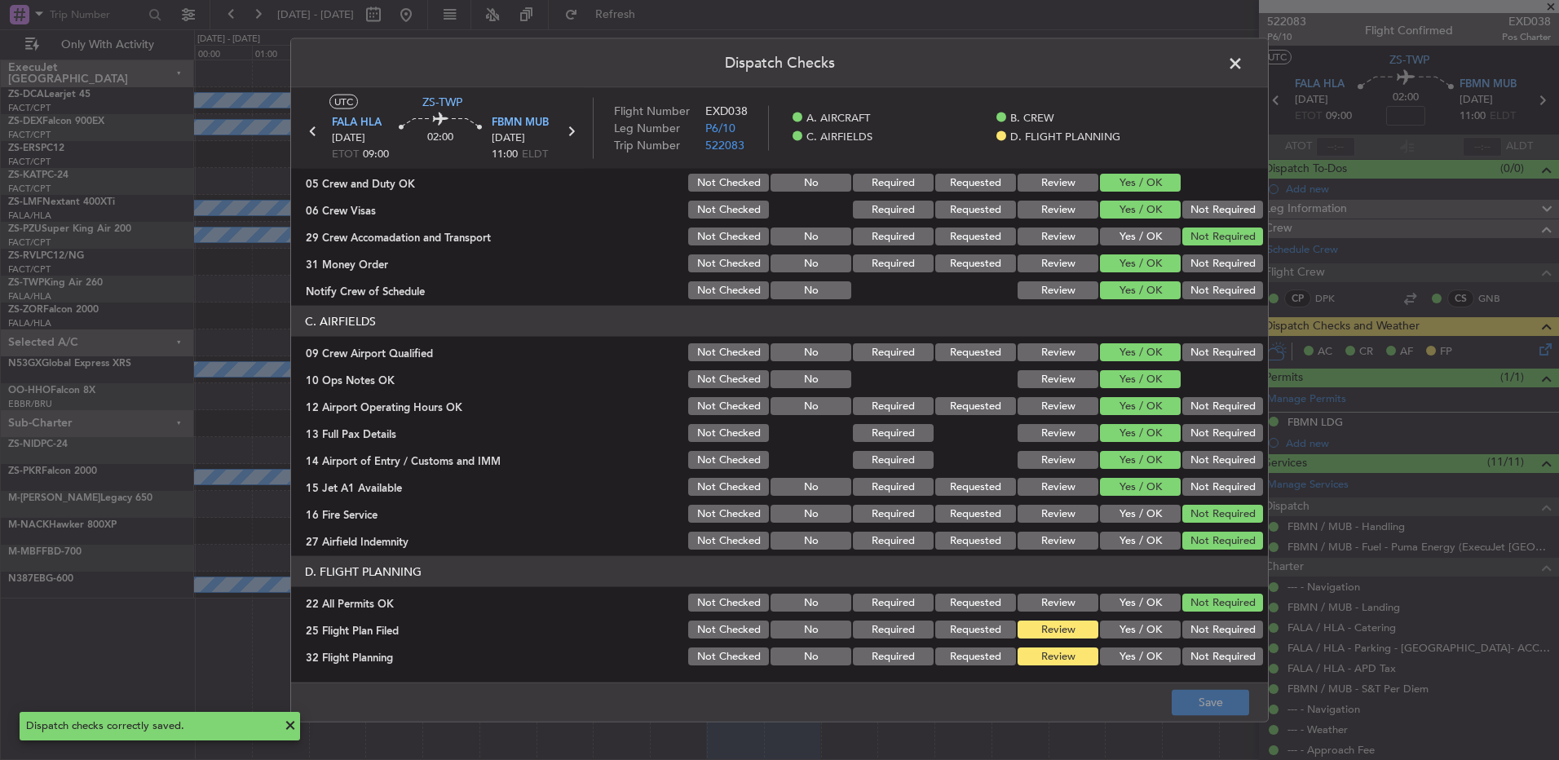
drag, startPoint x: 1236, startPoint y: 68, endPoint x: 1221, endPoint y: 68, distance: 14.7
click at [1243, 68] on span at bounding box center [1243, 67] width 0 height 33
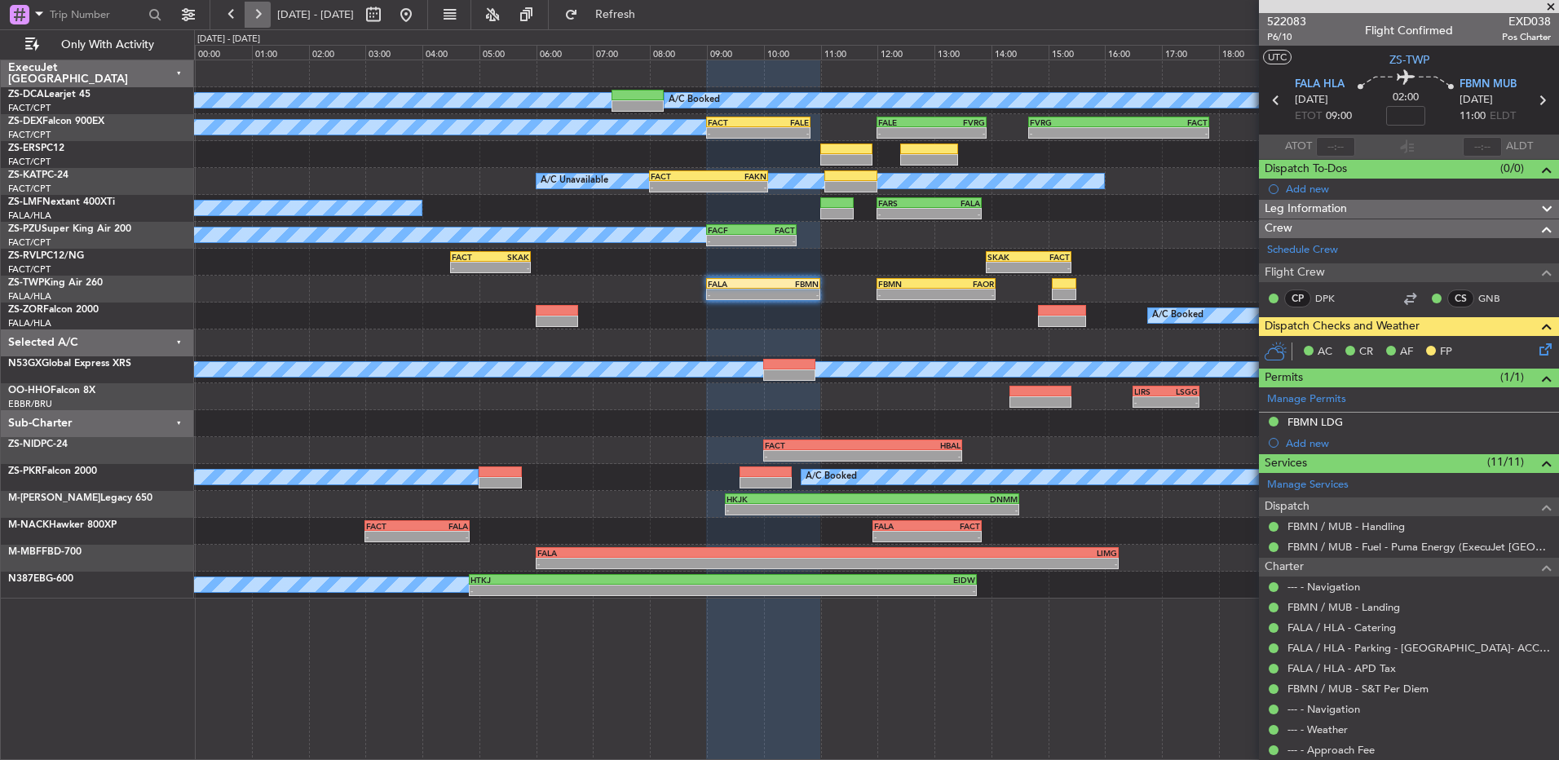
click at [247, 22] on button at bounding box center [258, 15] width 26 height 26
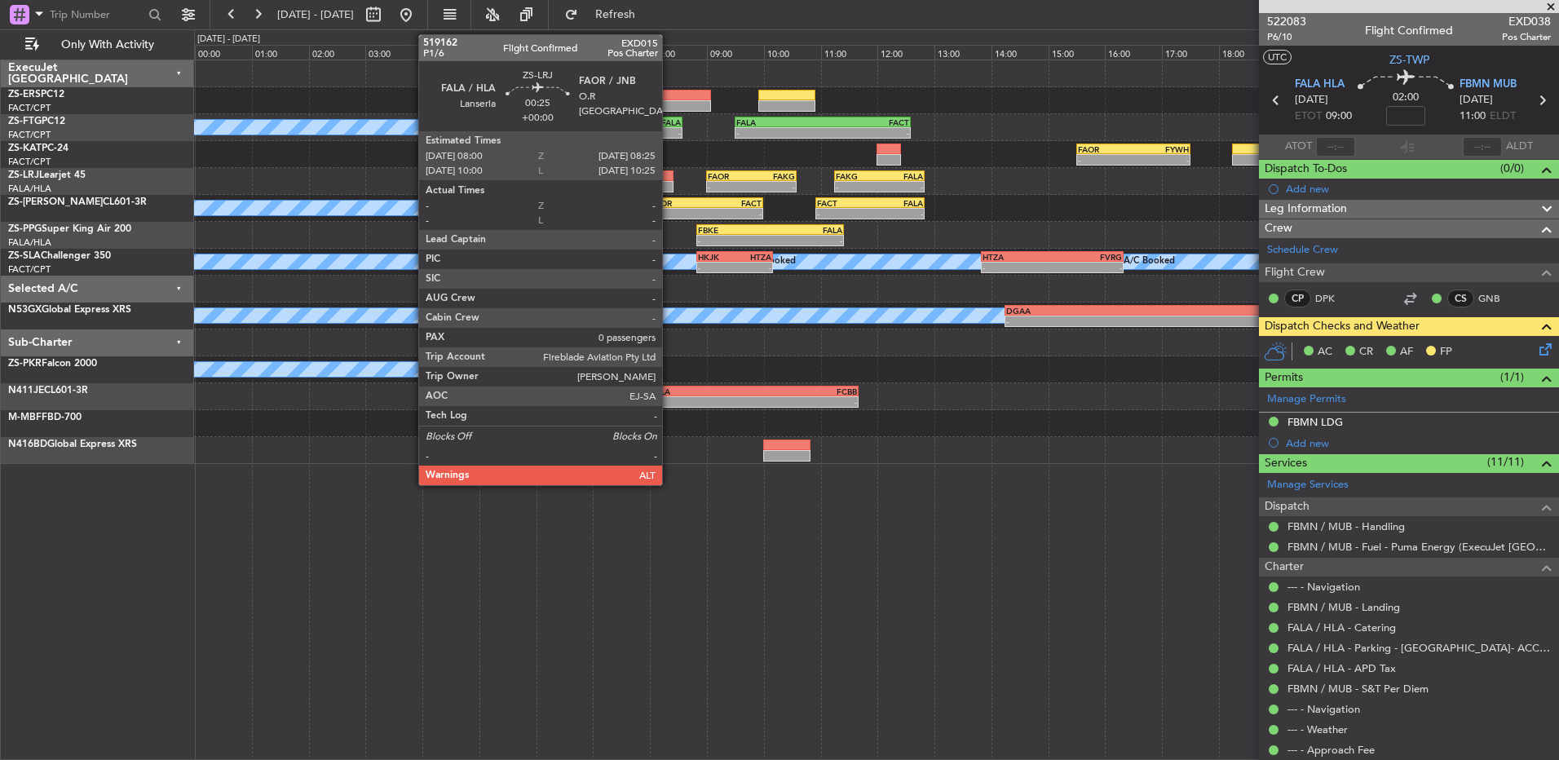
click at [669, 175] on div at bounding box center [661, 175] width 24 height 11
